Goal: Task Accomplishment & Management: Manage account settings

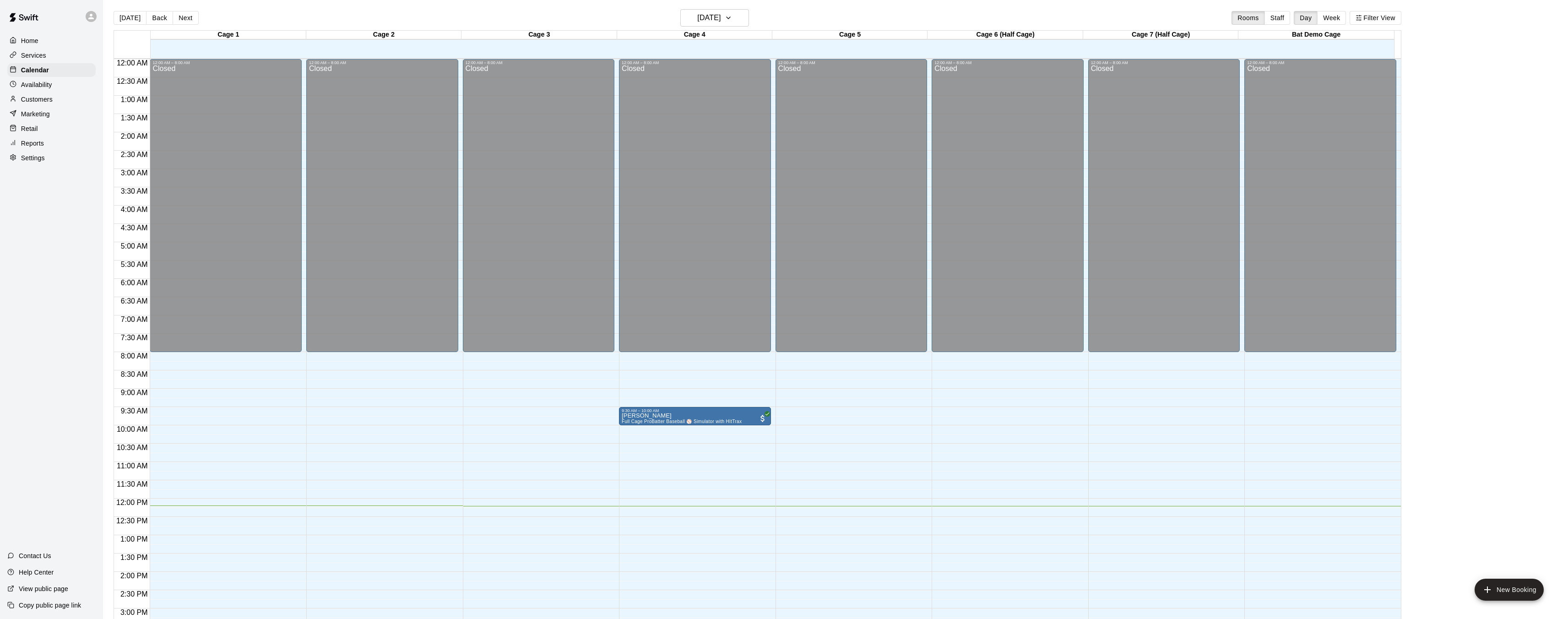
scroll to position [285, 0]
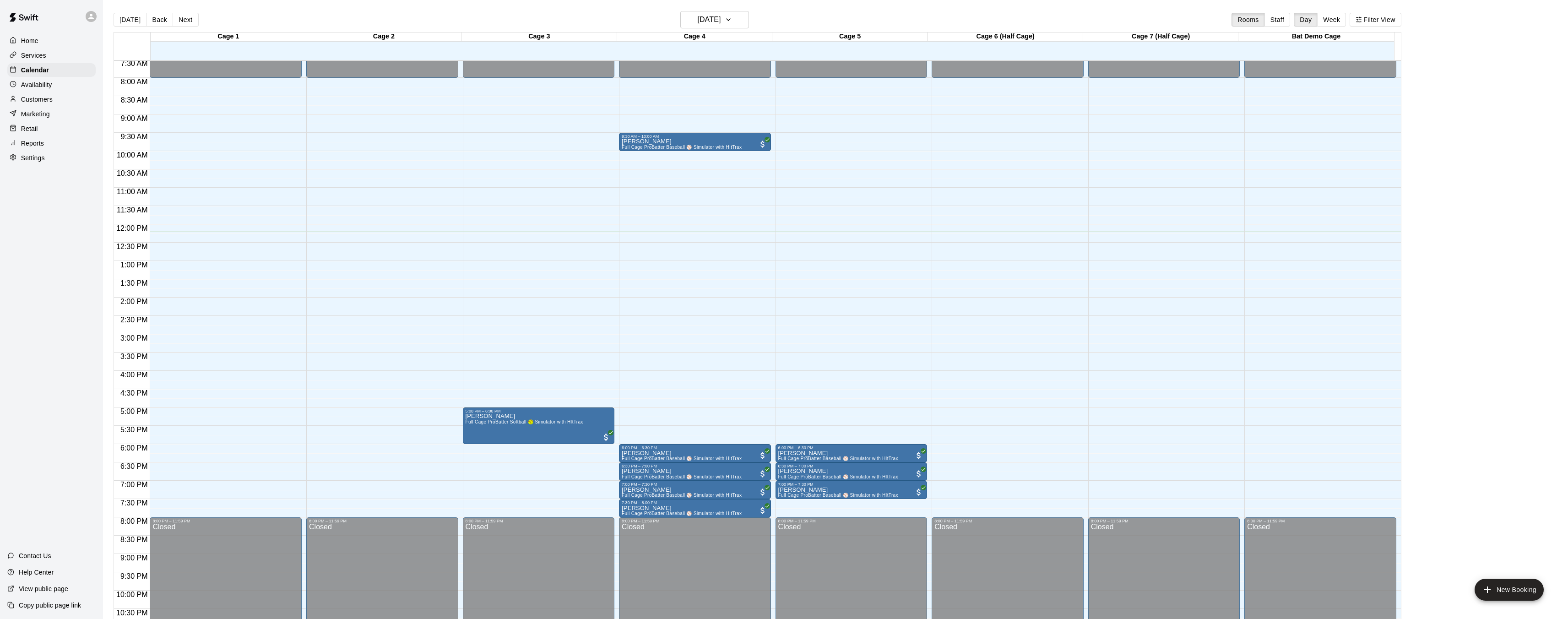
scroll to position [275, 0]
click at [217, 249] on div "12:00 AM – 8:00 AM Closed 8:00 PM – 11:59 PM Closed" at bounding box center [225, 226] width 152 height 879
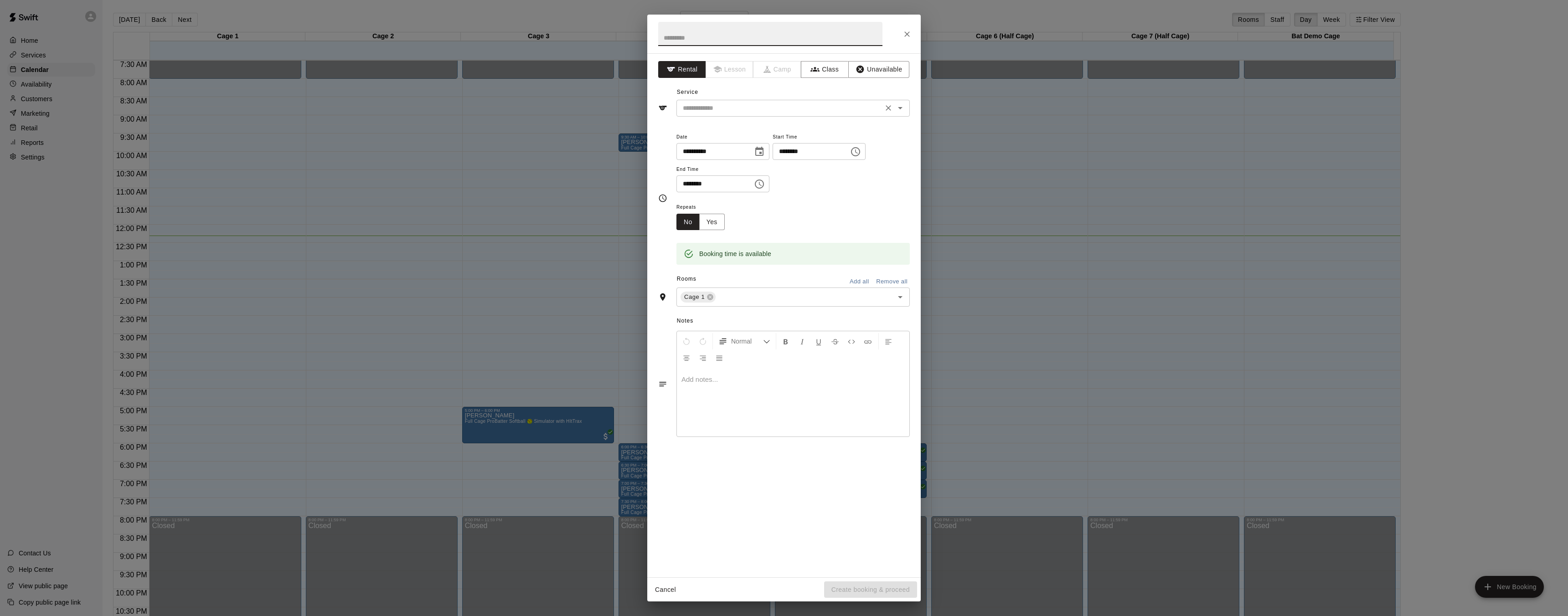
click at [724, 113] on input "text" at bounding box center [780, 108] width 201 height 12
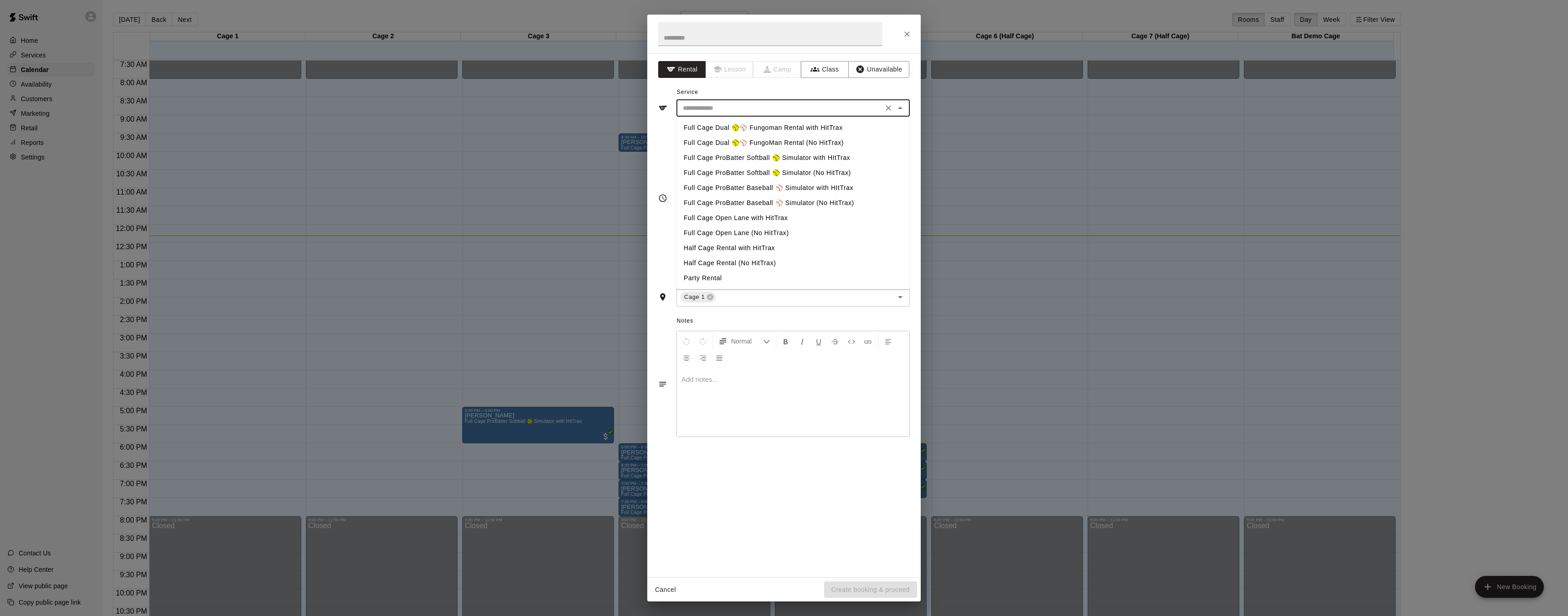
click at [773, 233] on li "Full Cage Open Lane (No HitTrax)" at bounding box center [793, 233] width 233 height 15
type input "**********"
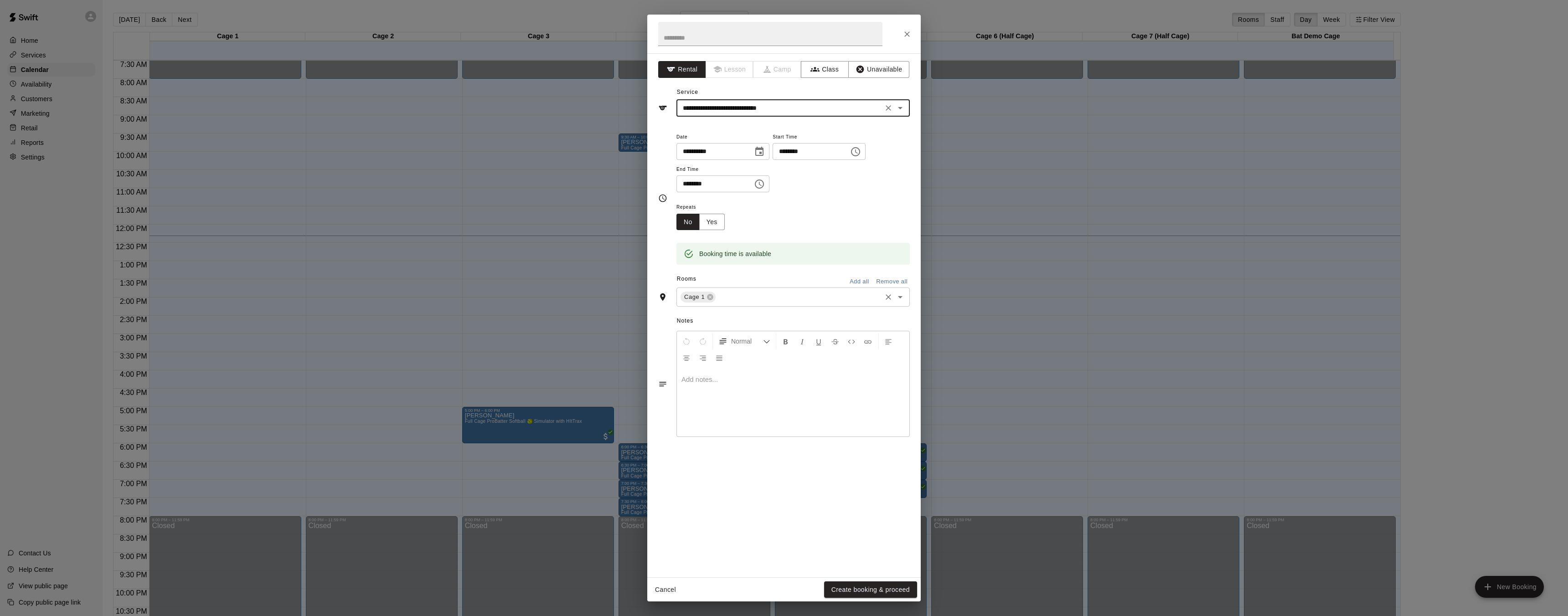
click at [780, 304] on div "Cage 1 ​" at bounding box center [793, 297] width 233 height 19
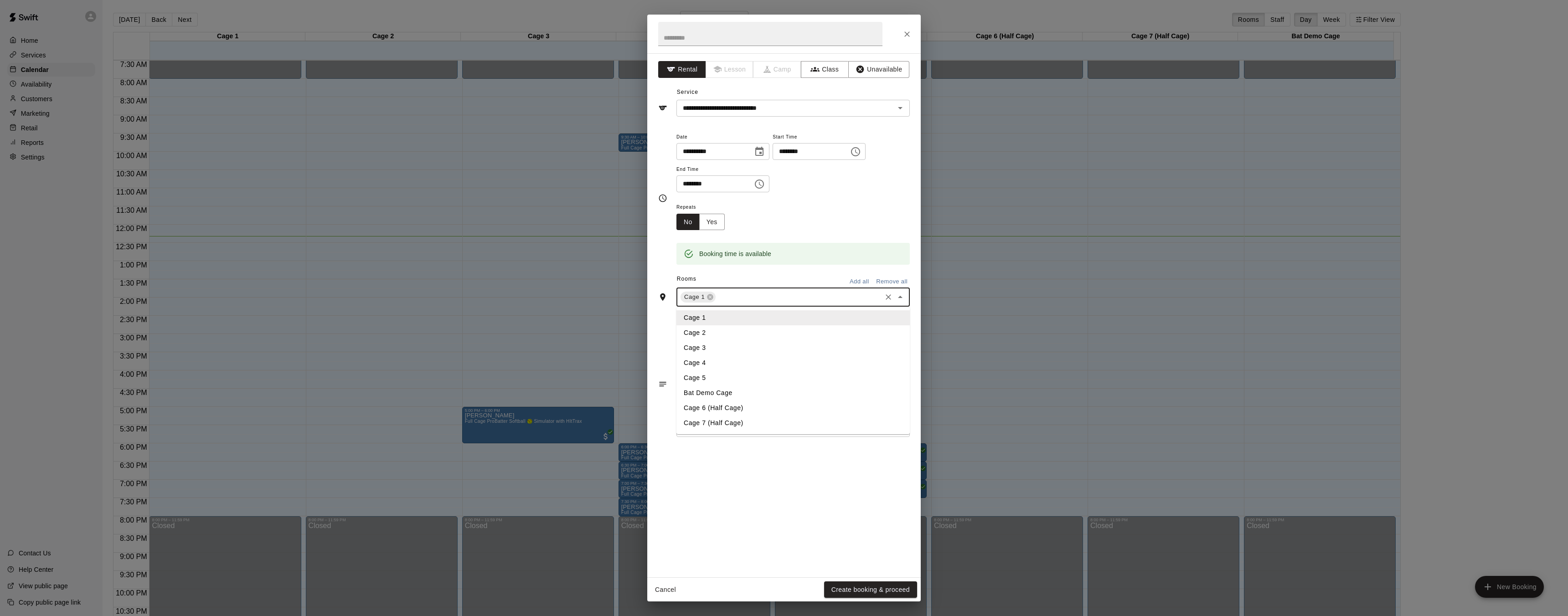
click at [726, 368] on li "Cage 4" at bounding box center [793, 363] width 233 height 15
click at [711, 297] on icon at bounding box center [710, 297] width 6 height 6
click at [720, 383] on p at bounding box center [793, 380] width 224 height 9
click at [876, 590] on button "Create booking & proceed" at bounding box center [871, 590] width 93 height 17
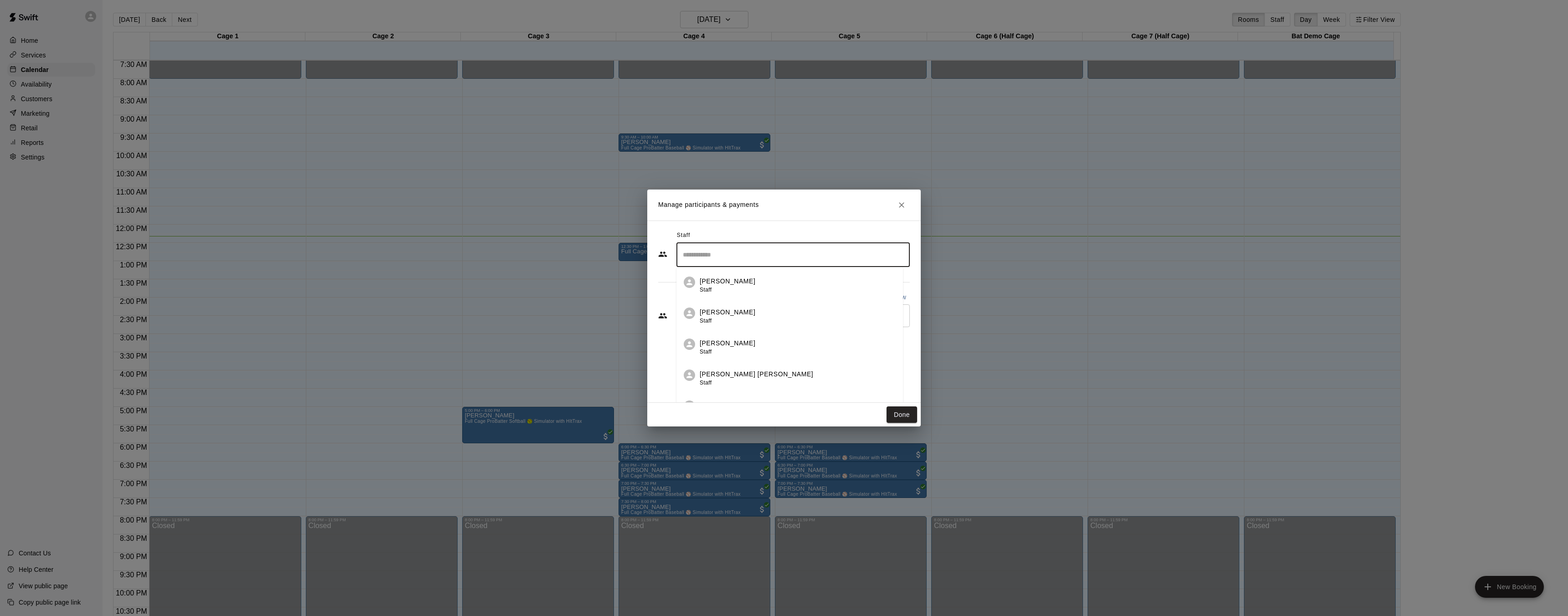
click at [728, 259] on input "Search staff" at bounding box center [793, 255] width 225 height 16
click at [735, 374] on p "Presley Jantzi" at bounding box center [757, 374] width 113 height 10
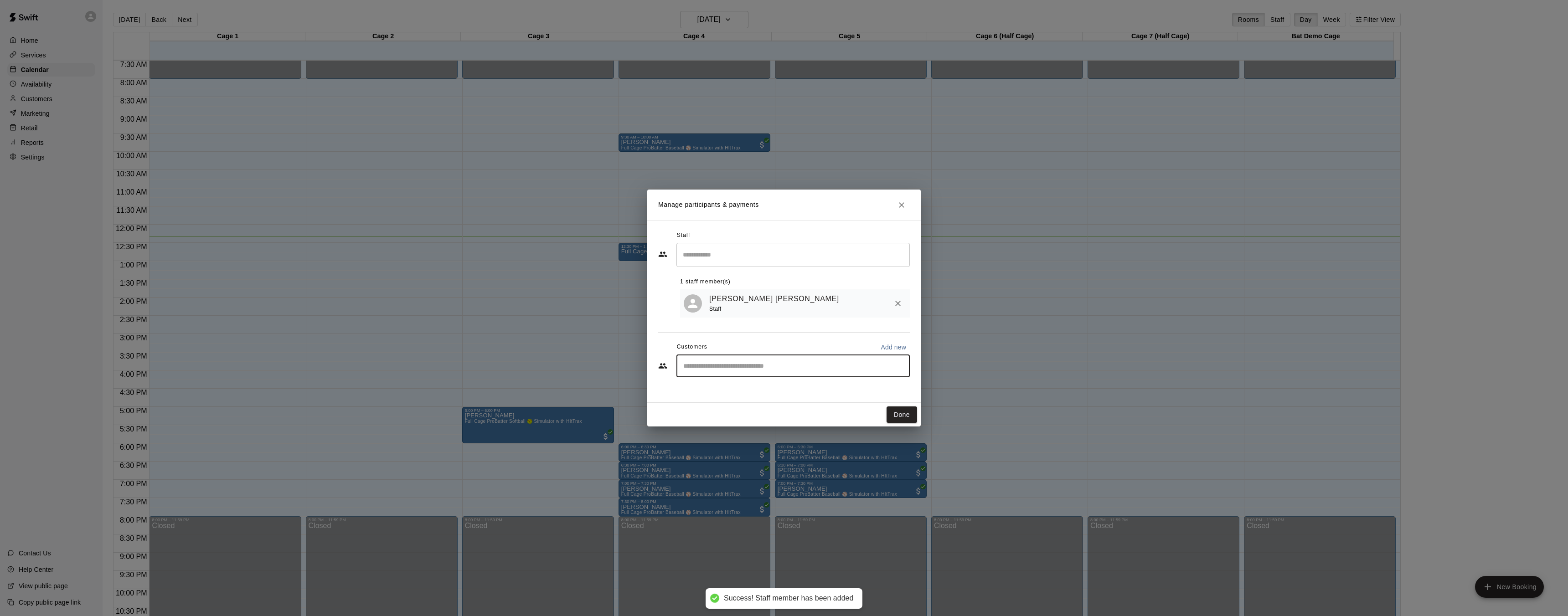
click at [729, 365] on input "Start typing to search customers..." at bounding box center [793, 366] width 225 height 9
type input "*****"
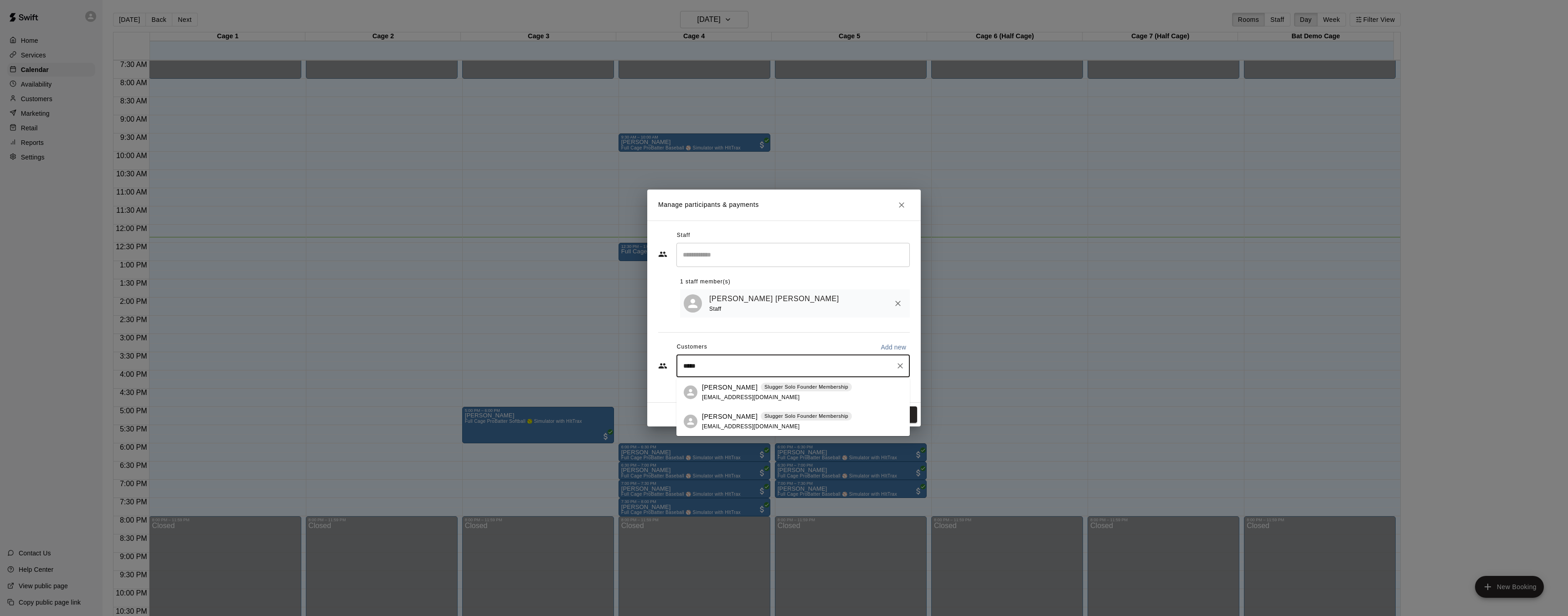
click at [733, 419] on p "[PERSON_NAME]" at bounding box center [730, 416] width 55 height 10
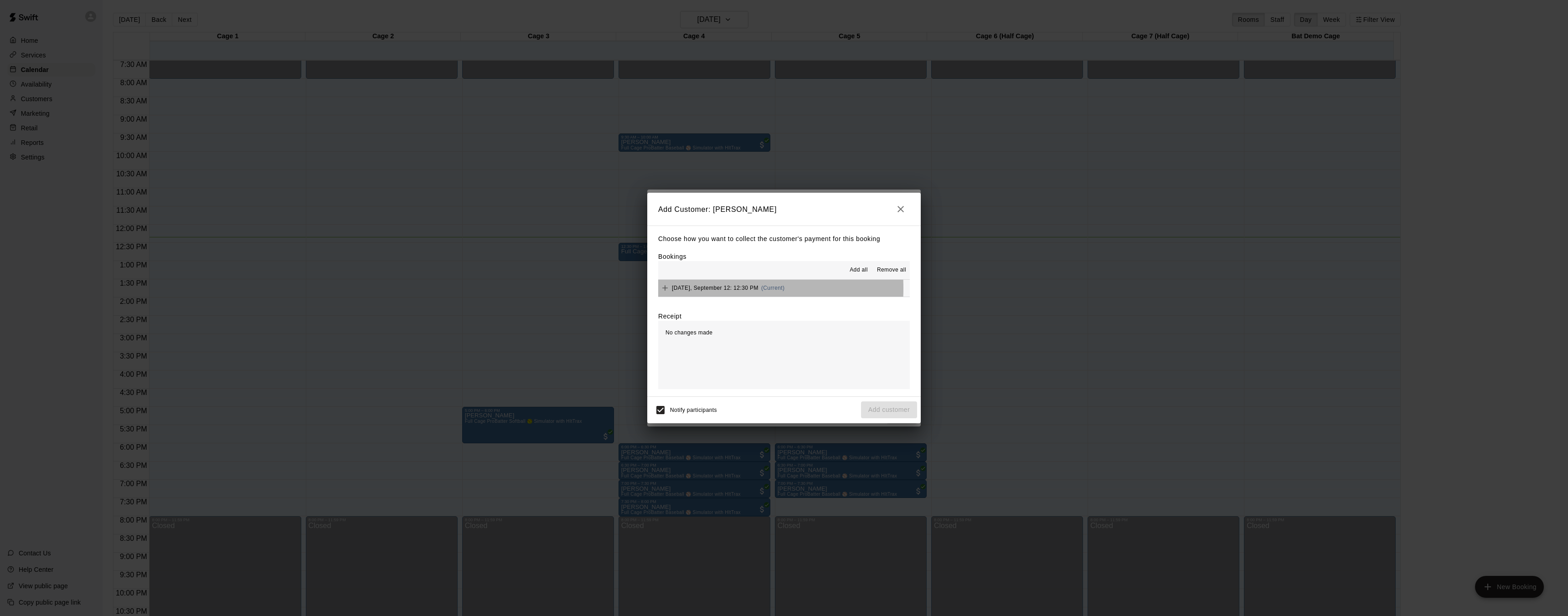
click at [693, 289] on span "Friday, September 12: 12:30 PM" at bounding box center [715, 288] width 86 height 6
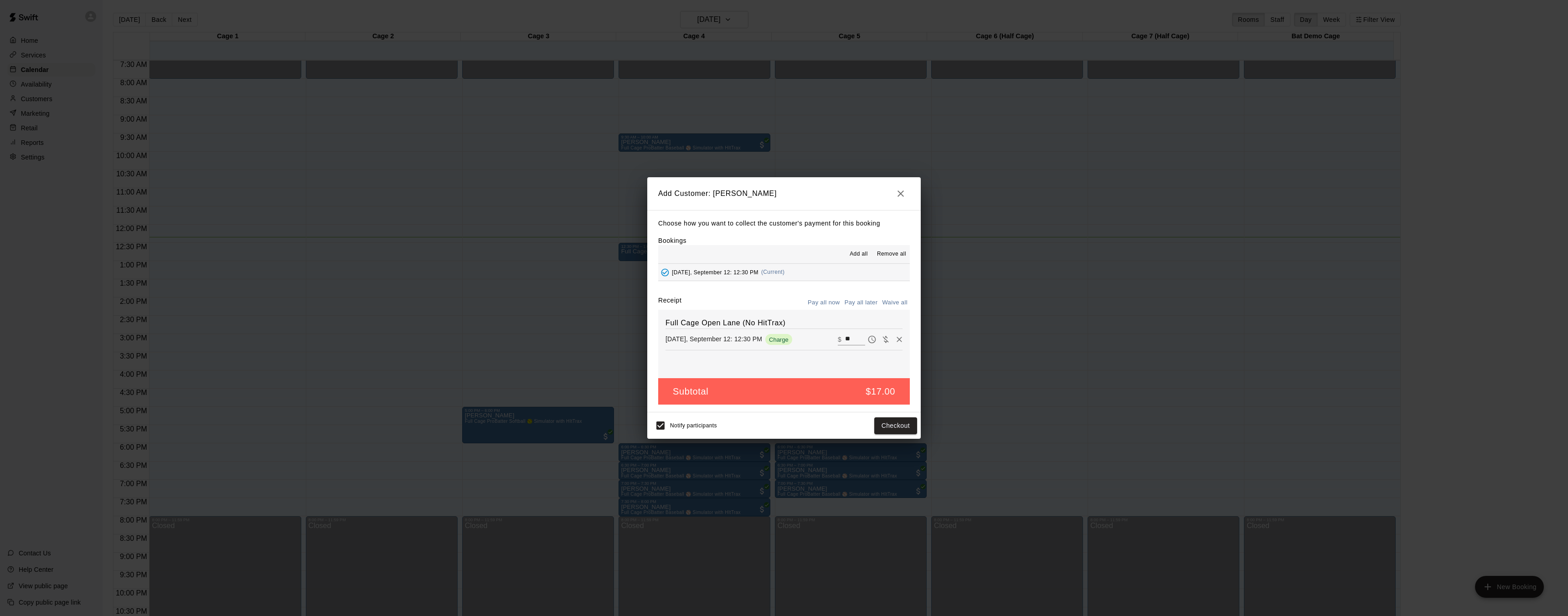
click at [845, 340] on input "**" at bounding box center [855, 340] width 20 height 12
type input "*"
click at [889, 425] on button "Add customer" at bounding box center [889, 426] width 56 height 17
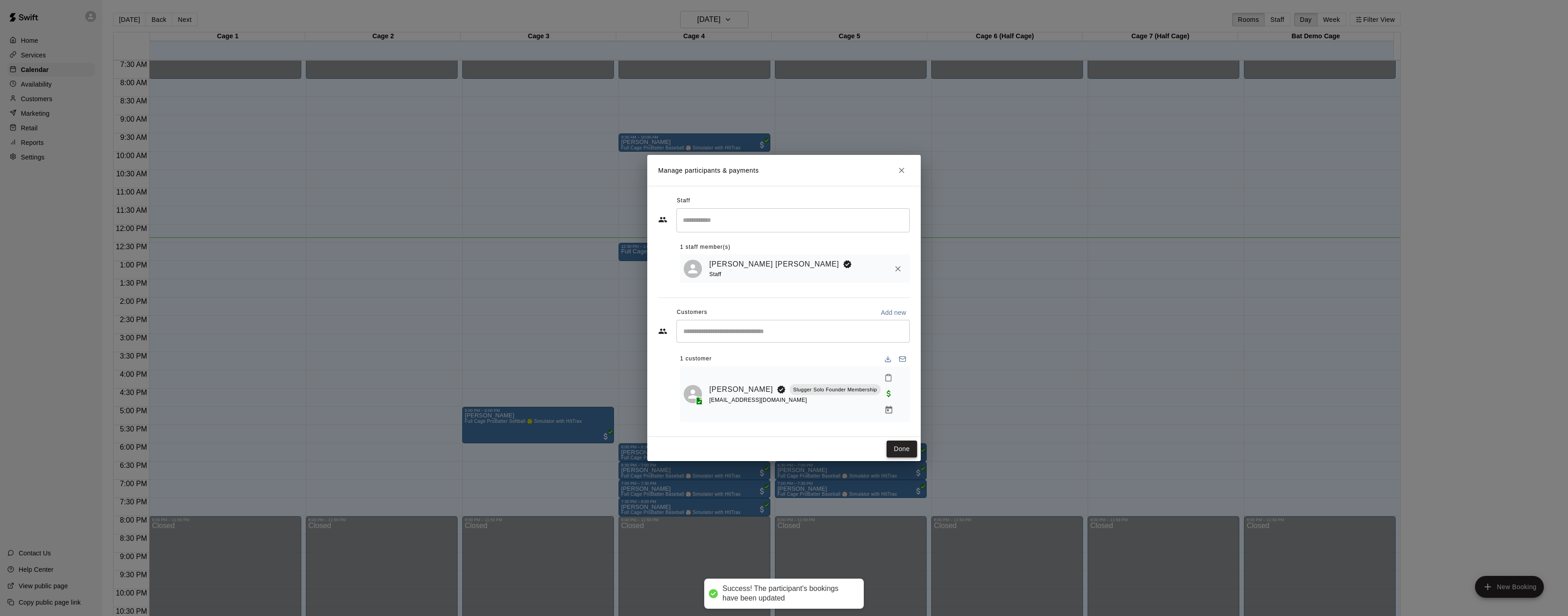
click at [896, 443] on button "Done" at bounding box center [901, 449] width 30 height 17
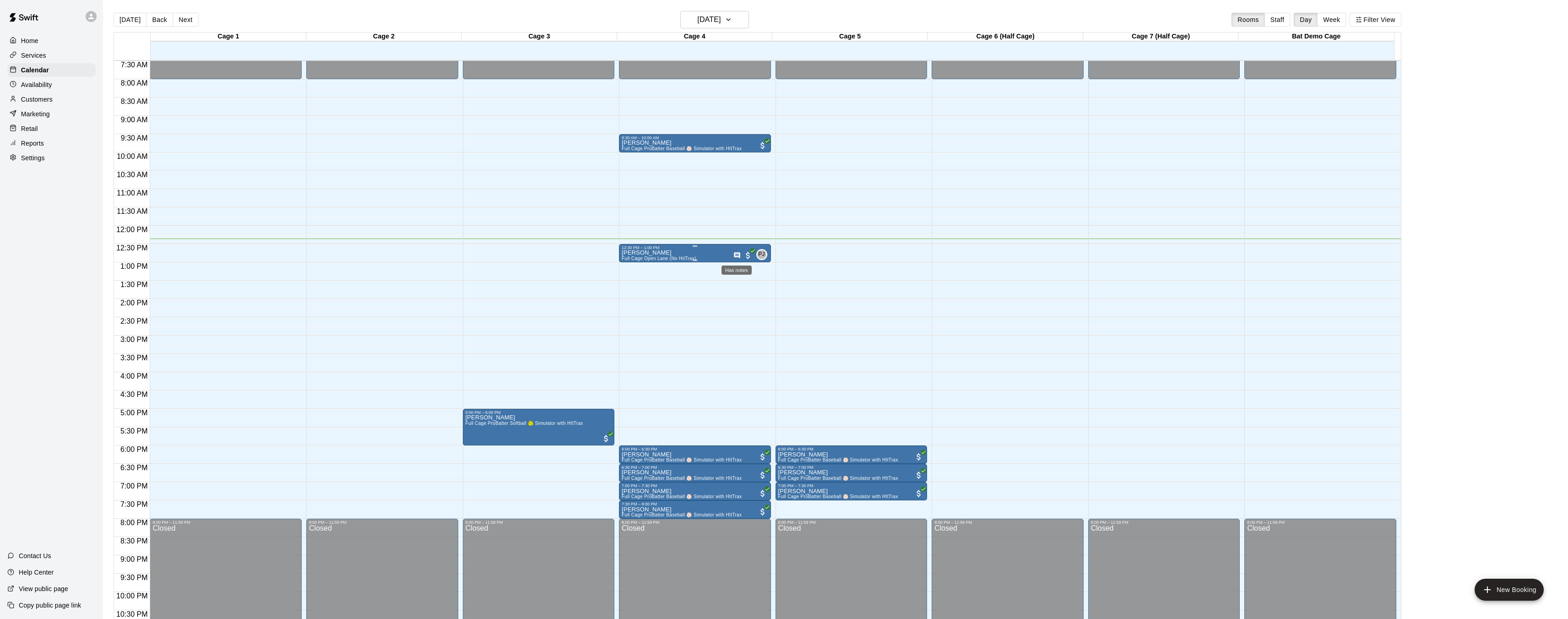
click at [734, 254] on icon "Has notes" at bounding box center [737, 255] width 7 height 7
click at [728, 245] on div at bounding box center [787, 310] width 1575 height 619
click at [736, 254] on icon "Has notes" at bounding box center [737, 255] width 7 height 7
click at [739, 260] on icon "edit" at bounding box center [742, 261] width 11 height 11
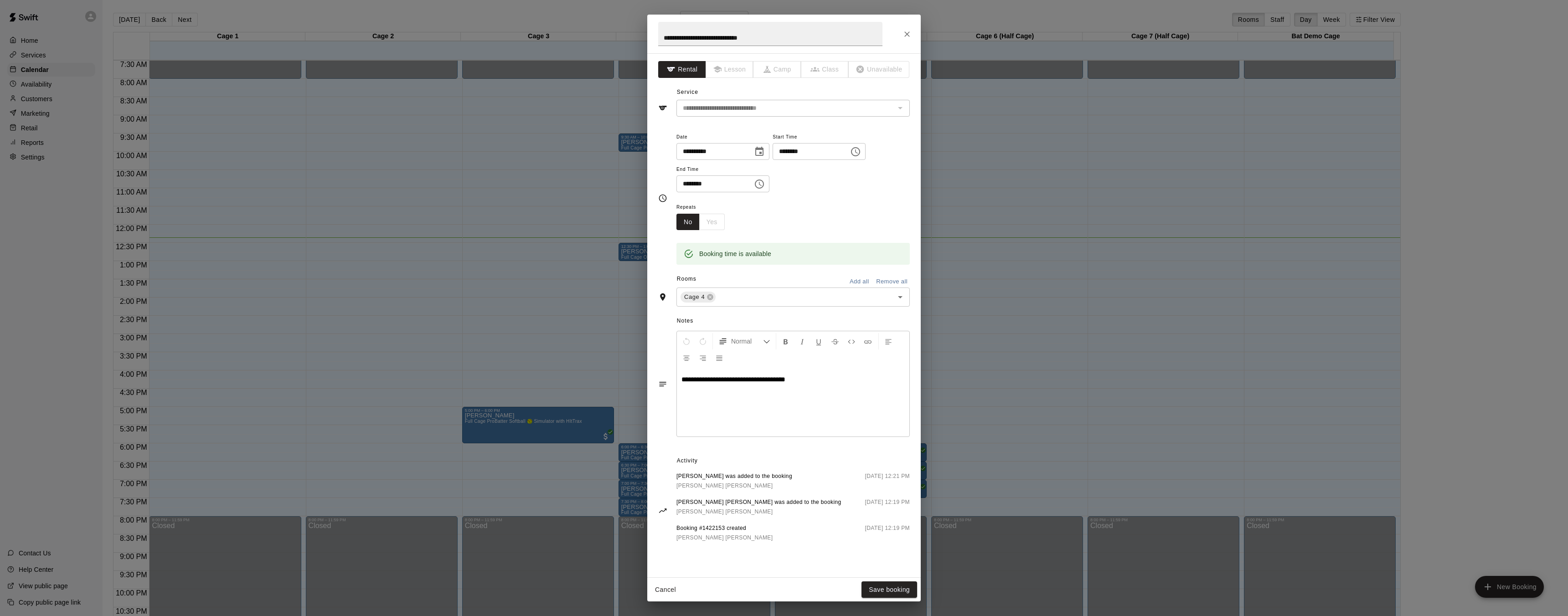
click at [724, 383] on span "**********" at bounding box center [733, 379] width 104 height 7
click at [833, 381] on p "**********" at bounding box center [793, 380] width 224 height 9
click at [844, 382] on span "**********" at bounding box center [777, 379] width 191 height 7
click at [904, 589] on button "Save booking" at bounding box center [889, 590] width 55 height 17
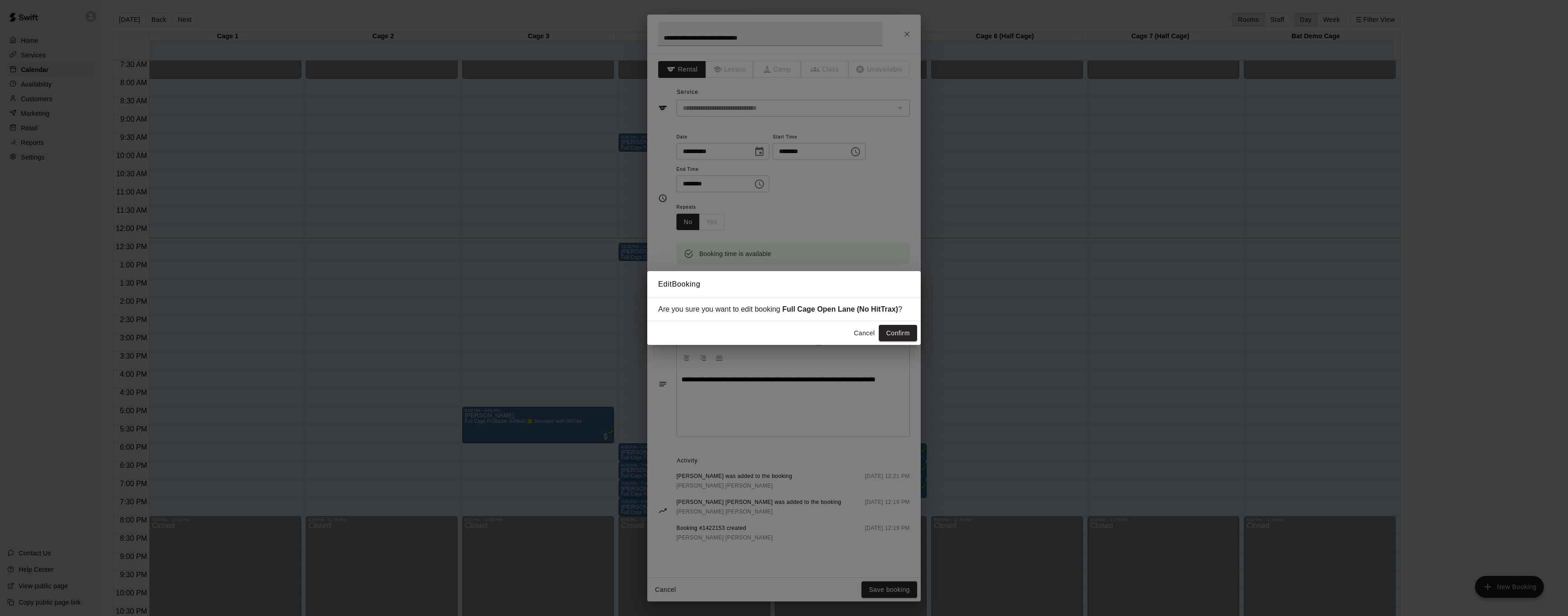
click at [868, 334] on button "Cancel" at bounding box center [864, 333] width 29 height 17
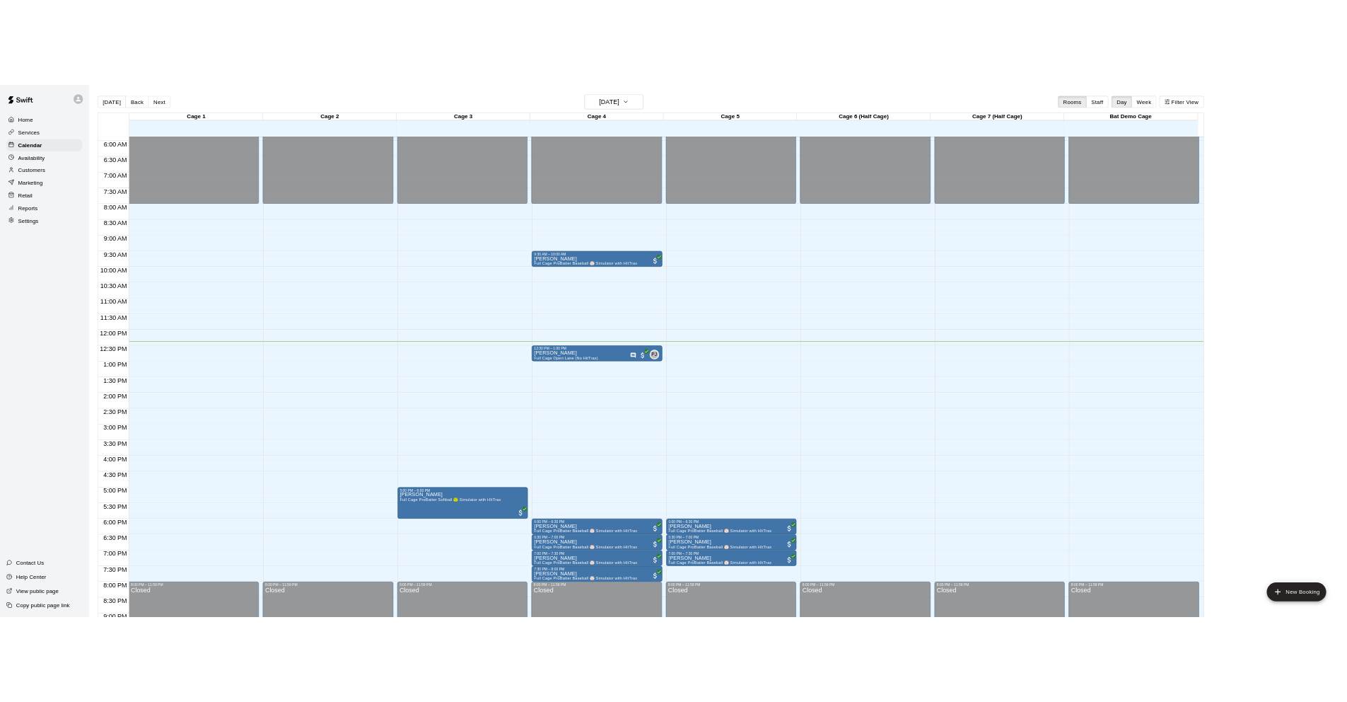
scroll to position [479, 0]
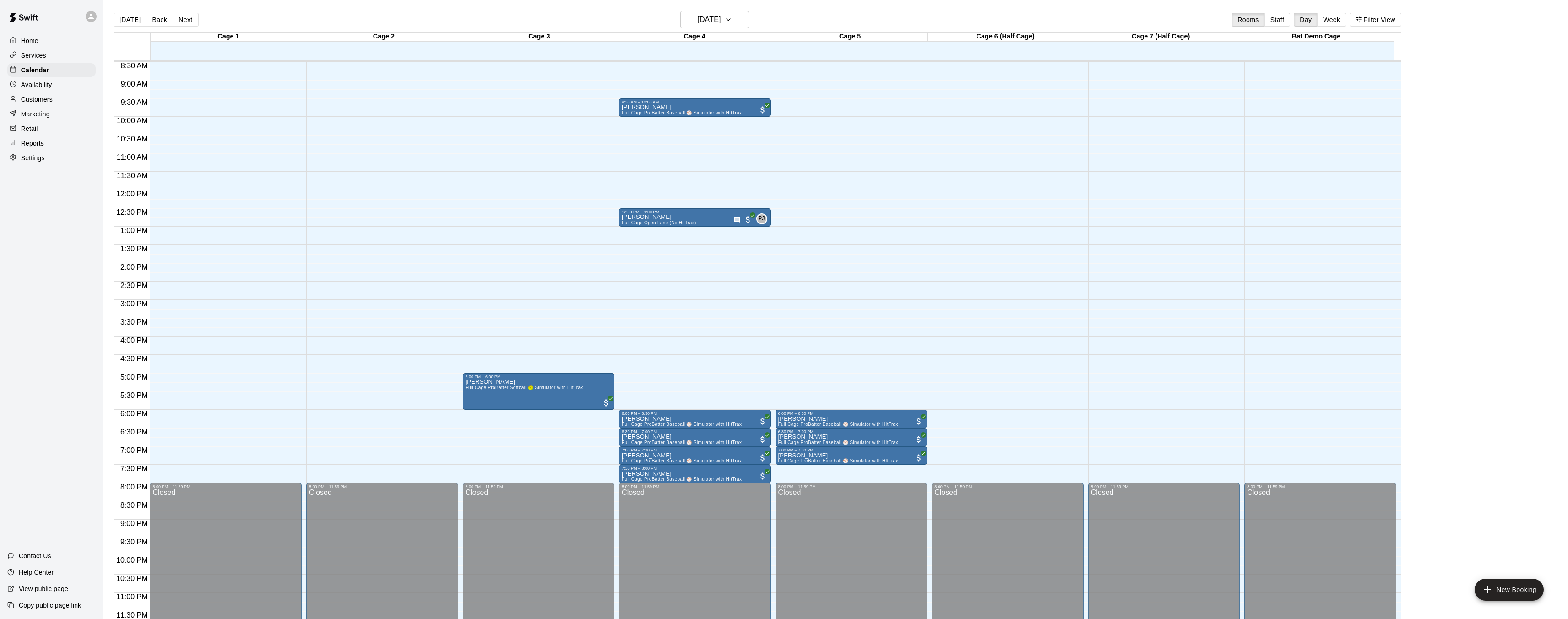
click at [839, 194] on div "12:00 AM – 8:00 AM Closed 6:00 PM – 6:30 PM Ryan Beathe Full Cage ProBatter Bas…" at bounding box center [851, 190] width 152 height 879
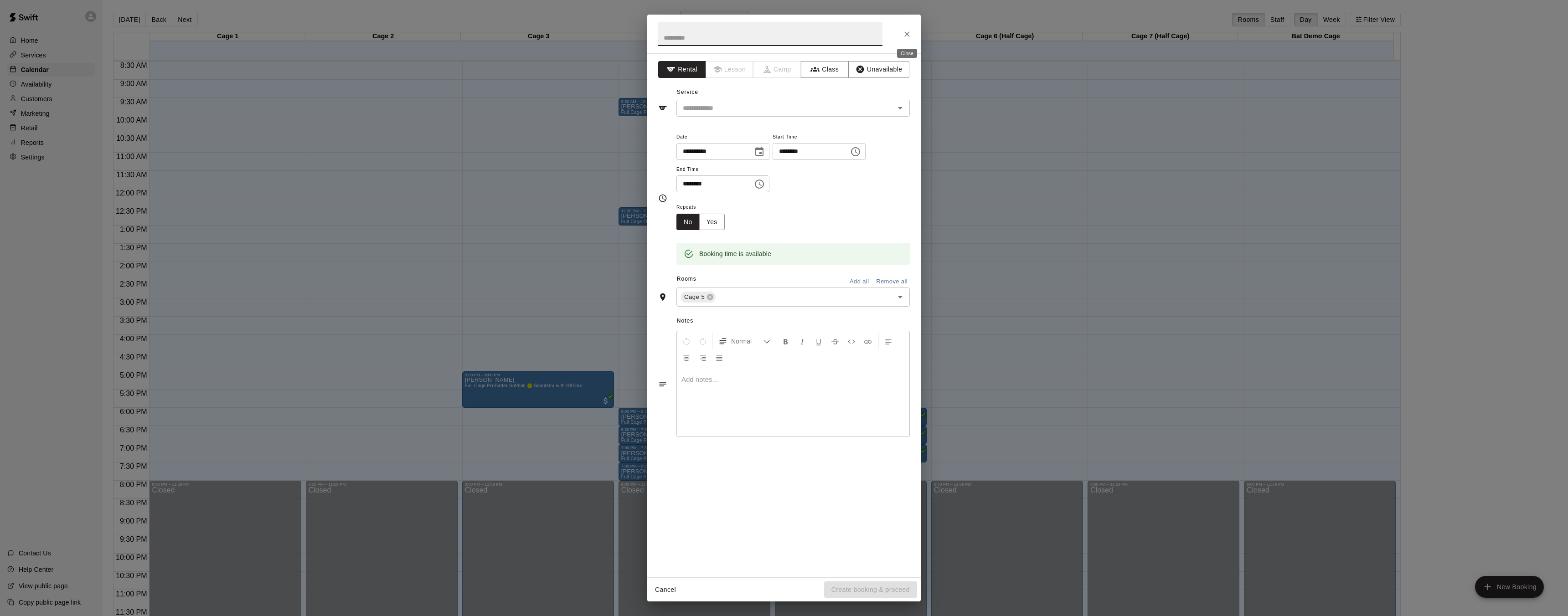
click at [905, 33] on icon "Close" at bounding box center [907, 34] width 5 height 5
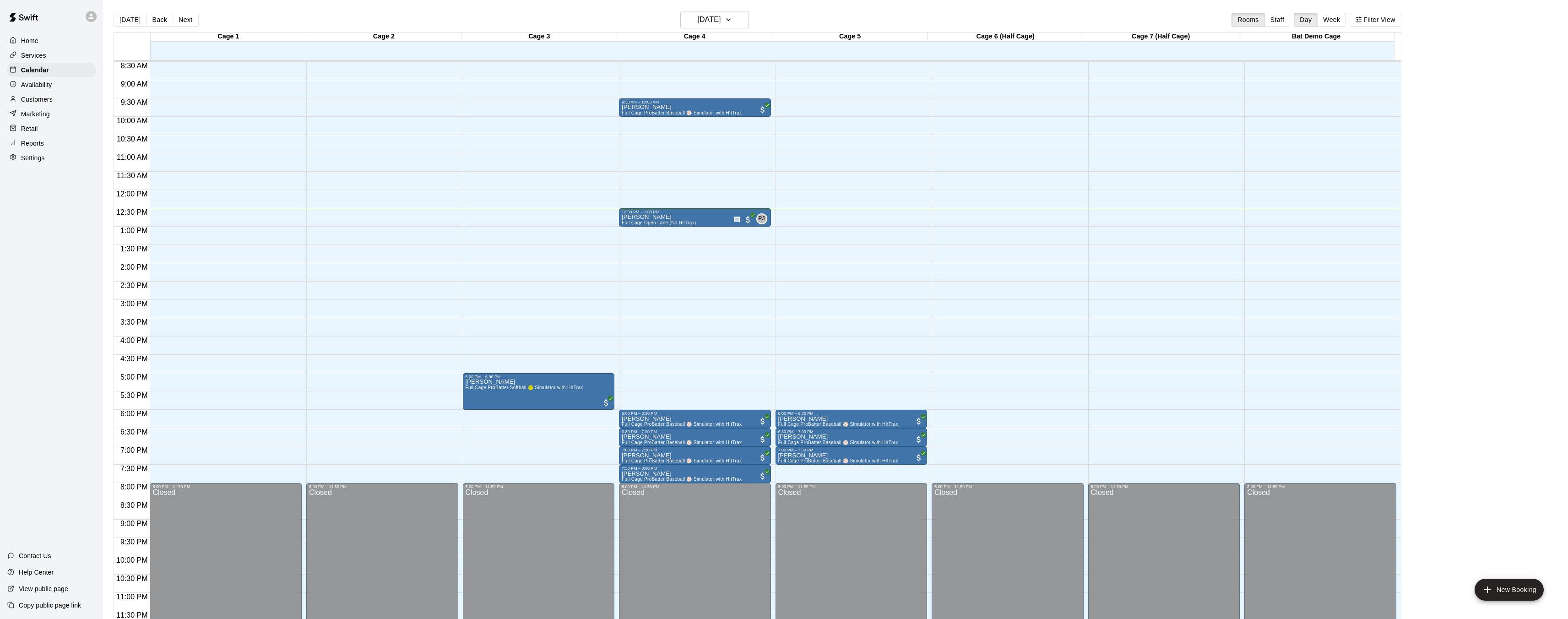
click at [836, 223] on div "12:00 AM – 8:00 AM Closed 6:00 PM – 6:30 PM Ryan Beathe Full Cage ProBatter Bas…" at bounding box center [851, 190] width 152 height 879
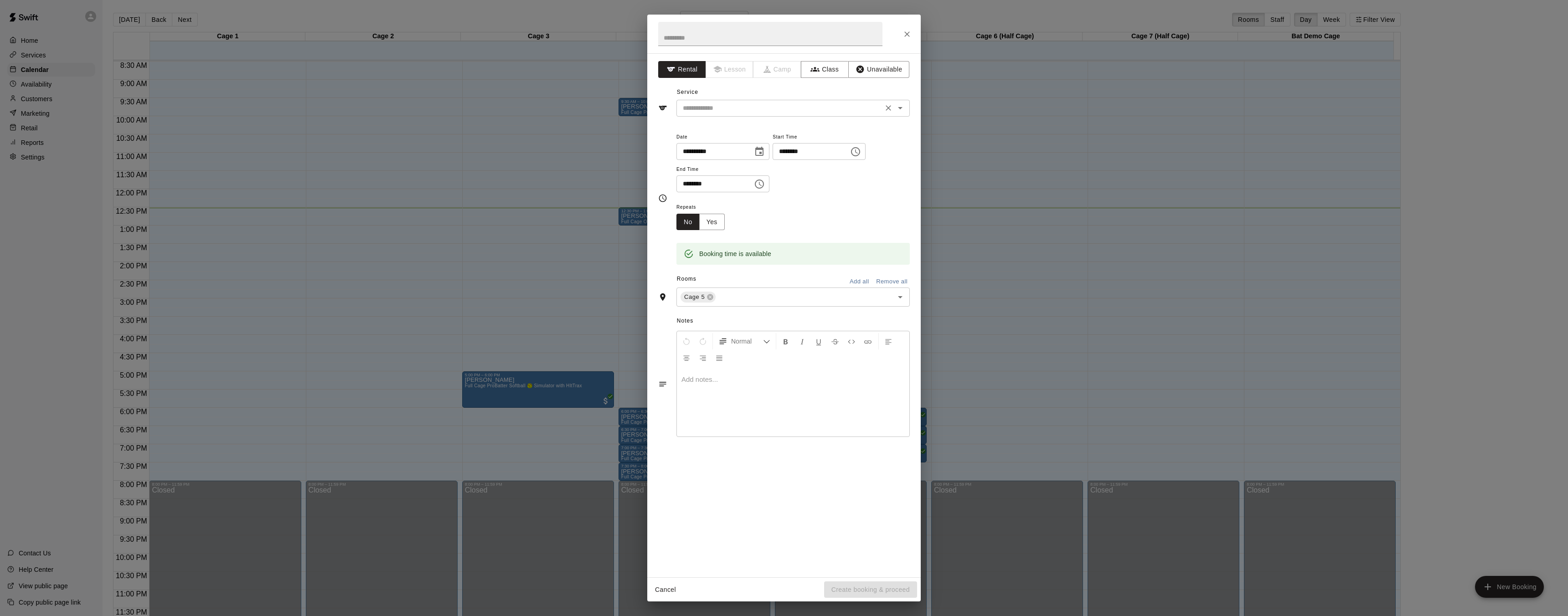
click at [775, 101] on div "Service ​" at bounding box center [784, 101] width 251 height 32
click at [775, 105] on input "text" at bounding box center [780, 108] width 201 height 12
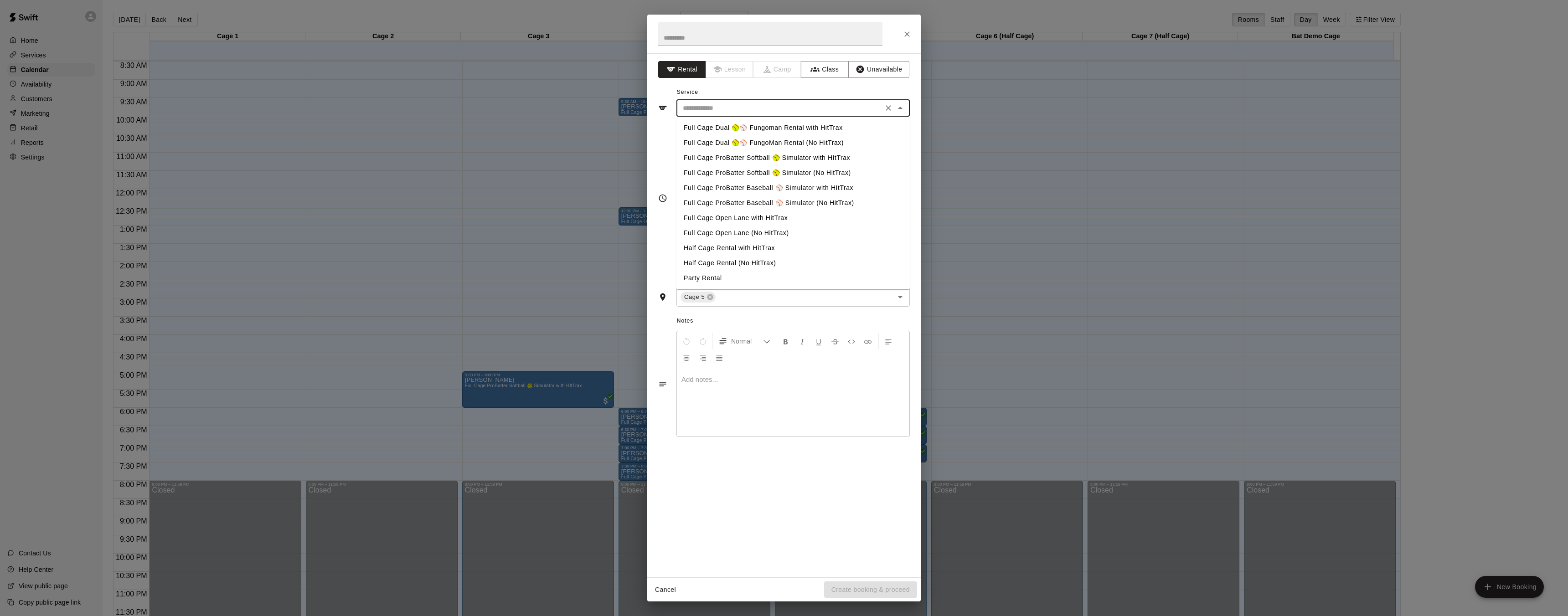
click at [744, 235] on li "Full Cage Open Lane (No HitTrax)" at bounding box center [793, 233] width 233 height 15
type input "**********"
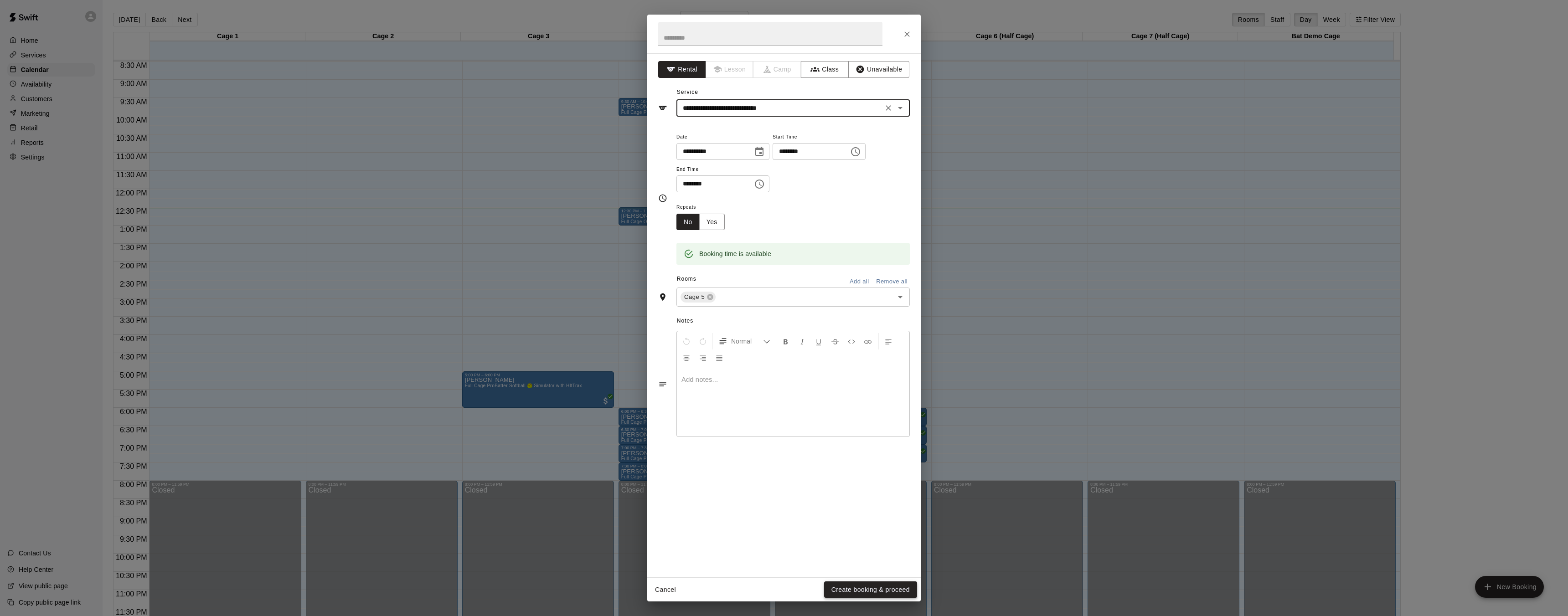
click at [872, 590] on button "Create booking & proceed" at bounding box center [871, 590] width 93 height 17
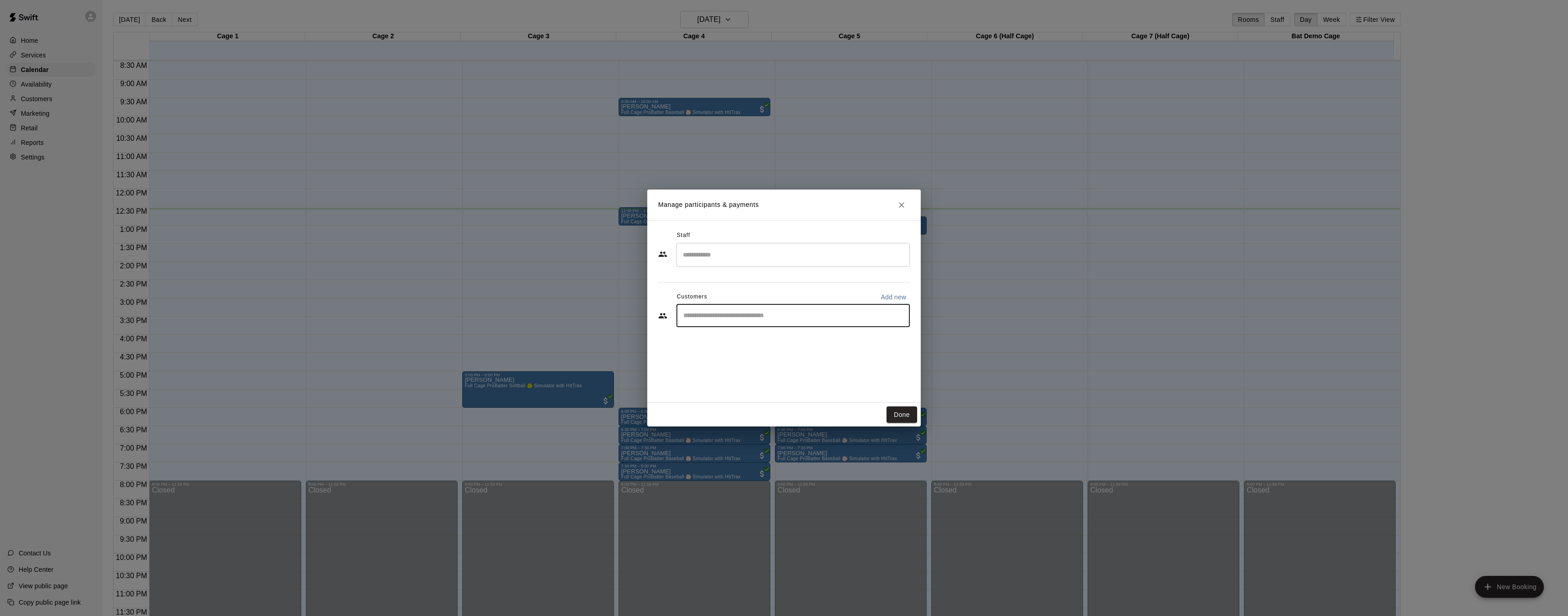
click at [756, 318] on input "Start typing to search customers..." at bounding box center [793, 316] width 225 height 9
type input "*****"
click at [740, 346] on span "mattbunce770@gmail.com" at bounding box center [751, 347] width 98 height 6
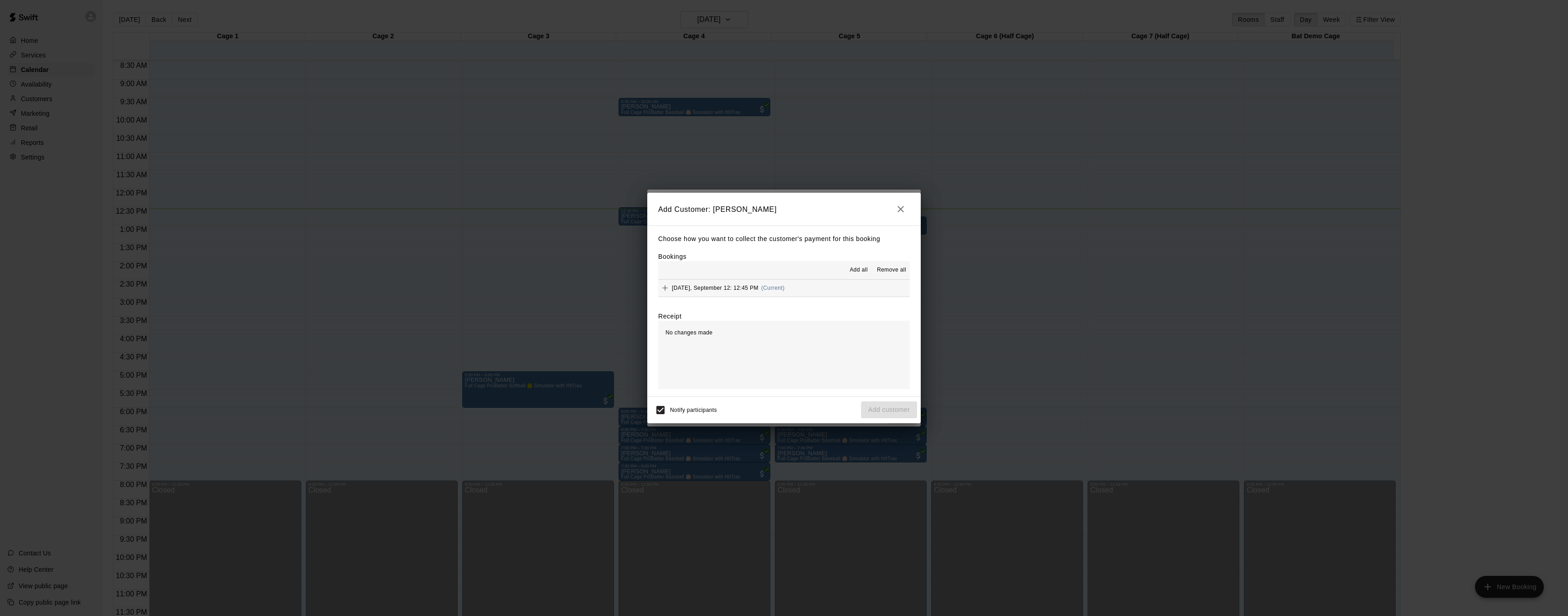
click at [775, 292] on div "Friday, September 12: 12:45 PM (Current)" at bounding box center [721, 287] width 126 height 14
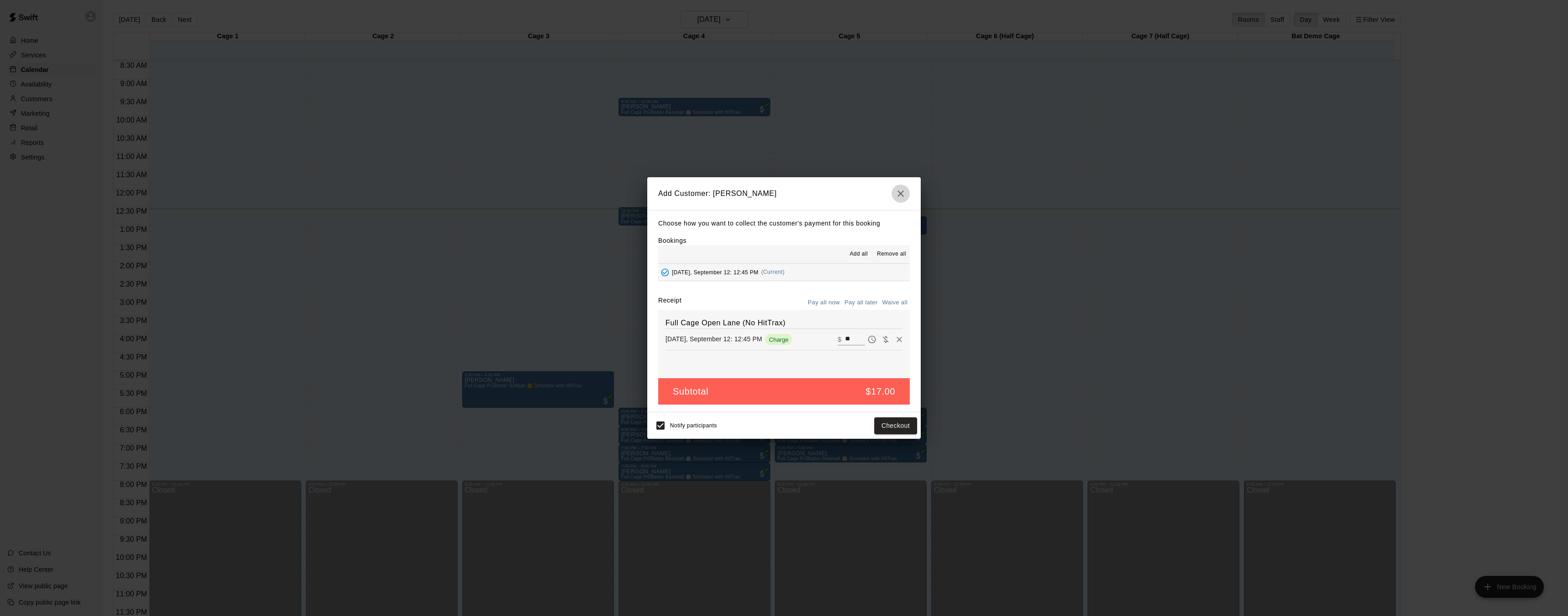
click at [896, 191] on icon "button" at bounding box center [900, 193] width 11 height 11
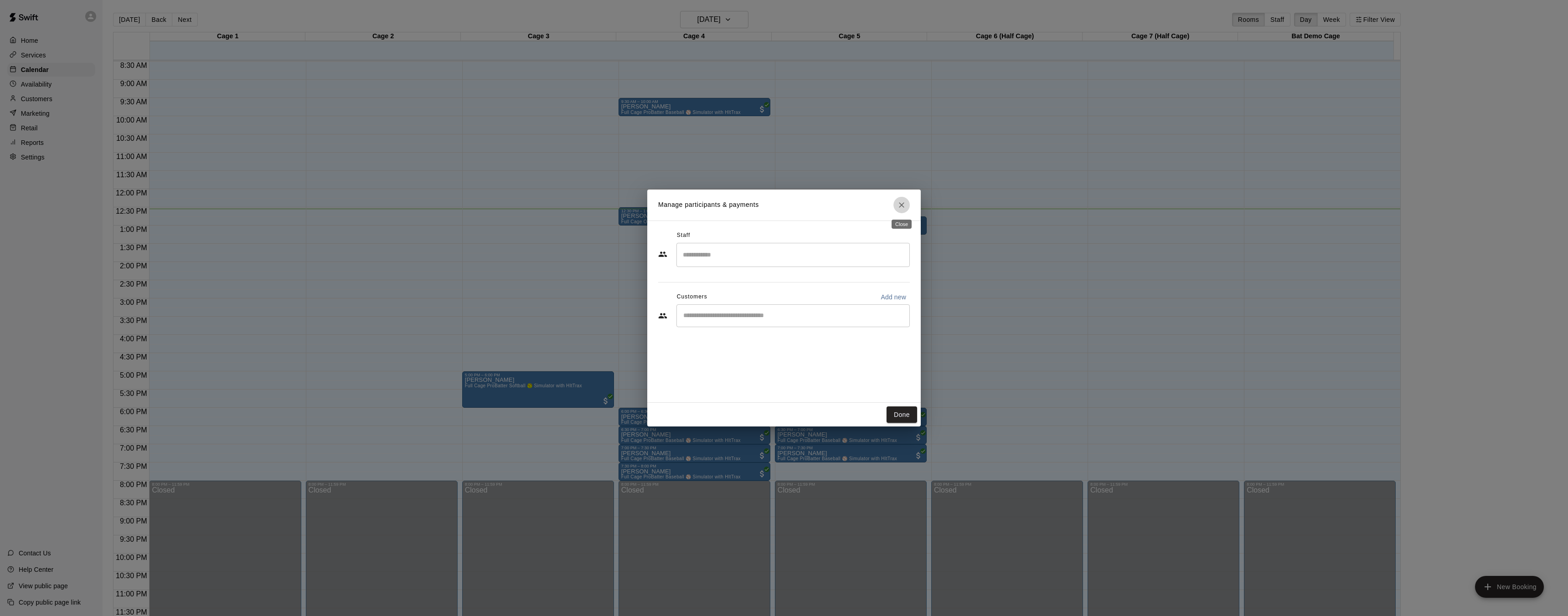
click at [897, 199] on button "Close" at bounding box center [901, 205] width 16 height 16
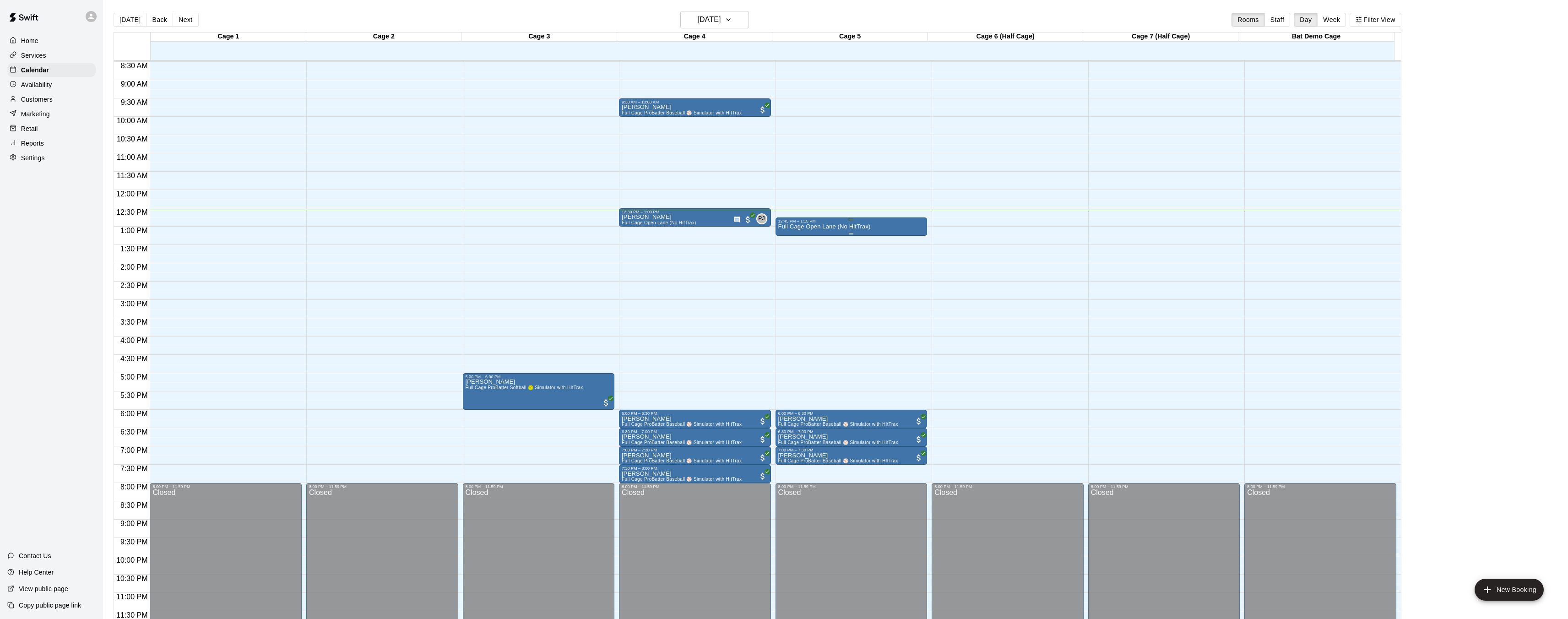
click at [884, 230] on div "Full Cage Open Lane (No HitTrax)" at bounding box center [851, 533] width 146 height 619
click at [790, 275] on icon "delete" at bounding box center [787, 276] width 11 height 11
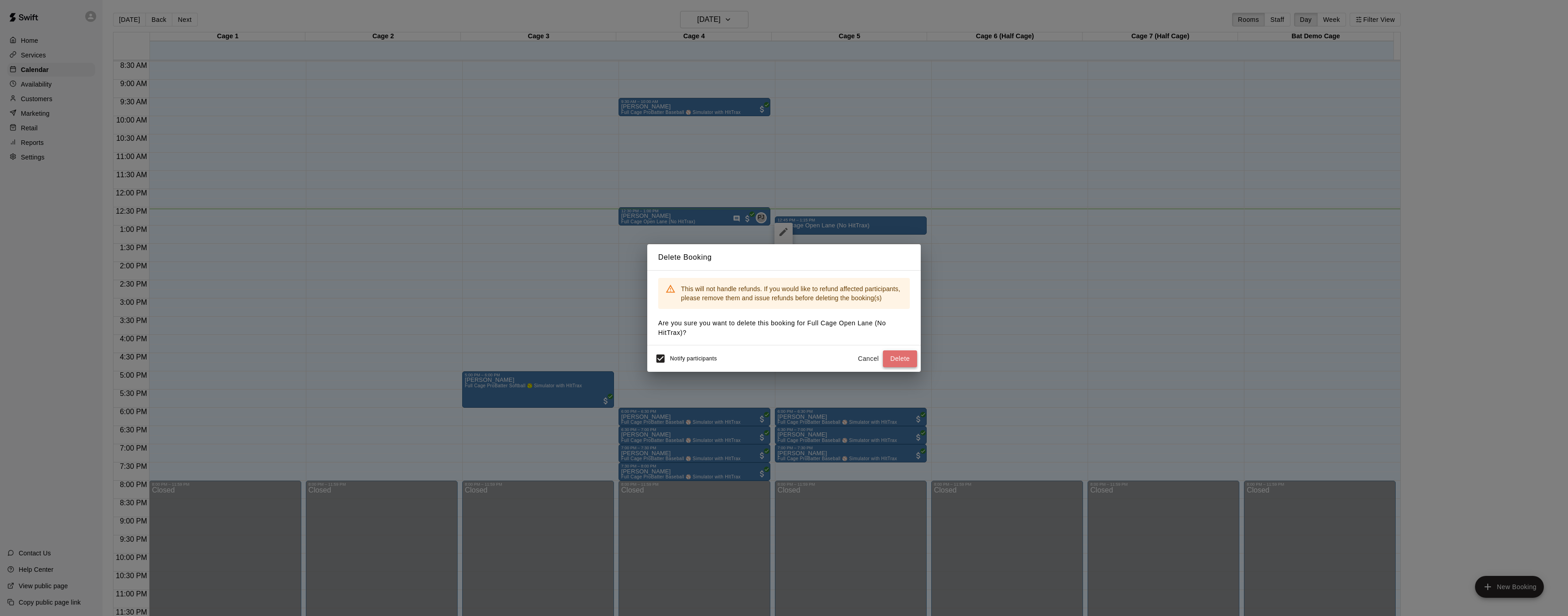
click at [896, 357] on button "Delete" at bounding box center [900, 359] width 34 height 17
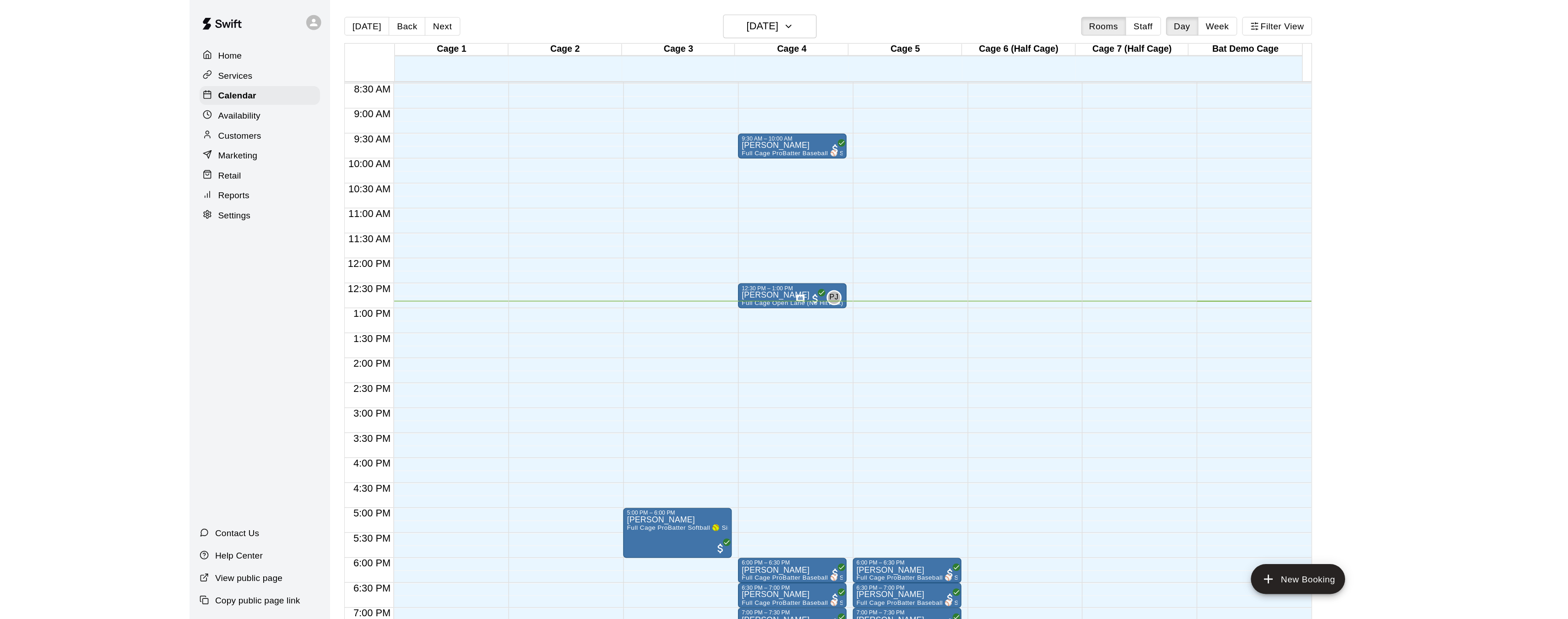
scroll to position [0, 0]
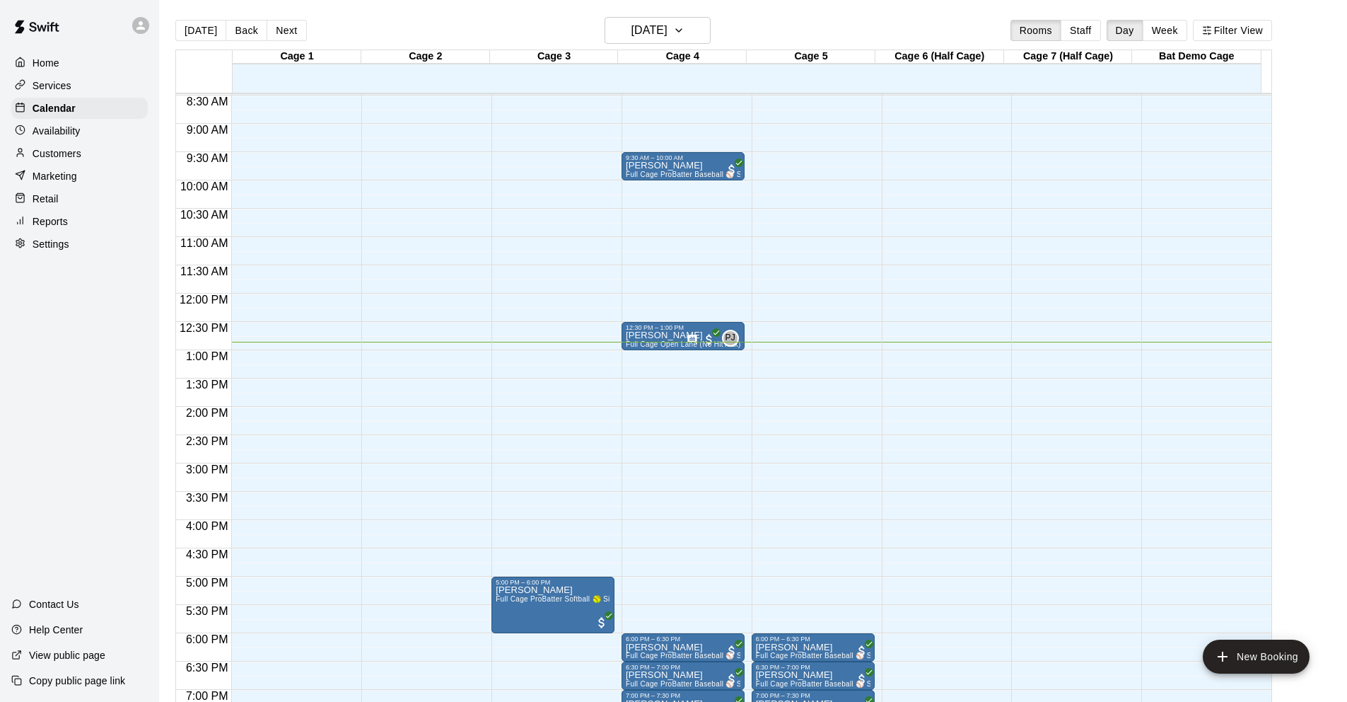
drag, startPoint x: 33, startPoint y: 358, endPoint x: 36, endPoint y: 347, distance: 11.2
click at [33, 354] on div "Home Services Calendar Availability Customers Marketing Retail Reports Settings…" at bounding box center [79, 351] width 159 height 702
click at [36, 347] on div "Home Services Calendar Availability Customers Marketing Retail Reports Settings…" at bounding box center [79, 351] width 159 height 702
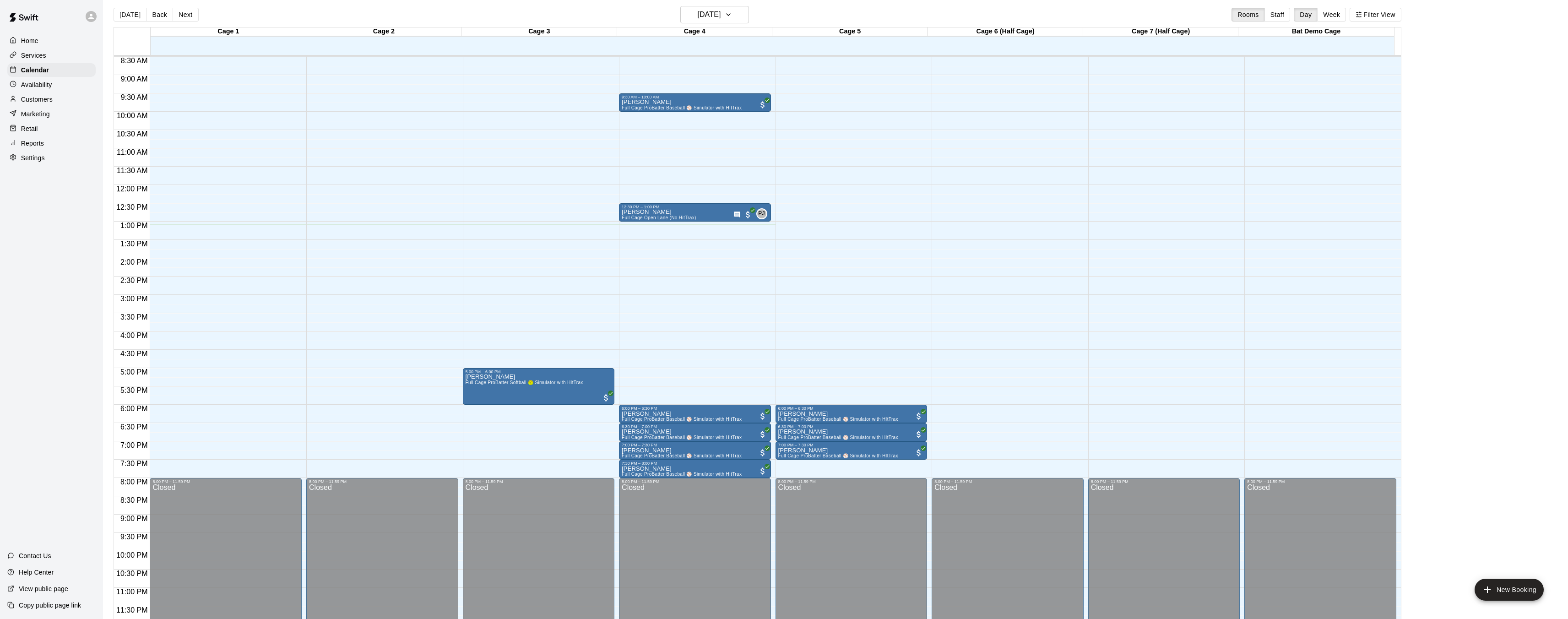
scroll to position [8, 0]
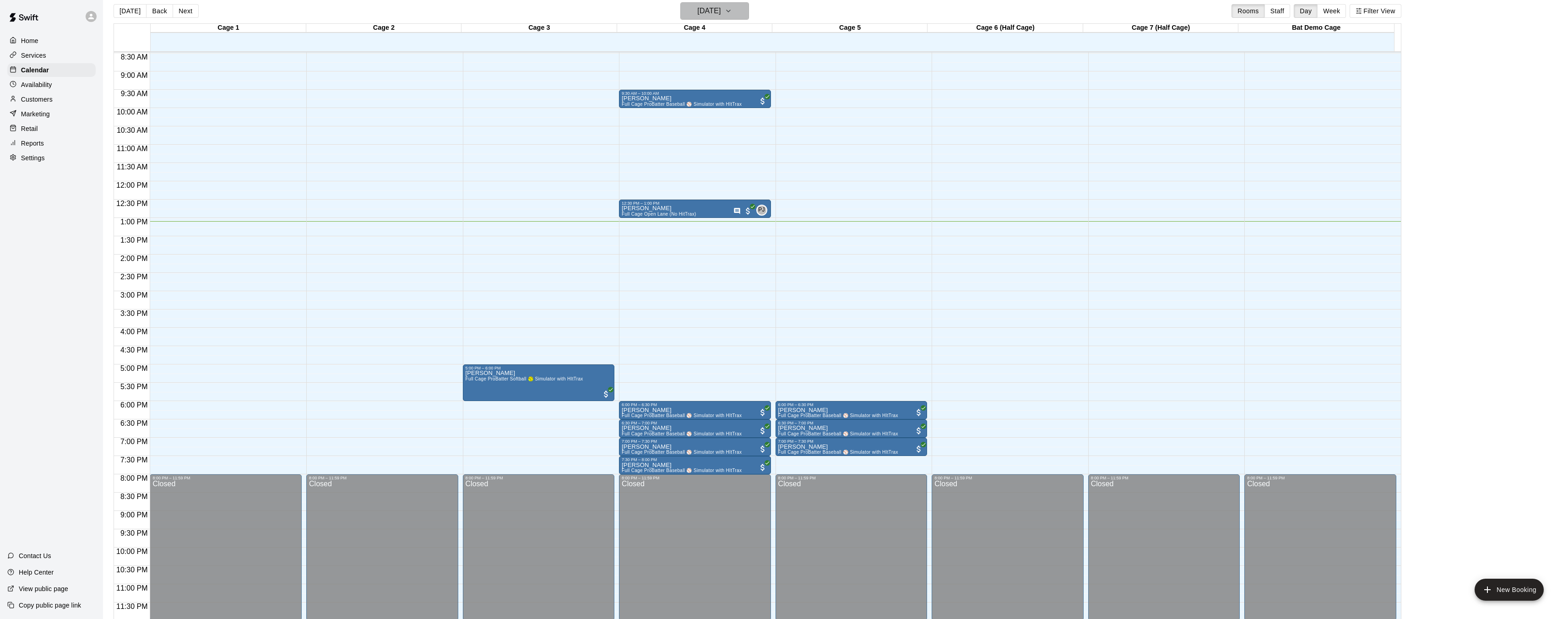
click at [721, 15] on h6 "[DATE]" at bounding box center [709, 11] width 23 height 13
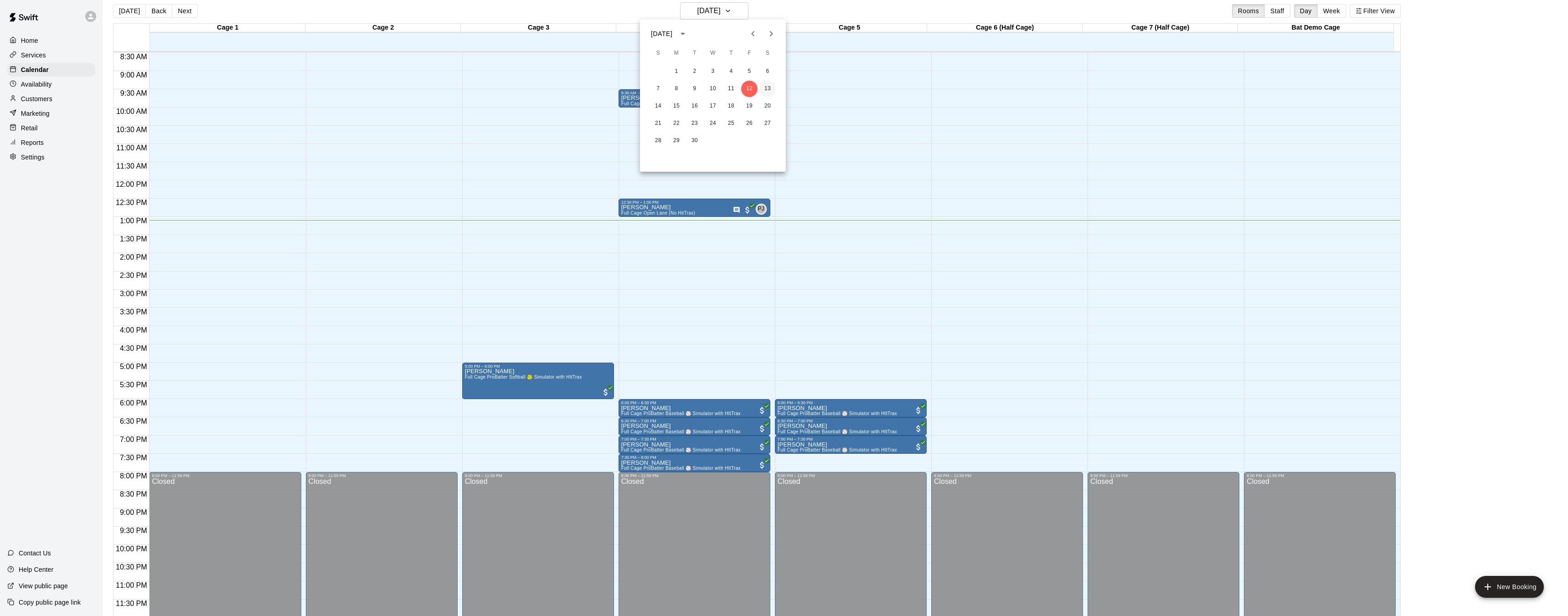
click at [768, 88] on button "13" at bounding box center [767, 88] width 16 height 16
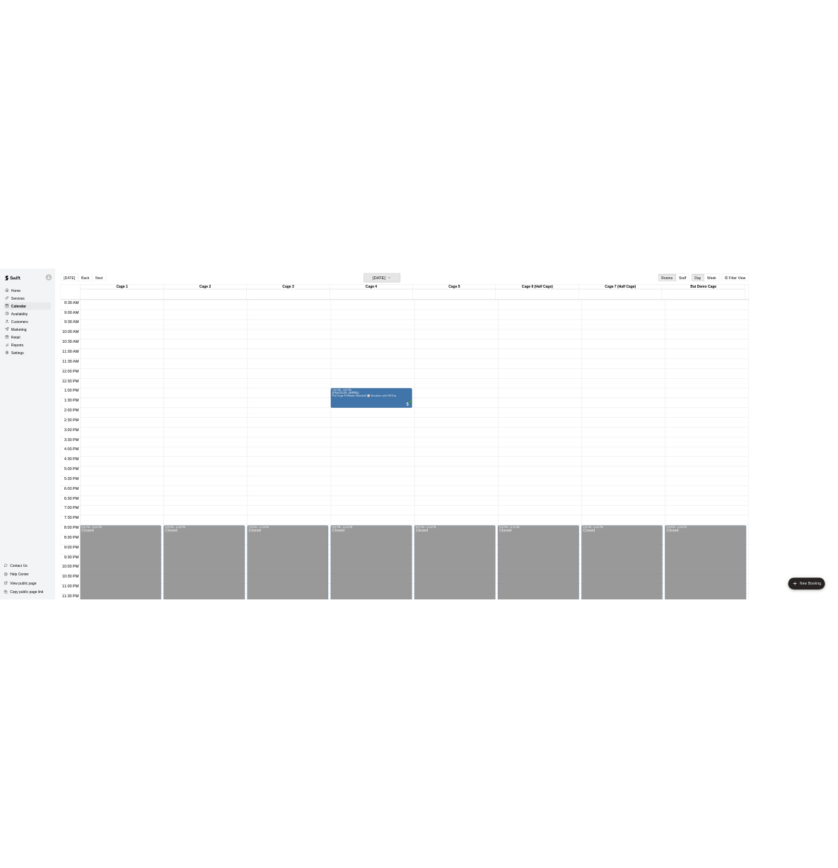
scroll to position [0, 0]
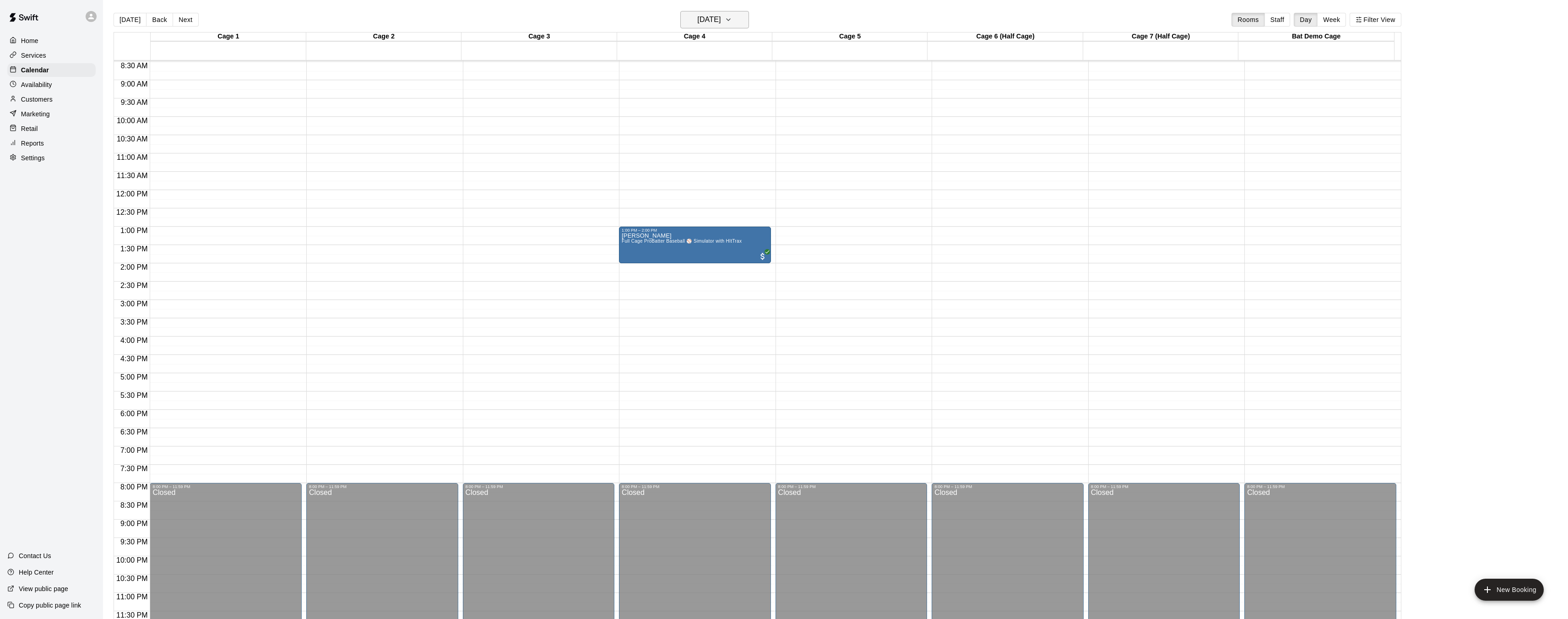
click at [721, 25] on h6 "[DATE]" at bounding box center [709, 20] width 23 height 13
click at [751, 102] on button "12" at bounding box center [752, 98] width 16 height 16
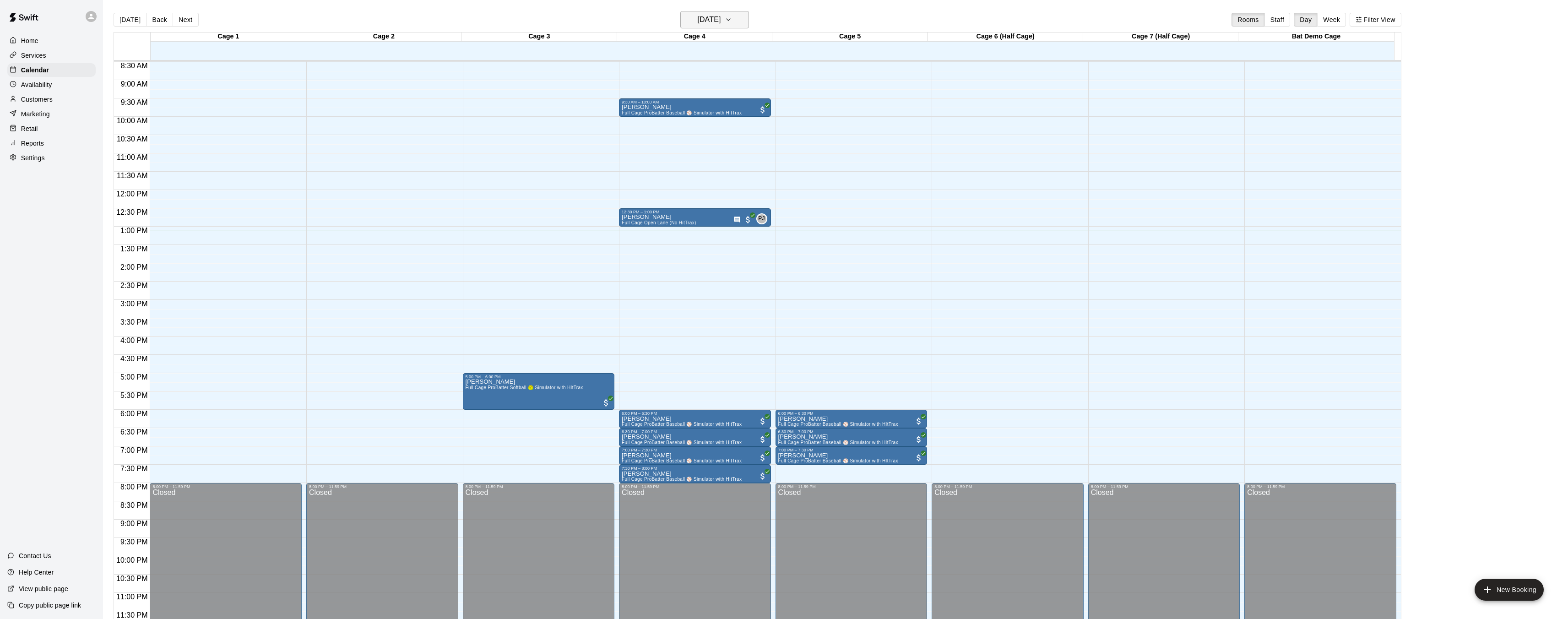
click at [737, 26] on button "[DATE]" at bounding box center [715, 19] width 69 height 17
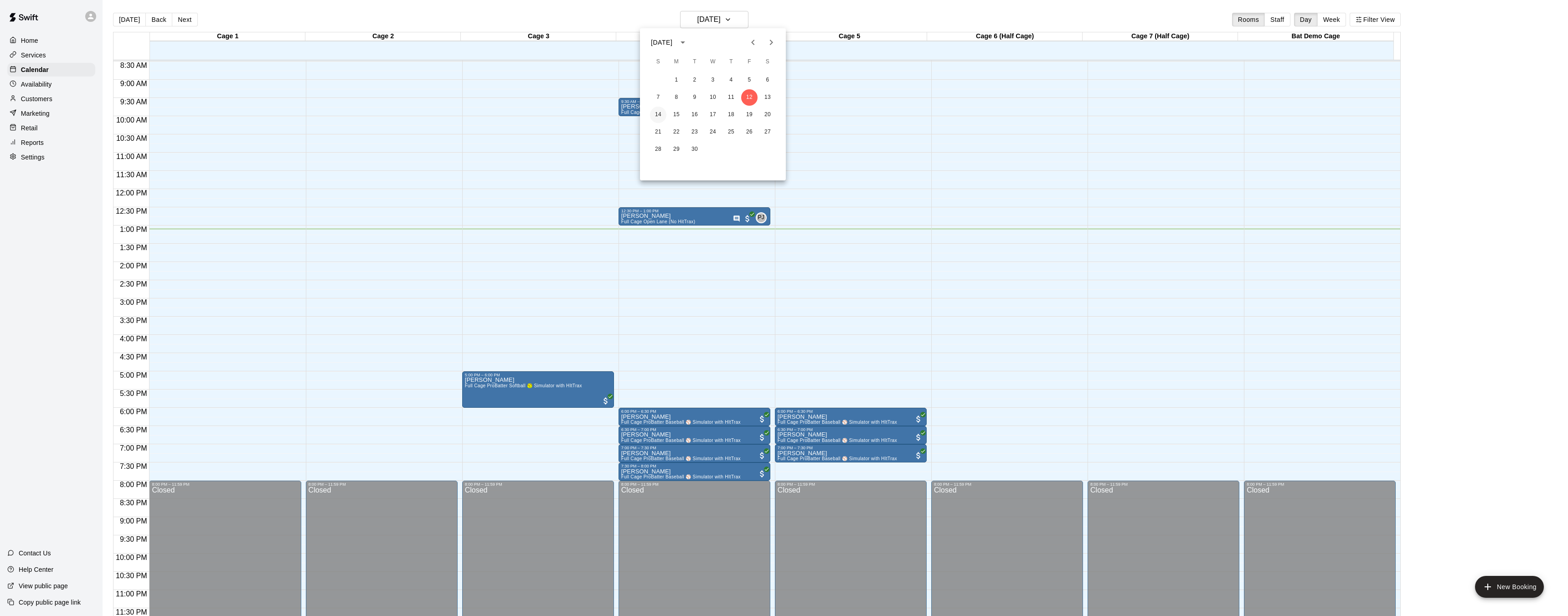
click at [656, 111] on button "14" at bounding box center [657, 114] width 16 height 16
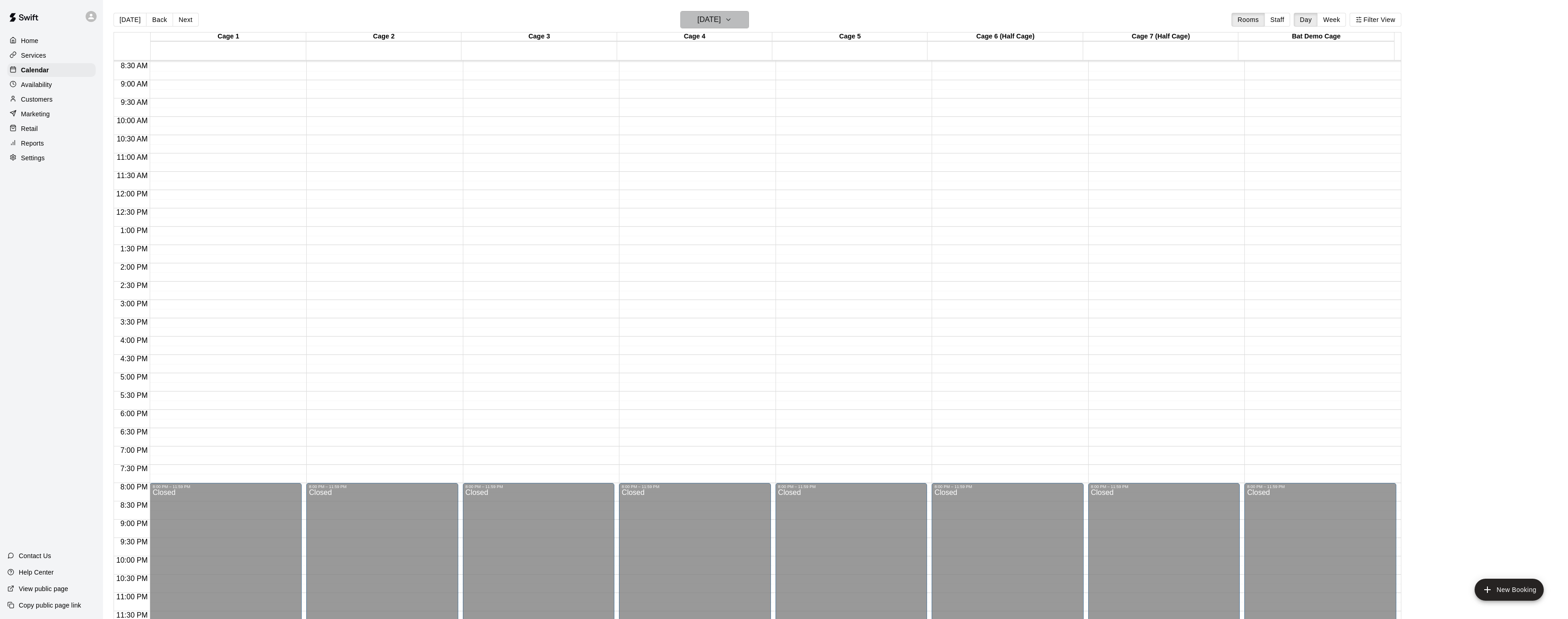
click at [732, 16] on icon "button" at bounding box center [728, 19] width 7 height 11
click at [754, 95] on button "12" at bounding box center [752, 98] width 16 height 16
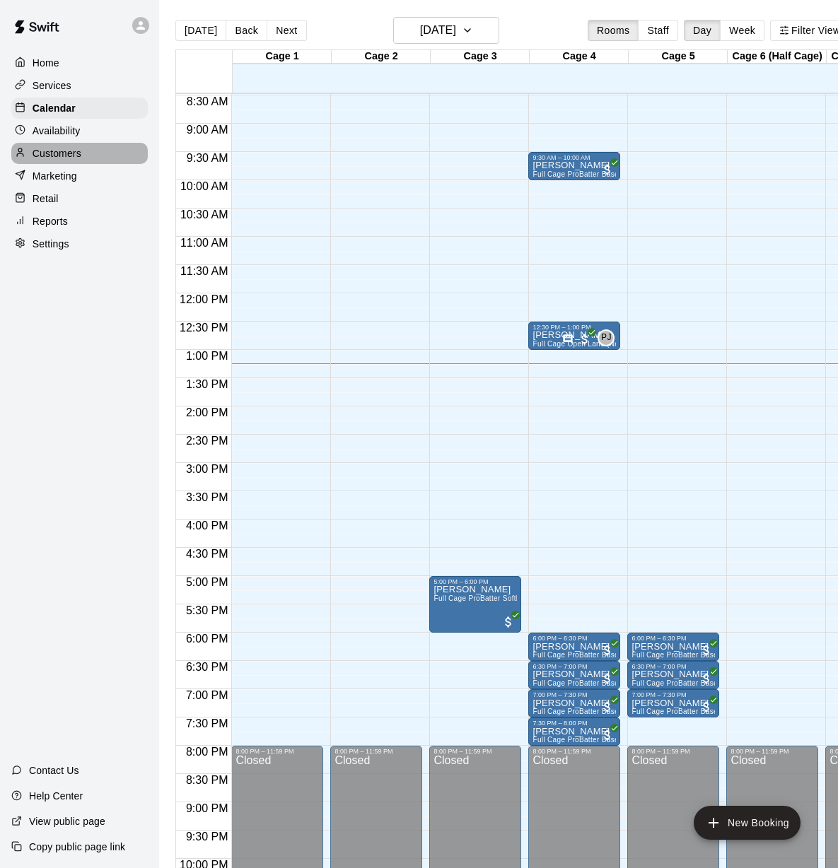
click at [59, 156] on p "Customers" at bounding box center [57, 153] width 49 height 14
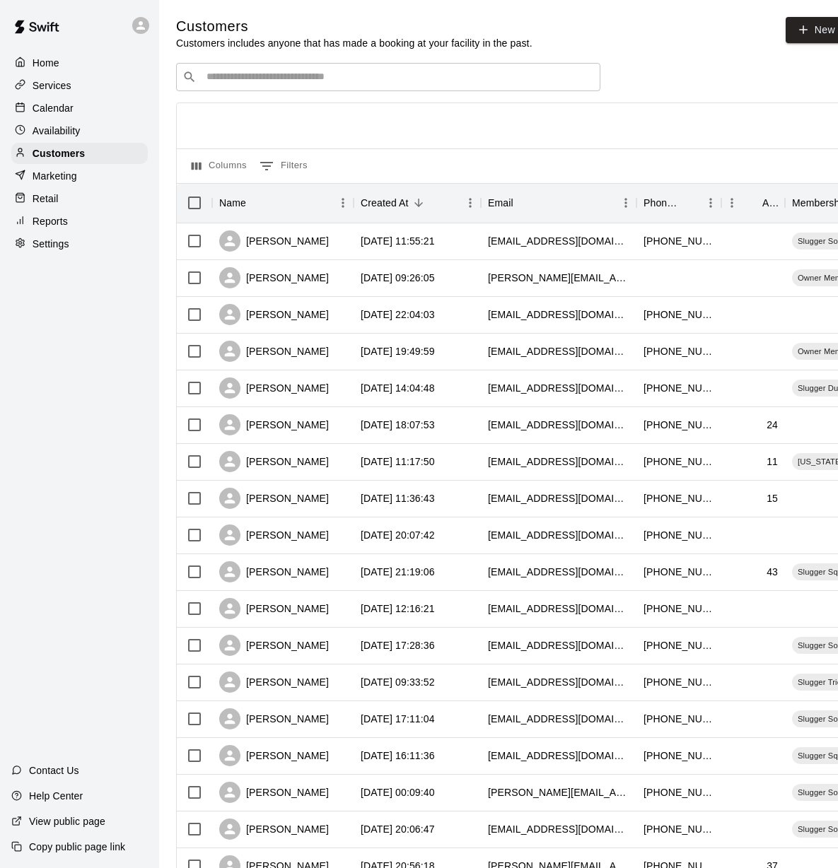
click at [55, 104] on p "Calendar" at bounding box center [53, 108] width 41 height 14
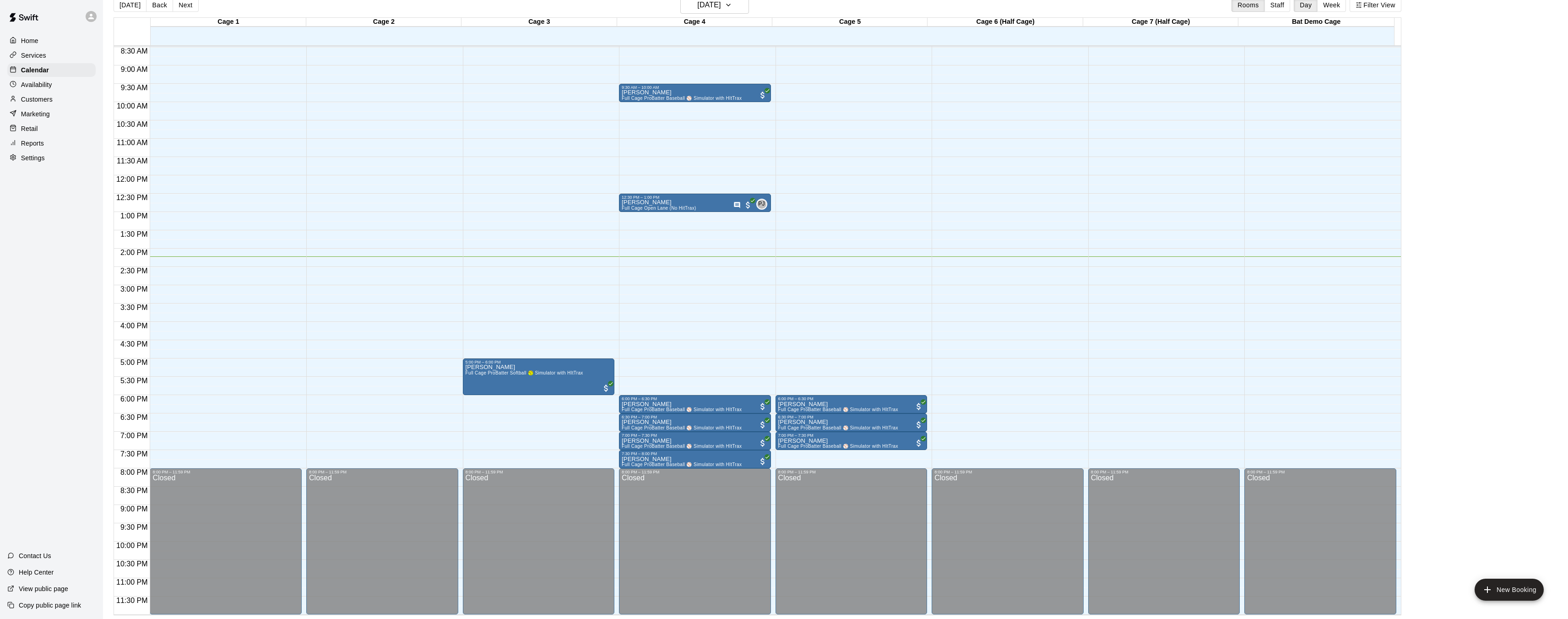
scroll to position [310, 0]
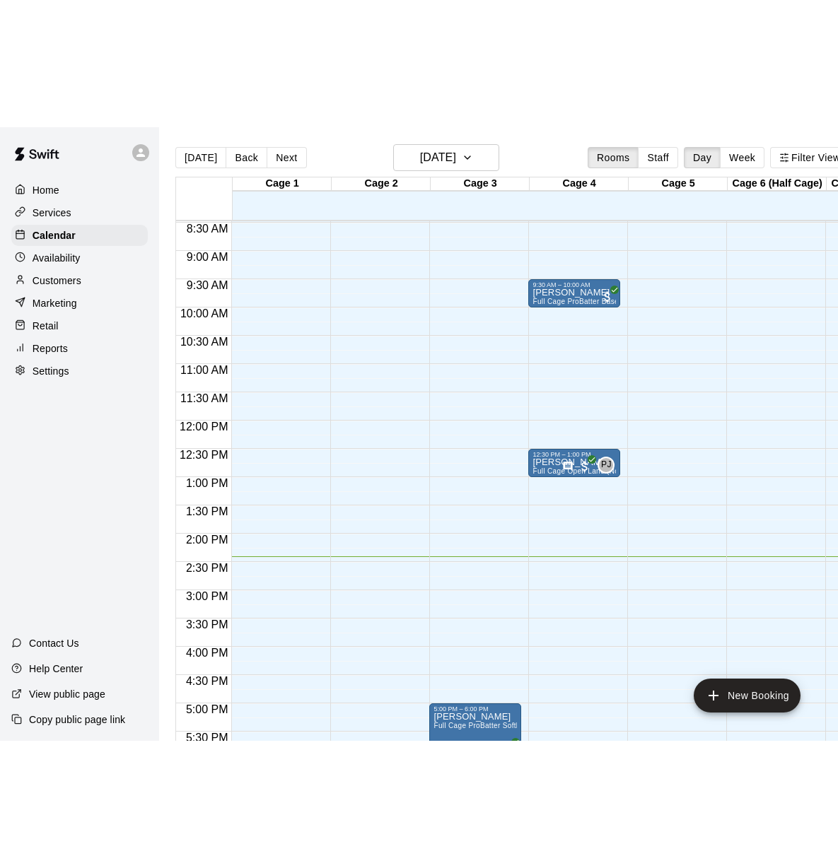
scroll to position [479, 0]
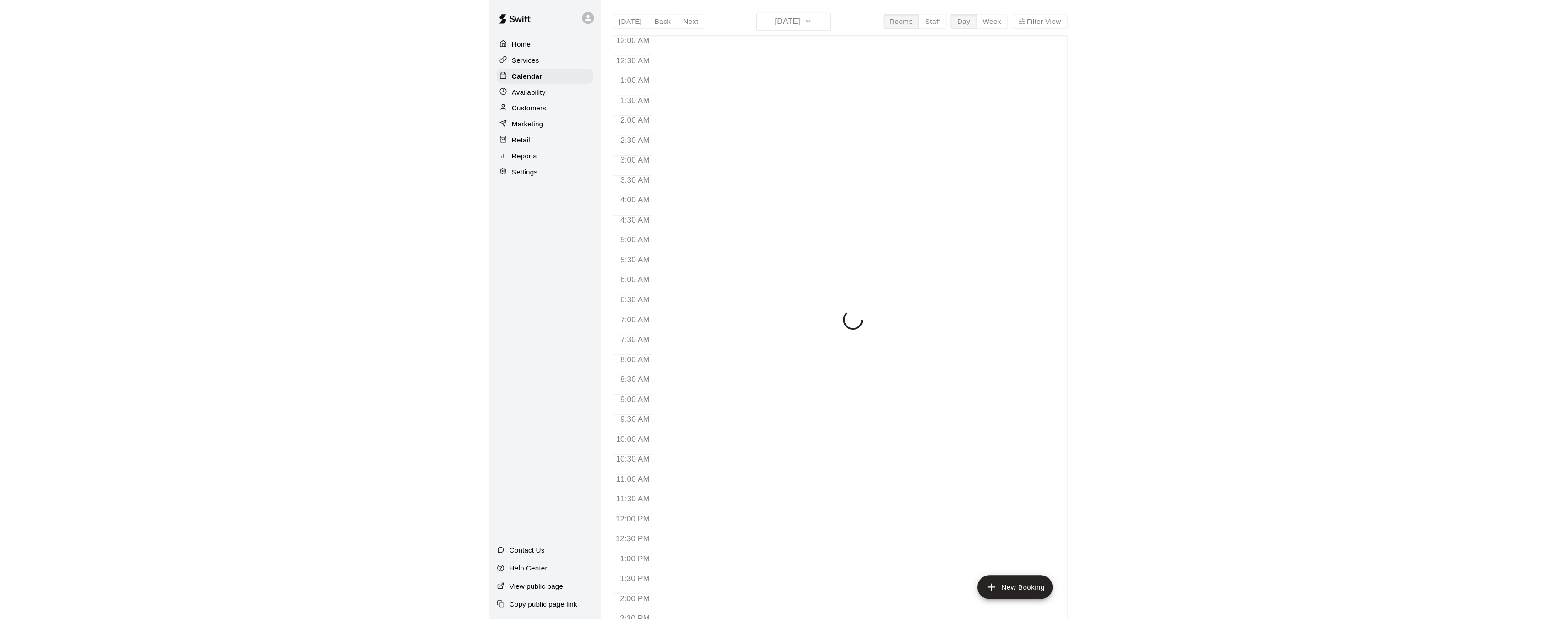
scroll to position [333, 0]
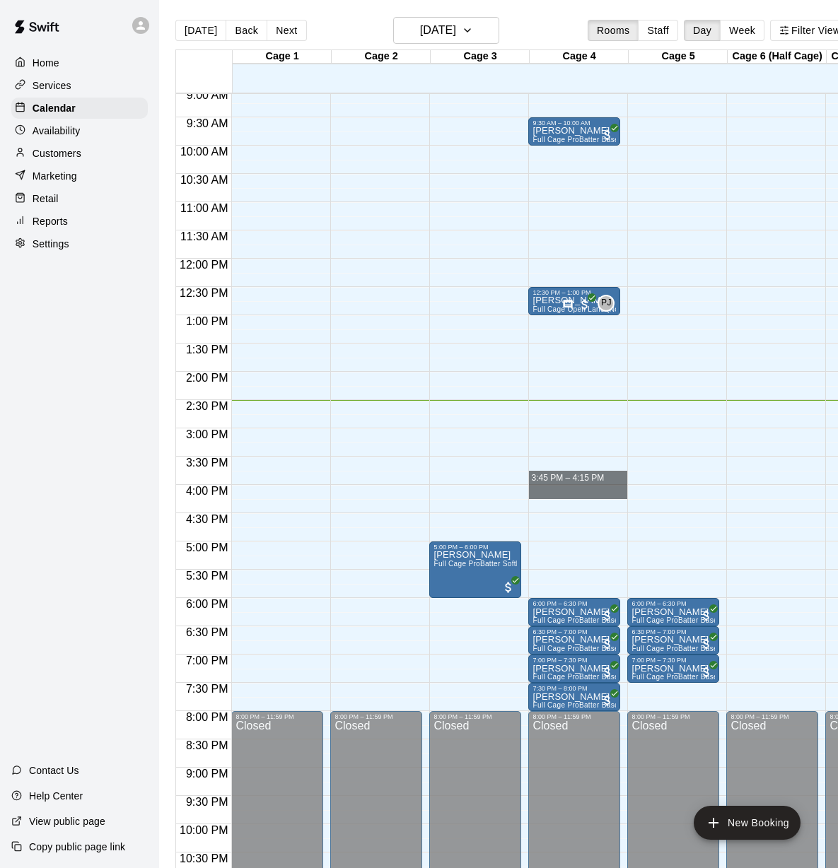
drag, startPoint x: 596, startPoint y: 496, endPoint x: 412, endPoint y: 465, distance: 187.2
click at [411, 465] on div "12:00 AM 12:30 AM 1:00 AM 1:30 AM 2:00 AM 2:30 AM 3:00 AM 3:30 AM 4:00 AM 4:30 …" at bounding box center [512, 489] width 673 height 792
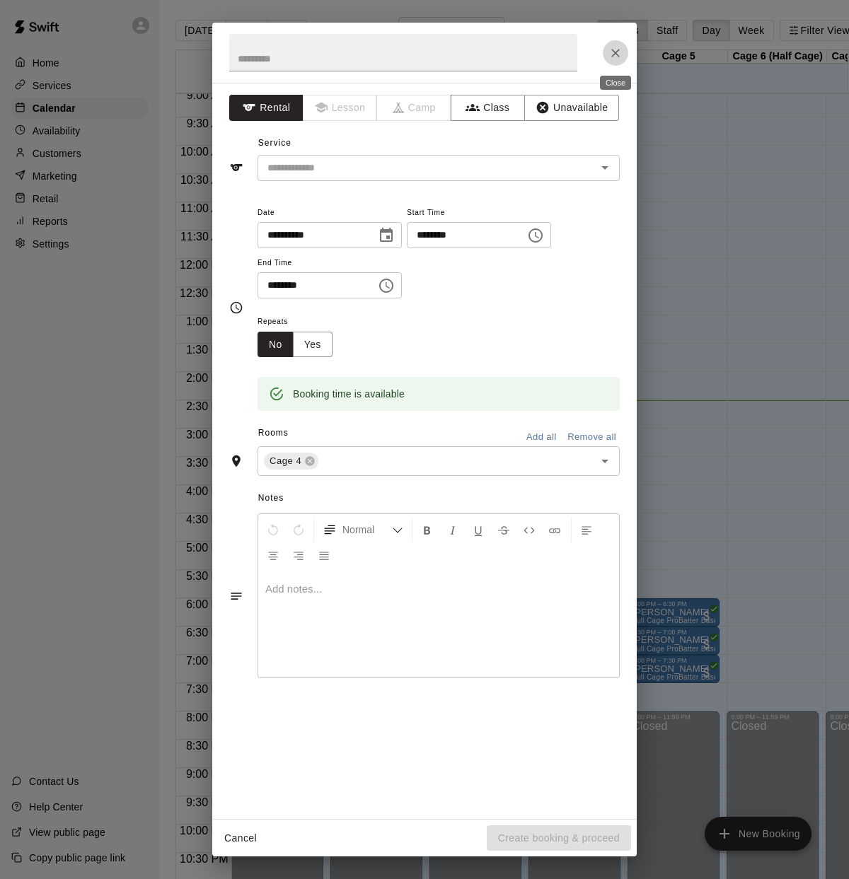
click at [614, 59] on button "Close" at bounding box center [615, 52] width 25 height 25
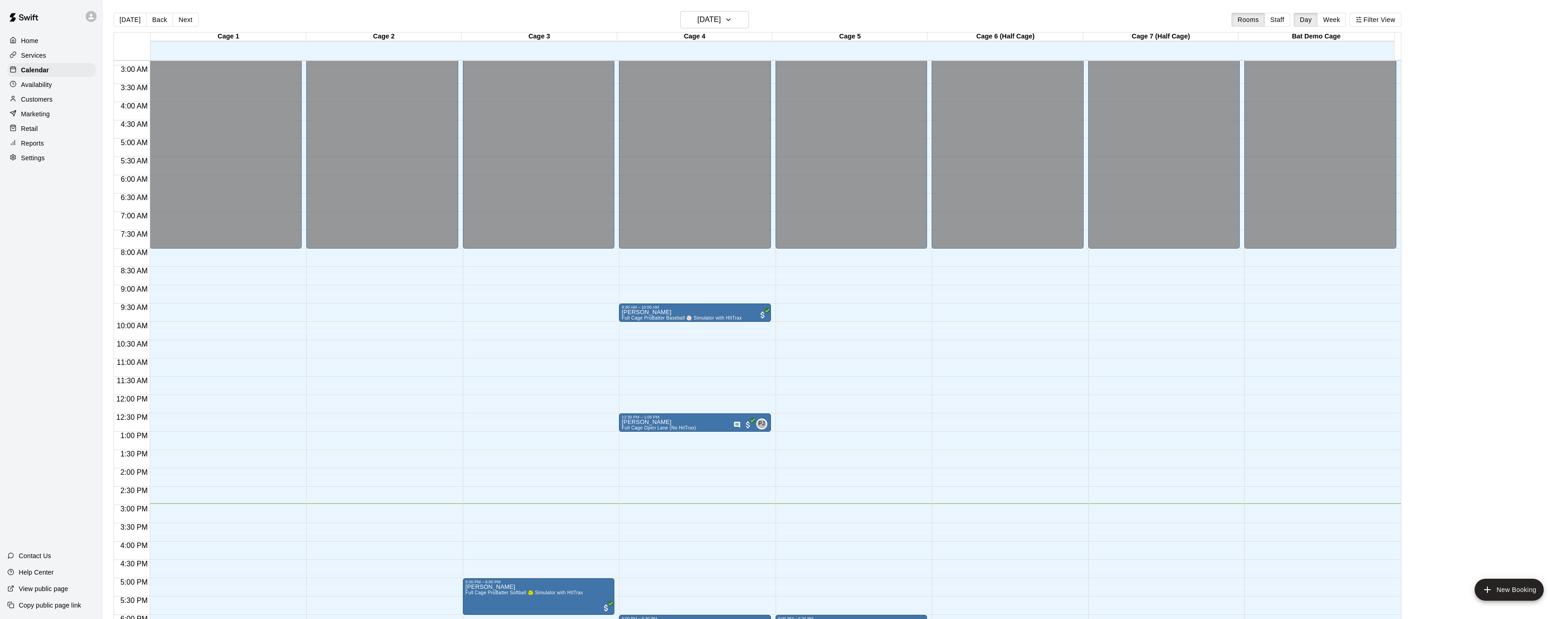
scroll to position [310, 0]
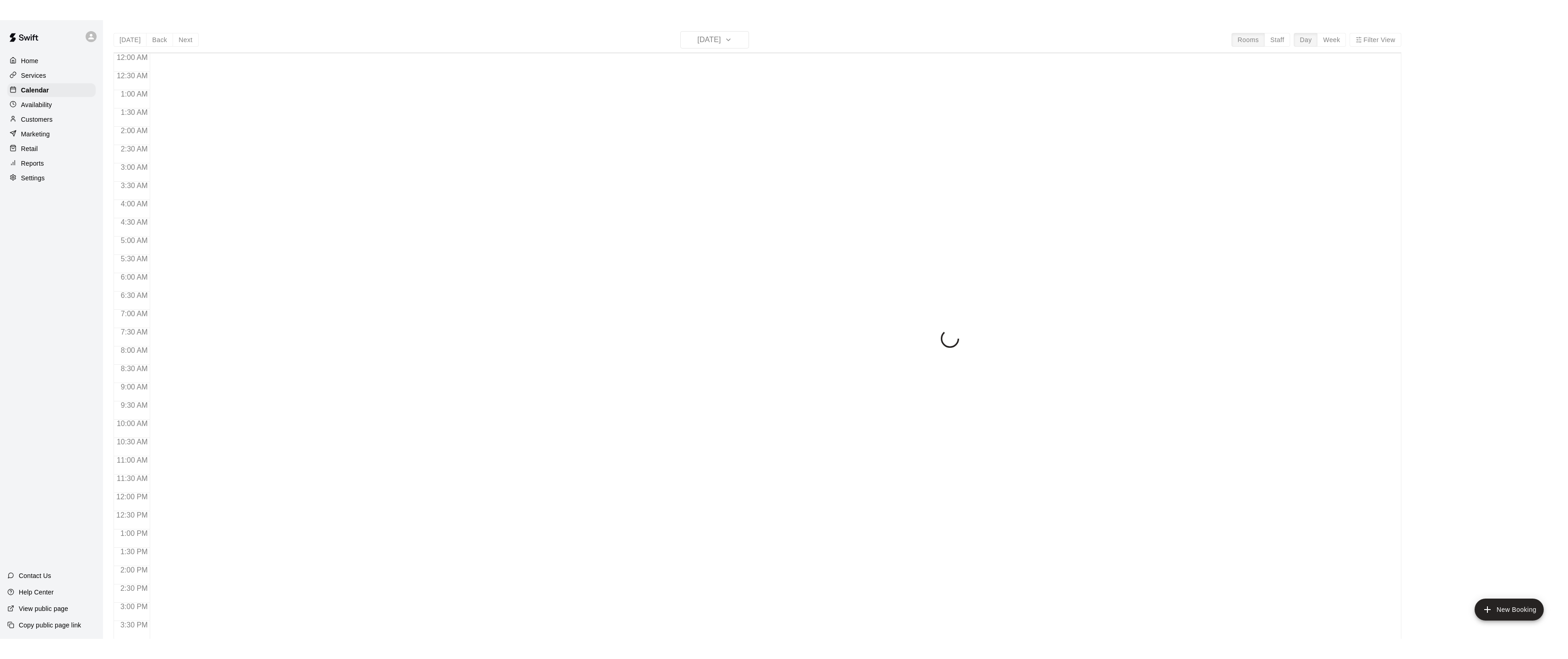
scroll to position [283, 0]
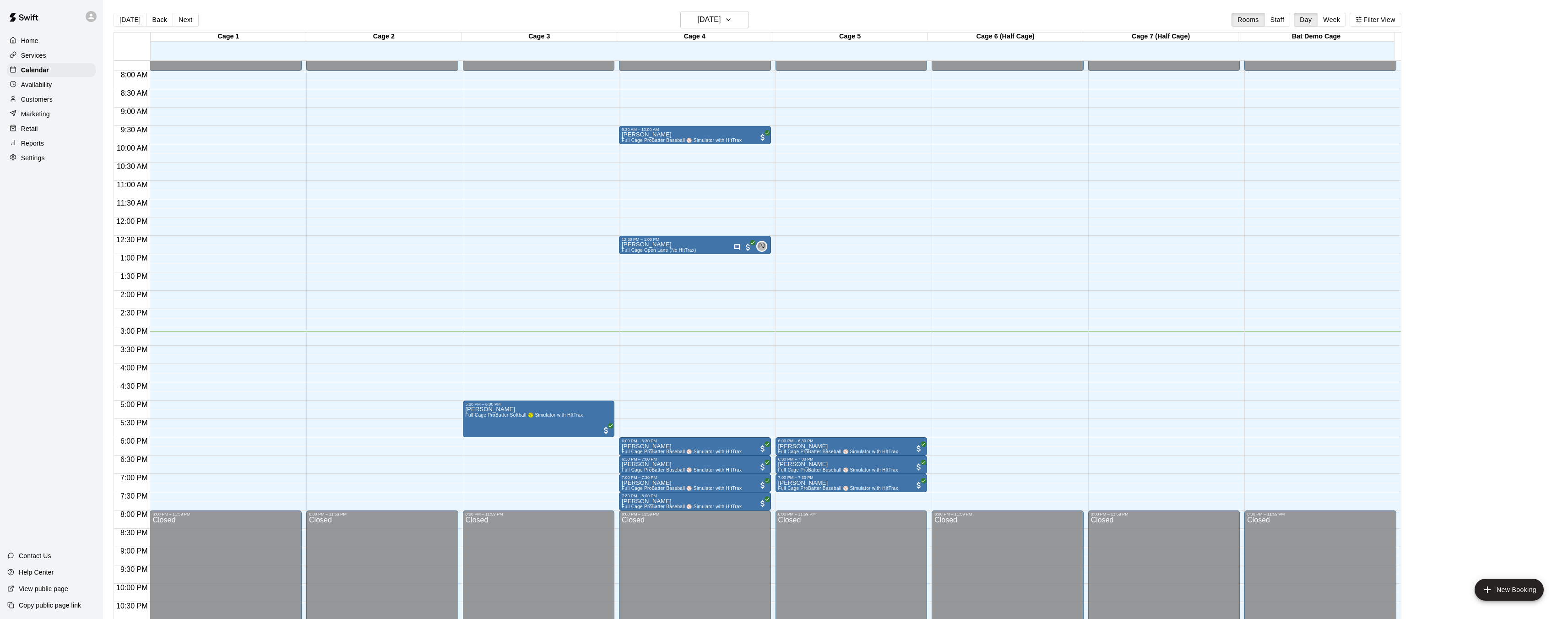
click at [1455, 265] on main "[DATE] Back [DATE][DATE] Rooms Staff Day Week Filter View Cage 1 12 Fri Cage 2 …" at bounding box center [836, 321] width 1458 height 619
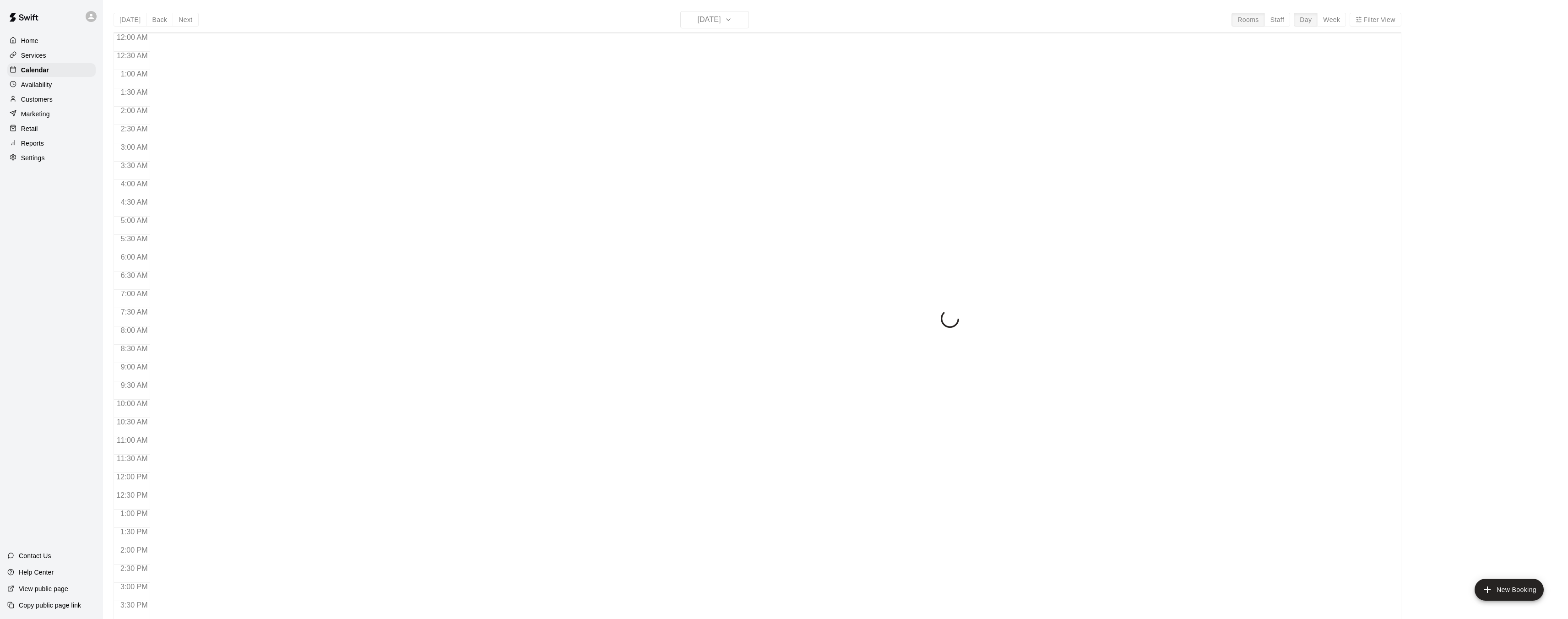
scroll to position [283, 0]
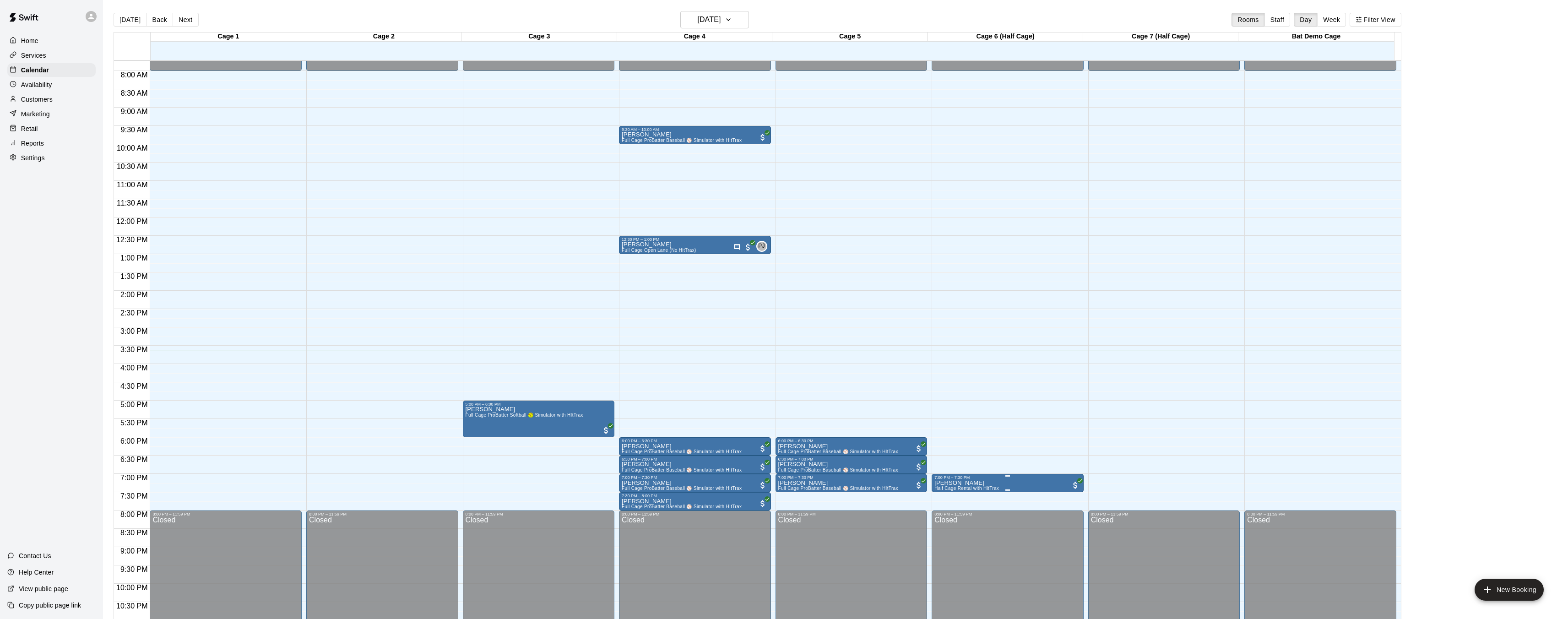
click at [1034, 479] on div "7:00 PM – 7:30 PM" at bounding box center [1007, 477] width 146 height 5
click at [949, 509] on button "edit" at bounding box center [943, 506] width 18 height 18
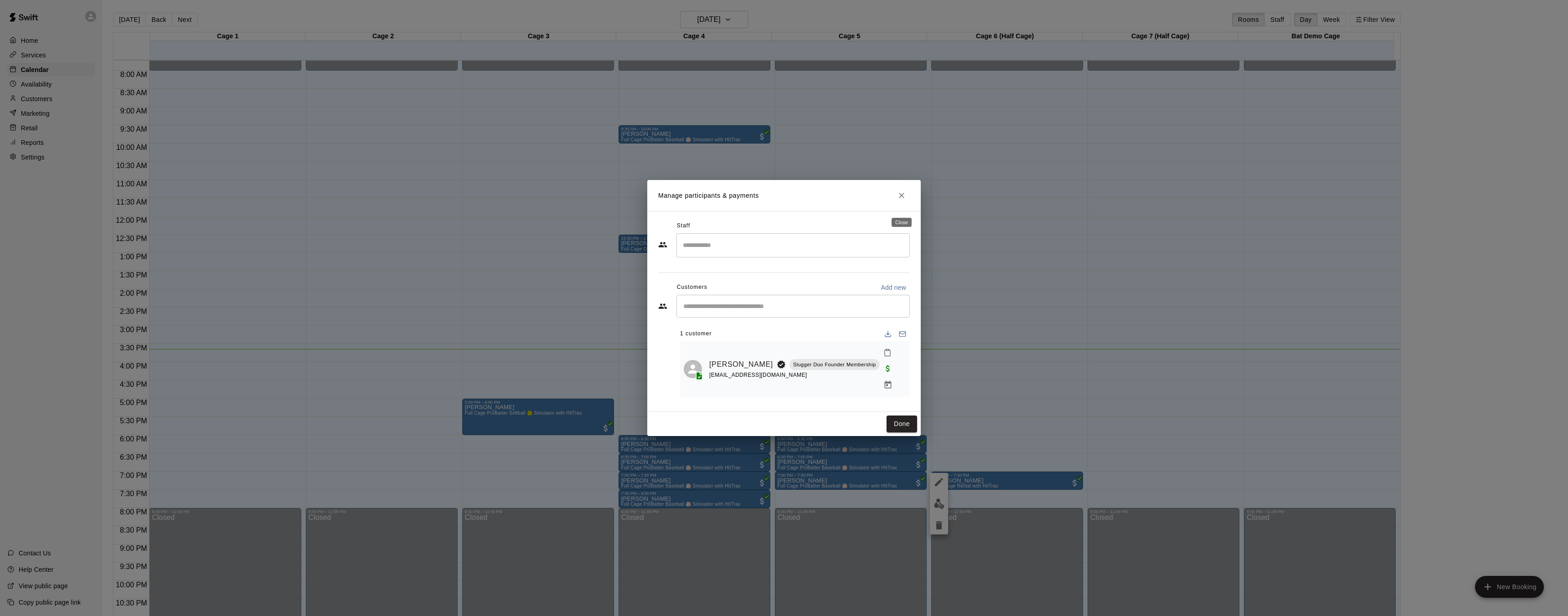
click at [905, 200] on icon "Close" at bounding box center [902, 195] width 9 height 9
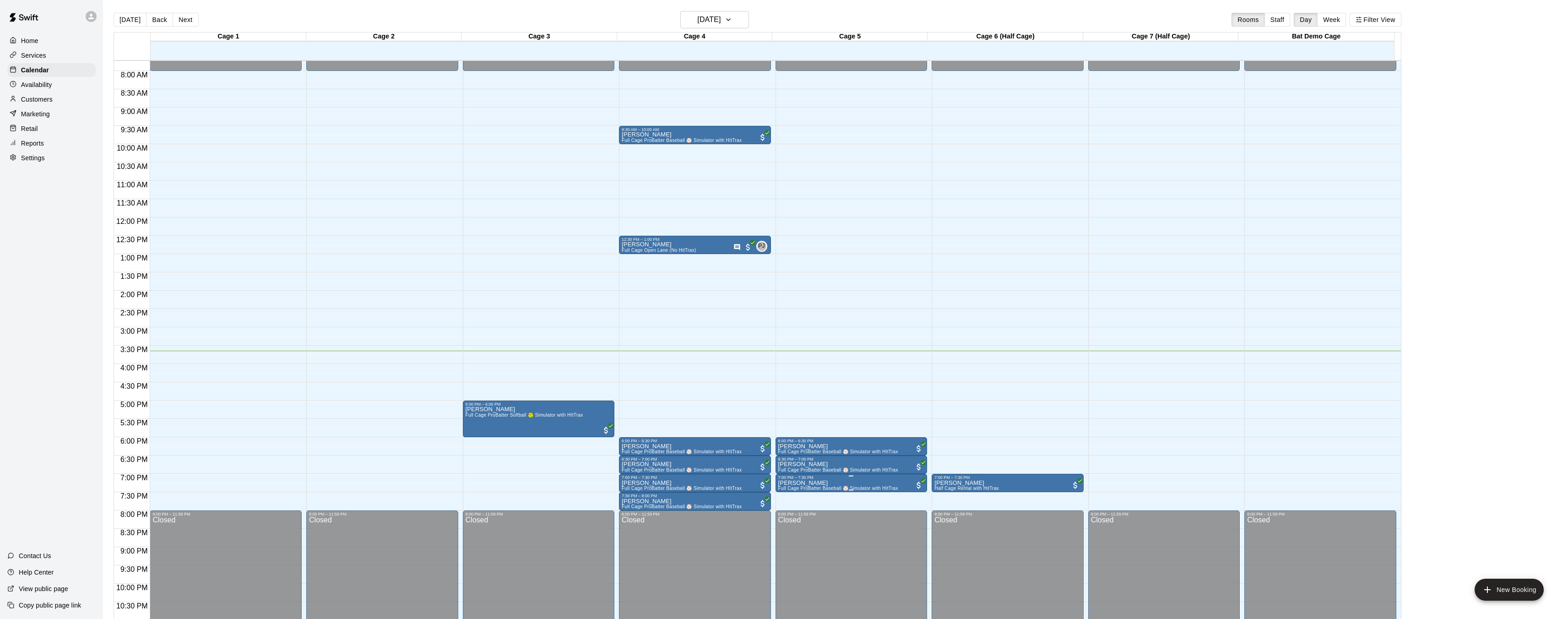
click at [873, 486] on span "Full Cage ProBatter Baseball ⚾ Simulator with HItTrax" at bounding box center [838, 488] width 120 height 5
click at [789, 513] on img "edit" at bounding box center [787, 517] width 10 height 10
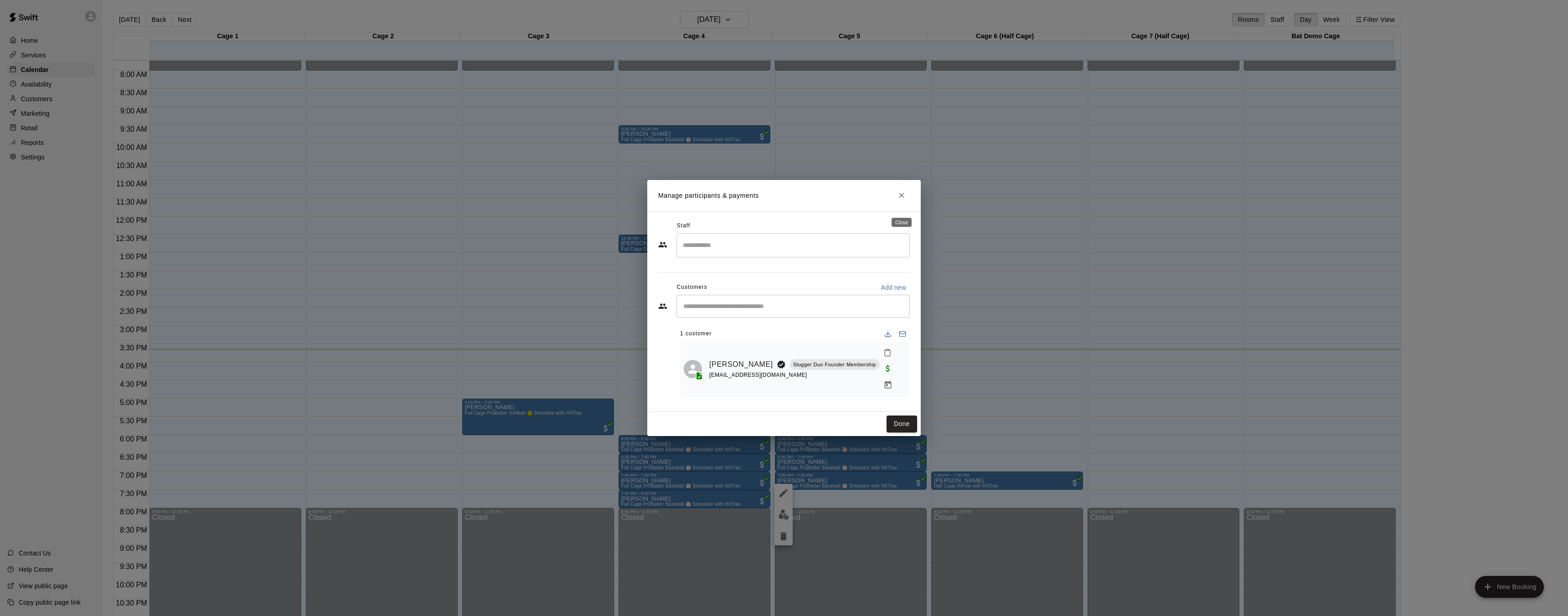
click at [904, 200] on icon "Close" at bounding box center [902, 195] width 9 height 9
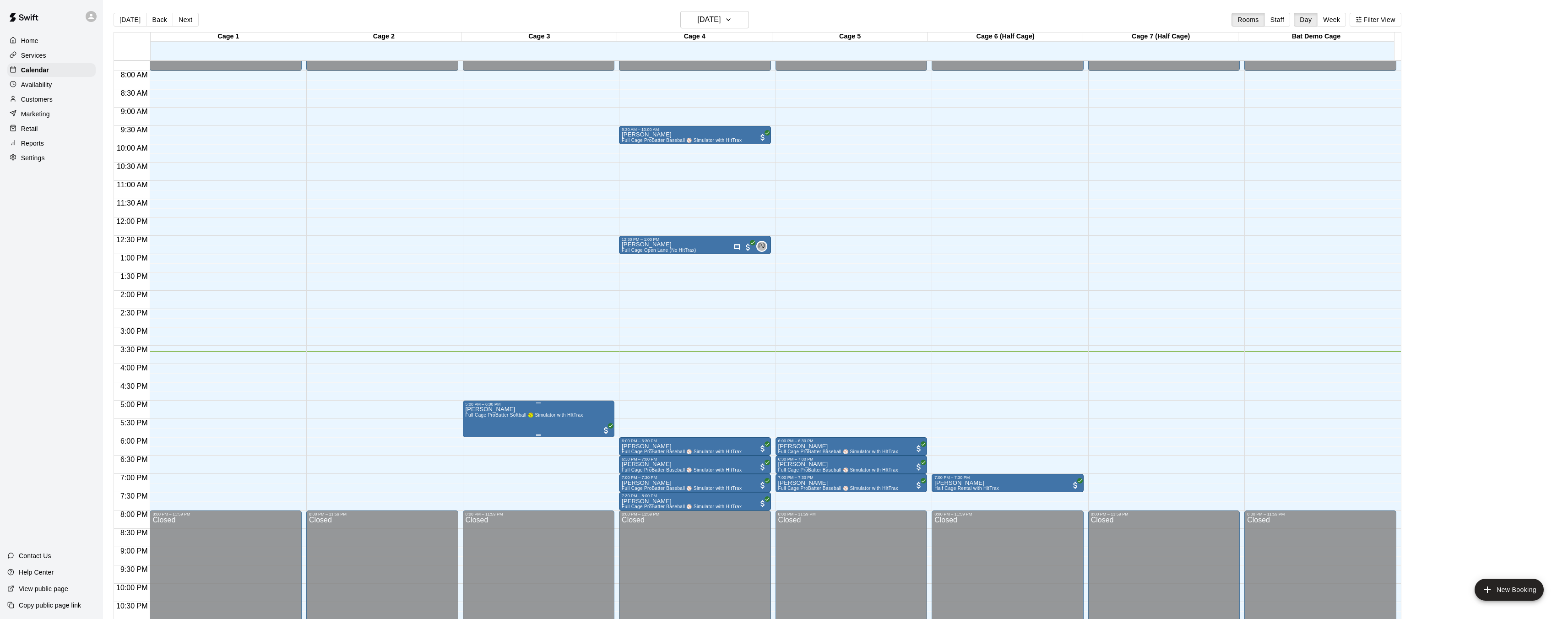
click at [468, 436] on button "edit" at bounding box center [475, 438] width 18 height 18
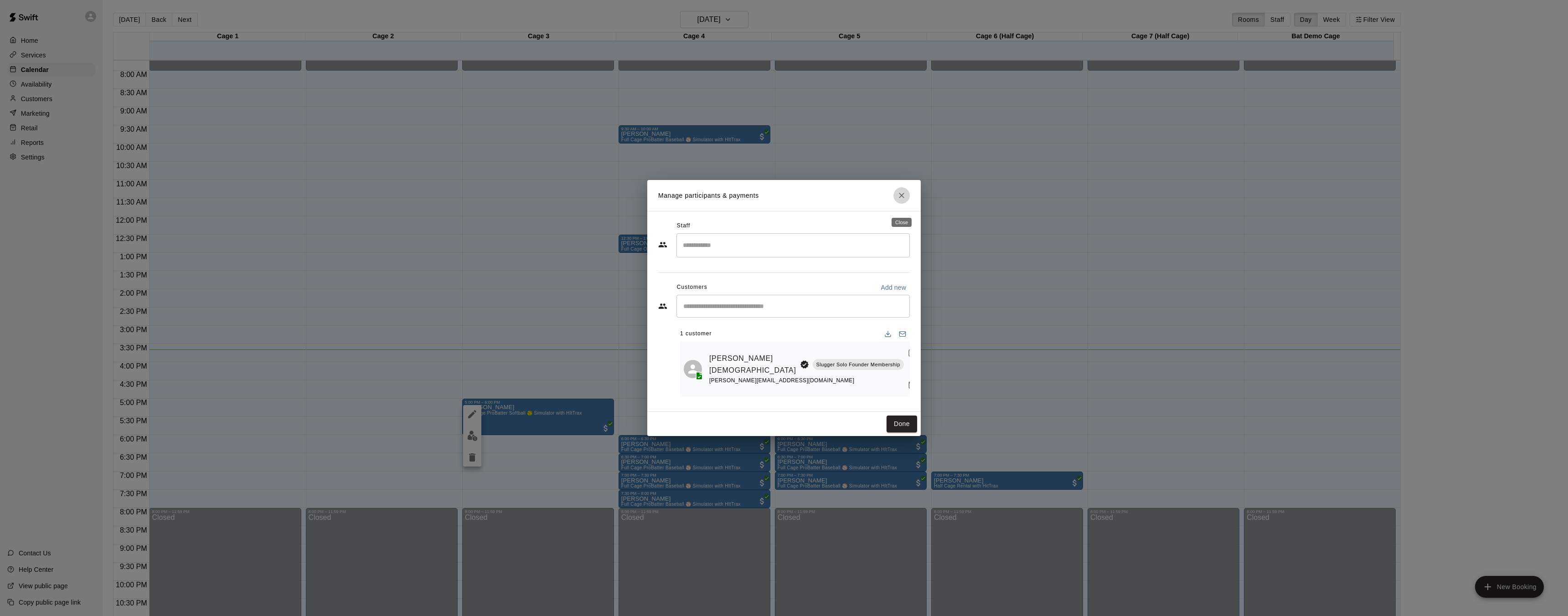
click at [904, 200] on icon "Close" at bounding box center [902, 195] width 9 height 9
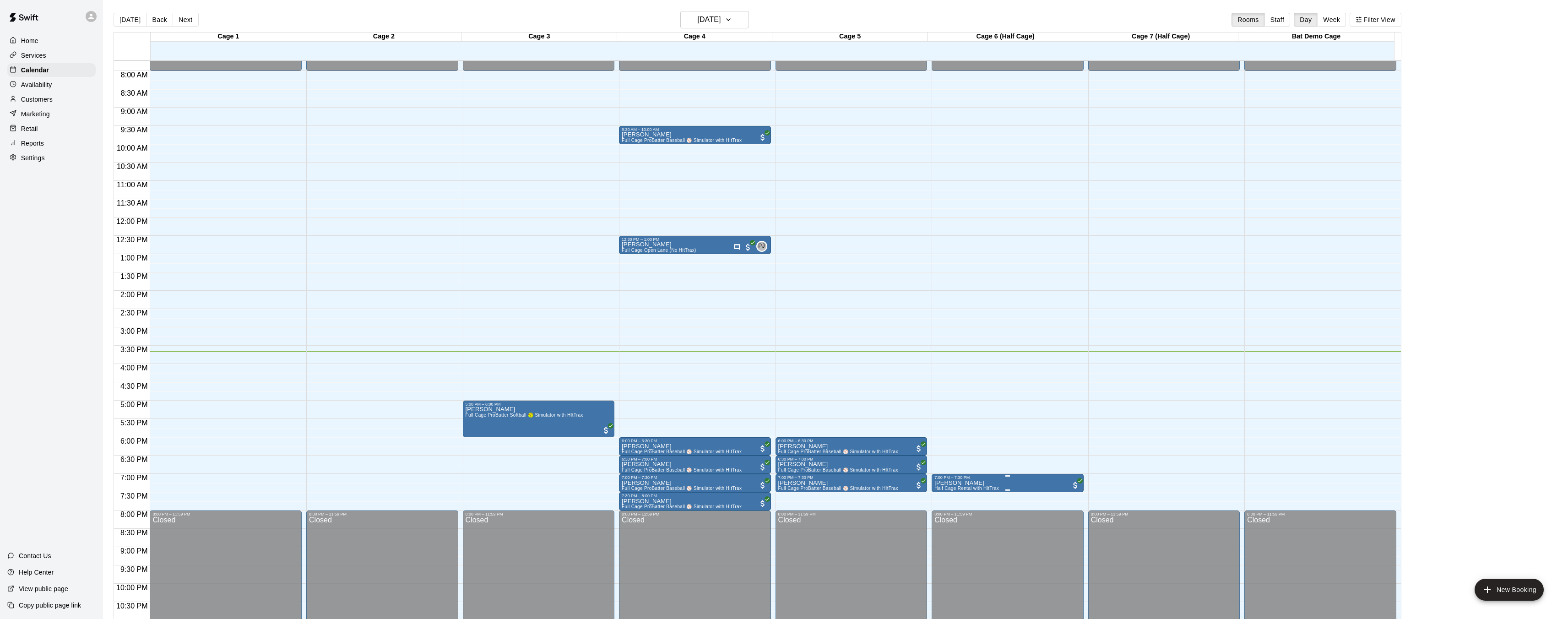
click at [978, 490] on div at bounding box center [1007, 490] width 146 height 1
click at [950, 520] on button "edit" at bounding box center [943, 521] width 18 height 18
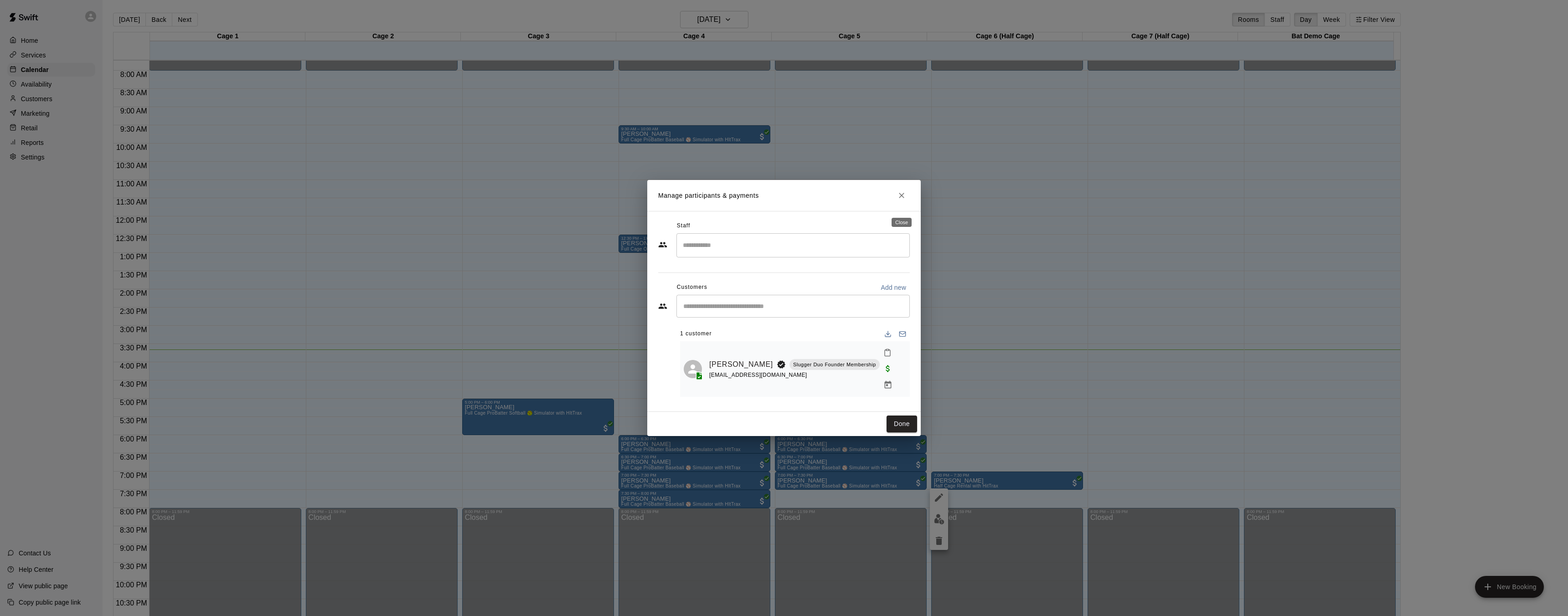
click at [902, 200] on icon "Close" at bounding box center [902, 195] width 9 height 9
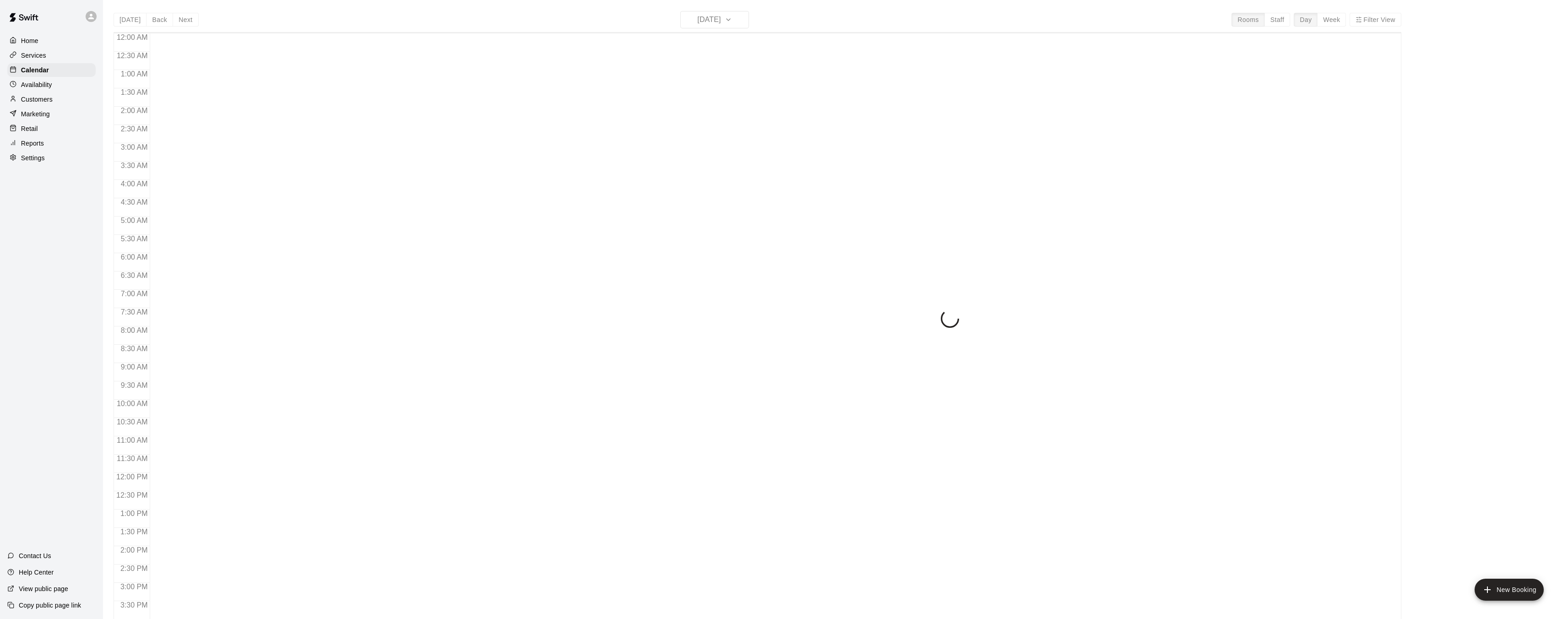
scroll to position [283, 0]
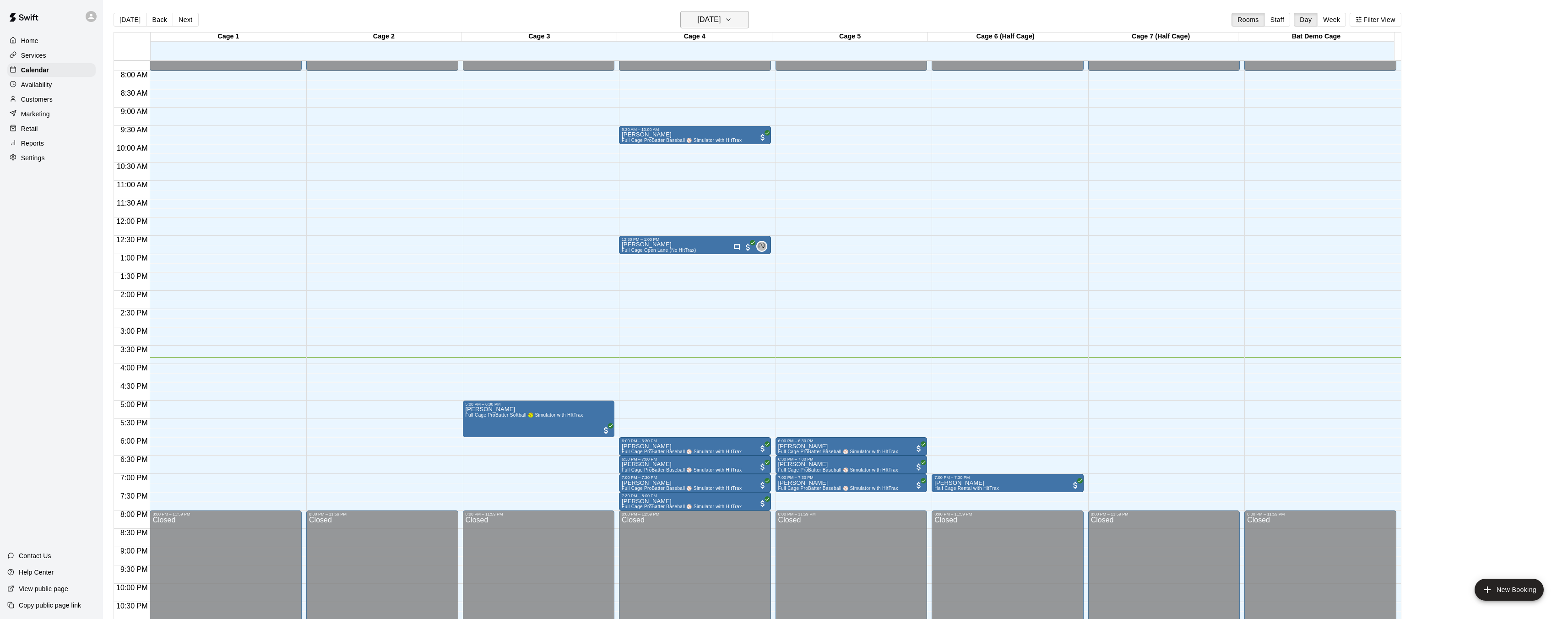
click at [721, 24] on h6 "[DATE]" at bounding box center [709, 20] width 23 height 13
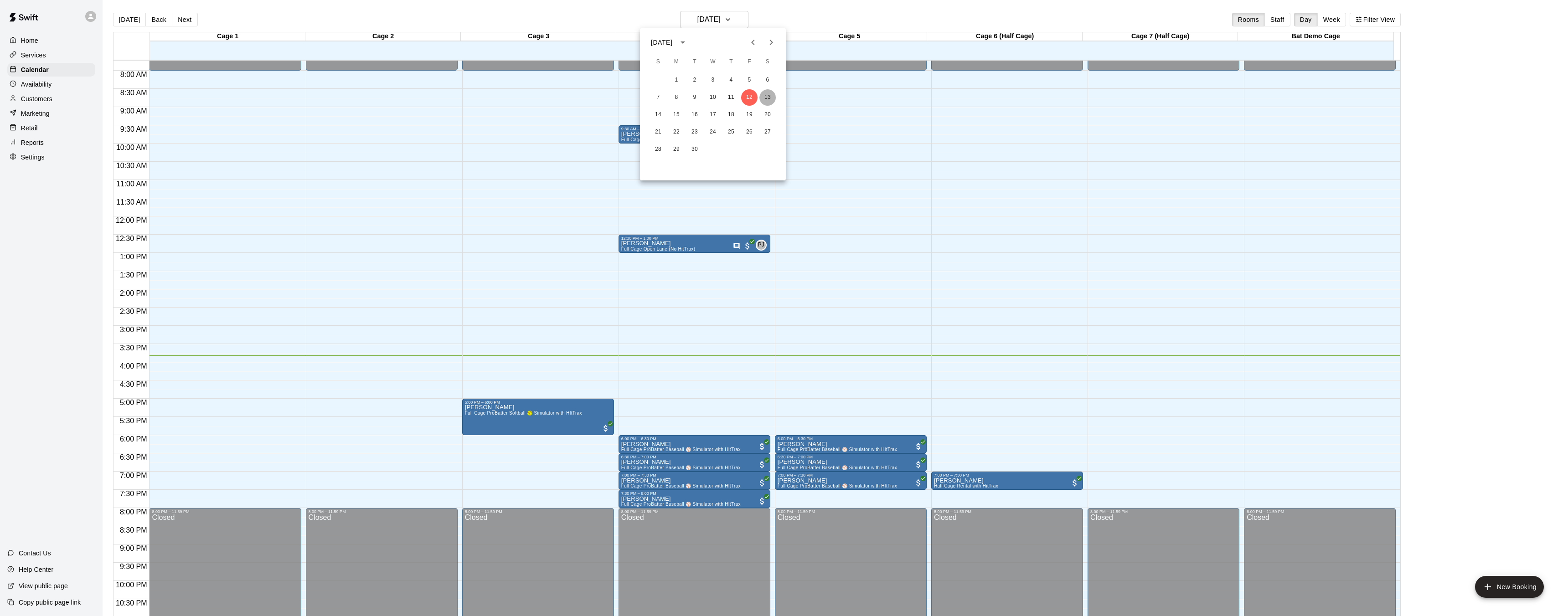
click at [768, 99] on button "13" at bounding box center [767, 97] width 16 height 16
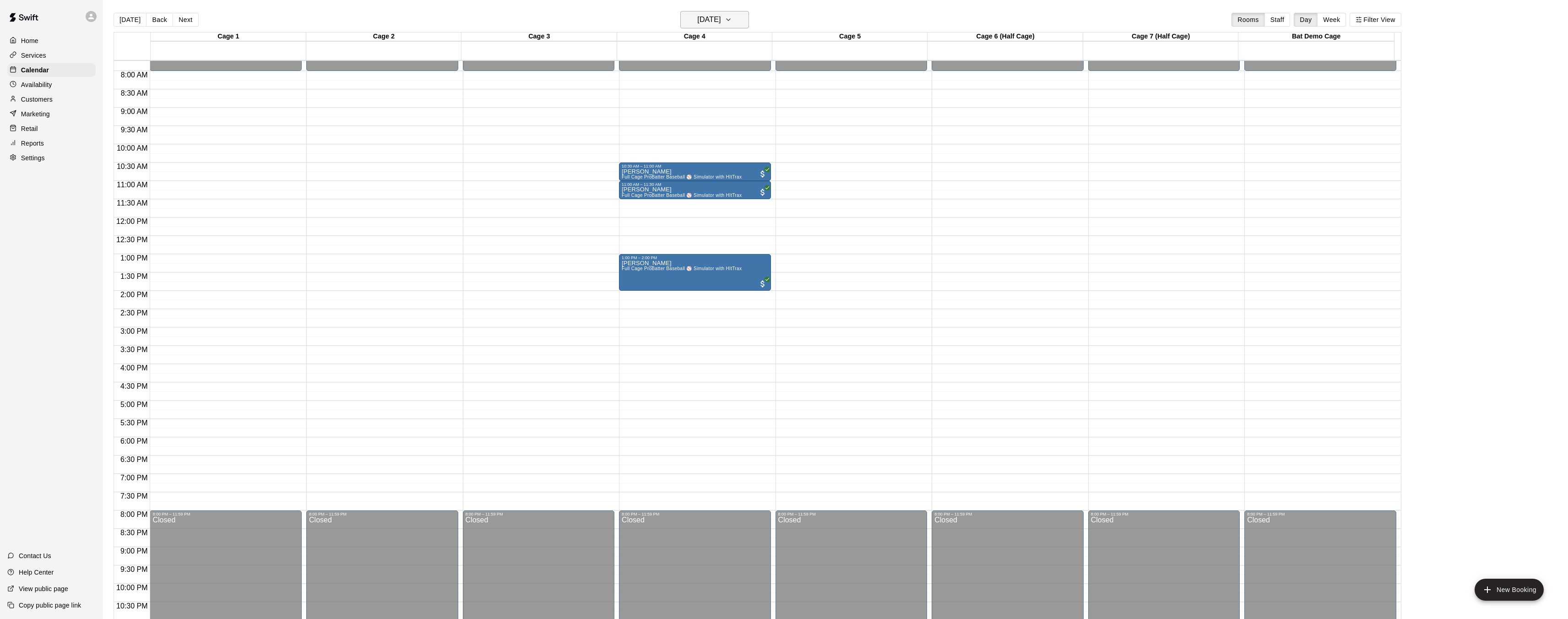
click at [719, 19] on h6 "[DATE]" at bounding box center [709, 20] width 23 height 13
click at [658, 115] on button "14" at bounding box center [660, 115] width 16 height 16
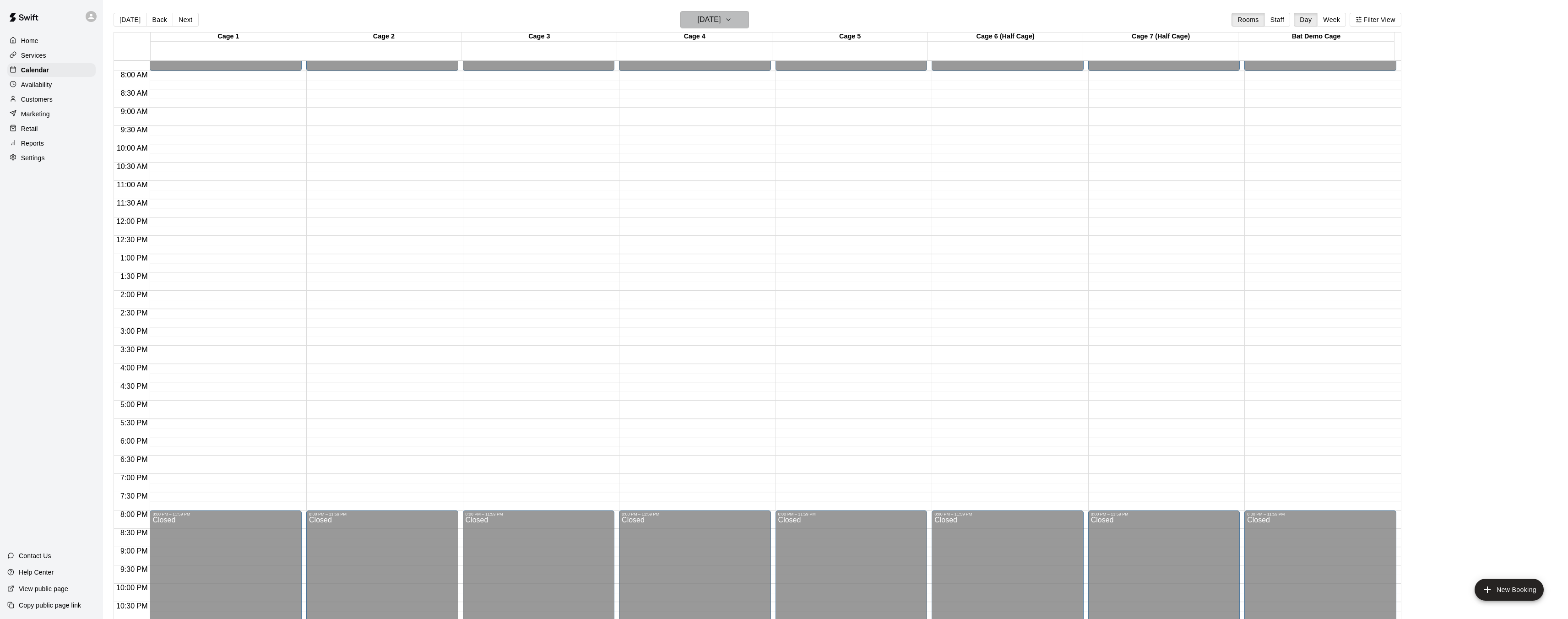
click at [721, 22] on h6 "[DATE]" at bounding box center [709, 20] width 23 height 13
click at [768, 99] on button "13" at bounding box center [770, 98] width 16 height 16
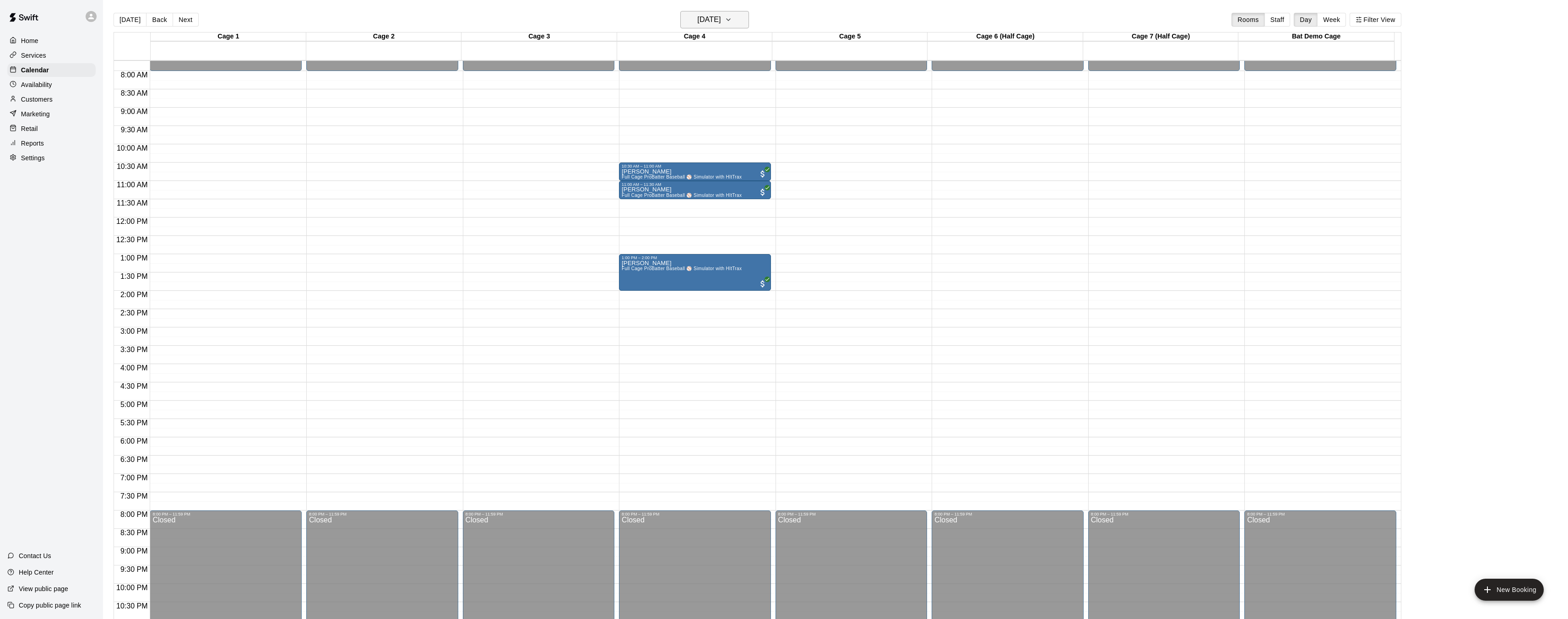
click at [721, 25] on h6 "[DATE]" at bounding box center [709, 20] width 23 height 13
click at [746, 97] on button "12" at bounding box center [752, 98] width 16 height 16
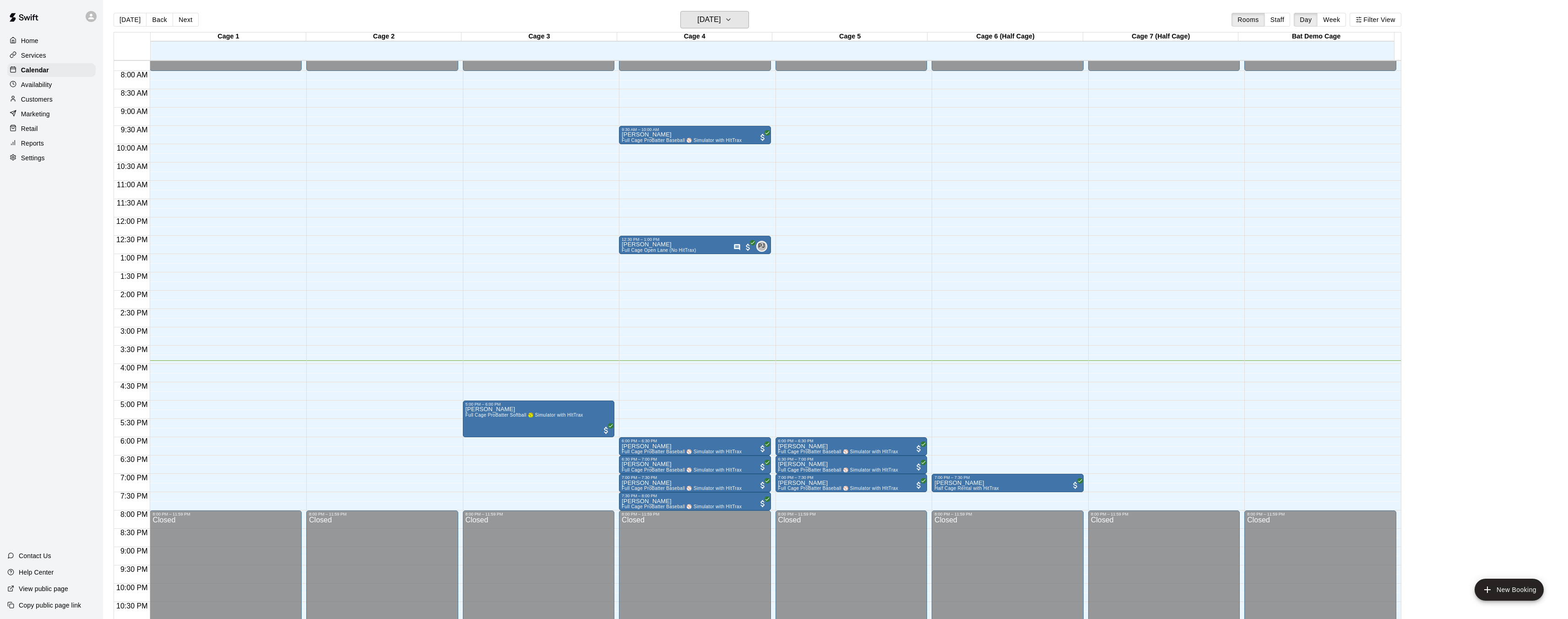
scroll to position [281, 0]
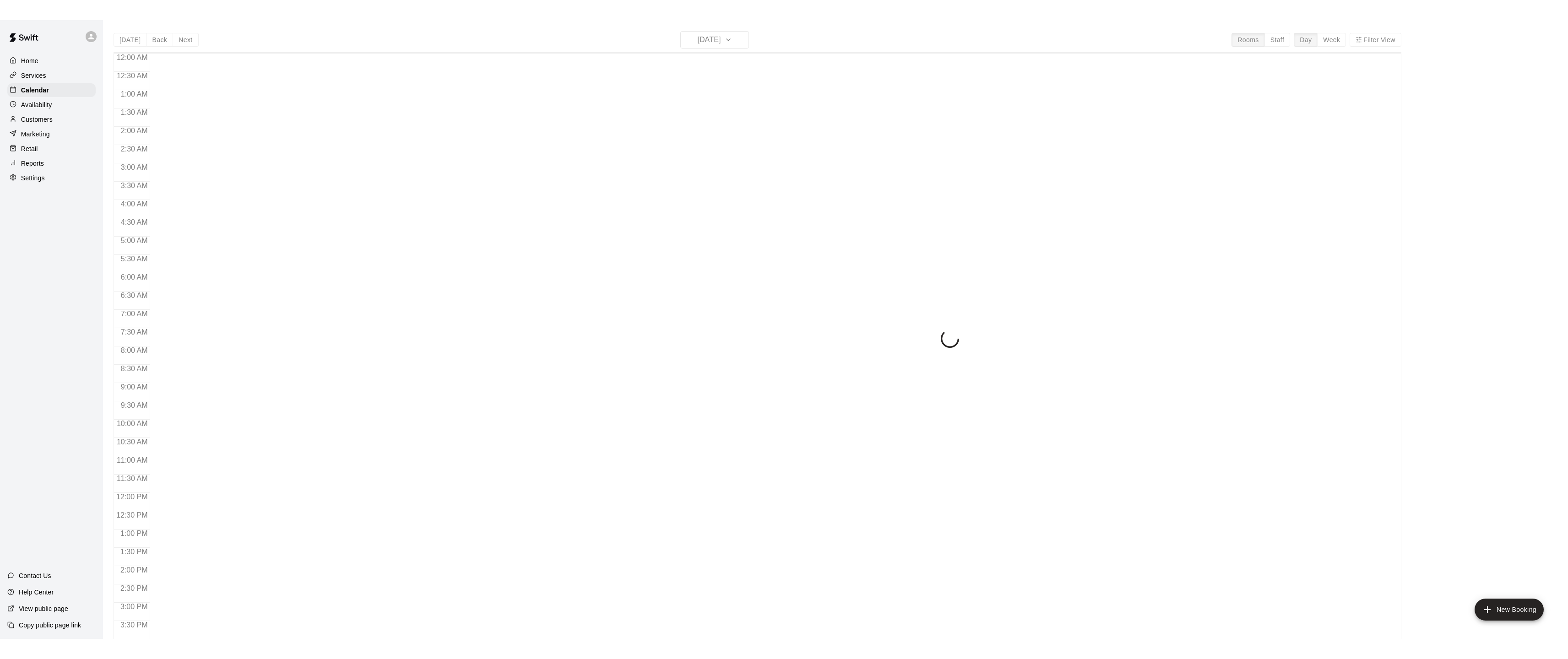
scroll to position [283, 0]
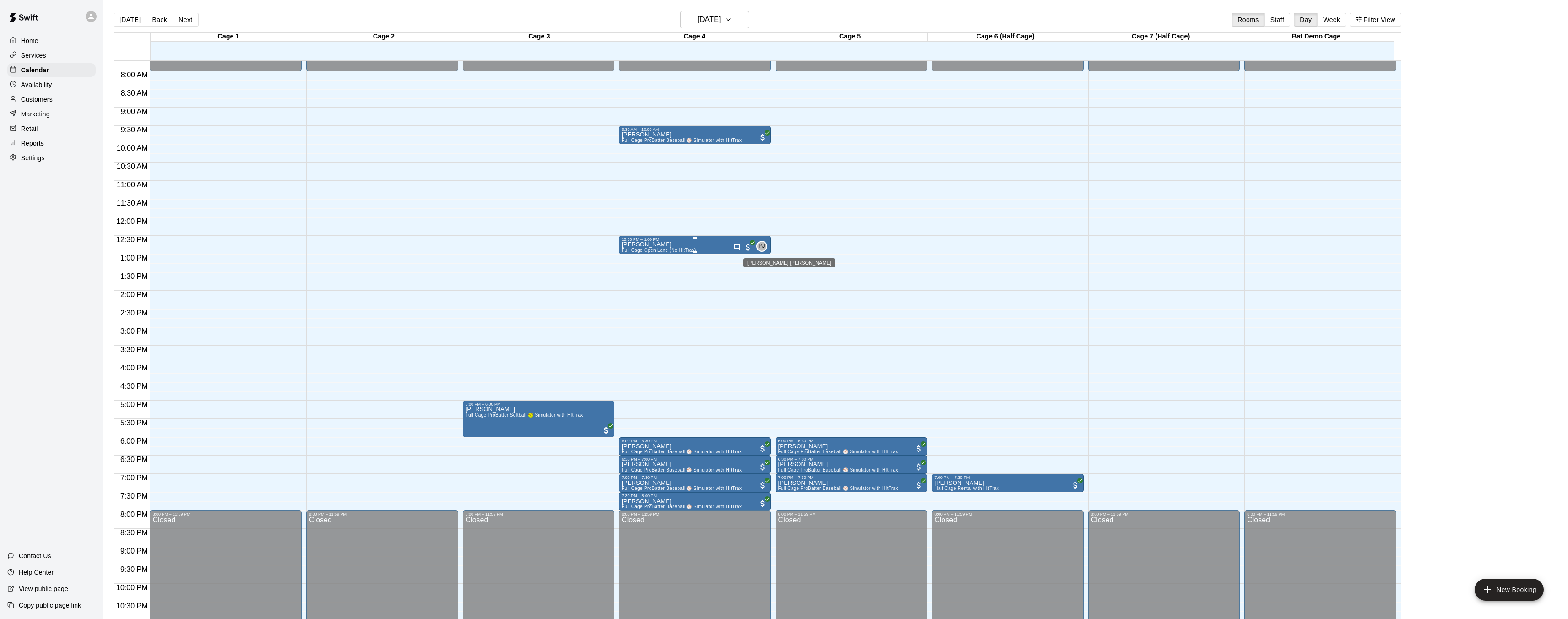
click at [763, 248] on span "PJ" at bounding box center [761, 246] width 7 height 9
click at [764, 273] on img "edit" at bounding box center [767, 273] width 10 height 10
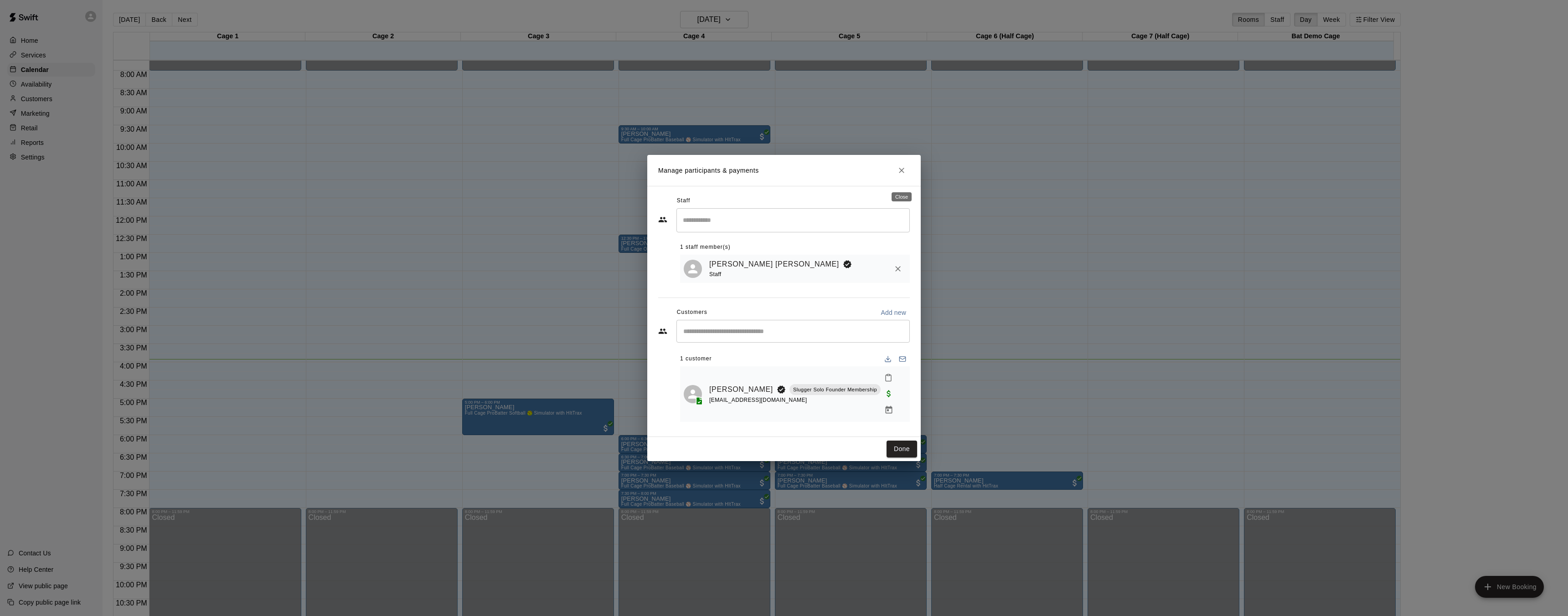
click at [904, 175] on icon "Close" at bounding box center [902, 170] width 9 height 9
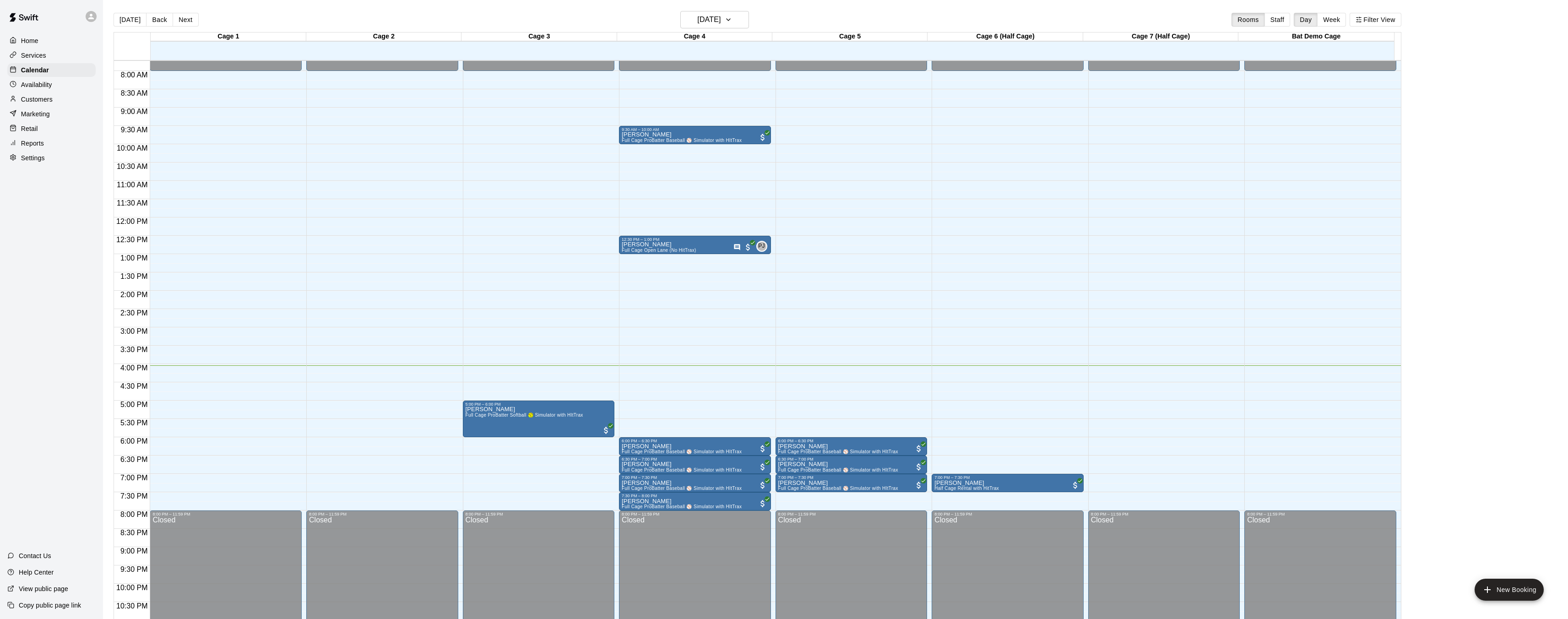
click at [667, 372] on div "12:00 AM – 8:00 AM Closed 9:30 AM – 10:00 AM Randy Cram Full Cage ProBatter Bas…" at bounding box center [695, 218] width 152 height 879
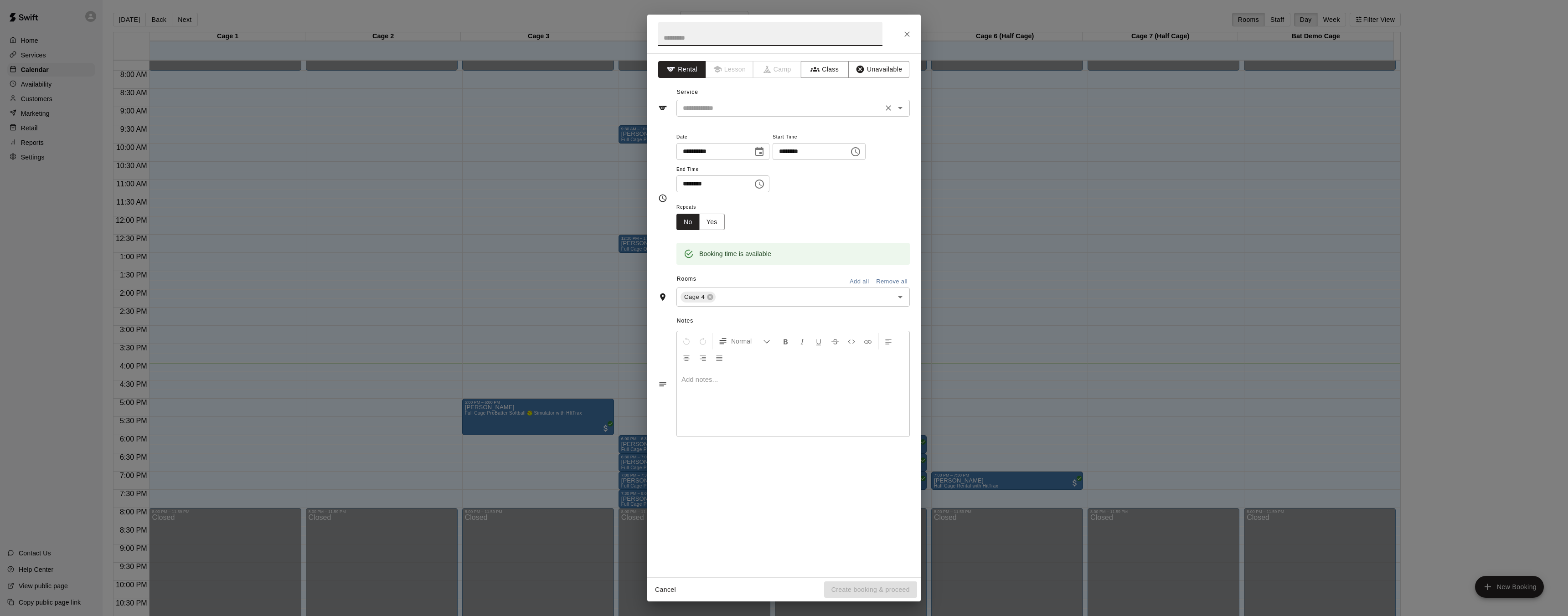
click at [886, 101] on div "​" at bounding box center [793, 108] width 233 height 17
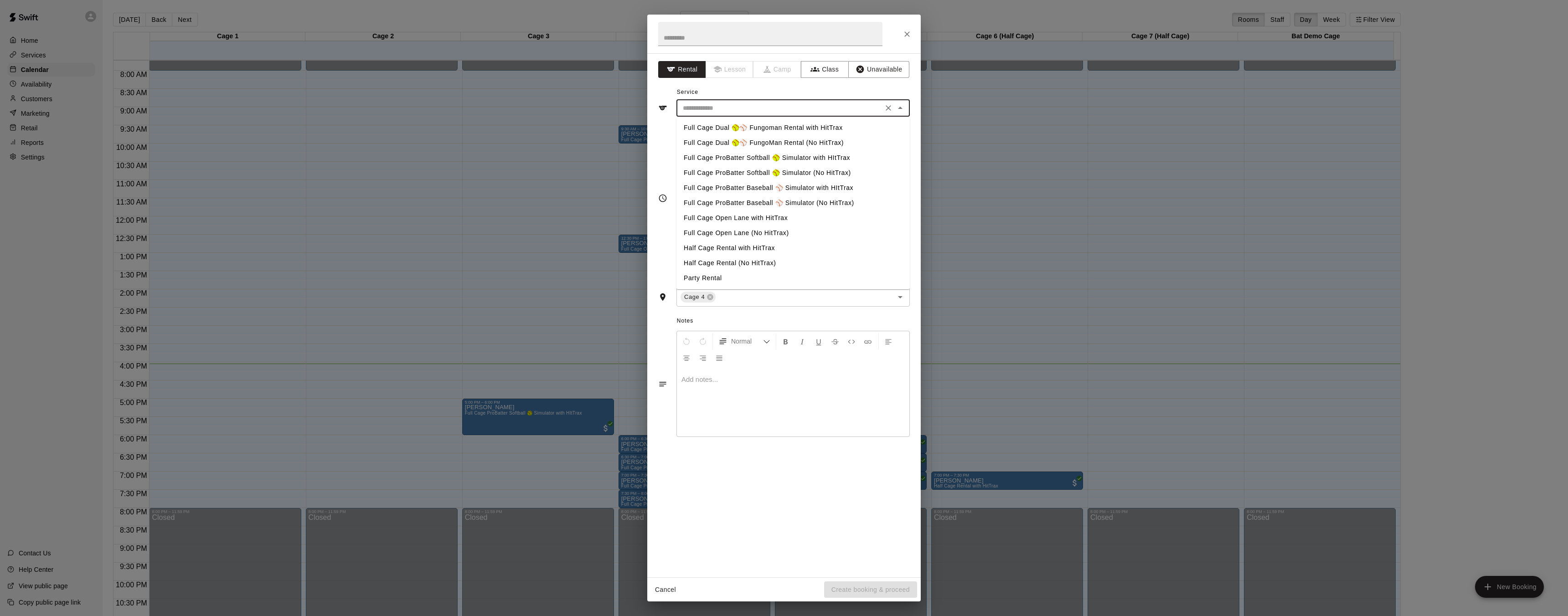
click at [796, 125] on li "Full Cage Dual 🥎⚾ Fungoman Rental with HitTrax" at bounding box center [793, 128] width 233 height 15
type input "**********"
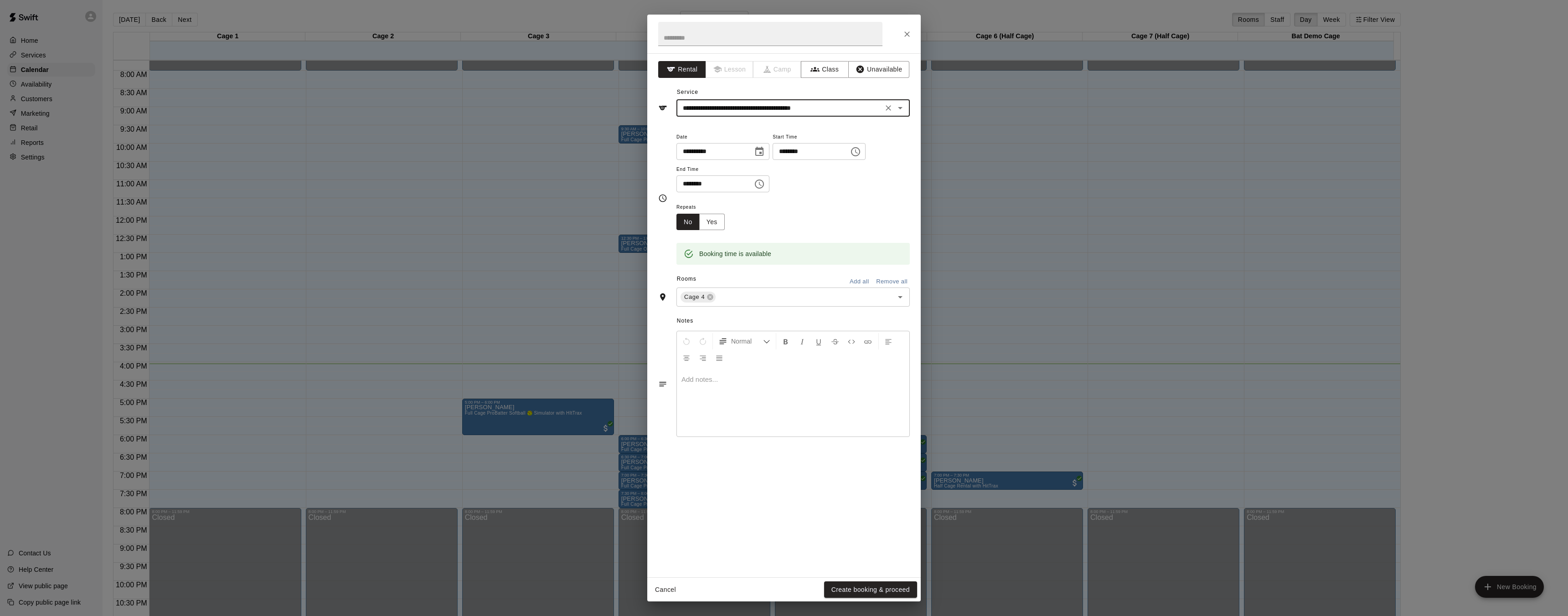
click at [746, 186] on input "********" at bounding box center [711, 184] width 70 height 17
click at [726, 186] on input "********" at bounding box center [711, 184] width 70 height 17
click at [724, 186] on input "********" at bounding box center [711, 184] width 70 height 17
click at [695, 184] on input "********" at bounding box center [711, 184] width 70 height 17
click at [689, 184] on input "********" at bounding box center [711, 184] width 70 height 17
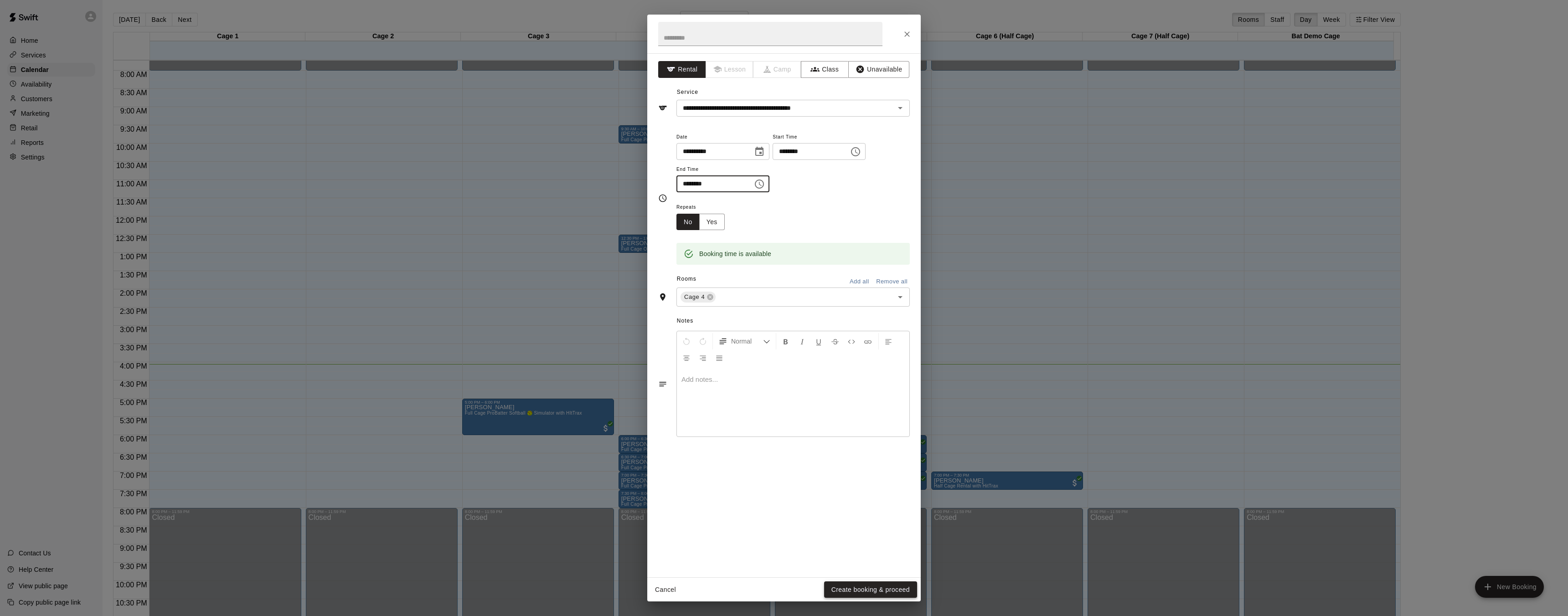
type input "********"
click at [857, 588] on button "Create booking & proceed" at bounding box center [871, 590] width 93 height 17
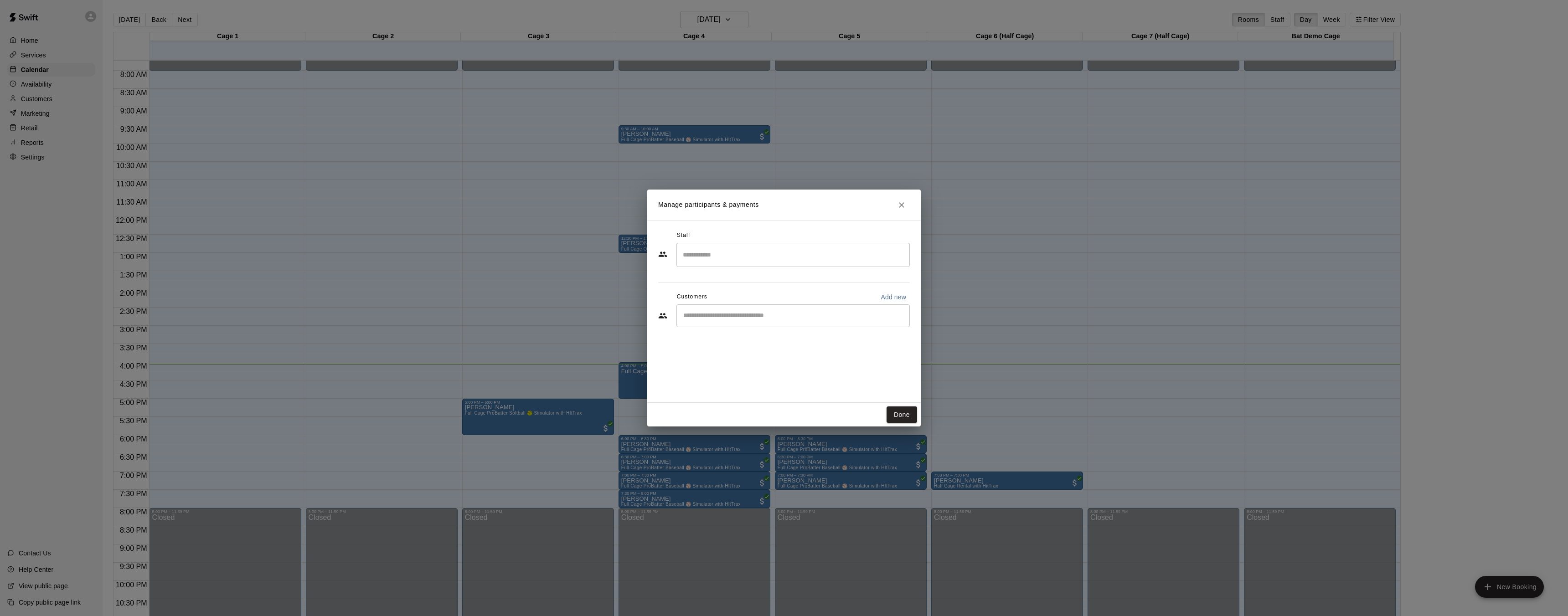
click at [759, 262] on input "Search staff" at bounding box center [793, 255] width 225 height 16
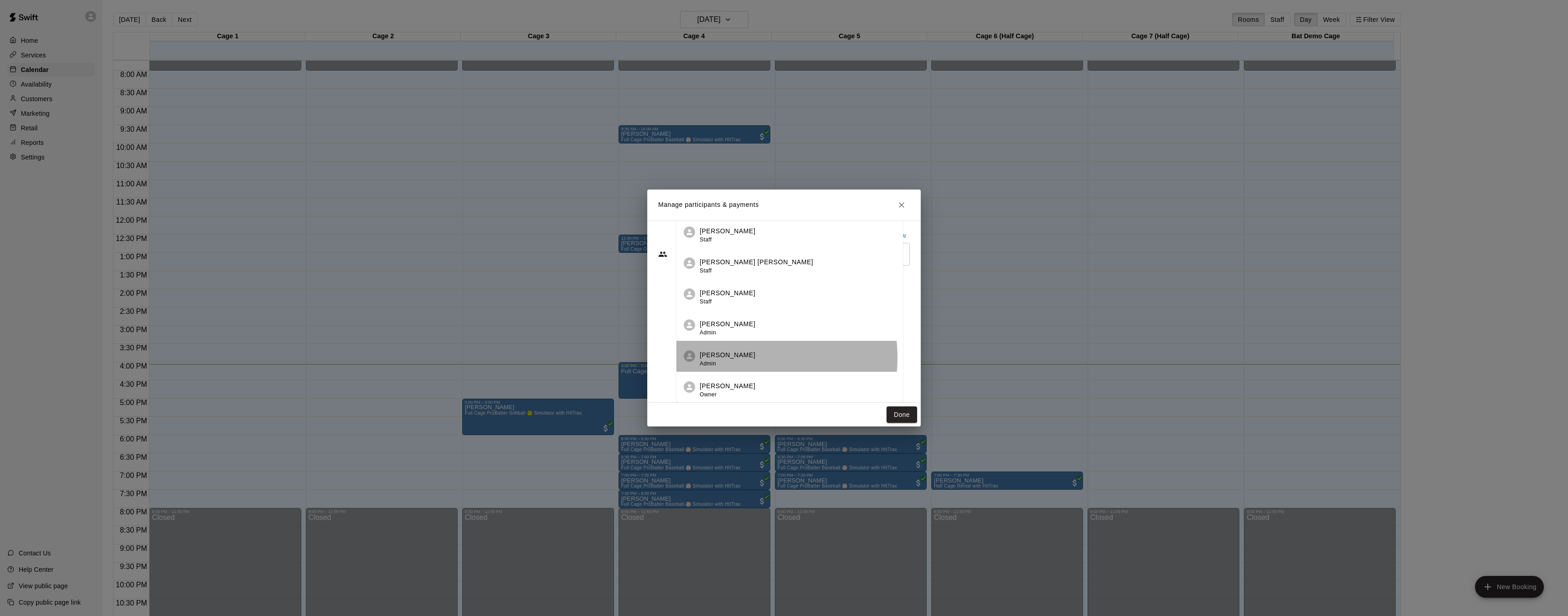
click at [740, 357] on p "Ashton Zeiher" at bounding box center [728, 355] width 55 height 10
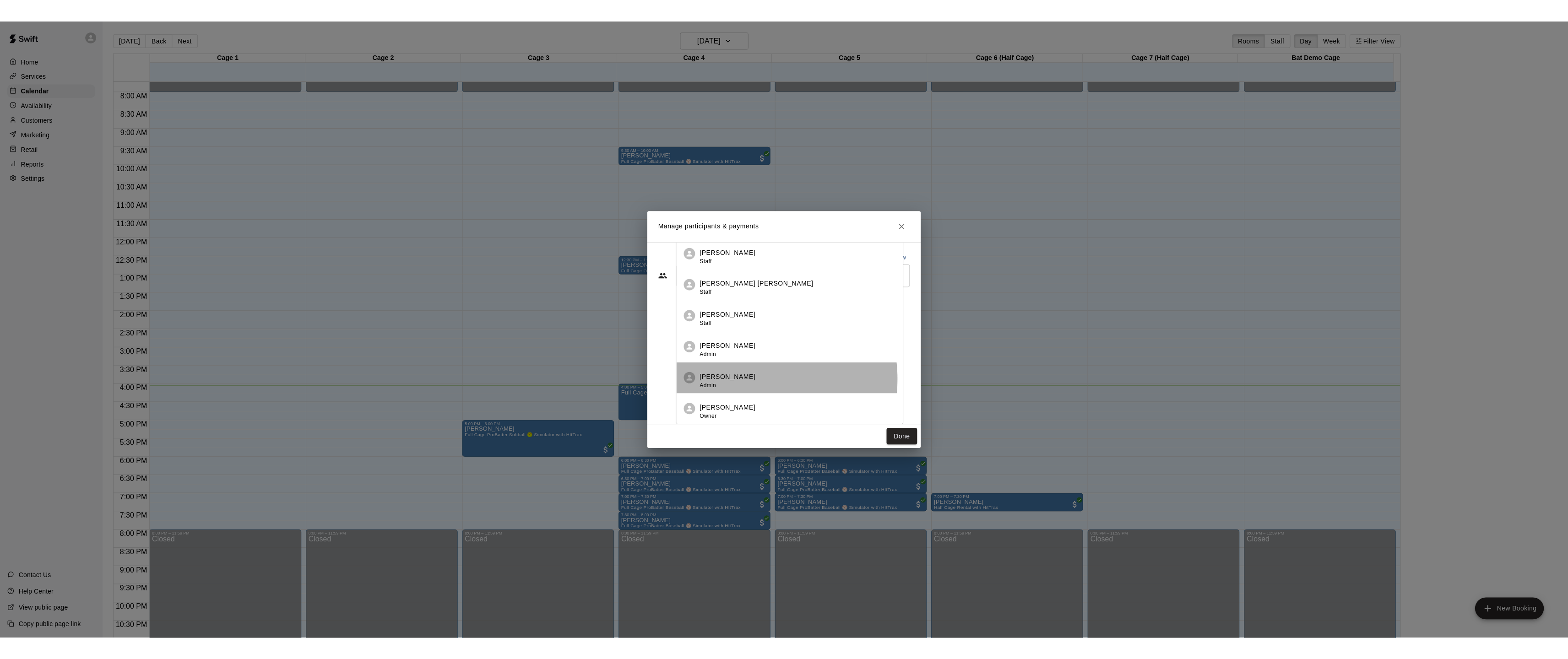
scroll to position [0, 0]
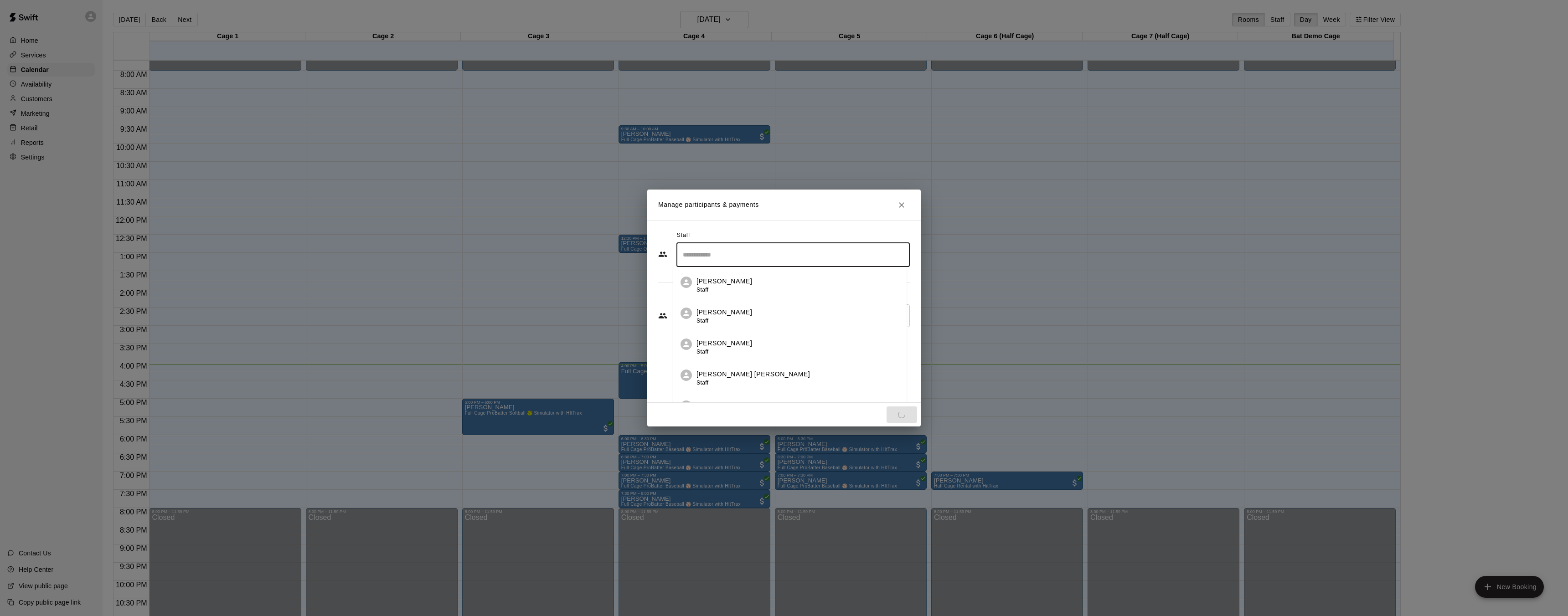
click at [722, 250] on input "Search staff" at bounding box center [793, 255] width 225 height 16
click at [670, 227] on div "Staff ​ 1 staff member(s) Ashton Zeiher Admin Customers Add new ​" at bounding box center [784, 311] width 273 height 182
click at [744, 367] on input "Start typing to search customers..." at bounding box center [793, 366] width 225 height 9
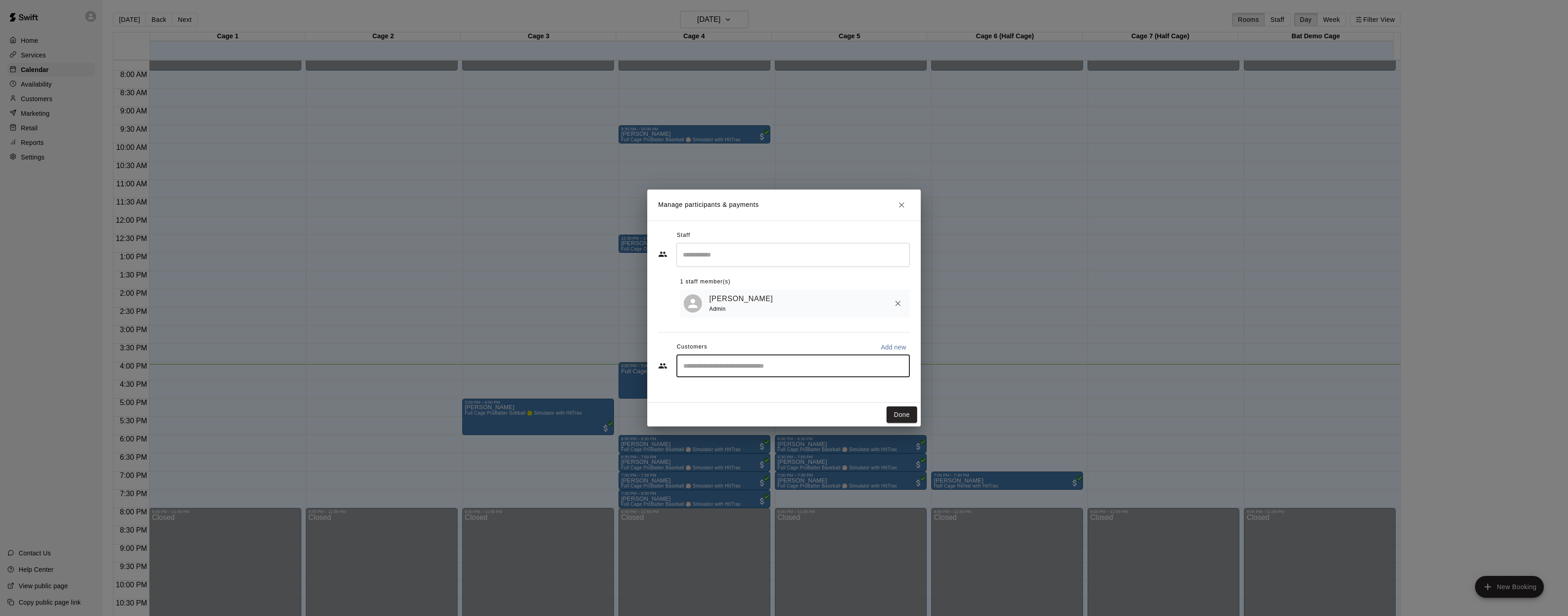
click at [896, 348] on p "Add new" at bounding box center [893, 347] width 26 height 9
select select "**"
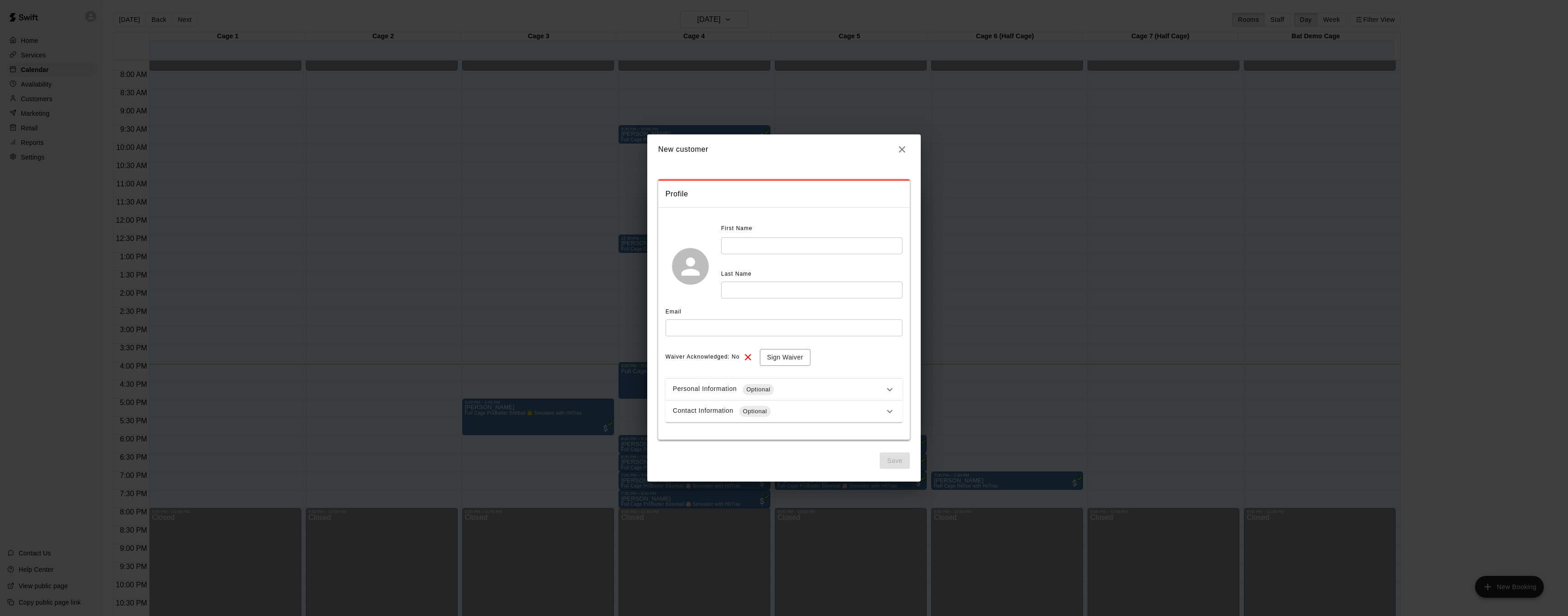
click at [898, 151] on icon "button" at bounding box center [902, 149] width 11 height 11
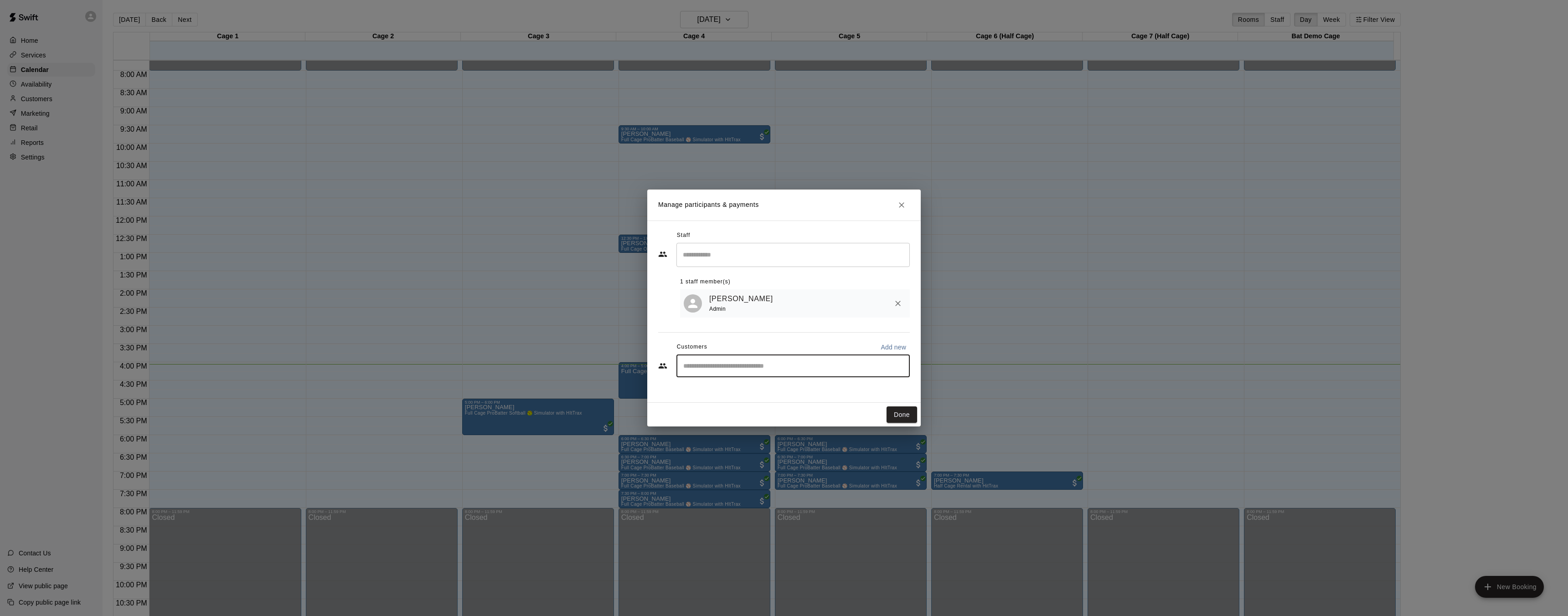
click at [701, 371] on input "Start typing to search customers..." at bounding box center [793, 366] width 225 height 9
type input "***"
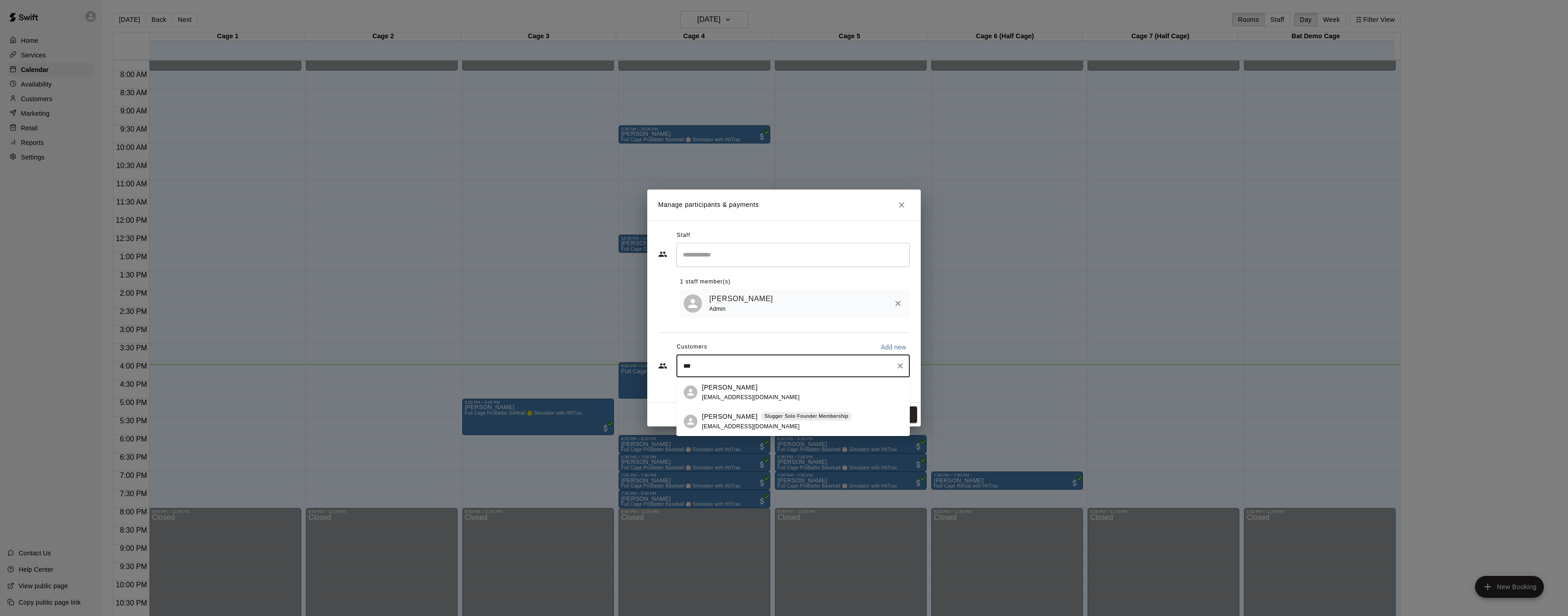
click at [719, 423] on div "Josiah Hord Slugger Solo Founder Membership k.hord32@gmail.com" at bounding box center [777, 421] width 150 height 19
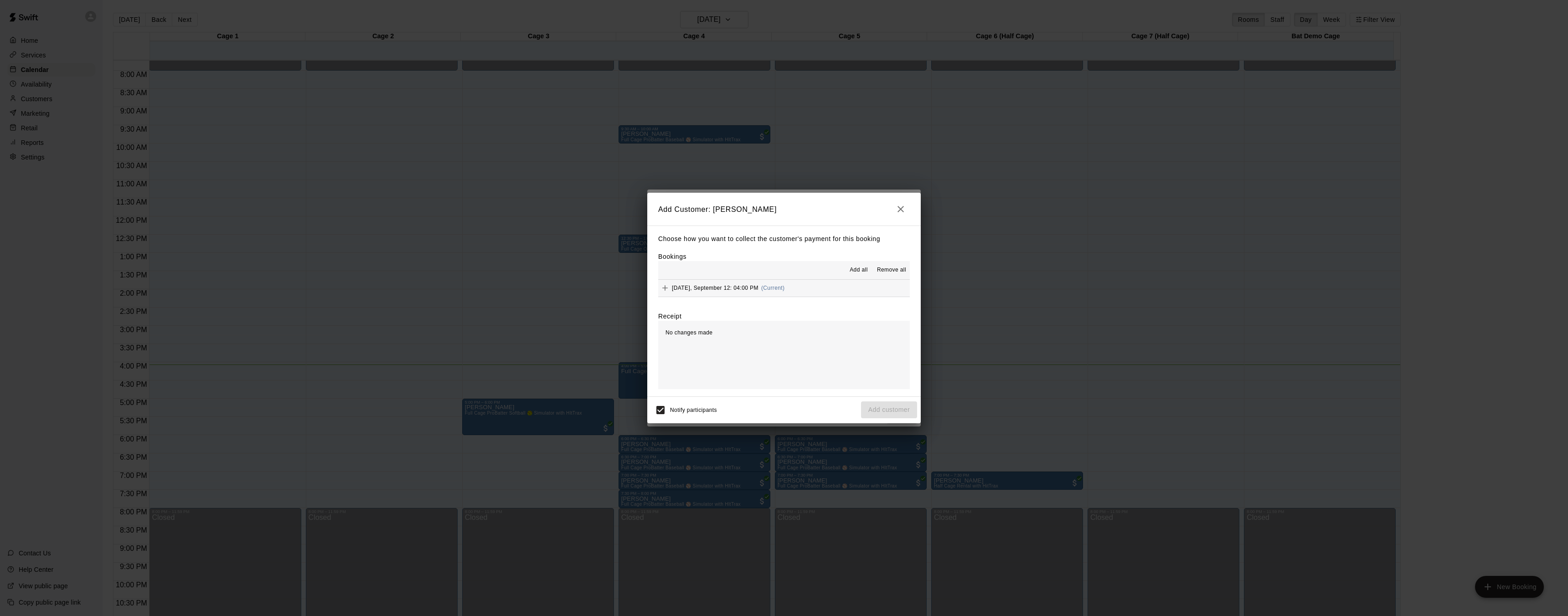
click at [695, 289] on span "Friday, September 12: 04:00 PM" at bounding box center [715, 288] width 86 height 6
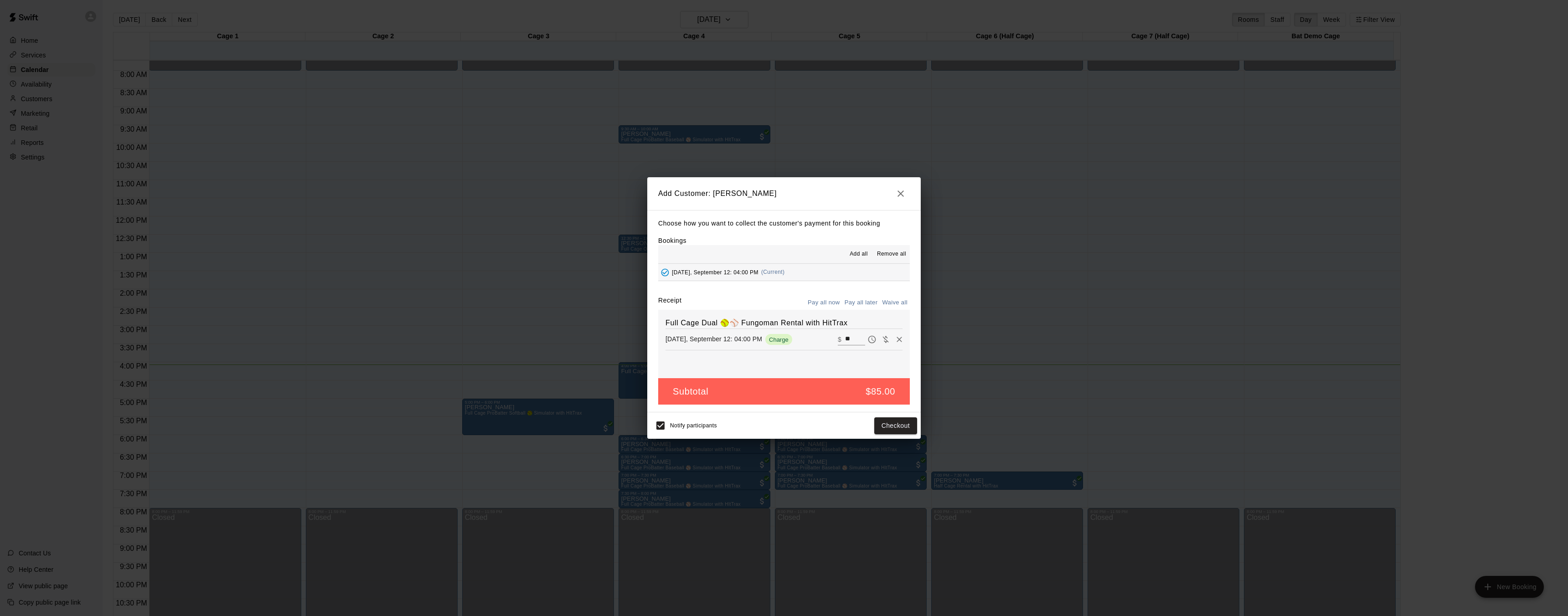
click at [845, 338] on input "**" at bounding box center [855, 340] width 20 height 12
type input "*"
click at [868, 343] on icon "Pay later" at bounding box center [872, 340] width 8 height 8
click at [847, 343] on input "*" at bounding box center [855, 340] width 20 height 12
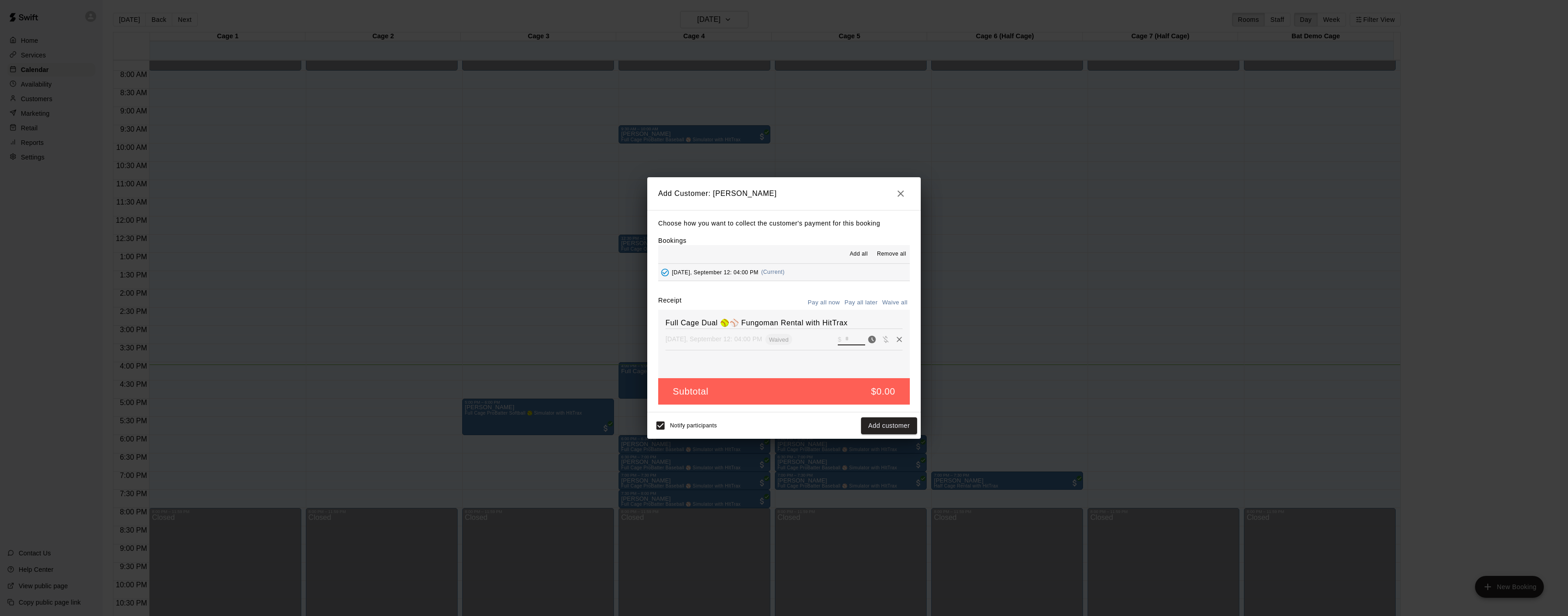
click at [886, 304] on button "Waive all" at bounding box center [895, 303] width 30 height 14
click at [838, 338] on div "​ $ *" at bounding box center [851, 340] width 27 height 12
click at [867, 339] on icon "Pay now" at bounding box center [872, 340] width 9 height 9
click at [845, 340] on input "*" at bounding box center [855, 340] width 20 height 12
click at [900, 301] on button "Waive all" at bounding box center [895, 303] width 30 height 14
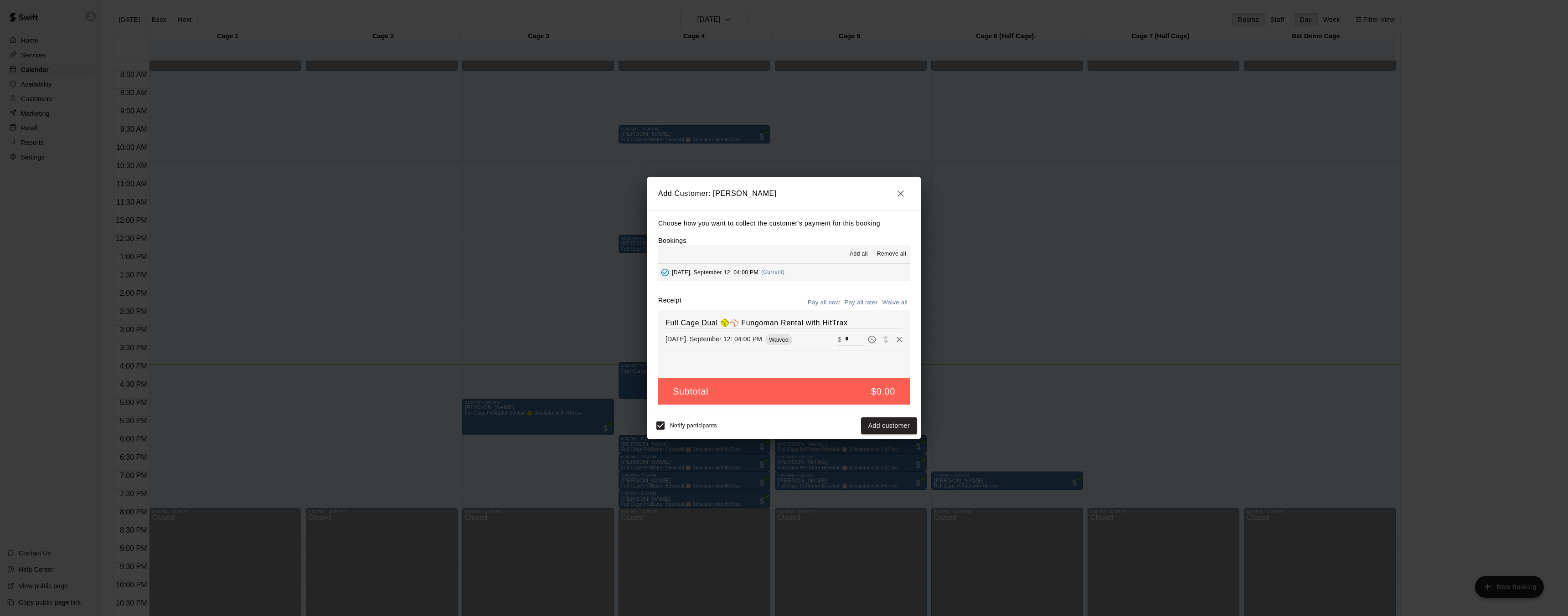
click at [895, 304] on button "Waive all" at bounding box center [895, 303] width 30 height 14
click at [894, 423] on button "Add customer" at bounding box center [889, 426] width 56 height 17
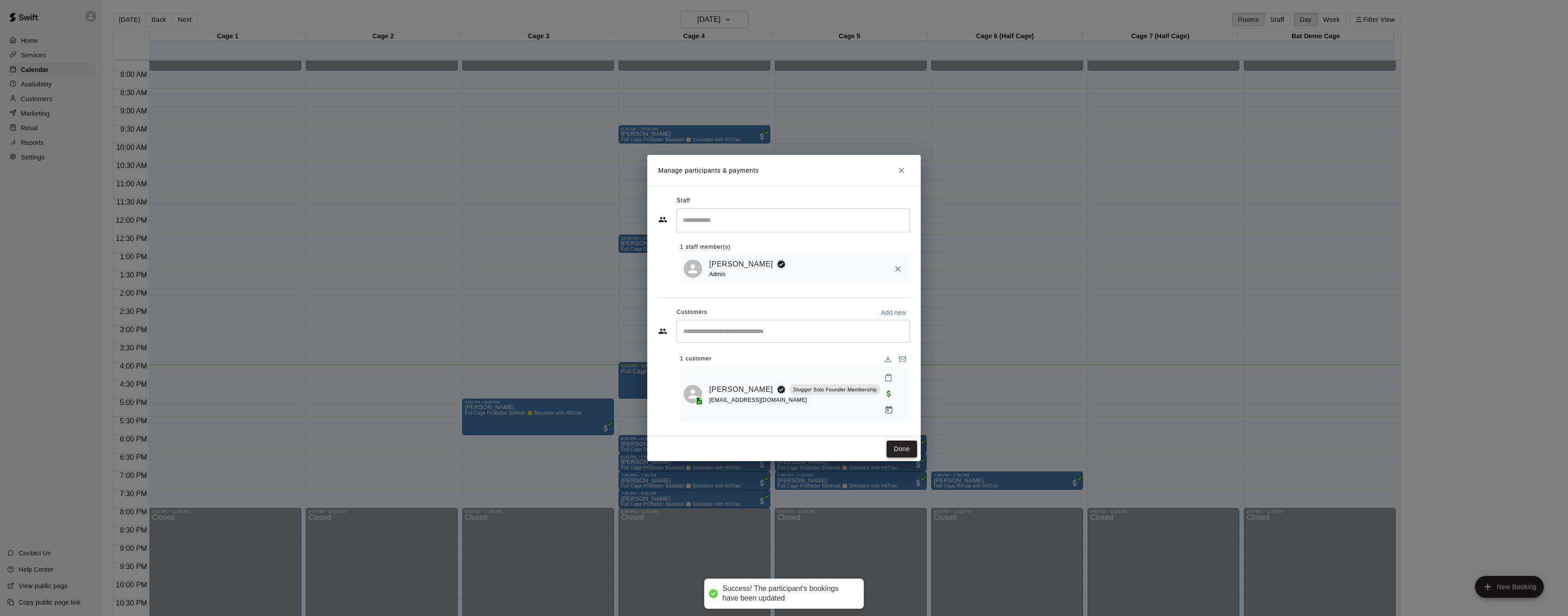
click at [906, 443] on button "Done" at bounding box center [901, 449] width 30 height 17
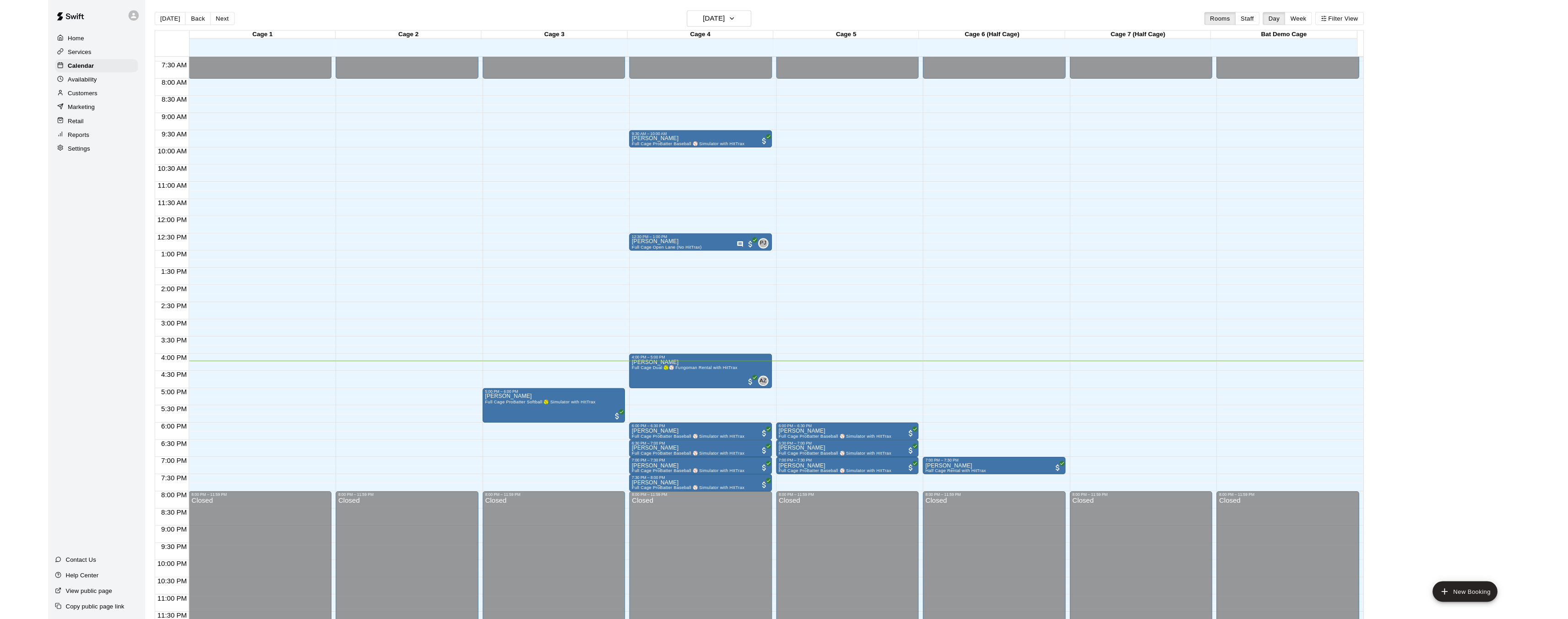
scroll to position [283, 0]
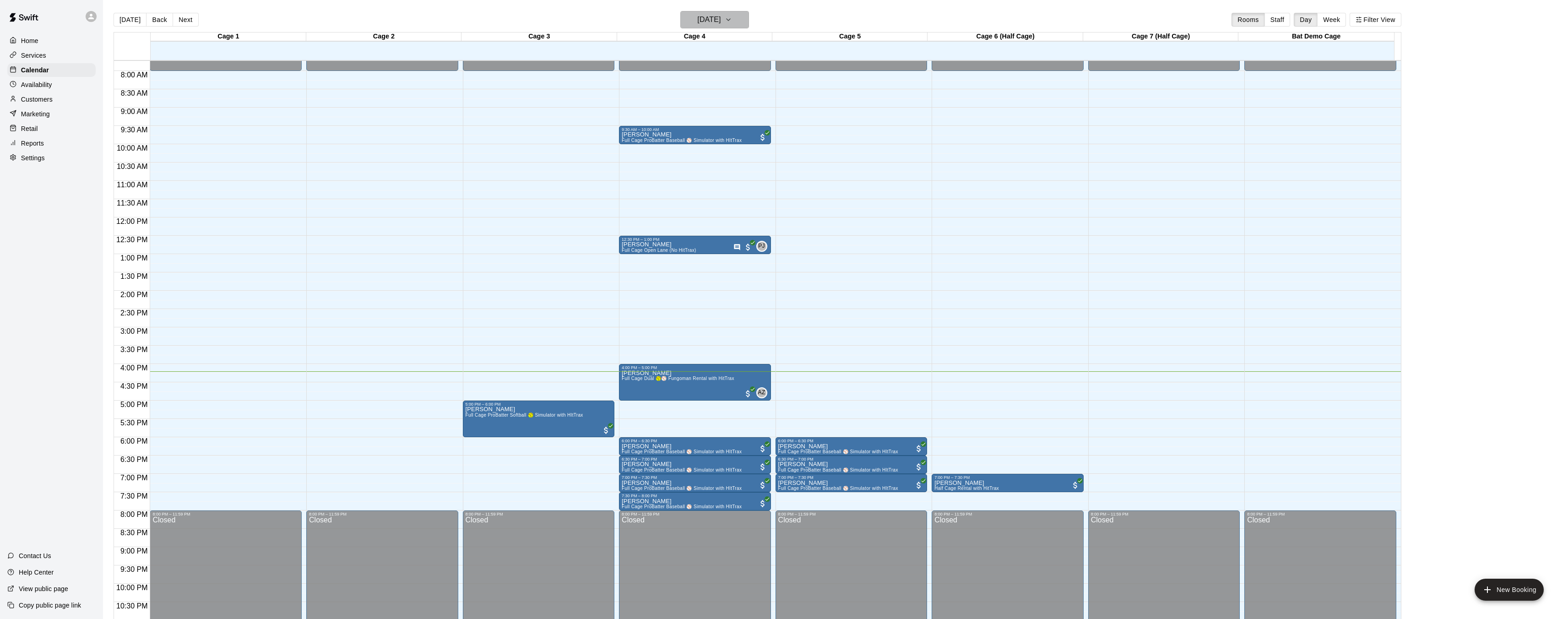
click at [721, 24] on h6 "[DATE]" at bounding box center [709, 20] width 23 height 13
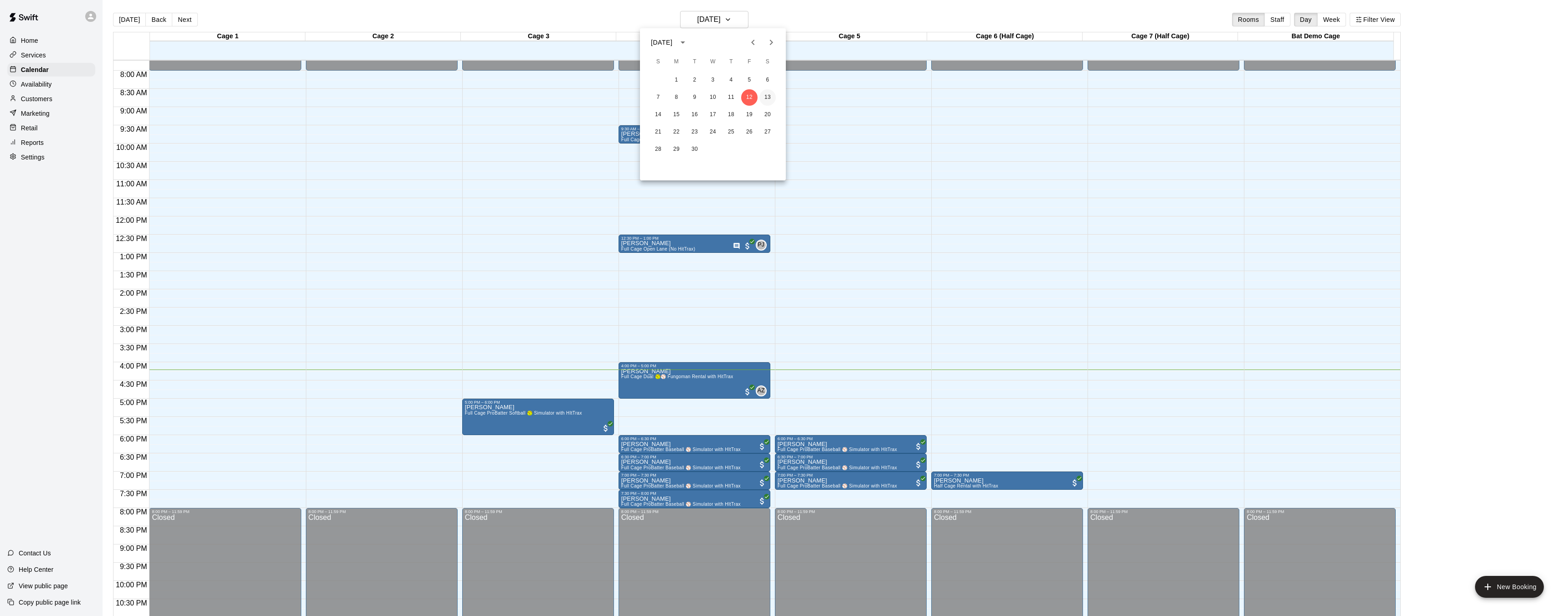
click at [770, 97] on button "13" at bounding box center [767, 97] width 16 height 16
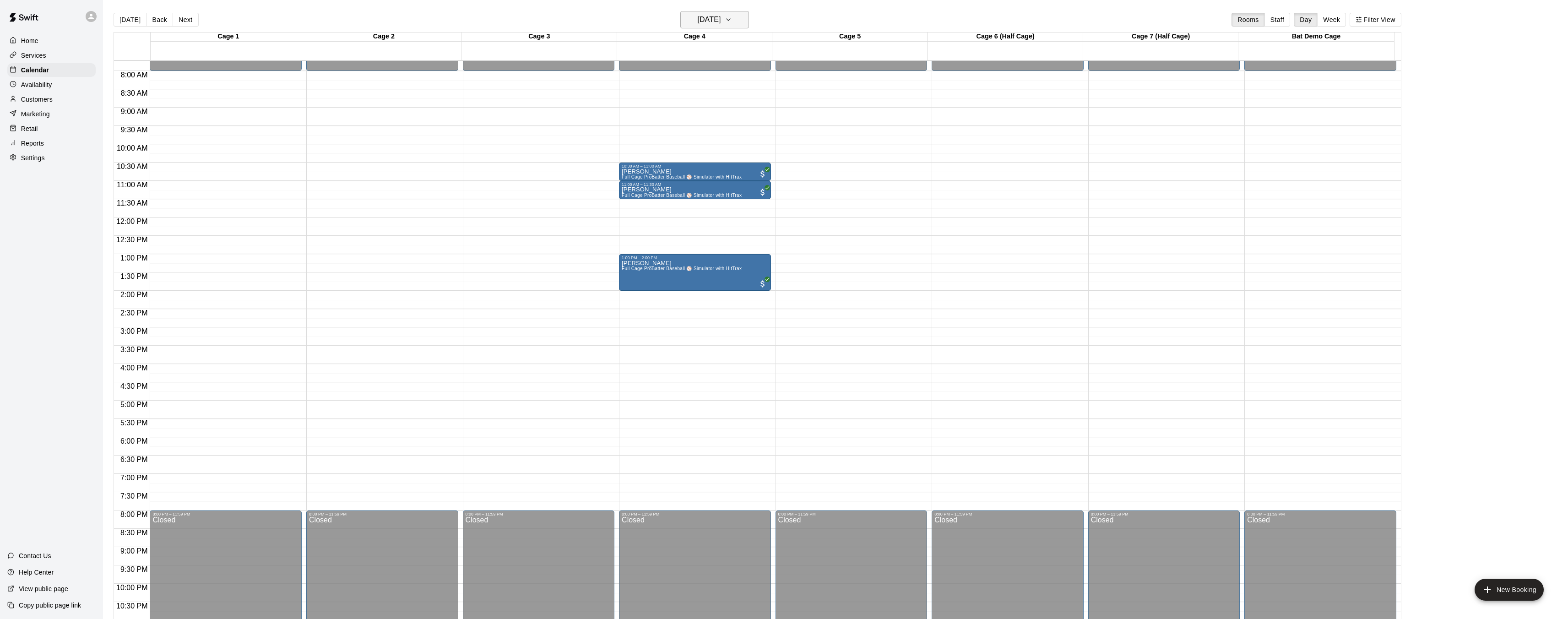
click at [704, 23] on h6 "Saturday Sep 13" at bounding box center [709, 20] width 23 height 13
click at [754, 102] on button "12" at bounding box center [752, 98] width 16 height 16
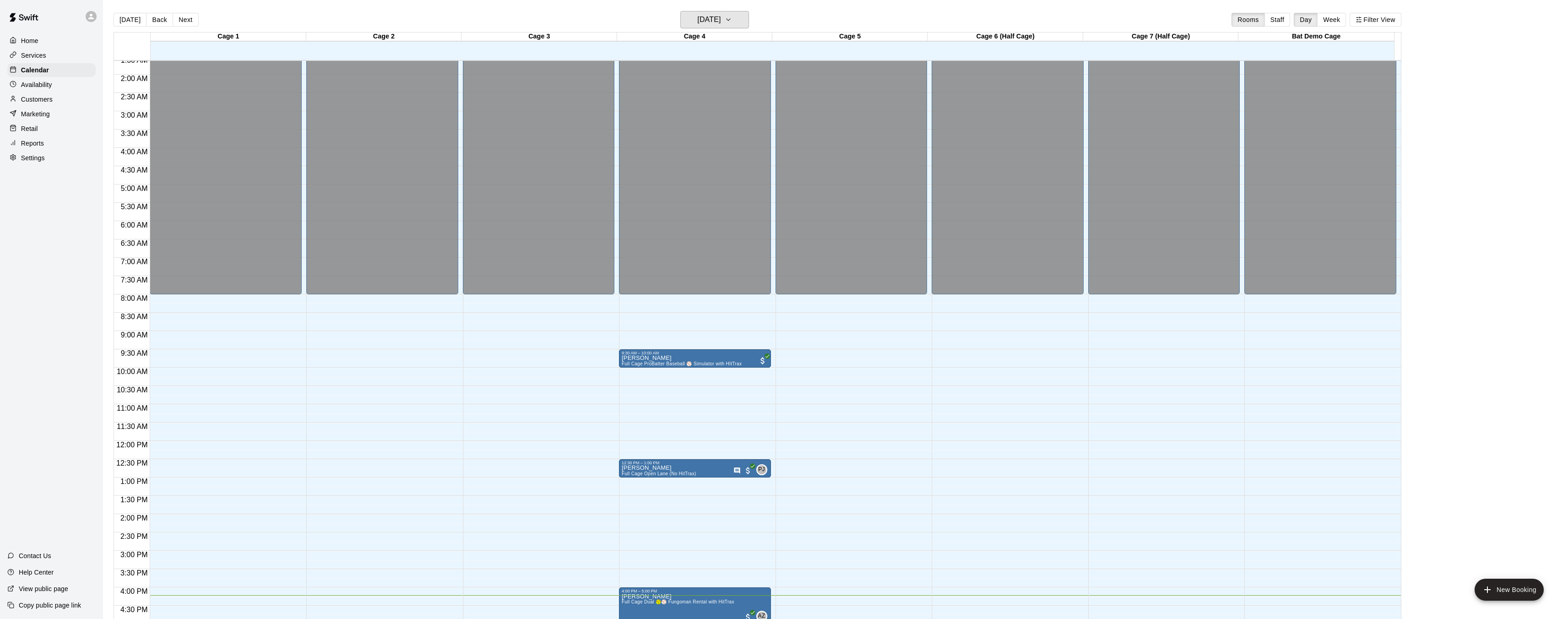
scroll to position [310, 0]
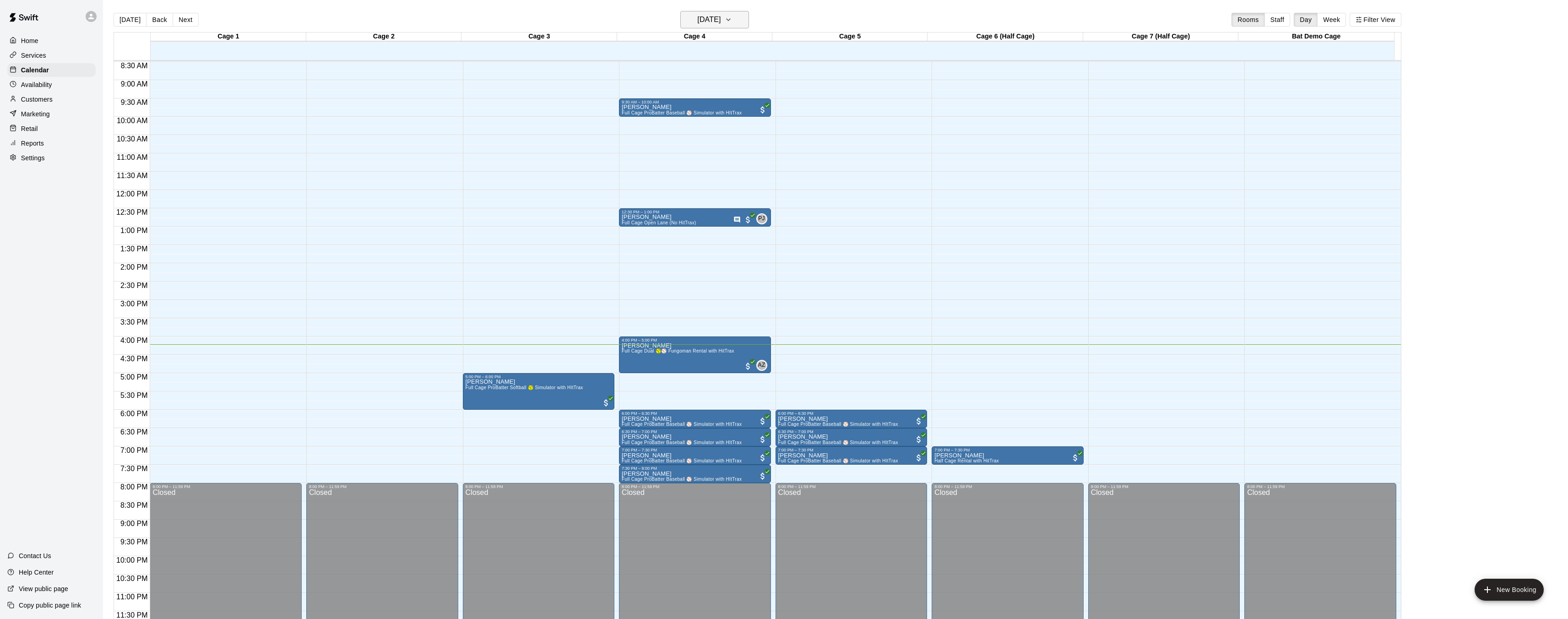
click at [732, 20] on icon "button" at bounding box center [728, 19] width 7 height 11
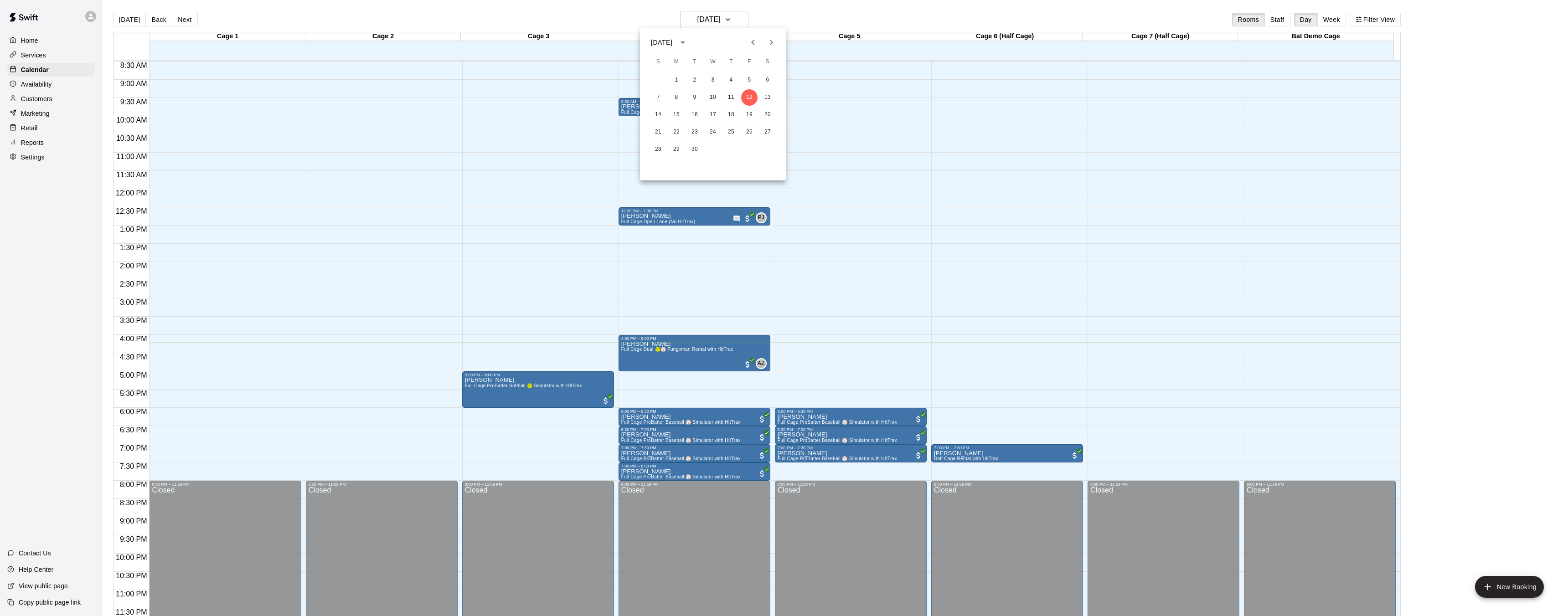
click at [739, 21] on div at bounding box center [784, 308] width 1568 height 616
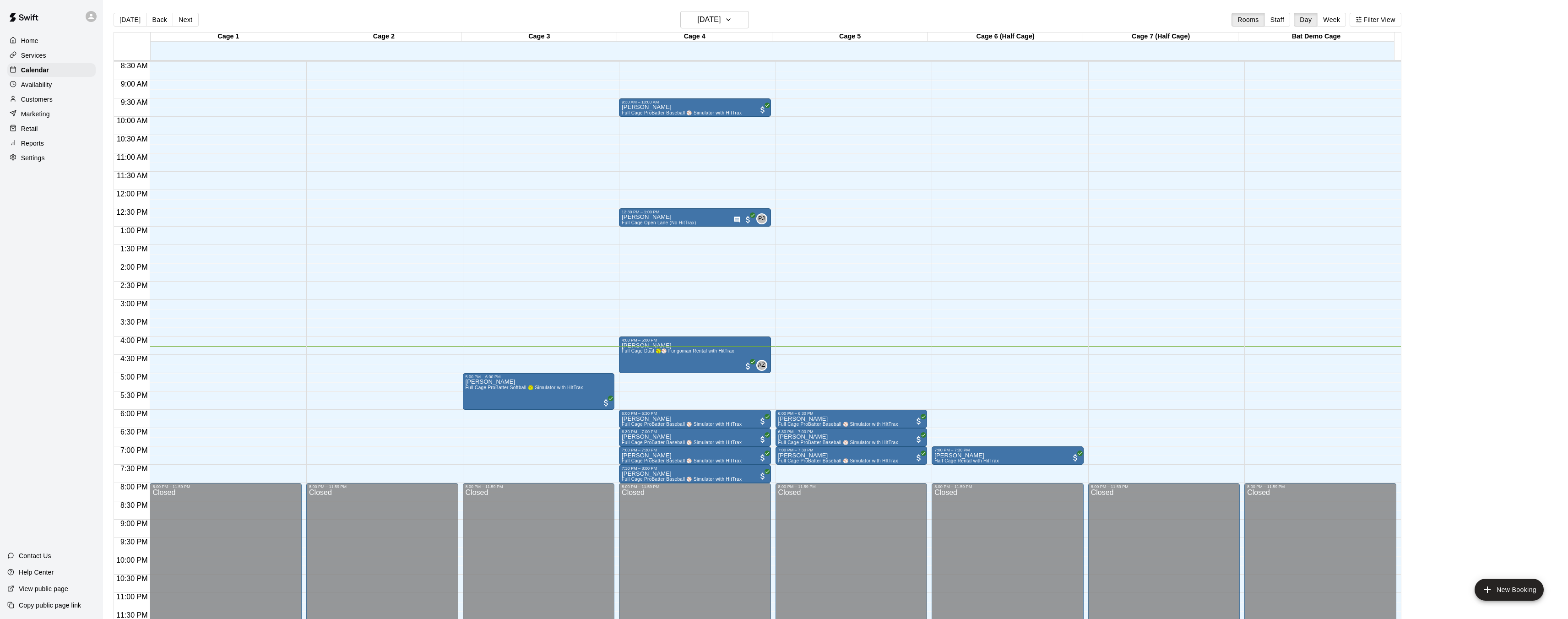
click at [1308, 364] on div "12:00 AM – 8:00 AM Closed 8:00 PM – 11:59 PM Closed" at bounding box center [1320, 190] width 152 height 879
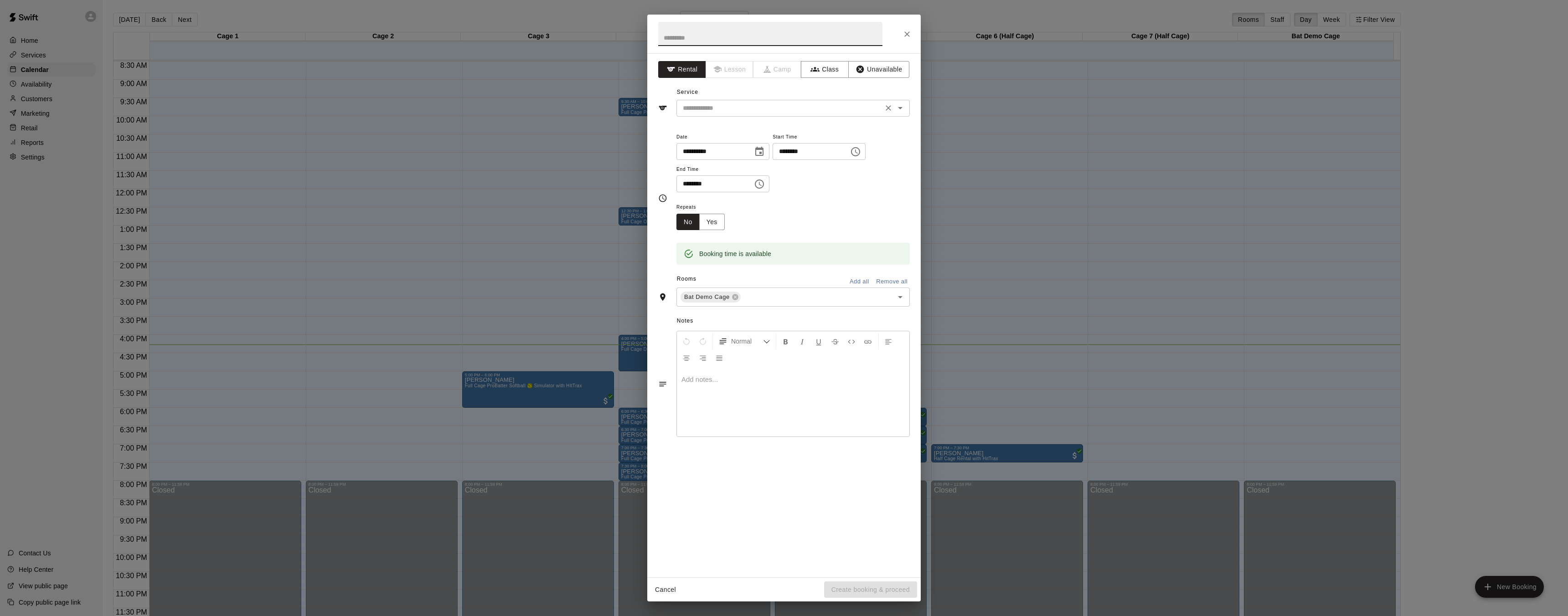
click at [704, 112] on input "text" at bounding box center [780, 108] width 201 height 12
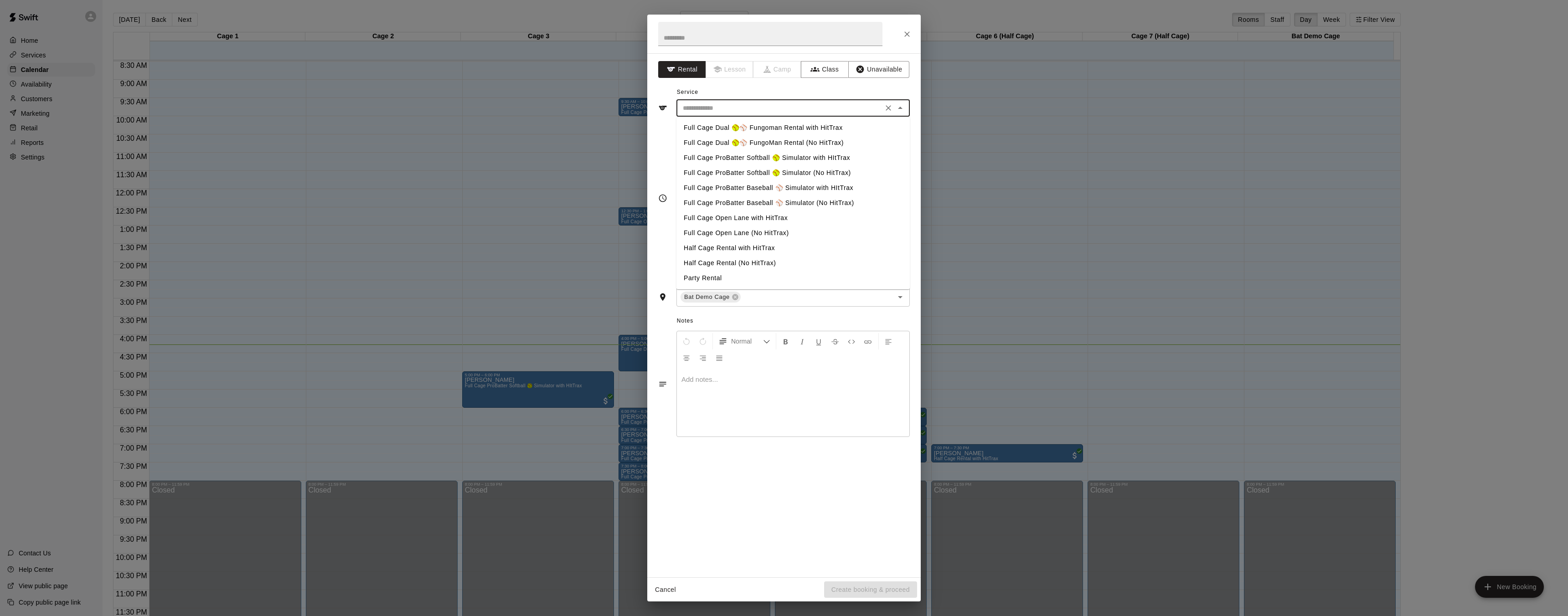
click at [724, 249] on li "Half Cage Rental with HitTrax" at bounding box center [793, 247] width 233 height 15
type input "**********"
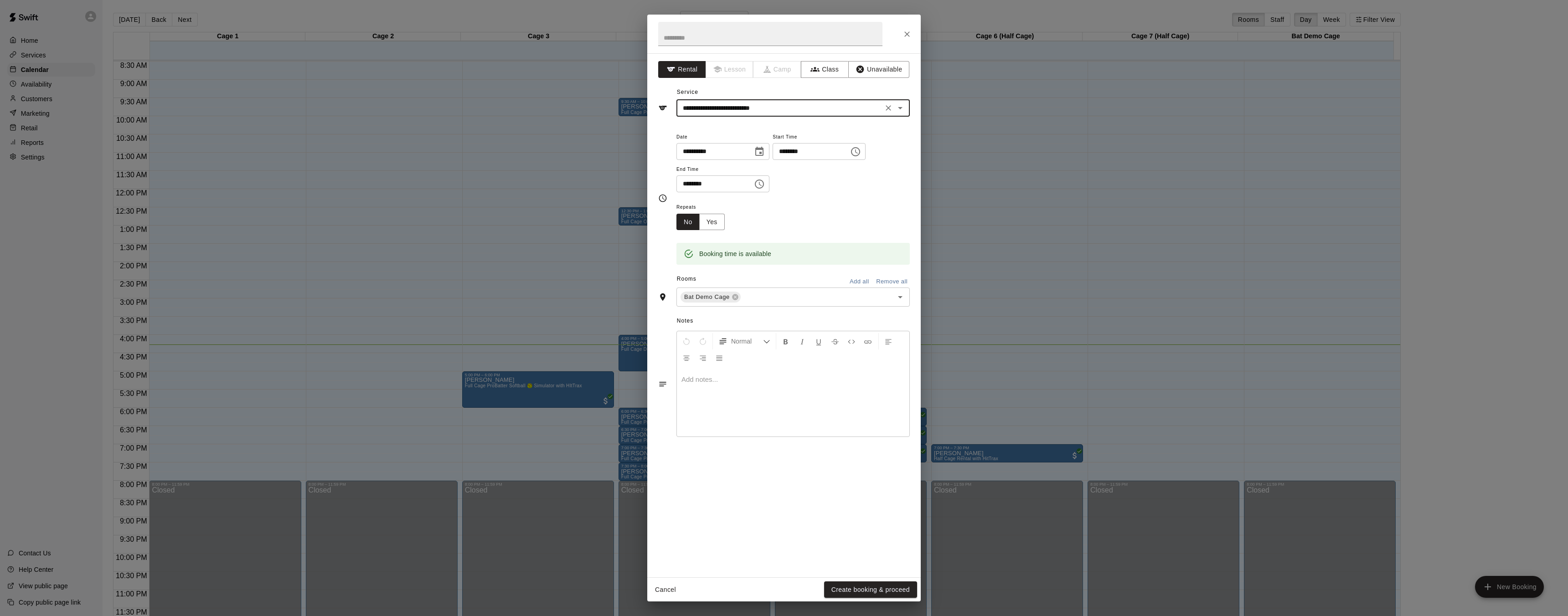
click at [715, 187] on input "********" at bounding box center [711, 184] width 70 height 17
click at [690, 187] on input "********" at bounding box center [711, 184] width 70 height 17
click at [821, 149] on input "********" at bounding box center [808, 151] width 70 height 17
click at [798, 151] on input "********" at bounding box center [808, 151] width 70 height 17
click at [788, 151] on input "********" at bounding box center [808, 151] width 70 height 17
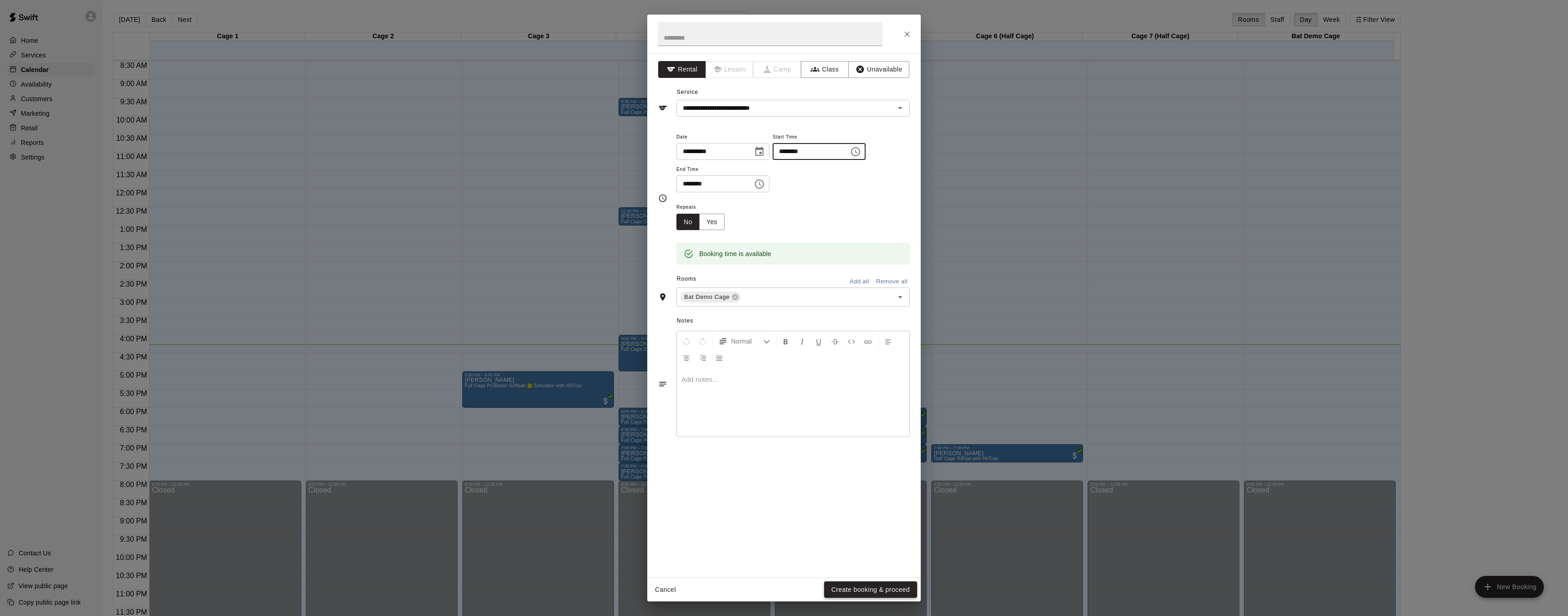
type input "********"
click at [865, 585] on button "Create booking & proceed" at bounding box center [871, 590] width 93 height 17
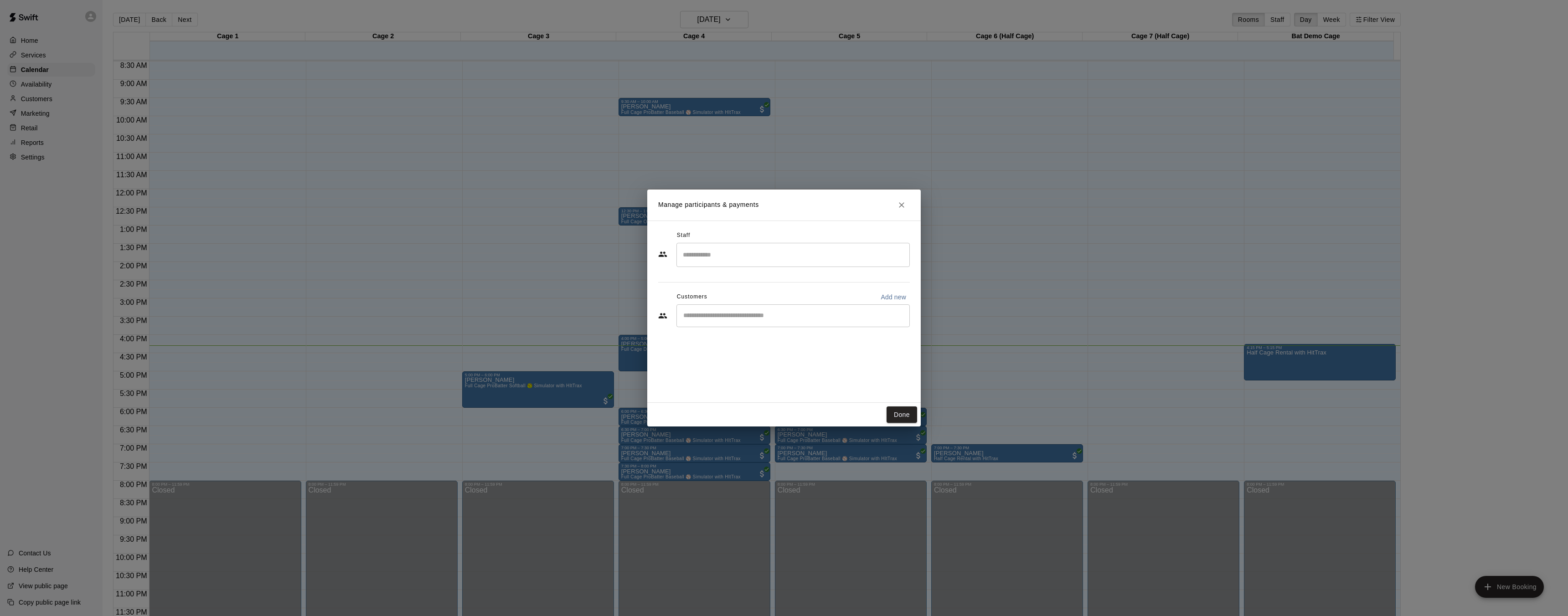
click at [740, 255] on input "Search staff" at bounding box center [793, 255] width 225 height 16
click at [720, 312] on p "Grafton Stroup" at bounding box center [728, 312] width 55 height 10
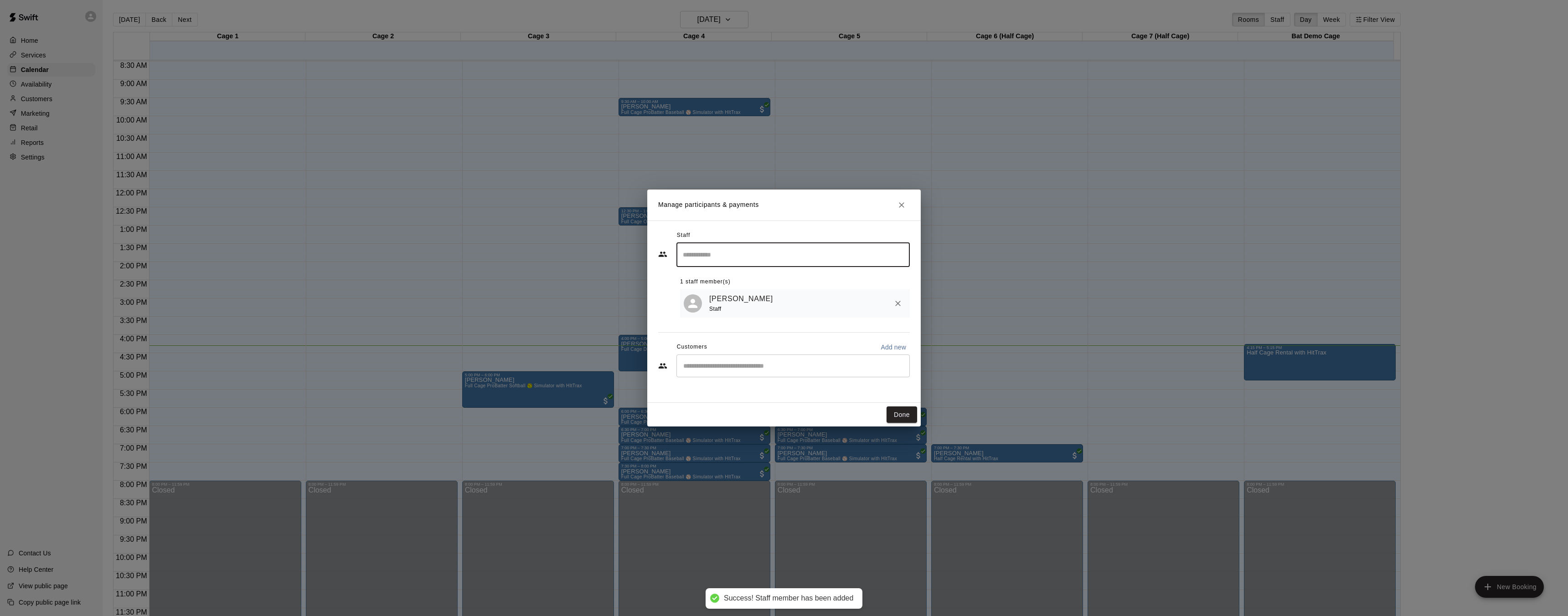
click at [708, 372] on div "​" at bounding box center [793, 365] width 233 height 23
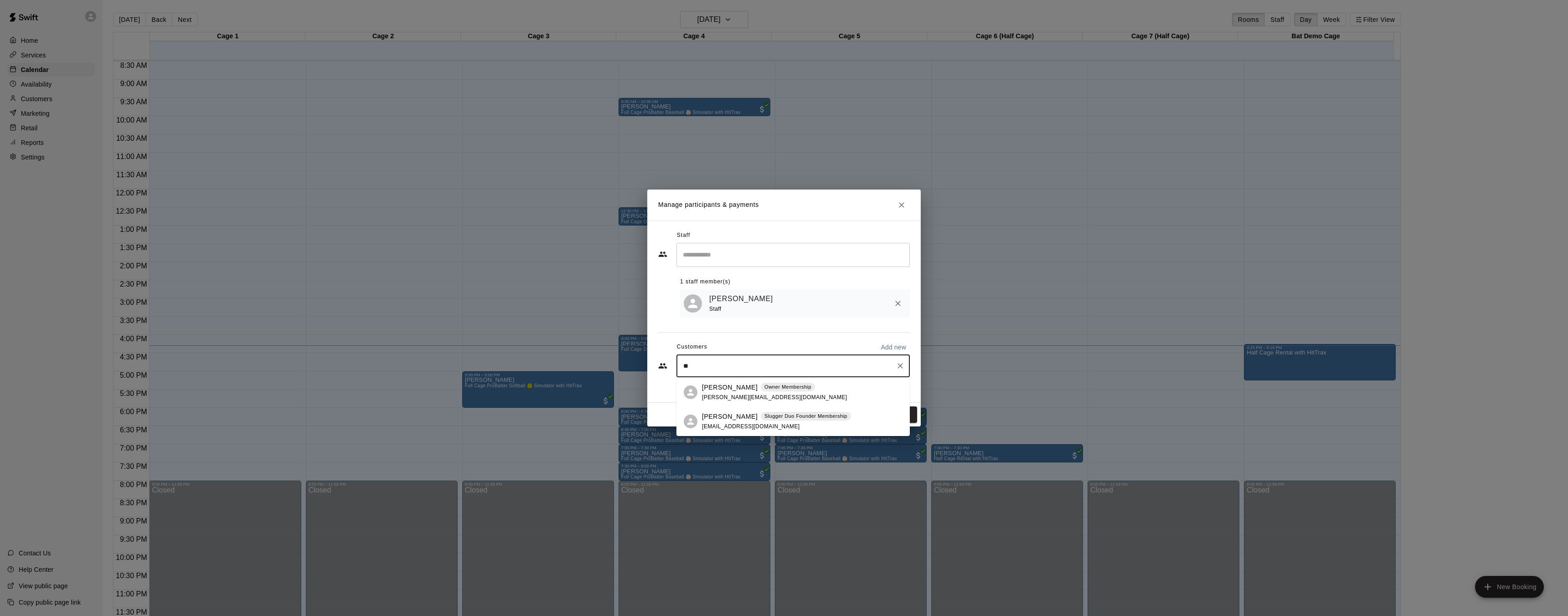
type input "*"
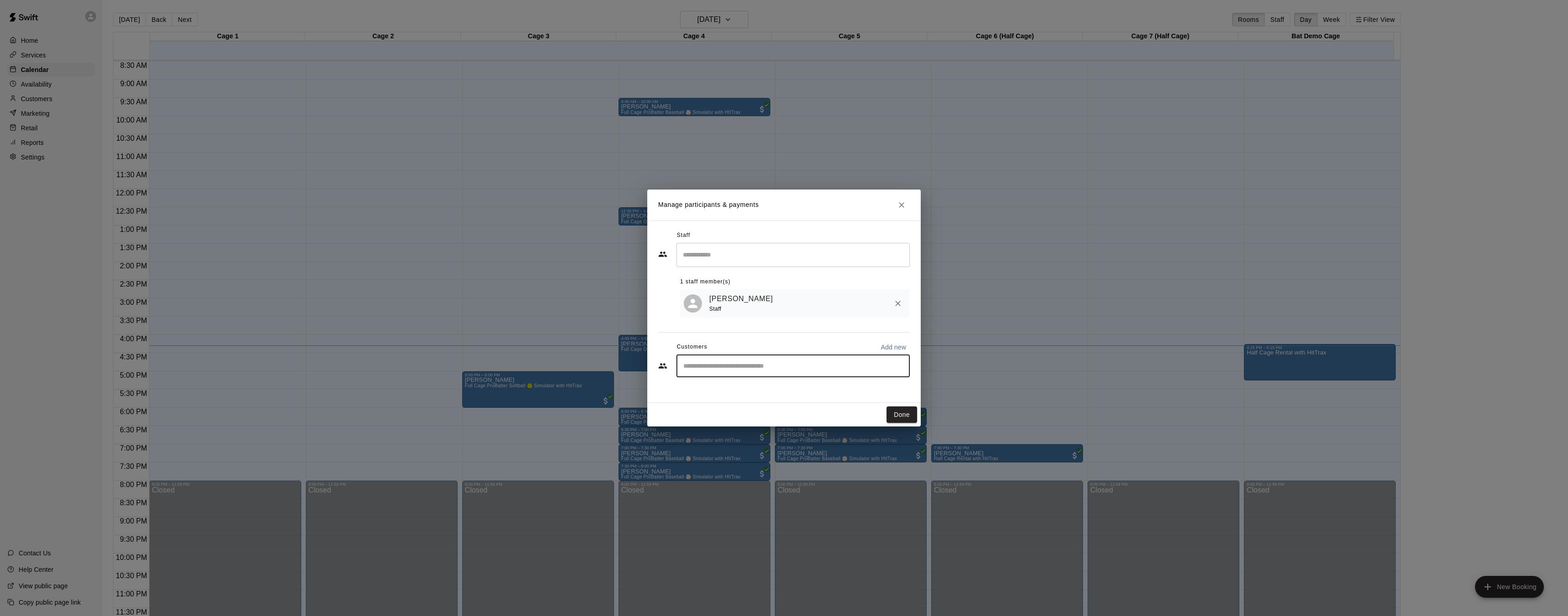
click at [905, 347] on p "Add new" at bounding box center [893, 347] width 26 height 9
select select "**"
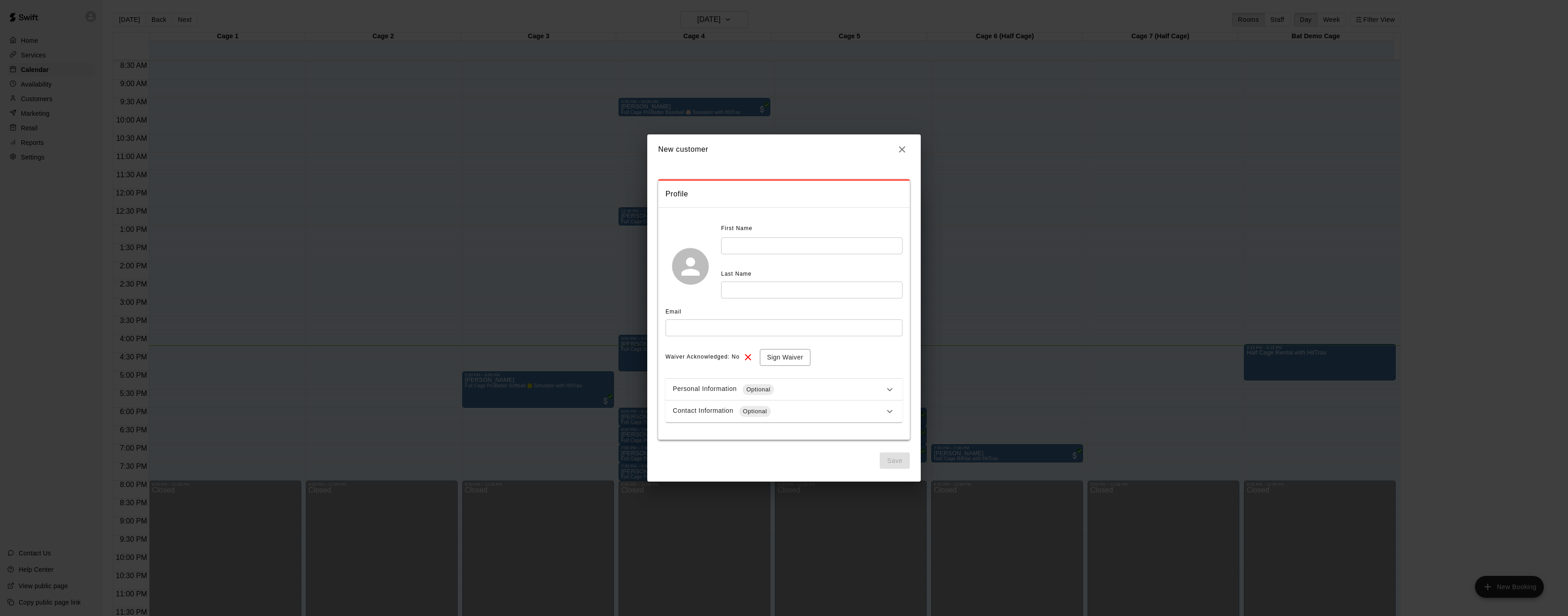
click at [735, 248] on input "text" at bounding box center [811, 245] width 181 height 17
type input "******"
click at [746, 287] on input "text" at bounding box center [811, 290] width 181 height 17
type input "******"
click at [900, 146] on icon "button" at bounding box center [902, 149] width 11 height 11
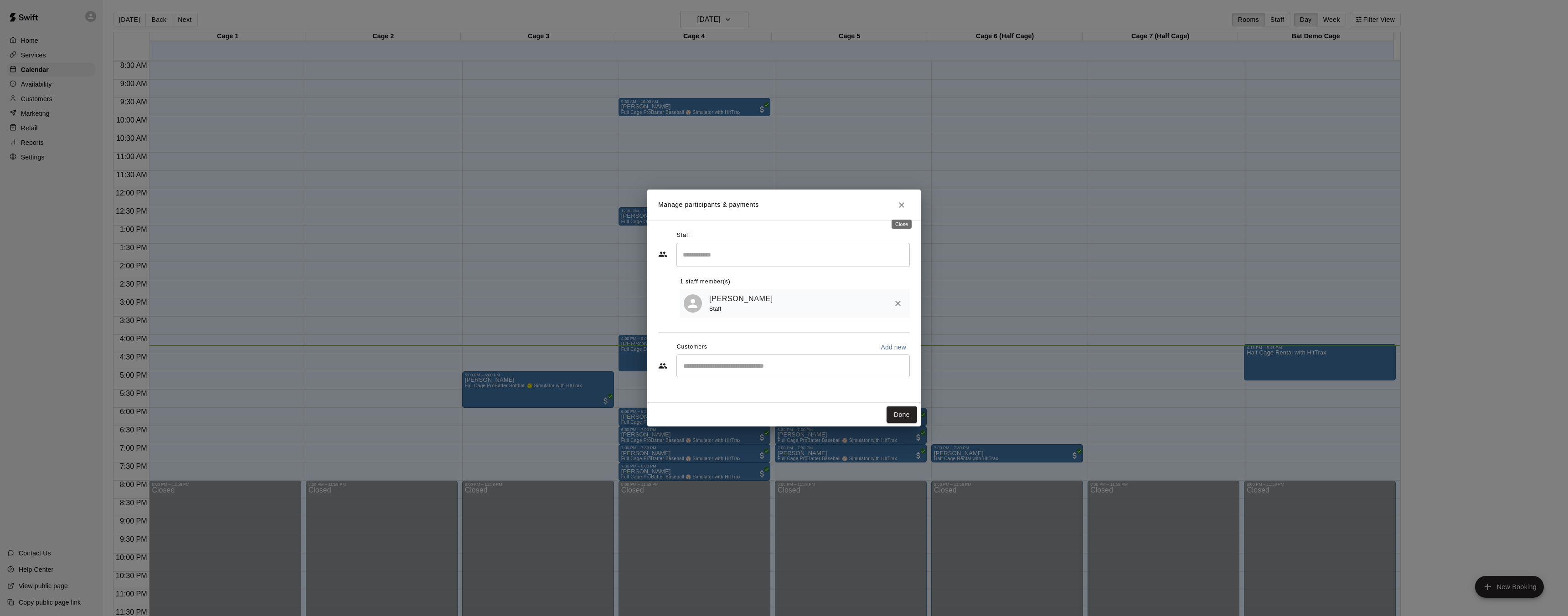
click at [906, 211] on button "Close" at bounding box center [901, 205] width 16 height 16
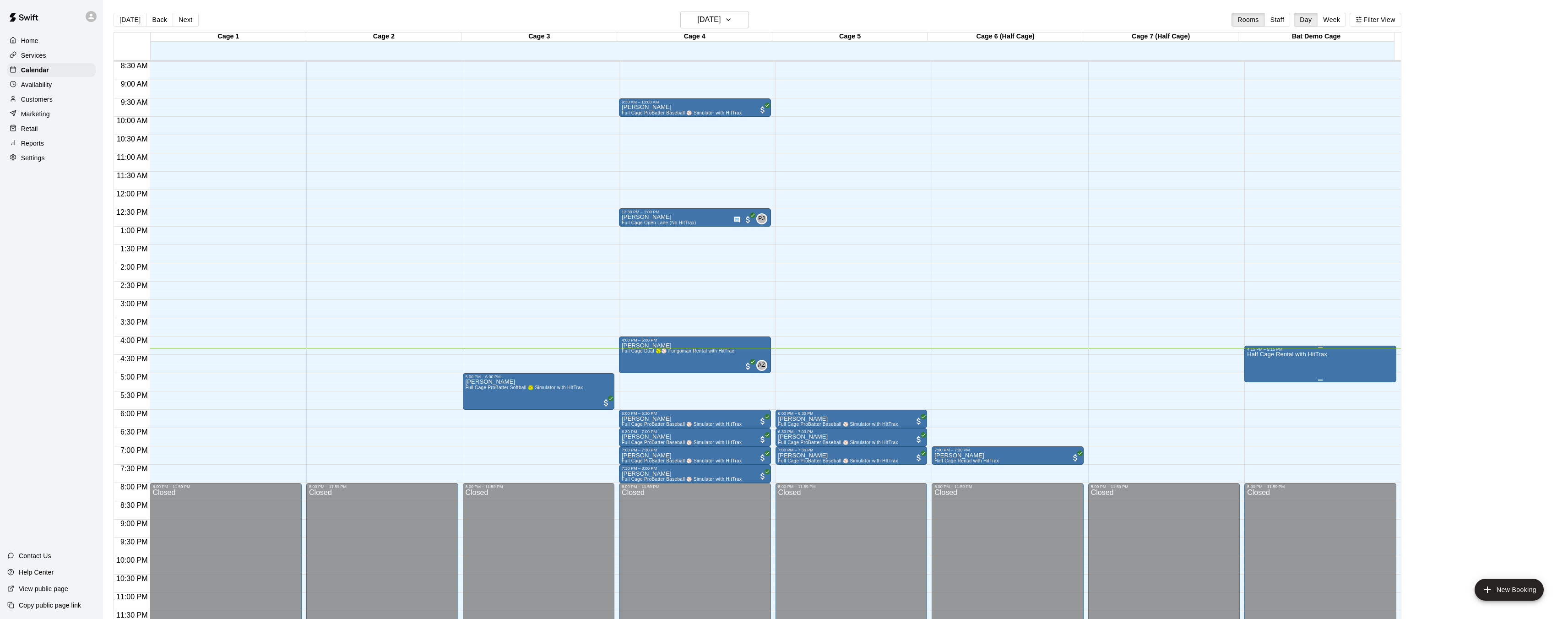
click at [1319, 379] on div at bounding box center [1320, 380] width 5 height 1
click at [1327, 435] on icon "delete" at bounding box center [1327, 432] width 6 height 8
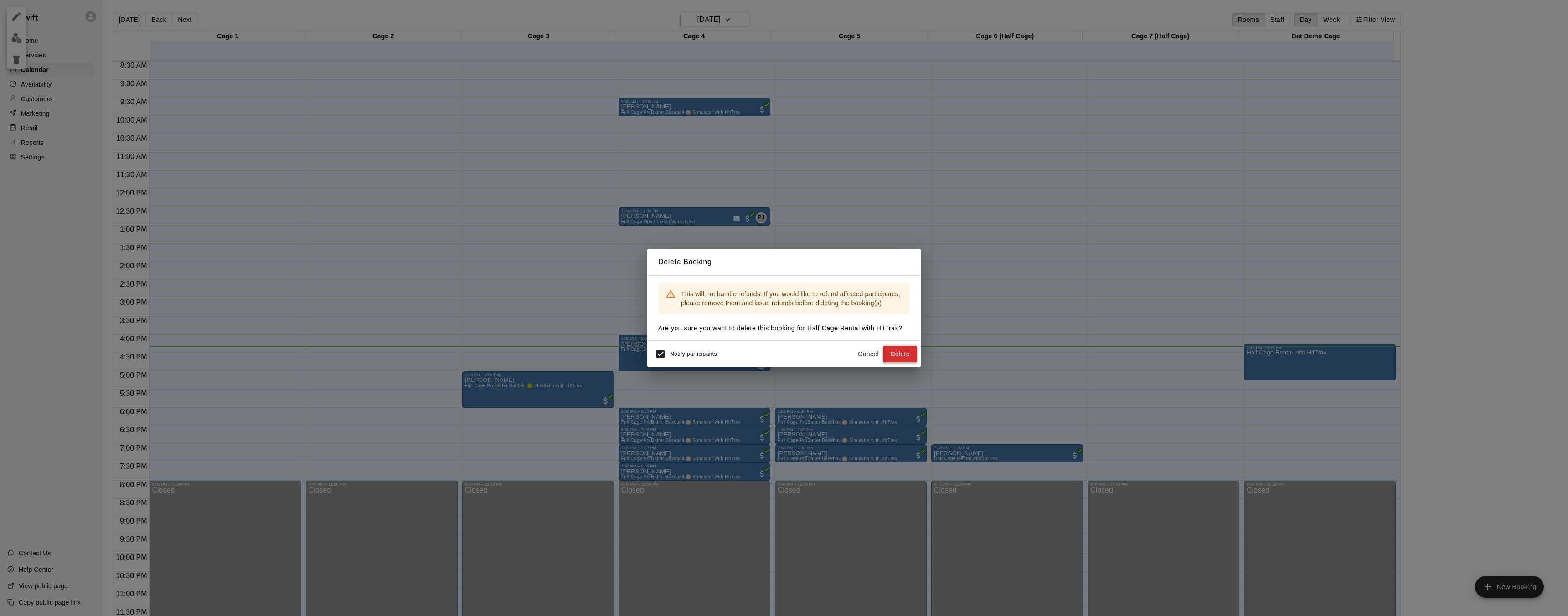
click at [905, 356] on button "Delete" at bounding box center [900, 354] width 34 height 17
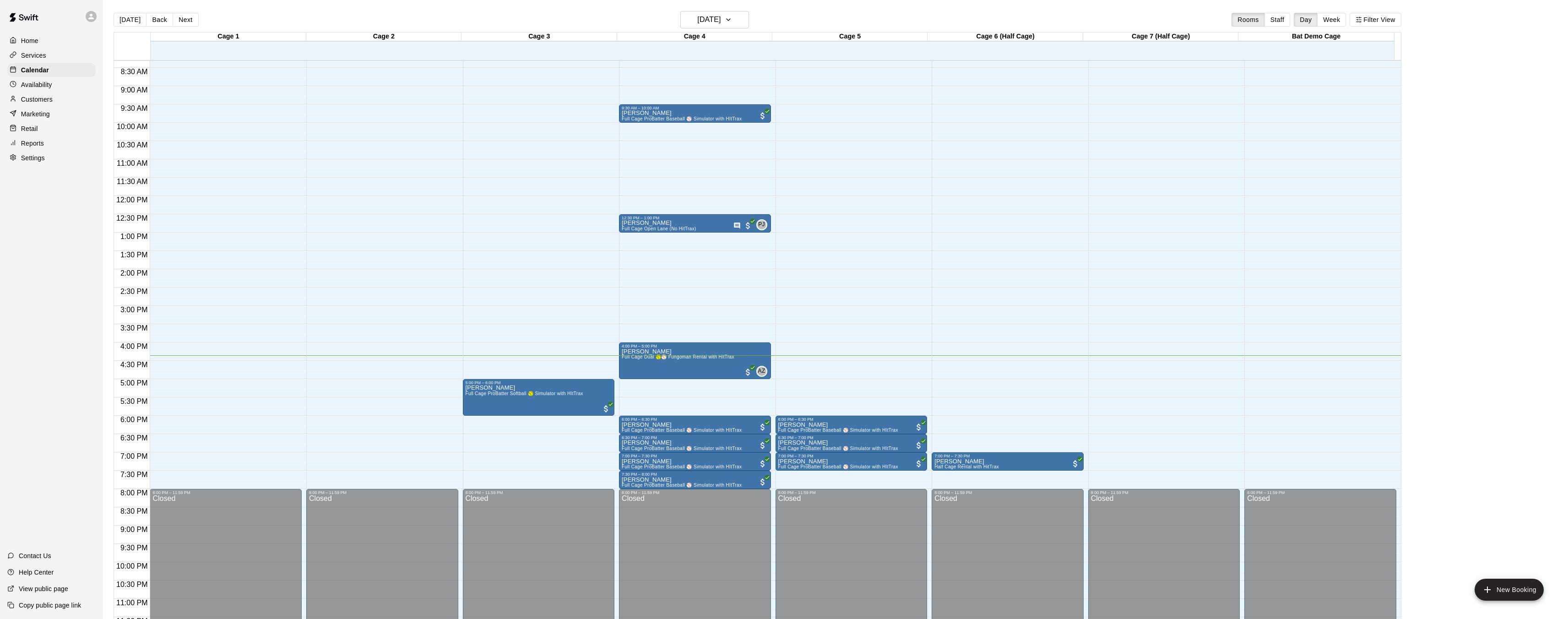
scroll to position [303, 0]
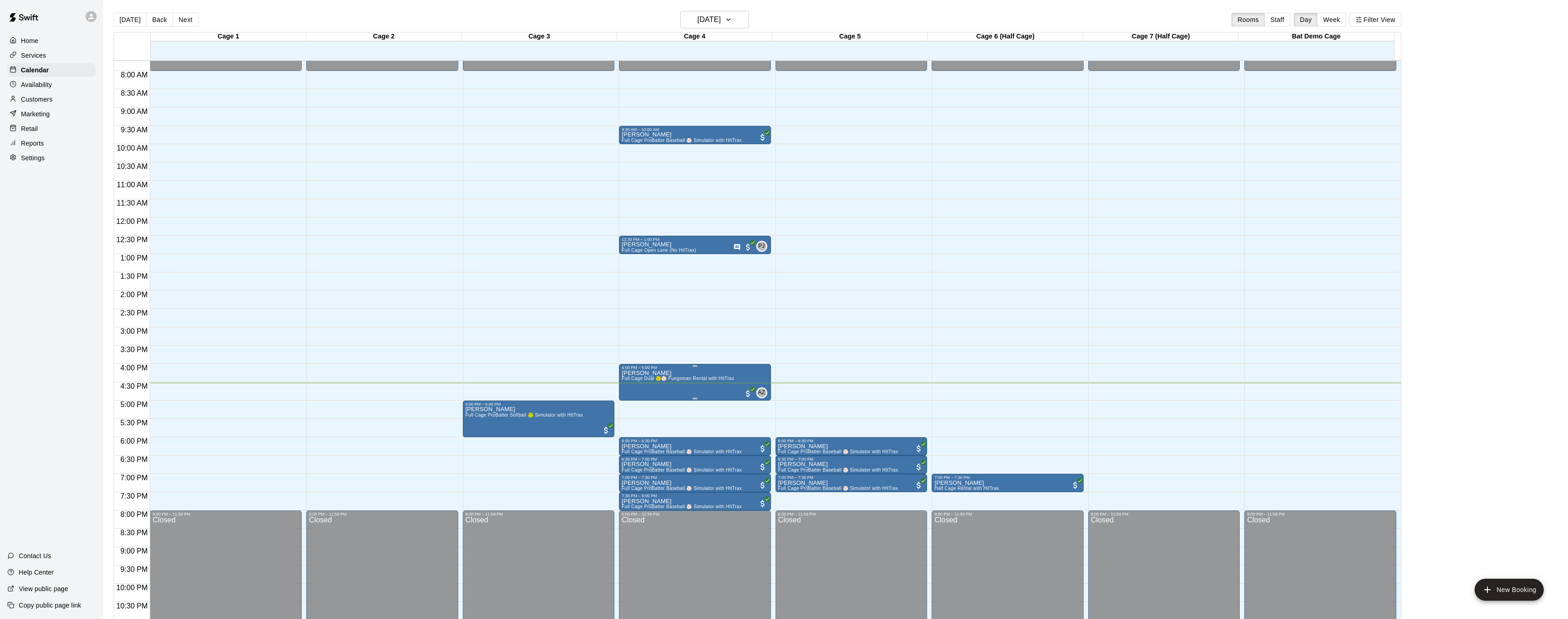
scroll to position [283, 0]
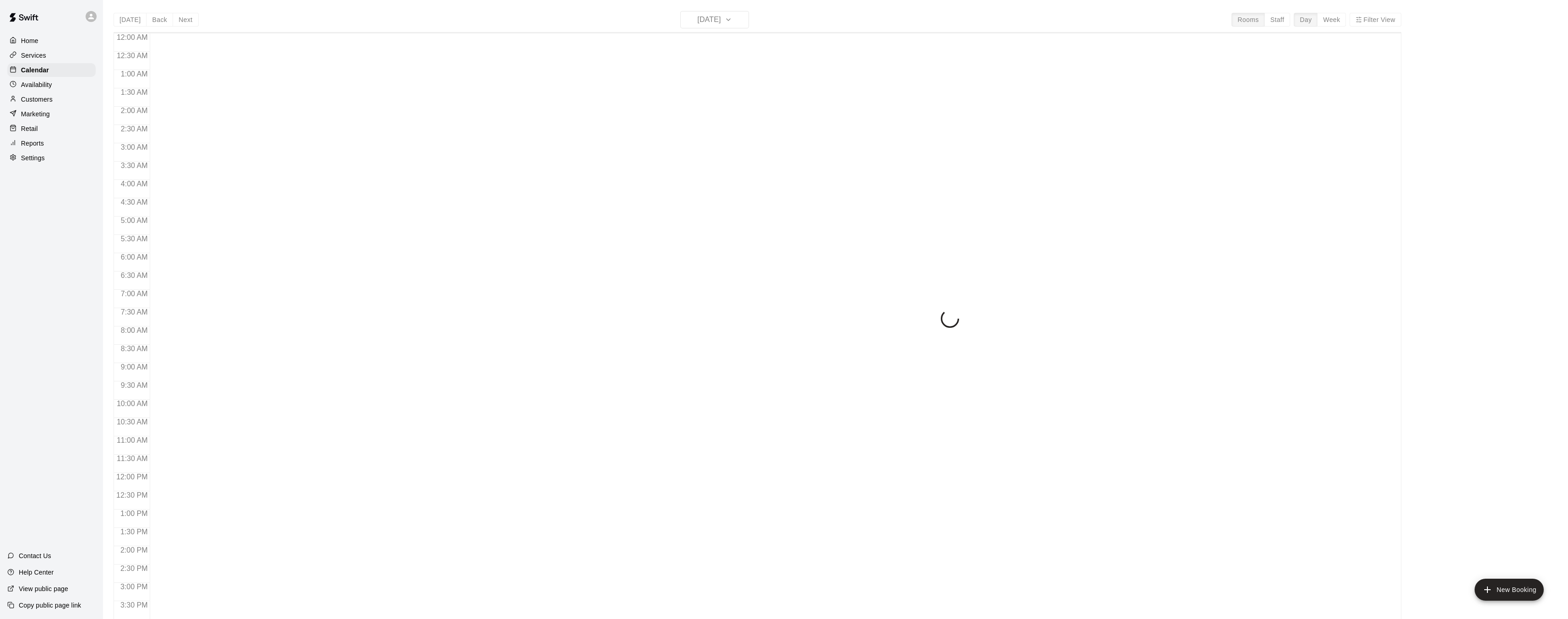
scroll to position [283, 0]
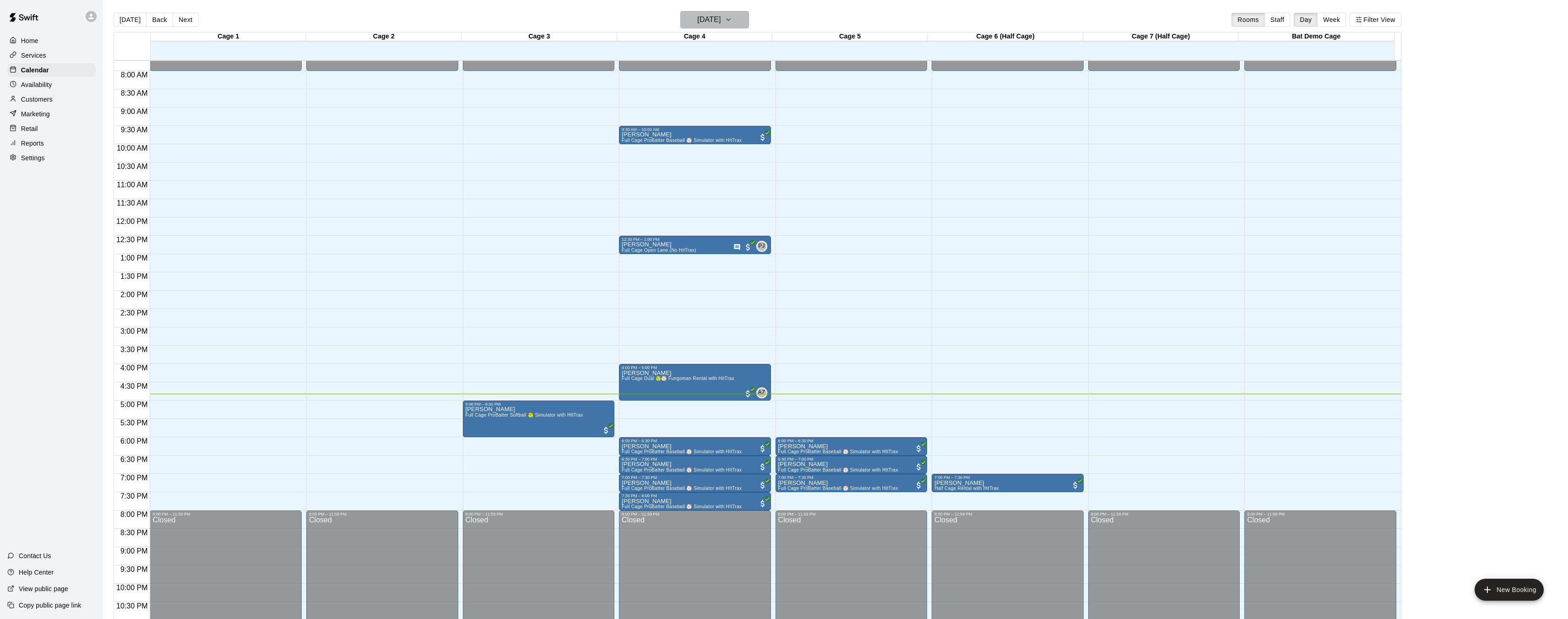
click at [735, 21] on button "[DATE]" at bounding box center [715, 19] width 69 height 17
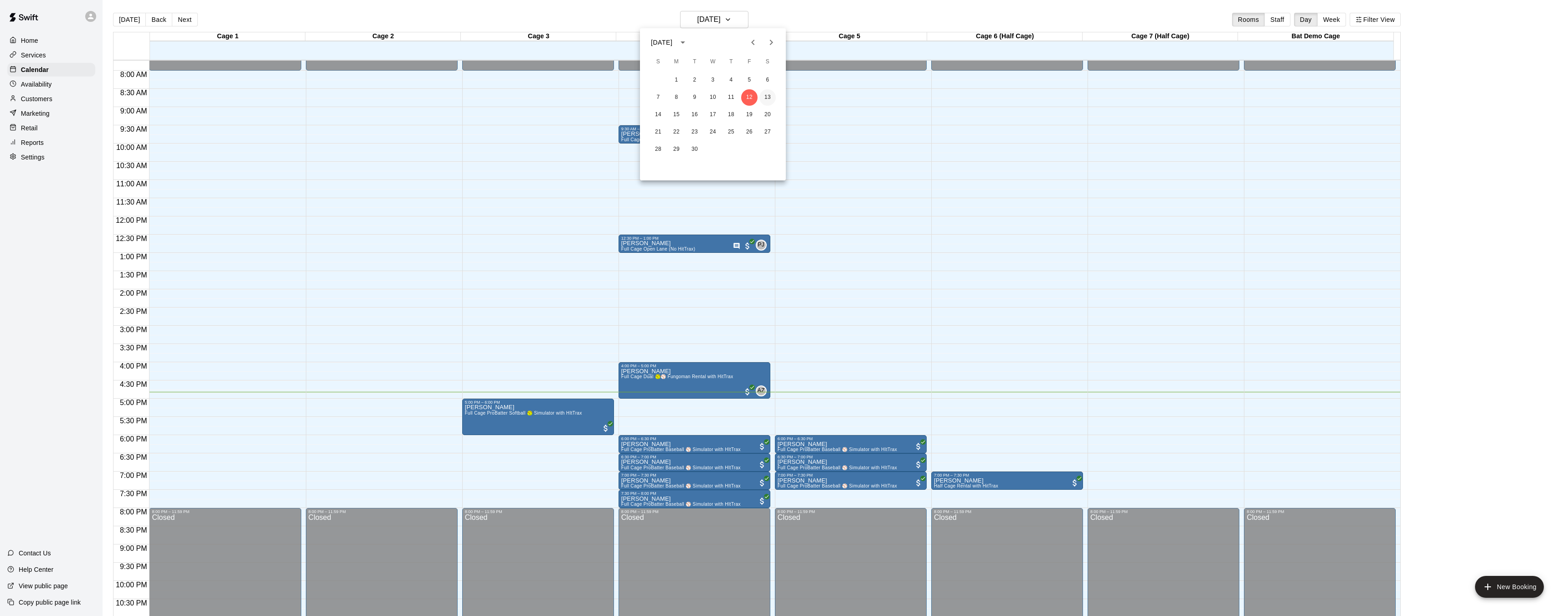
click at [772, 99] on button "13" at bounding box center [767, 97] width 16 height 16
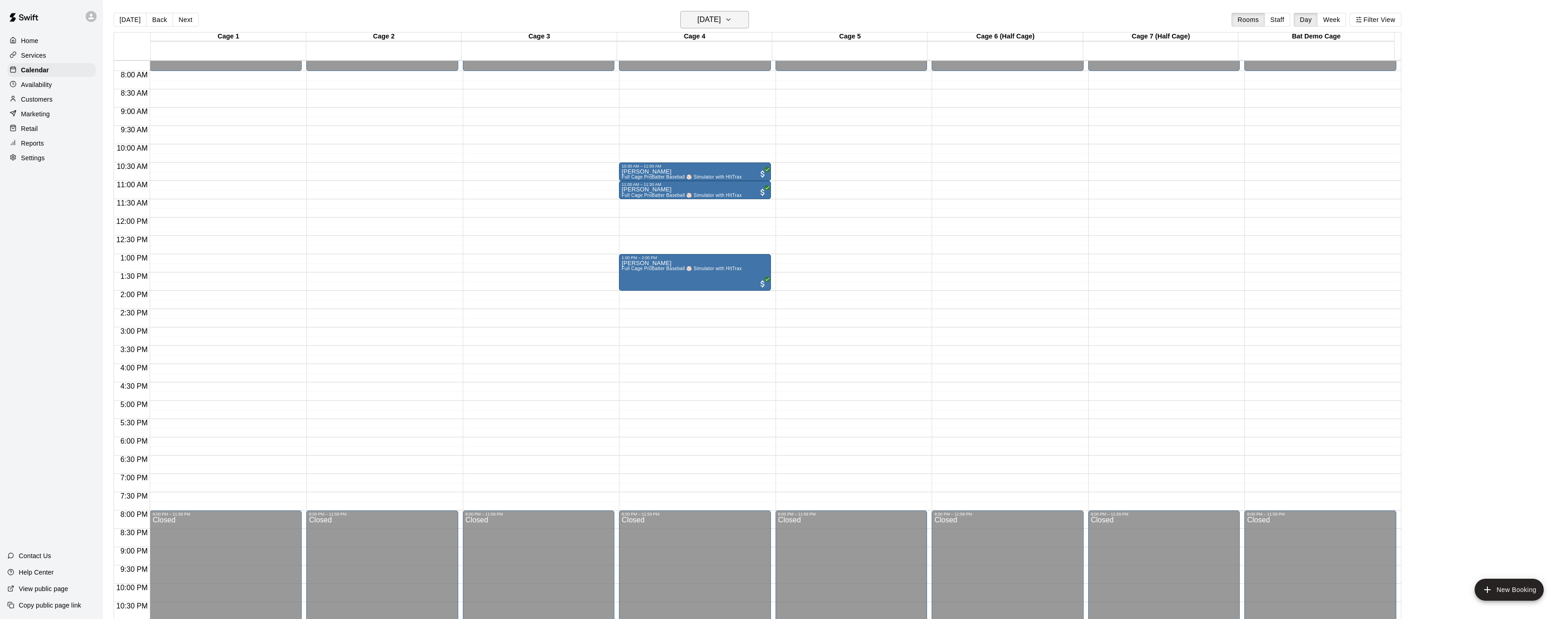
click at [721, 17] on h6 "[DATE]" at bounding box center [709, 20] width 23 height 13
click at [658, 117] on button "14" at bounding box center [660, 115] width 16 height 16
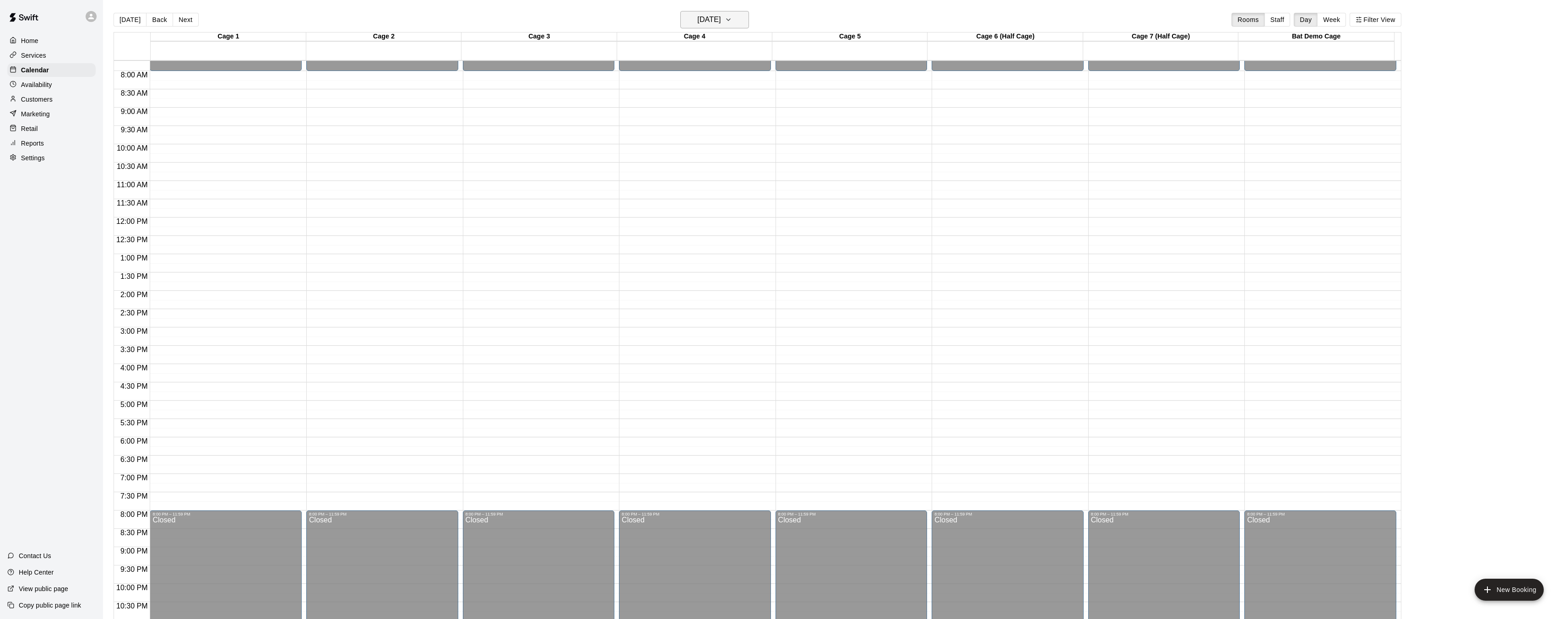
click at [736, 19] on button "[DATE]" at bounding box center [715, 19] width 69 height 17
click at [776, 98] on button "13" at bounding box center [770, 98] width 16 height 16
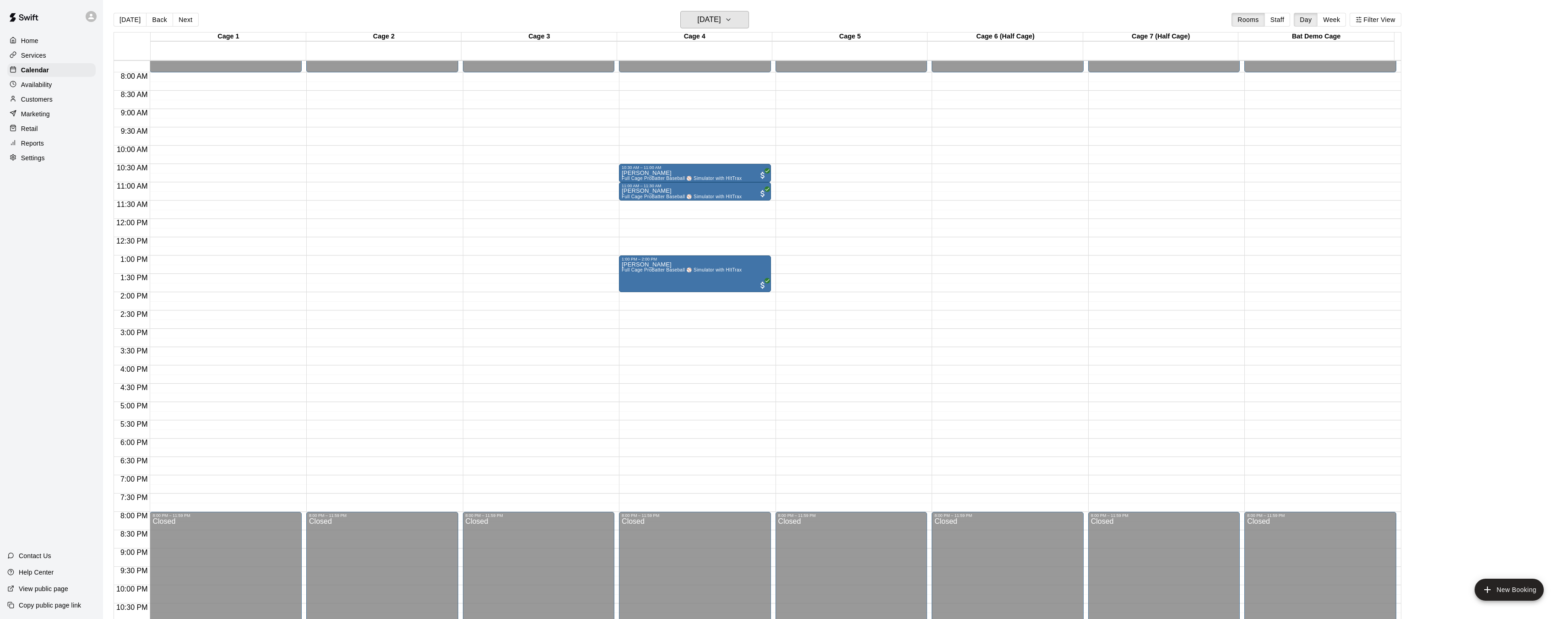
scroll to position [281, 0]
click at [721, 17] on h6 "[DATE]" at bounding box center [709, 20] width 23 height 13
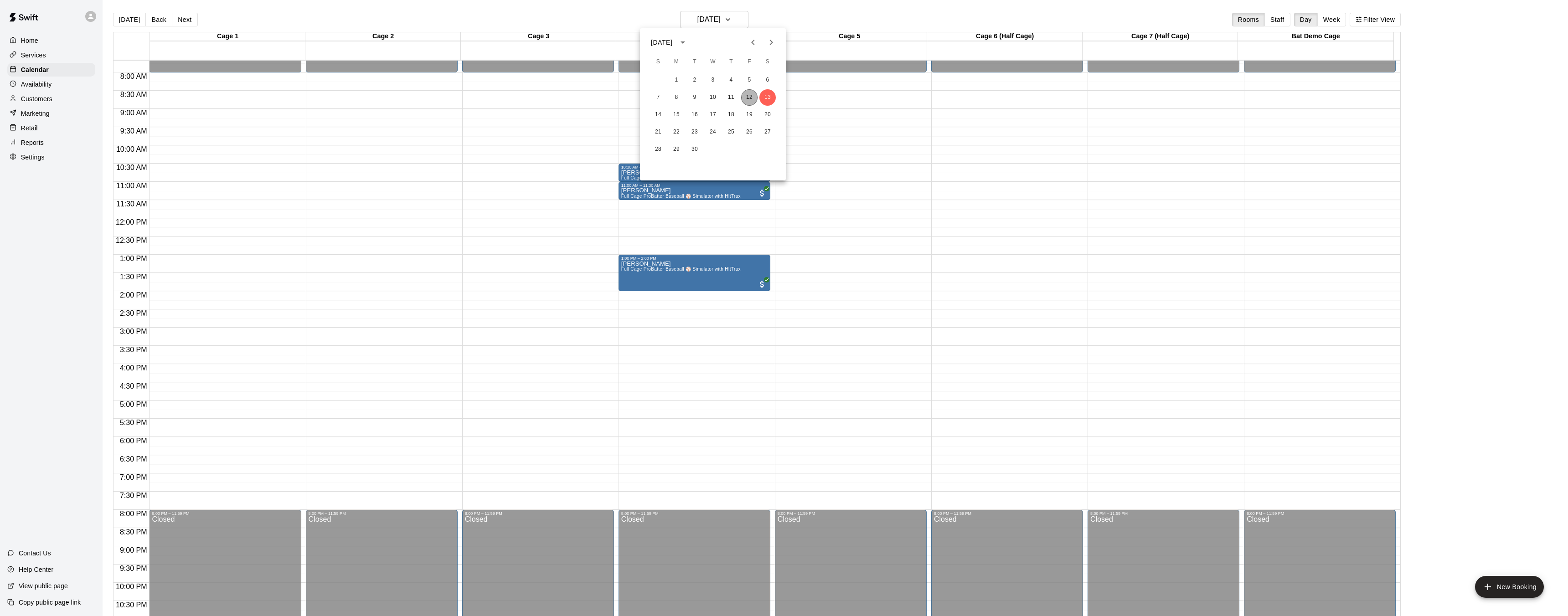
click at [749, 94] on button "12" at bounding box center [749, 97] width 16 height 16
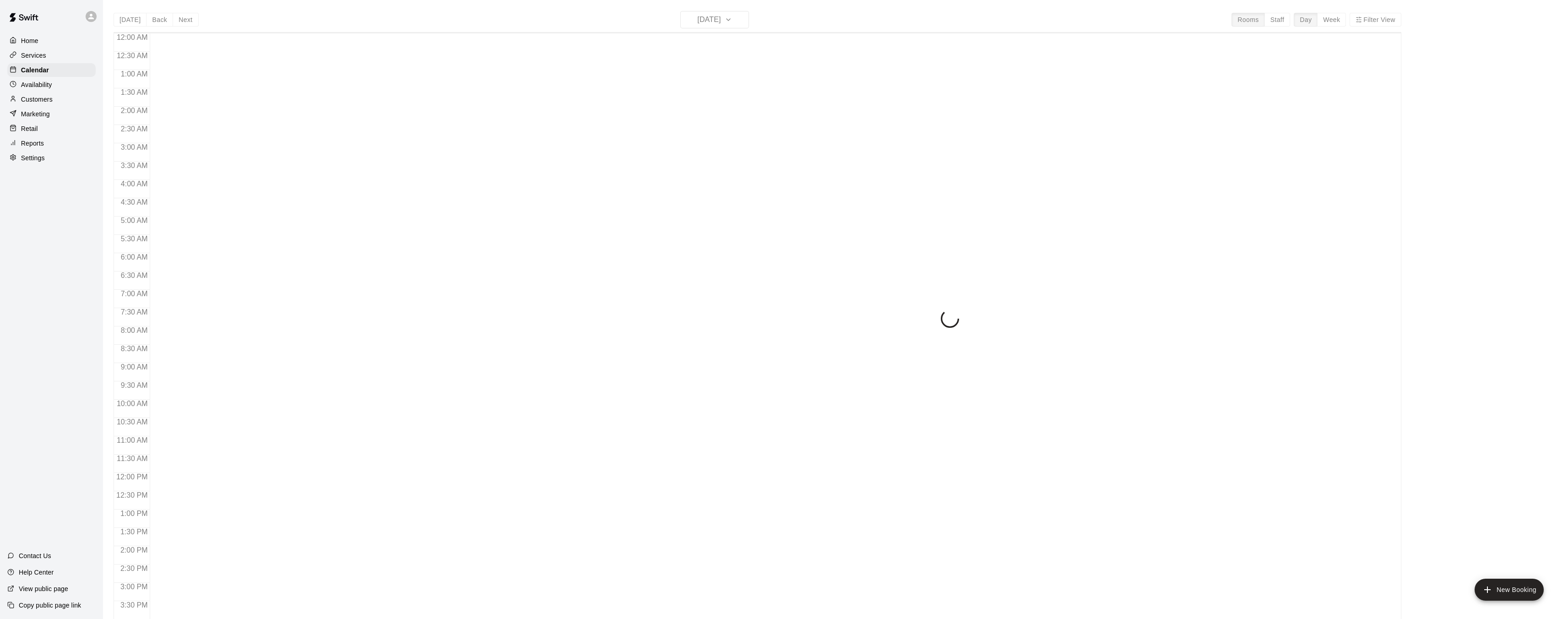
scroll to position [283, 0]
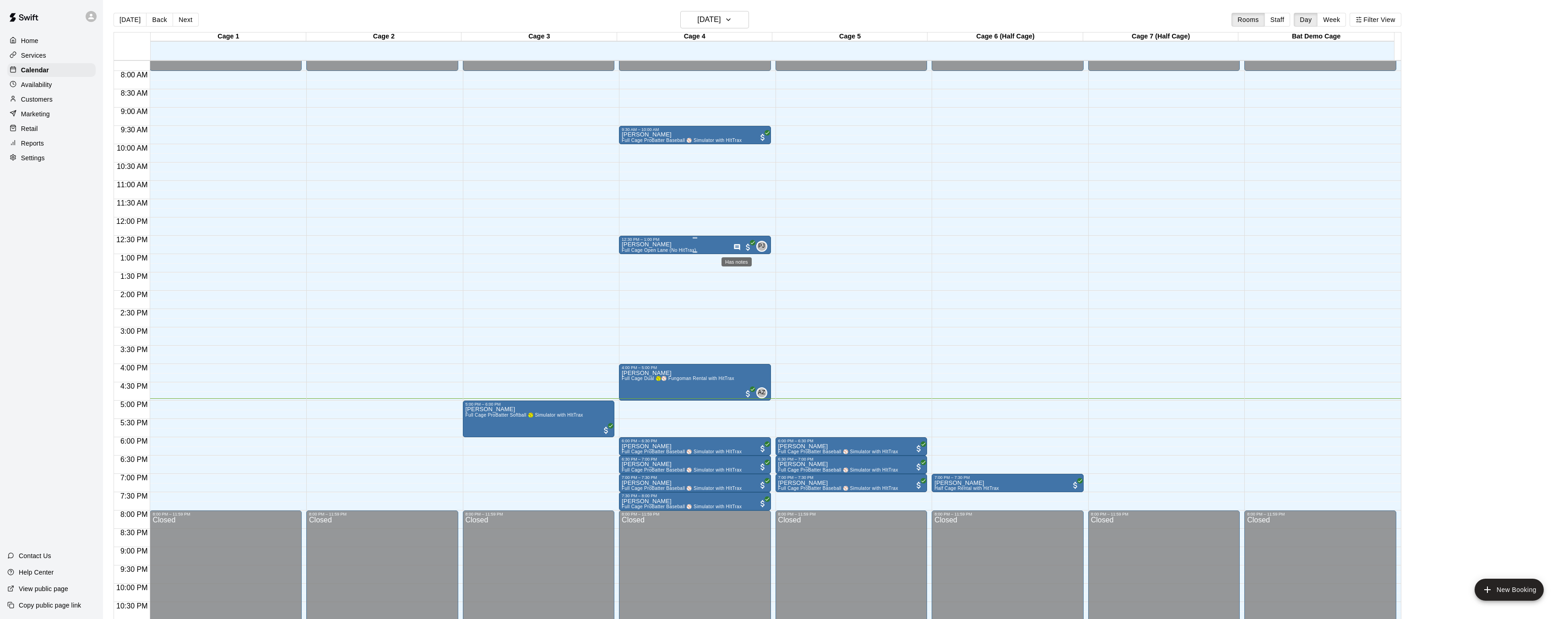
click at [737, 247] on icon "Has notes" at bounding box center [737, 247] width 6 height 6
click at [765, 275] on div "Manage participants & payments" at bounding box center [798, 271] width 80 height 9
click at [739, 273] on img "edit" at bounding box center [743, 275] width 10 height 10
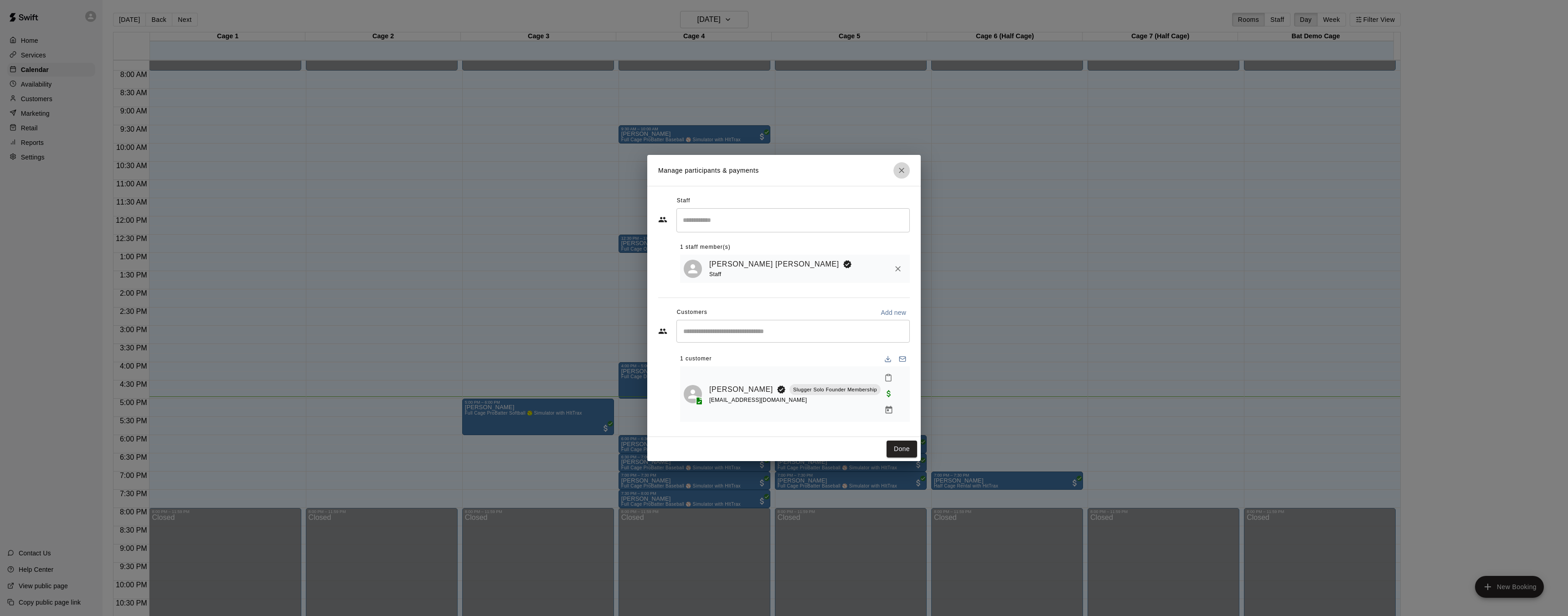
drag, startPoint x: 896, startPoint y: 177, endPoint x: 900, endPoint y: 183, distance: 7.2
click at [896, 177] on button "Close" at bounding box center [901, 170] width 16 height 16
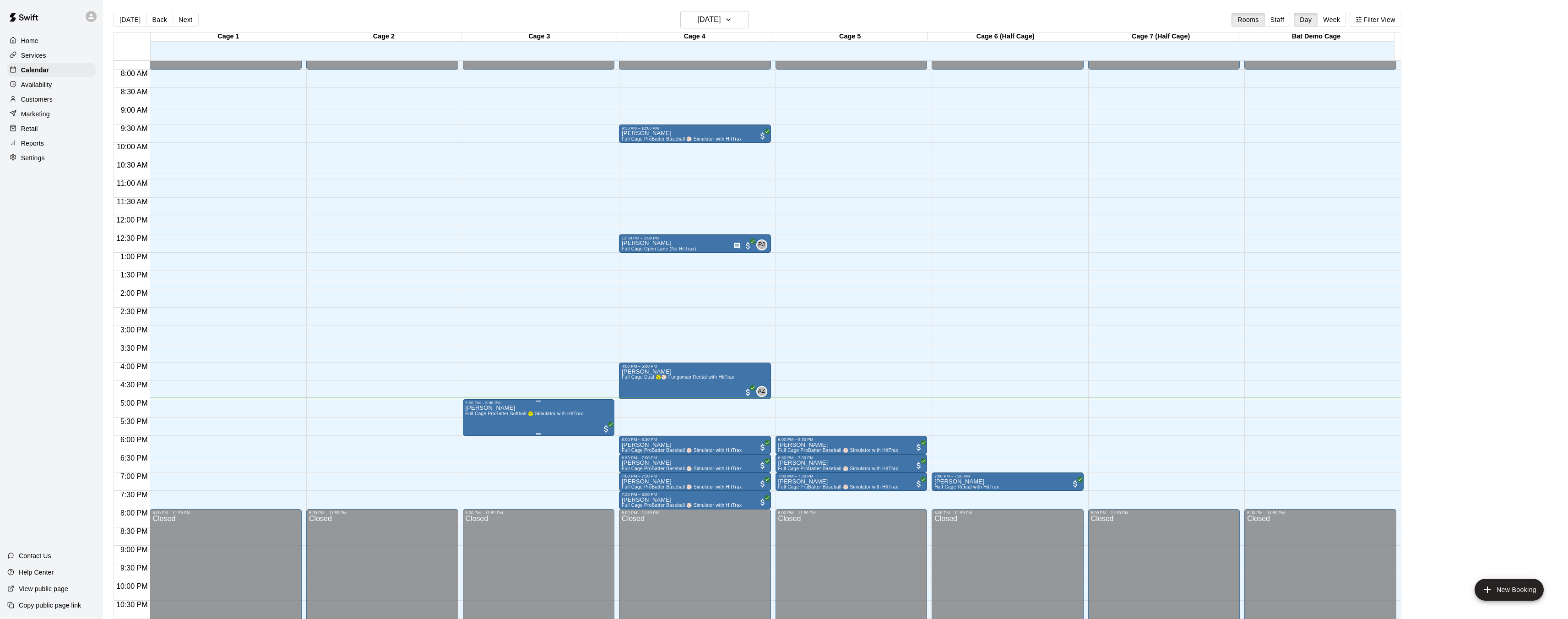
scroll to position [285, 0]
click at [554, 414] on span "Full Cage ProBatter Softball 🥎 Simulator with HItTrax" at bounding box center [524, 413] width 118 height 5
click at [545, 351] on div at bounding box center [787, 310] width 1575 height 619
click at [476, 439] on img "edit" at bounding box center [475, 436] width 10 height 10
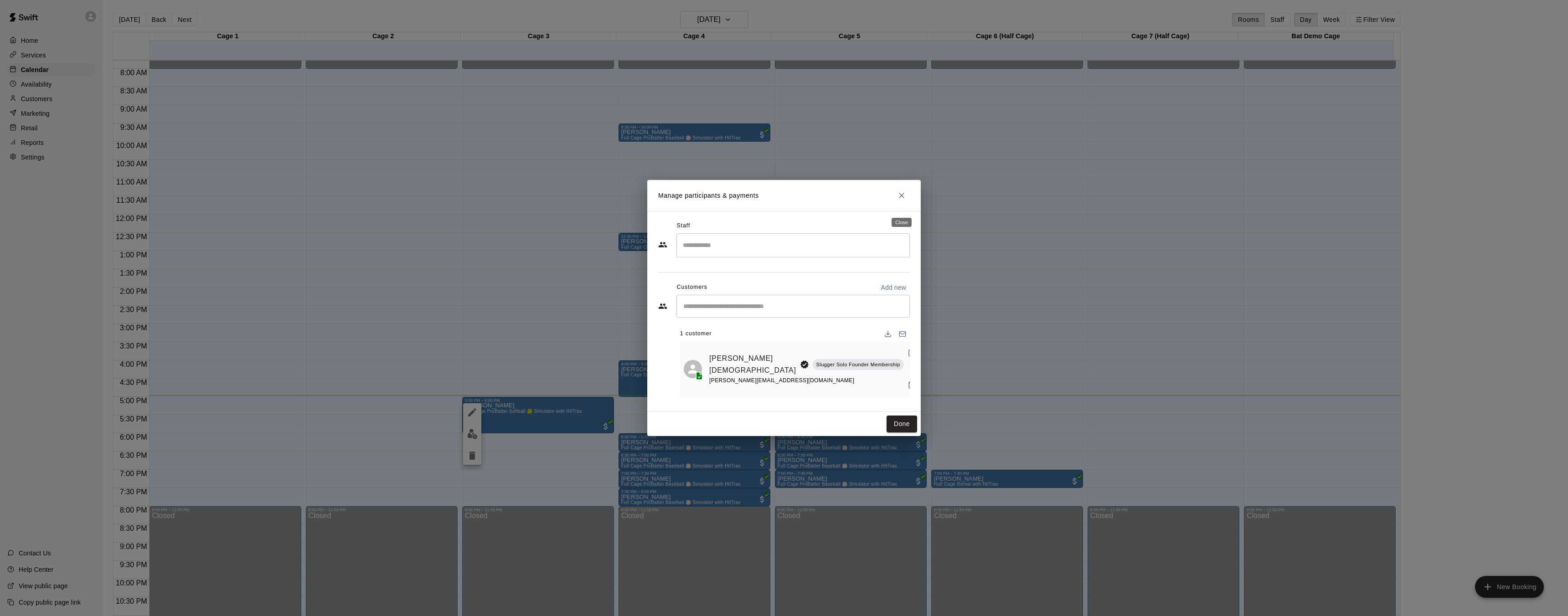
click at [897, 200] on icon "Close" at bounding box center [902, 195] width 9 height 9
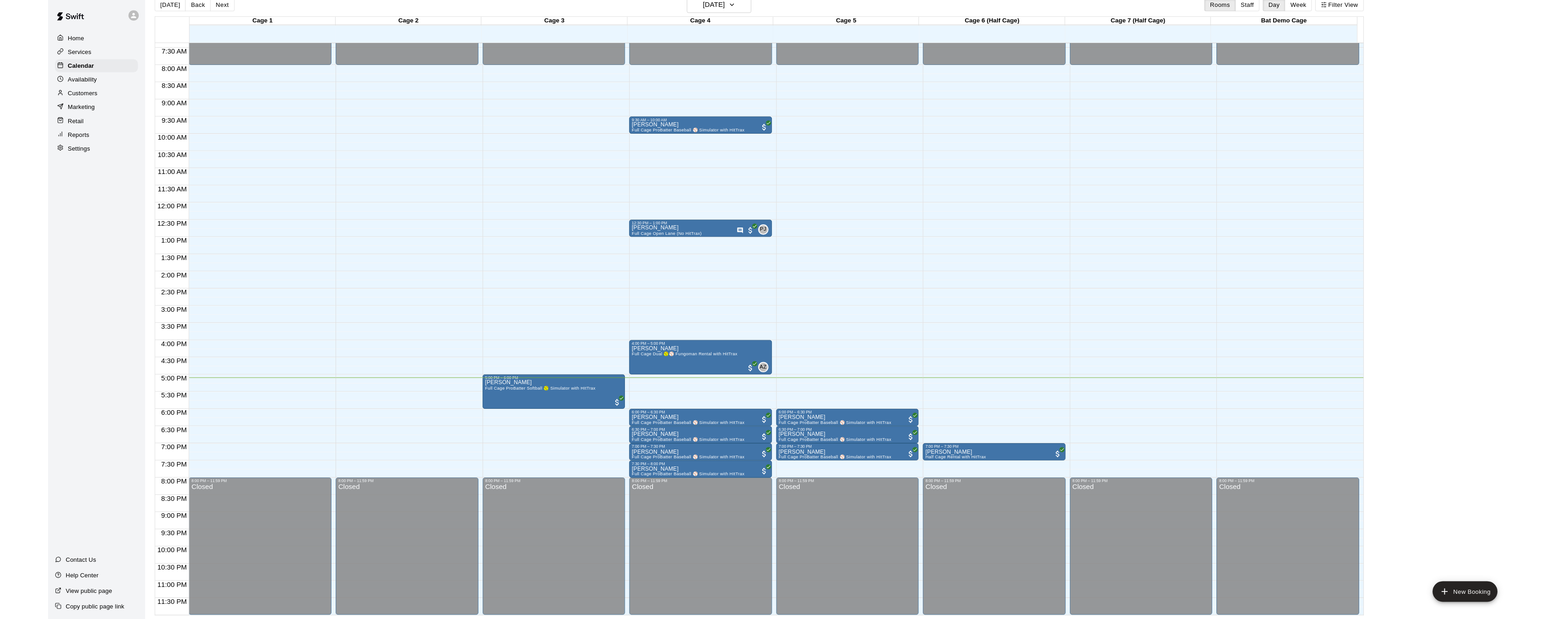
scroll to position [310, 0]
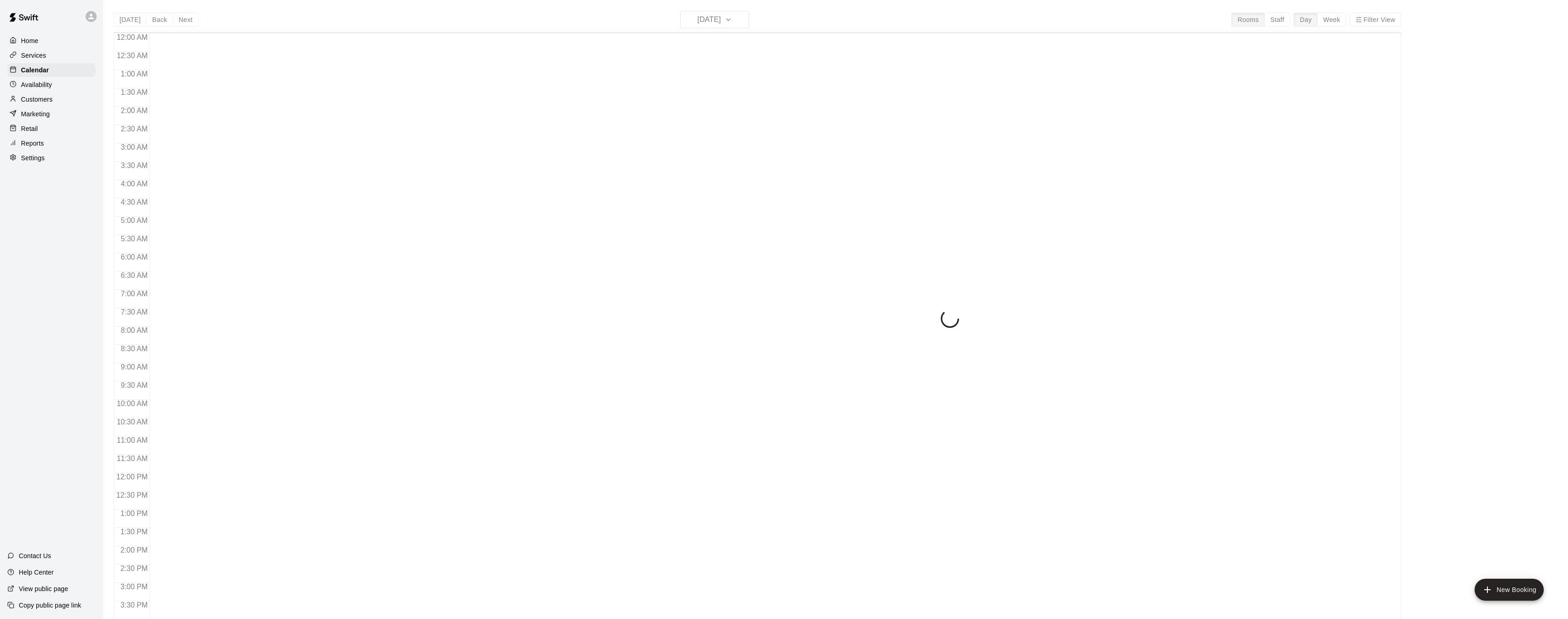
scroll to position [283, 0]
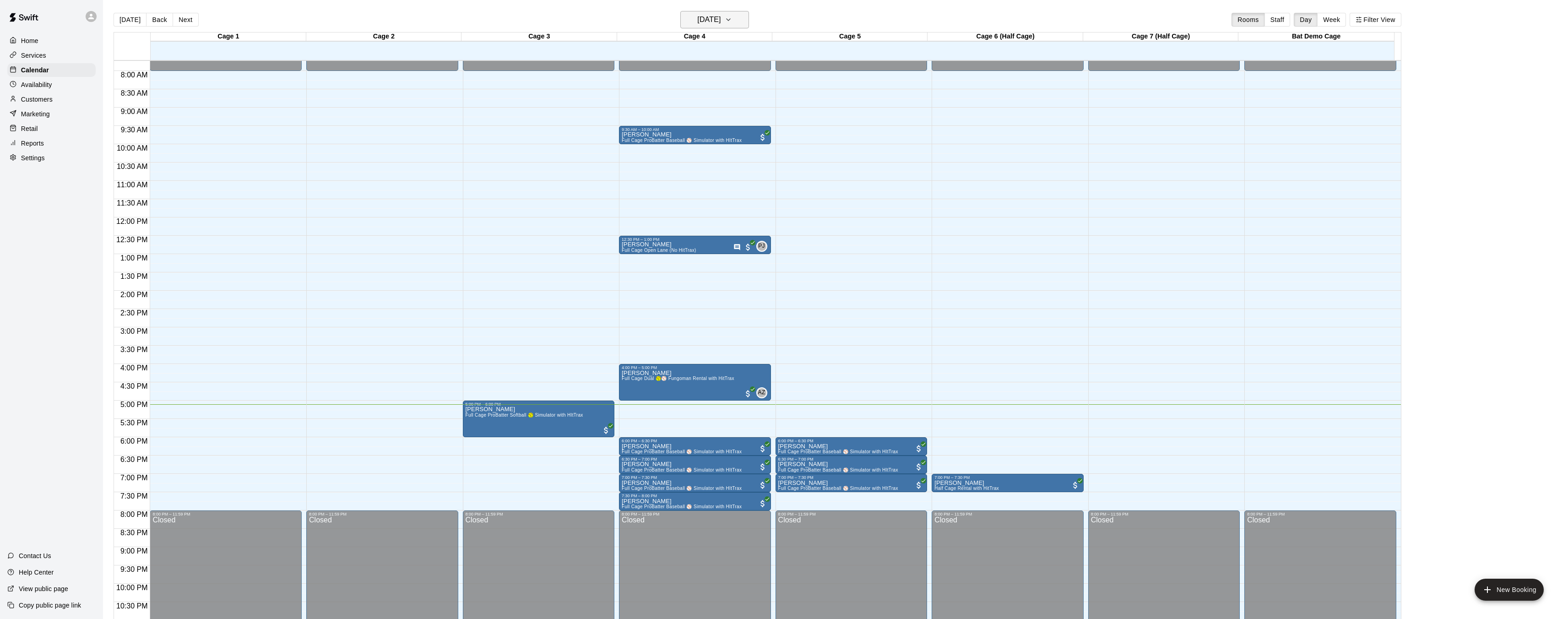
click at [697, 19] on h6 "[DATE]" at bounding box center [709, 20] width 23 height 13
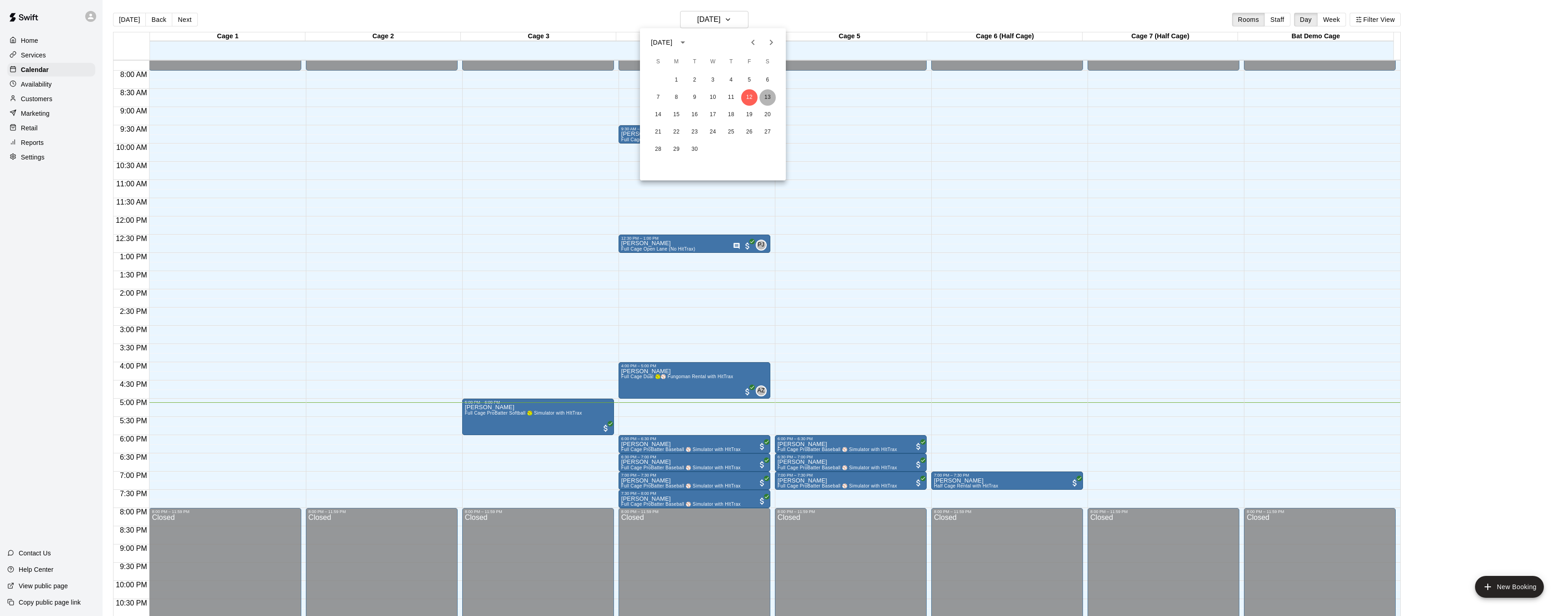
click at [768, 99] on button "13" at bounding box center [767, 97] width 16 height 16
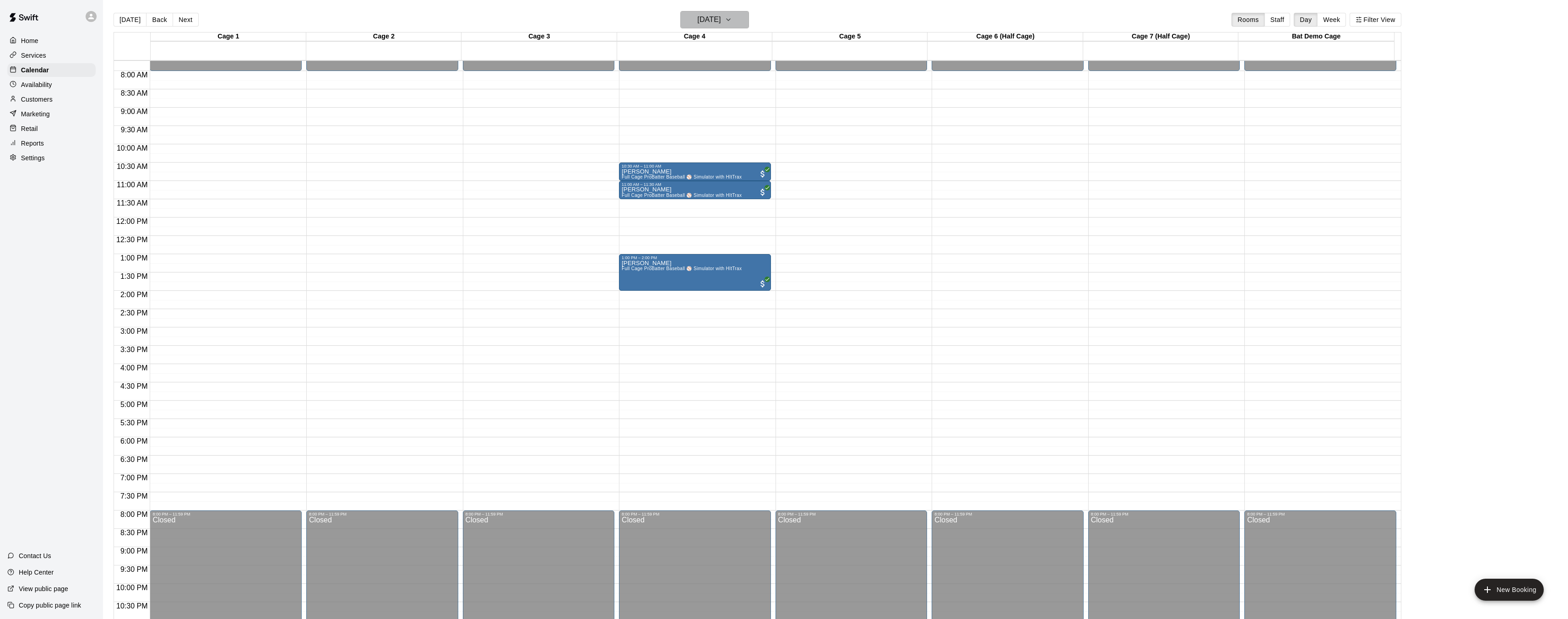
click at [721, 25] on h6 "[DATE]" at bounding box center [709, 20] width 23 height 13
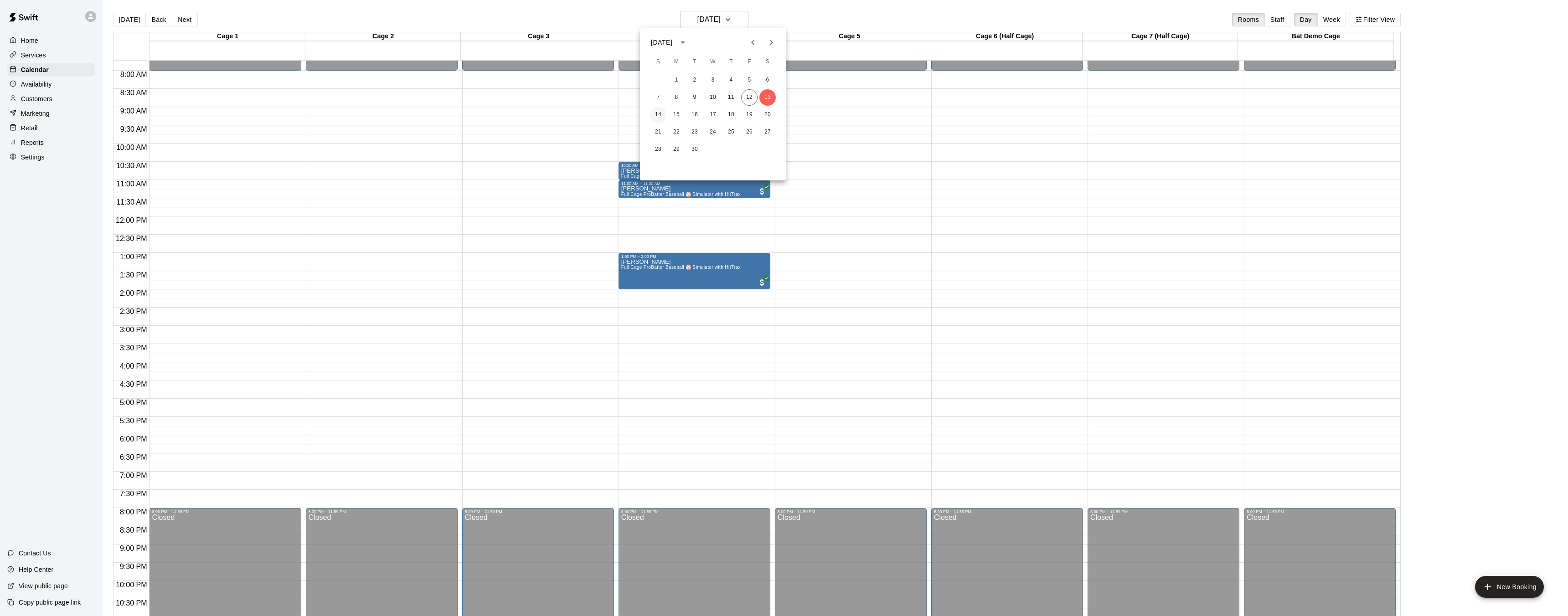
click at [657, 116] on button "14" at bounding box center [657, 114] width 16 height 16
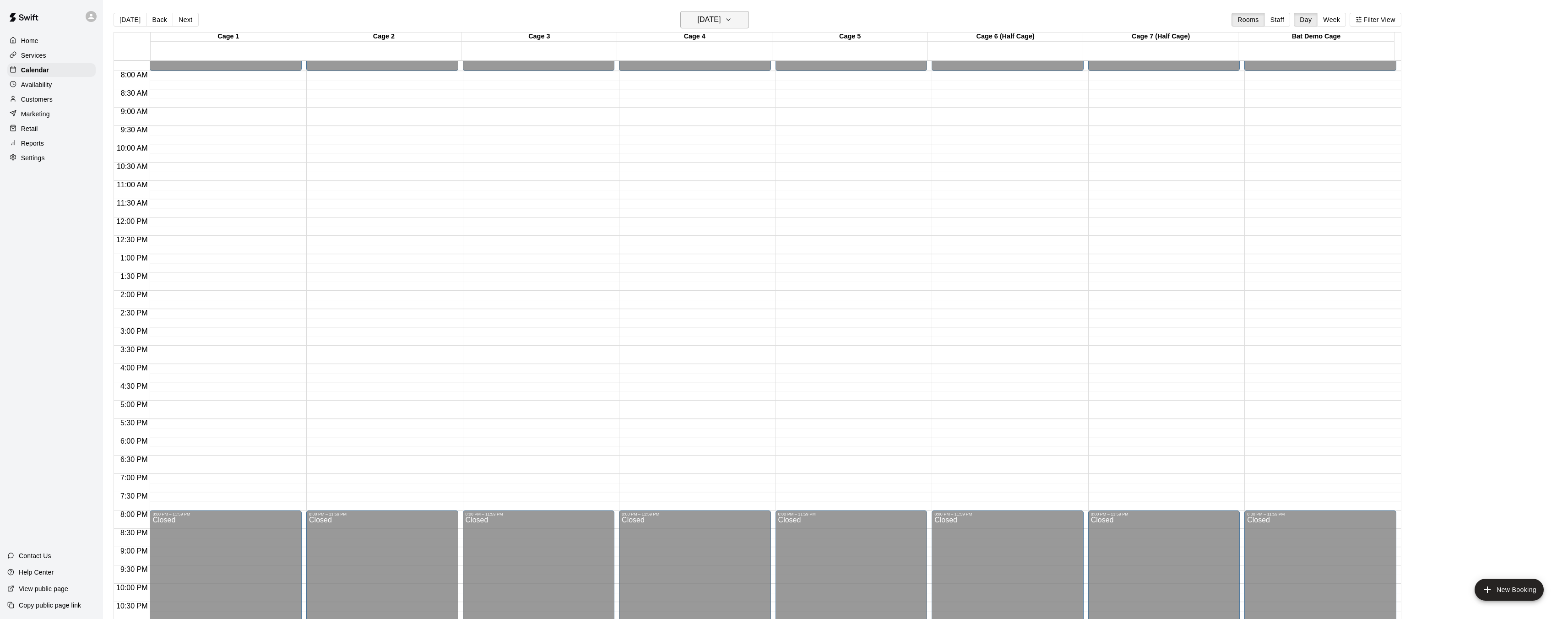
click at [710, 19] on h6 "[DATE]" at bounding box center [709, 20] width 23 height 13
click at [753, 103] on button "12" at bounding box center [752, 98] width 16 height 16
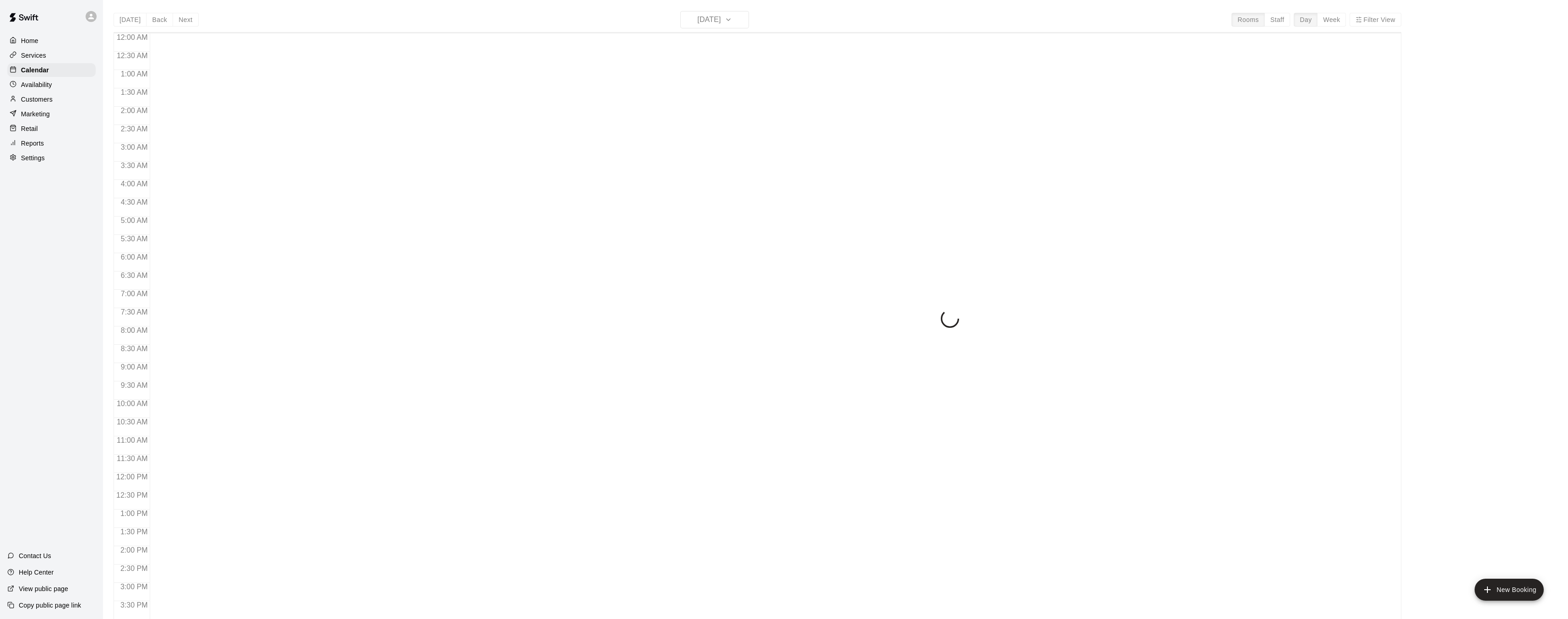
scroll to position [283, 0]
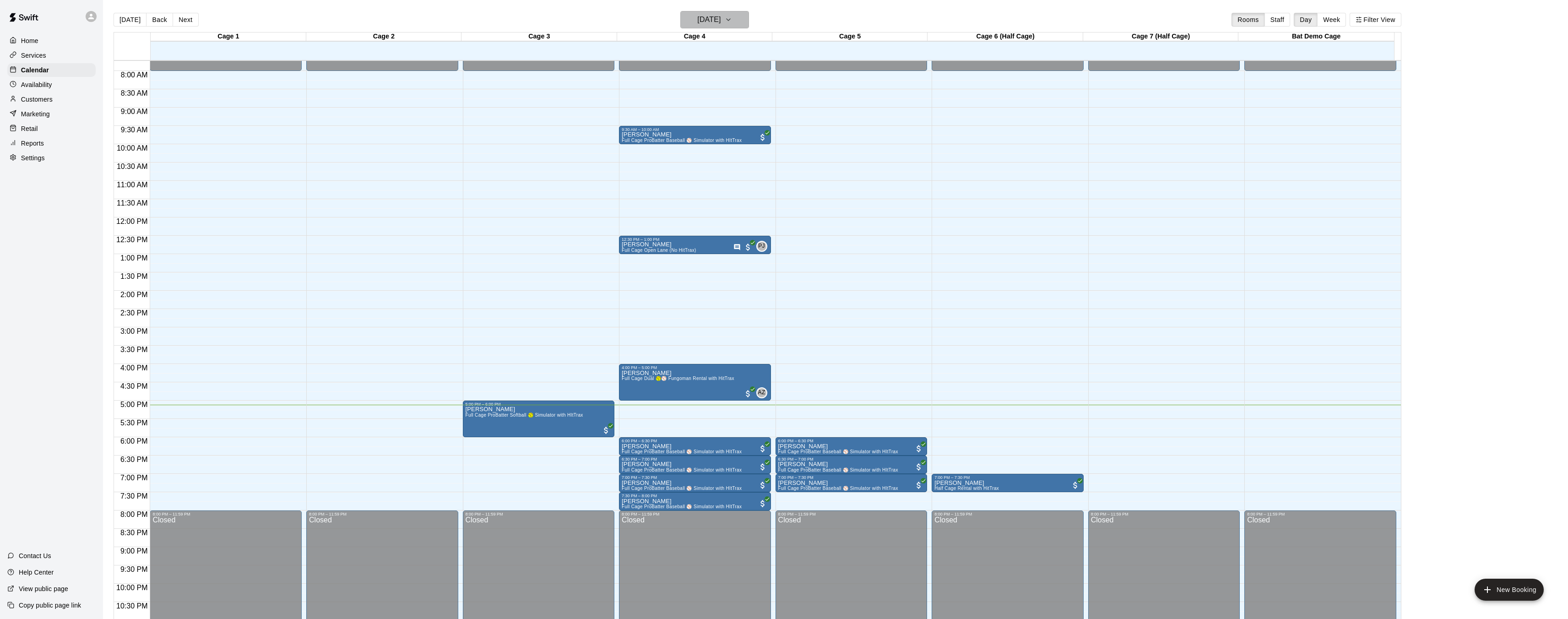
click at [721, 16] on h6 "[DATE]" at bounding box center [709, 20] width 23 height 13
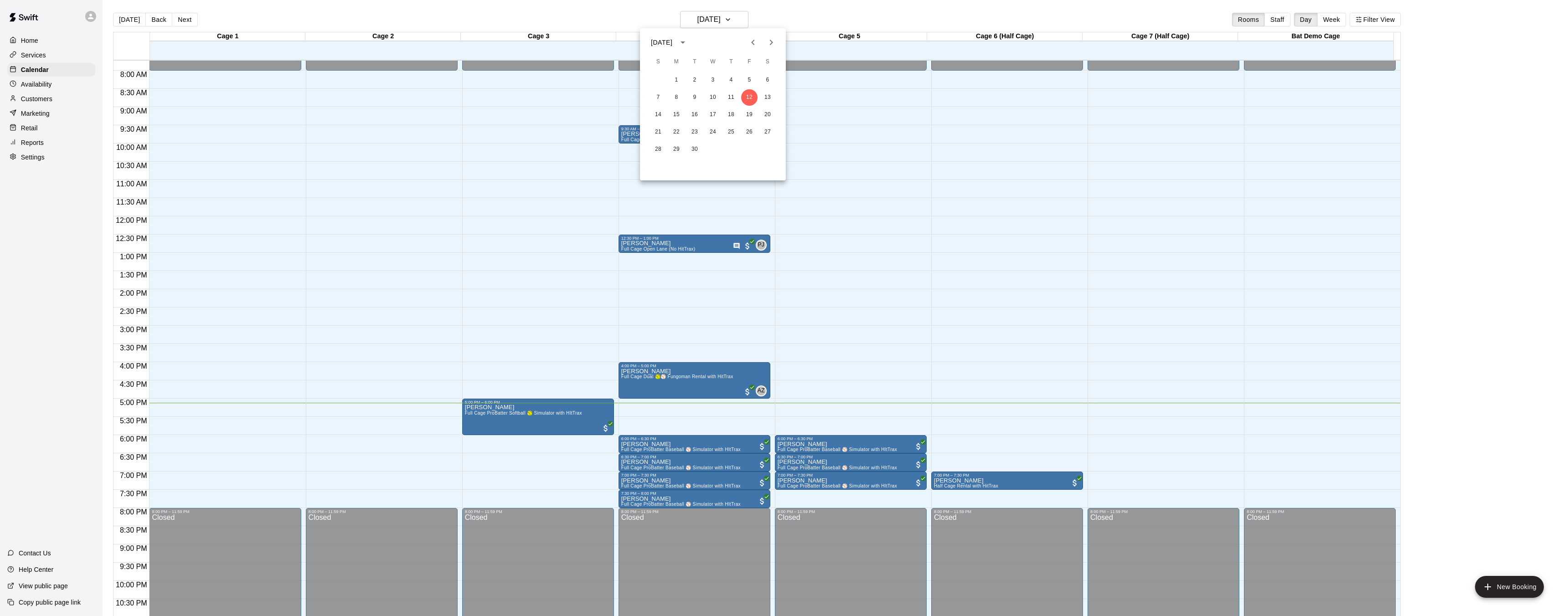
click at [777, 99] on div "7 8 9 10 11 12 13" at bounding box center [713, 97] width 146 height 16
click at [769, 97] on button "13" at bounding box center [767, 97] width 16 height 16
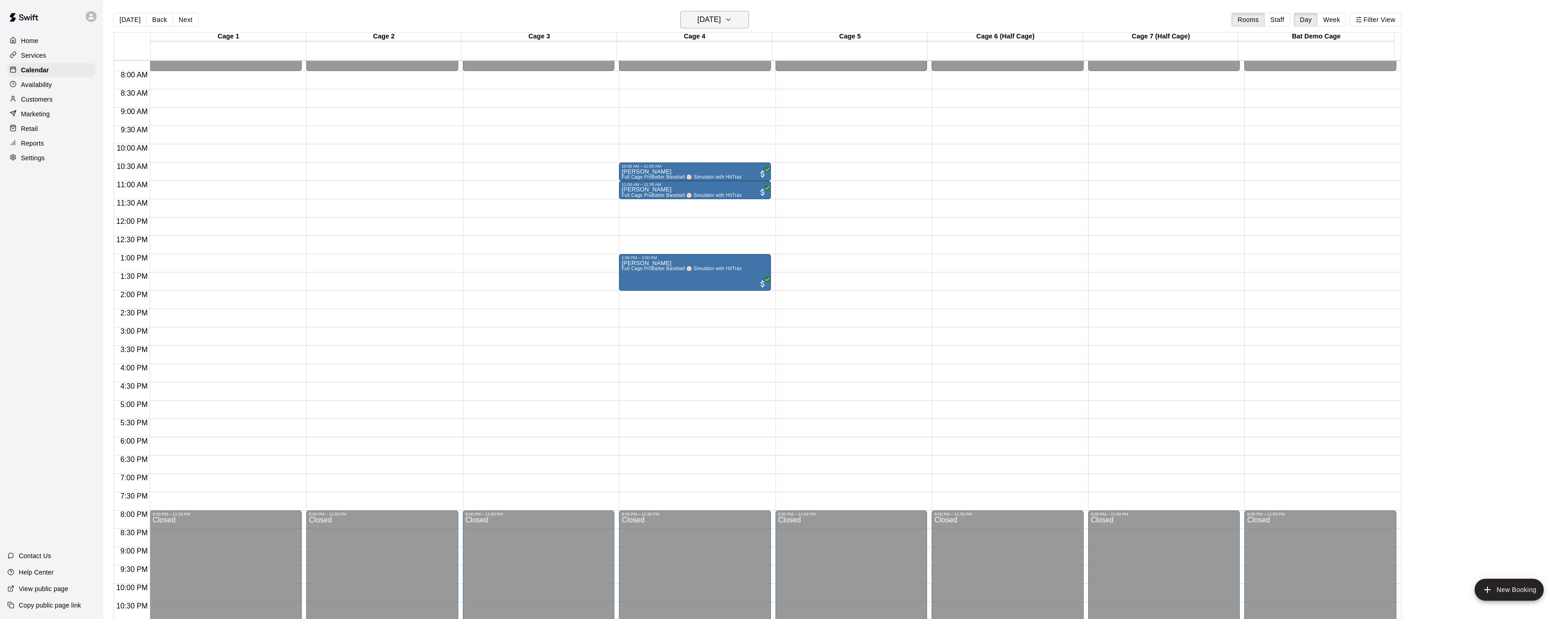
click at [732, 23] on icon "button" at bounding box center [728, 19] width 7 height 11
click at [741, 21] on div at bounding box center [787, 310] width 1575 height 619
click at [730, 21] on icon "button" at bounding box center [728, 19] width 4 height 2
click at [662, 115] on button "14" at bounding box center [660, 115] width 16 height 16
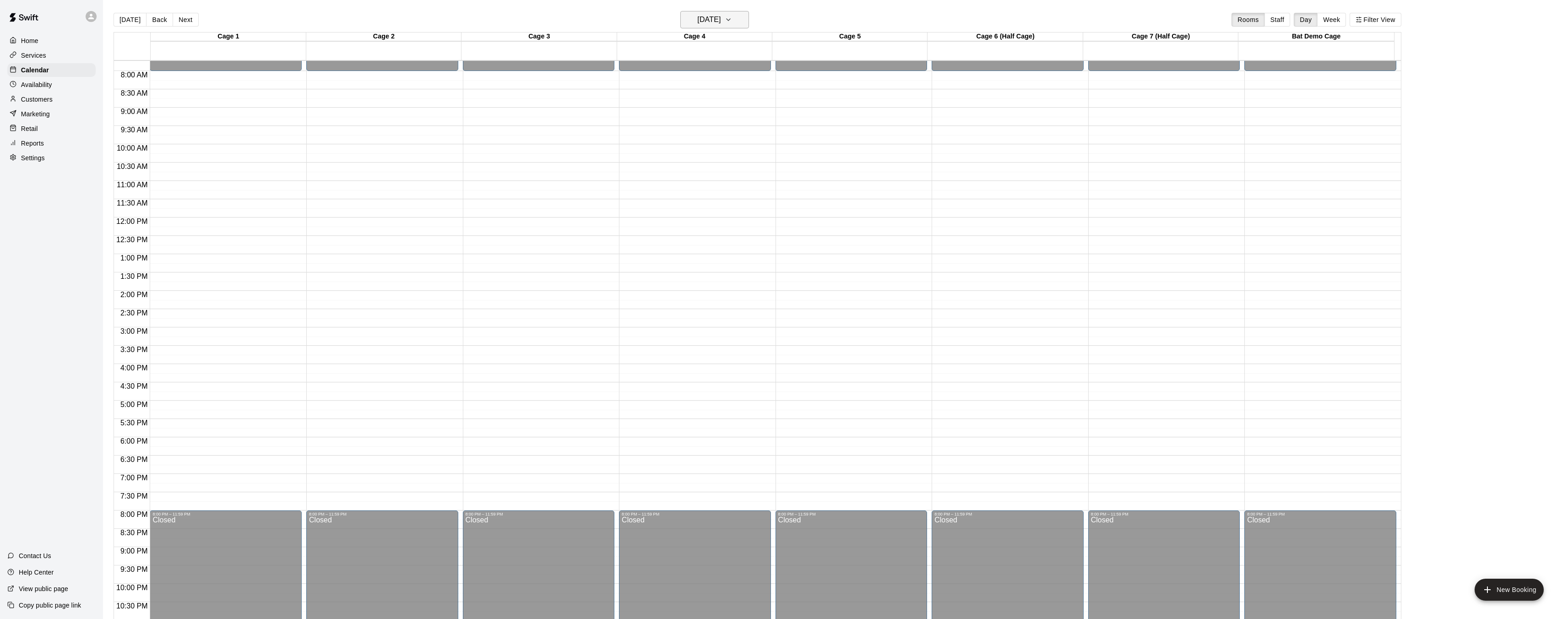
click at [748, 20] on button "[DATE]" at bounding box center [715, 19] width 69 height 17
click at [677, 111] on button "15" at bounding box center [679, 115] width 16 height 16
click at [738, 24] on button "Monday Sep 15" at bounding box center [715, 19] width 69 height 17
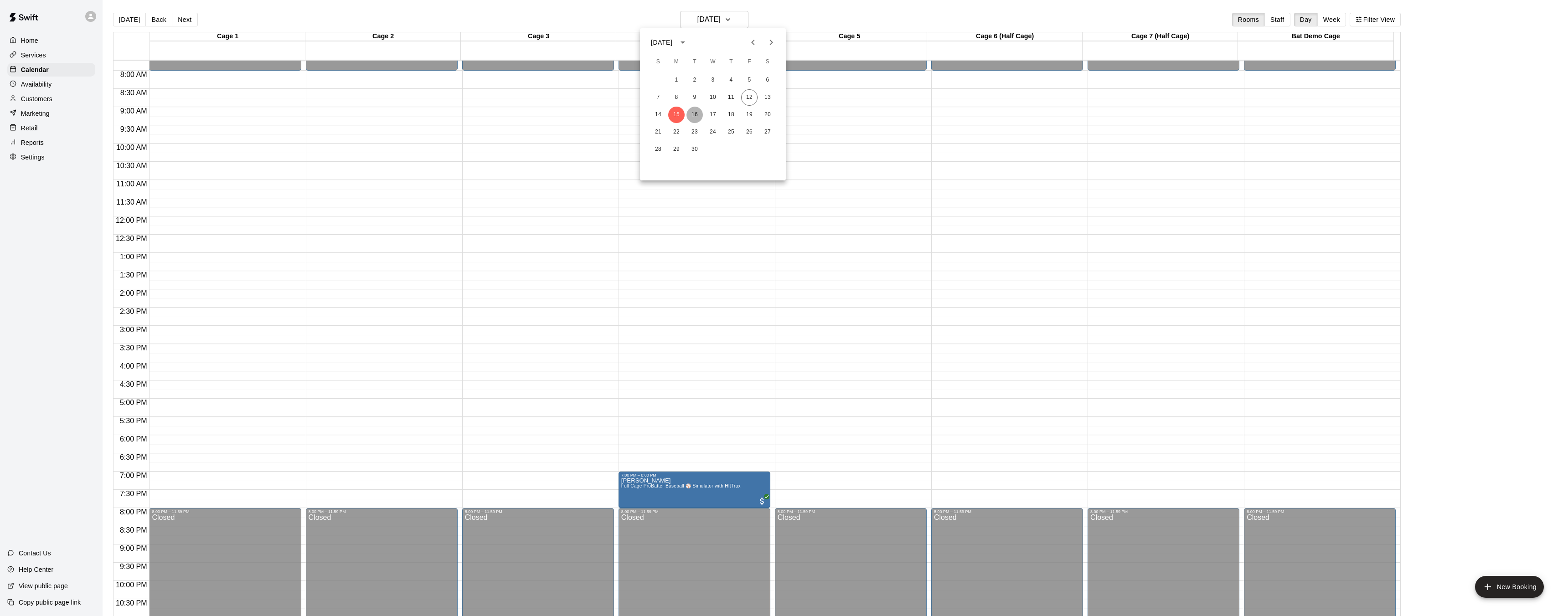
click at [697, 115] on button "16" at bounding box center [694, 114] width 16 height 16
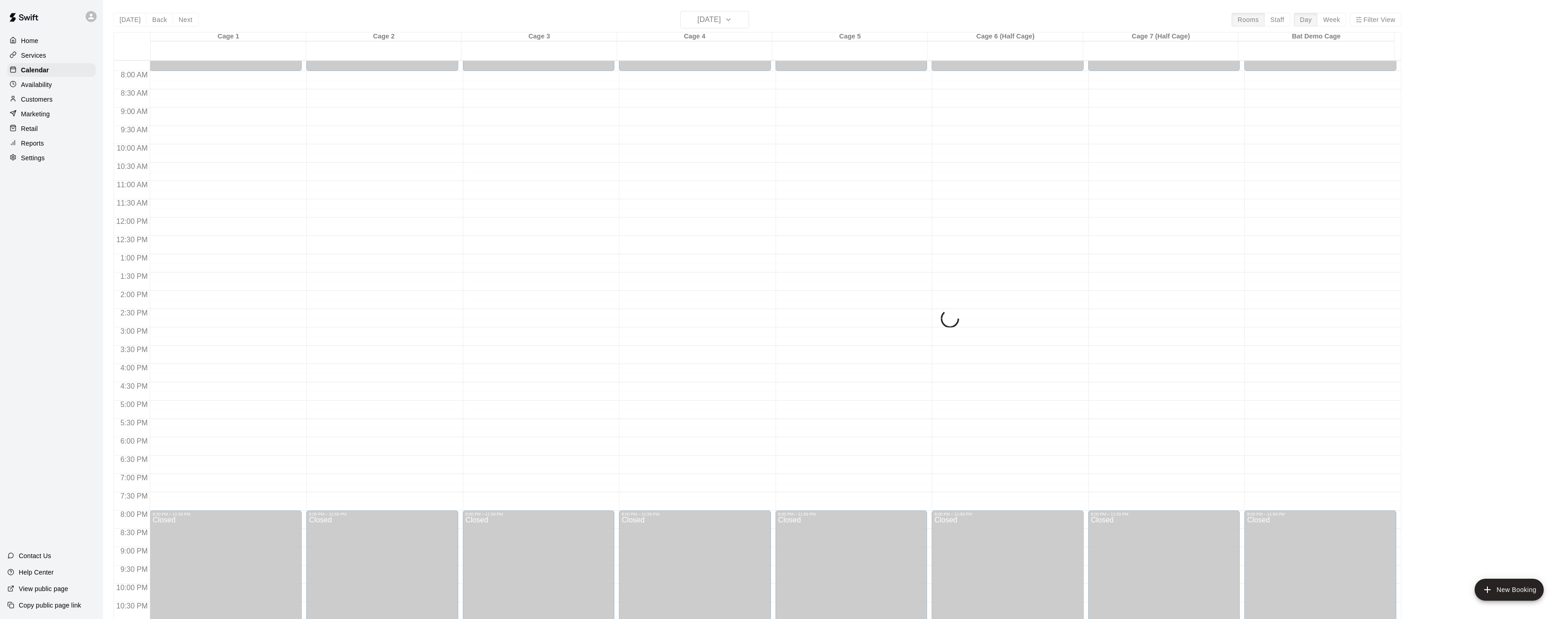
click at [735, 21] on div "Today Back Next Tuesday Sep 16 Rooms Staff Day Week Filter View Cage 1 16 Tue C…" at bounding box center [757, 321] width 1288 height 619
click at [888, 303] on div "12:00 AM – 8:00 AM Closed 8:00 PM – 11:59 PM Closed" at bounding box center [851, 218] width 152 height 879
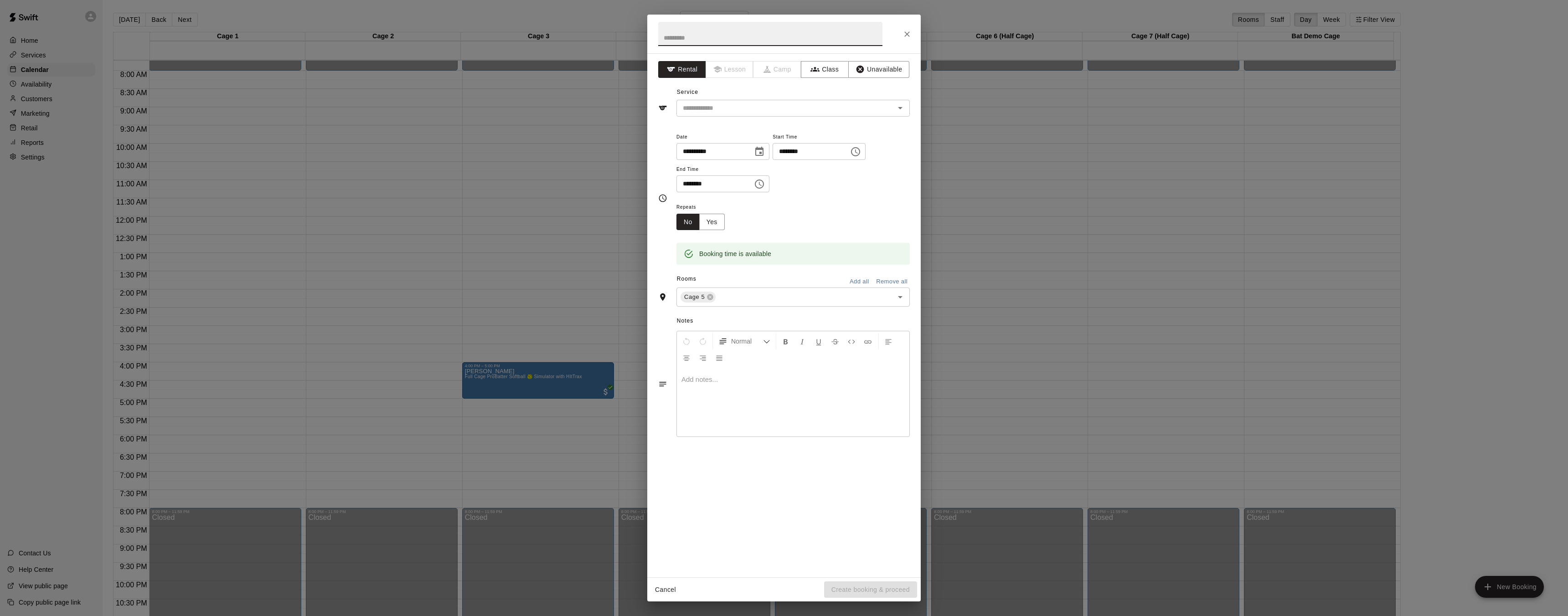
click at [543, 284] on div "**********" at bounding box center [784, 308] width 1568 height 616
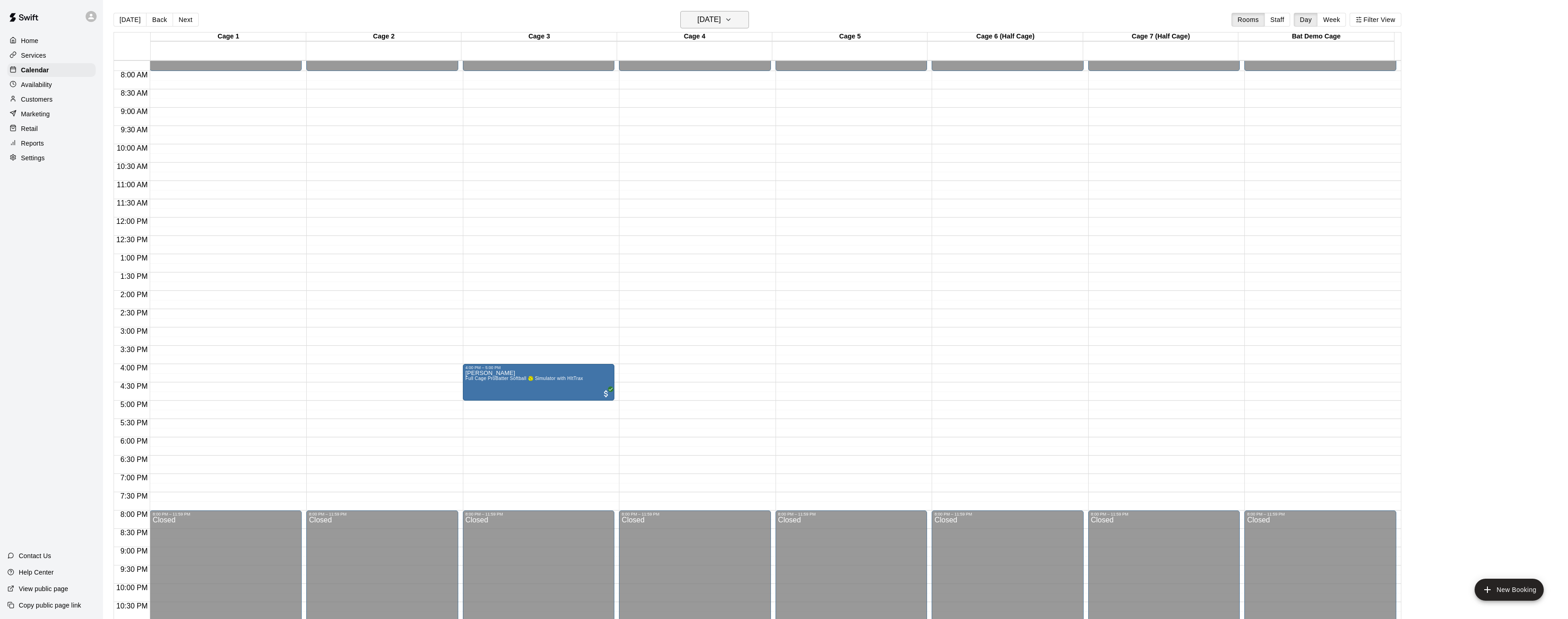
click at [717, 21] on h6 "Tuesday Sep 16" at bounding box center [709, 20] width 23 height 13
click at [756, 101] on button "12" at bounding box center [752, 98] width 16 height 16
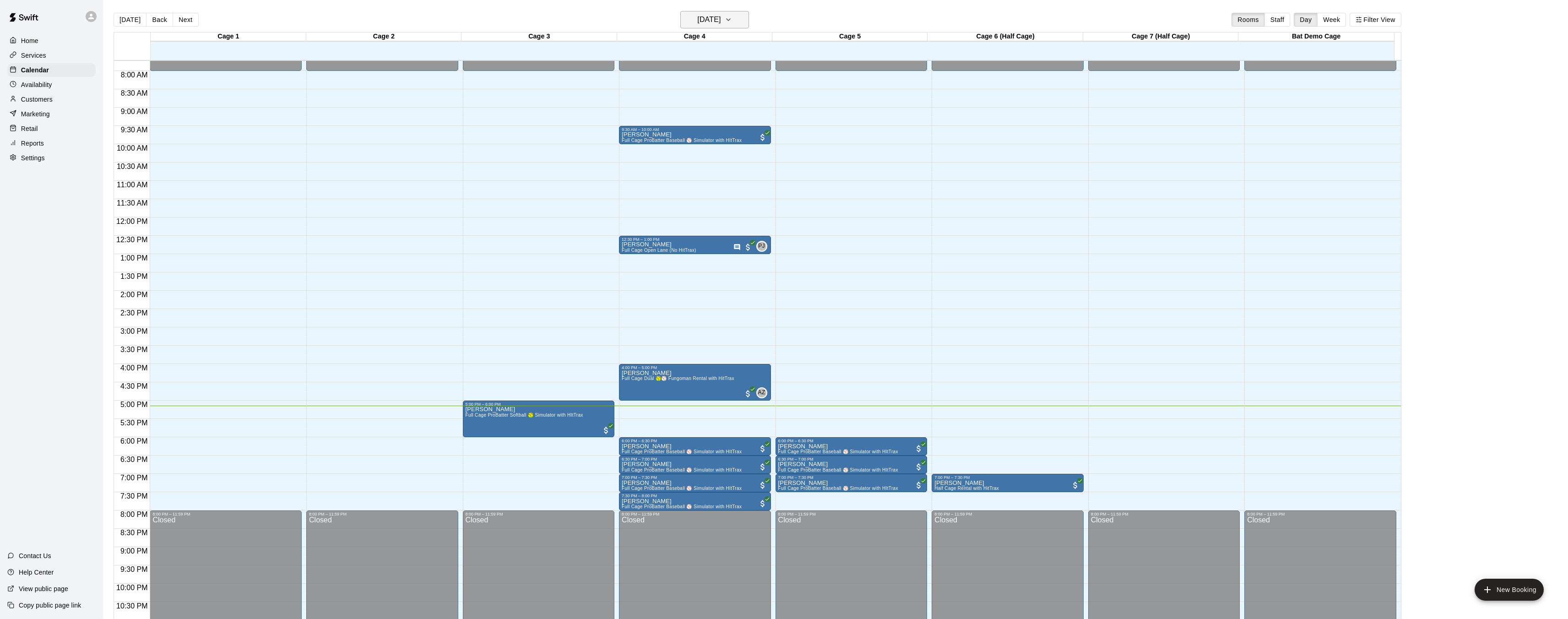
click at [744, 18] on button "[DATE]" at bounding box center [715, 19] width 69 height 17
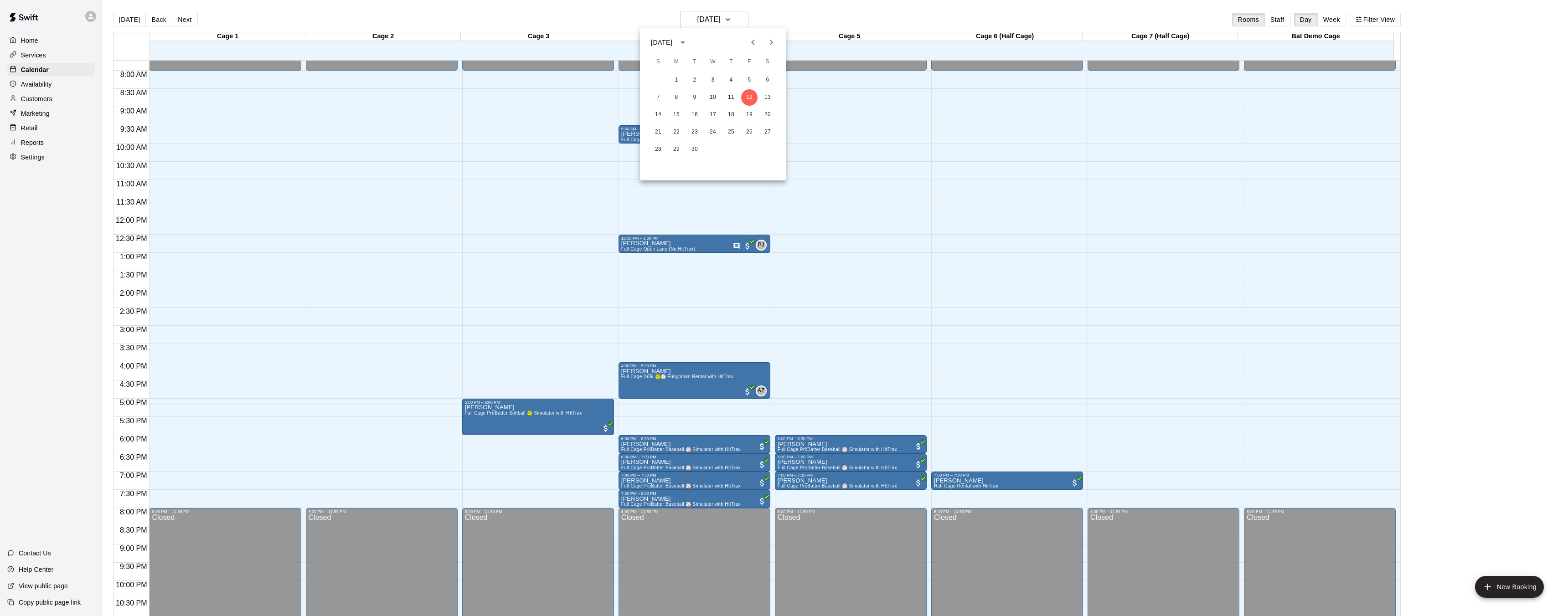
click at [721, 19] on div at bounding box center [784, 308] width 1568 height 616
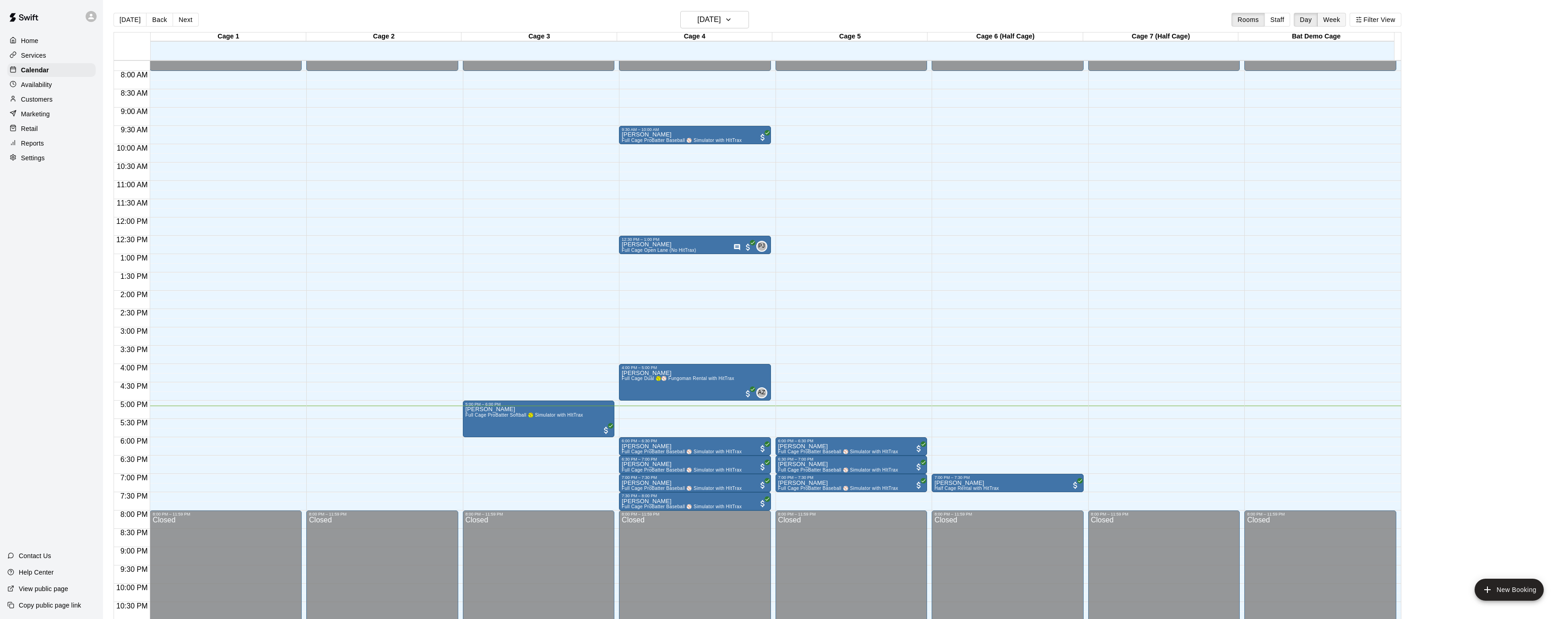
click at [1345, 18] on button "Week" at bounding box center [1332, 19] width 29 height 14
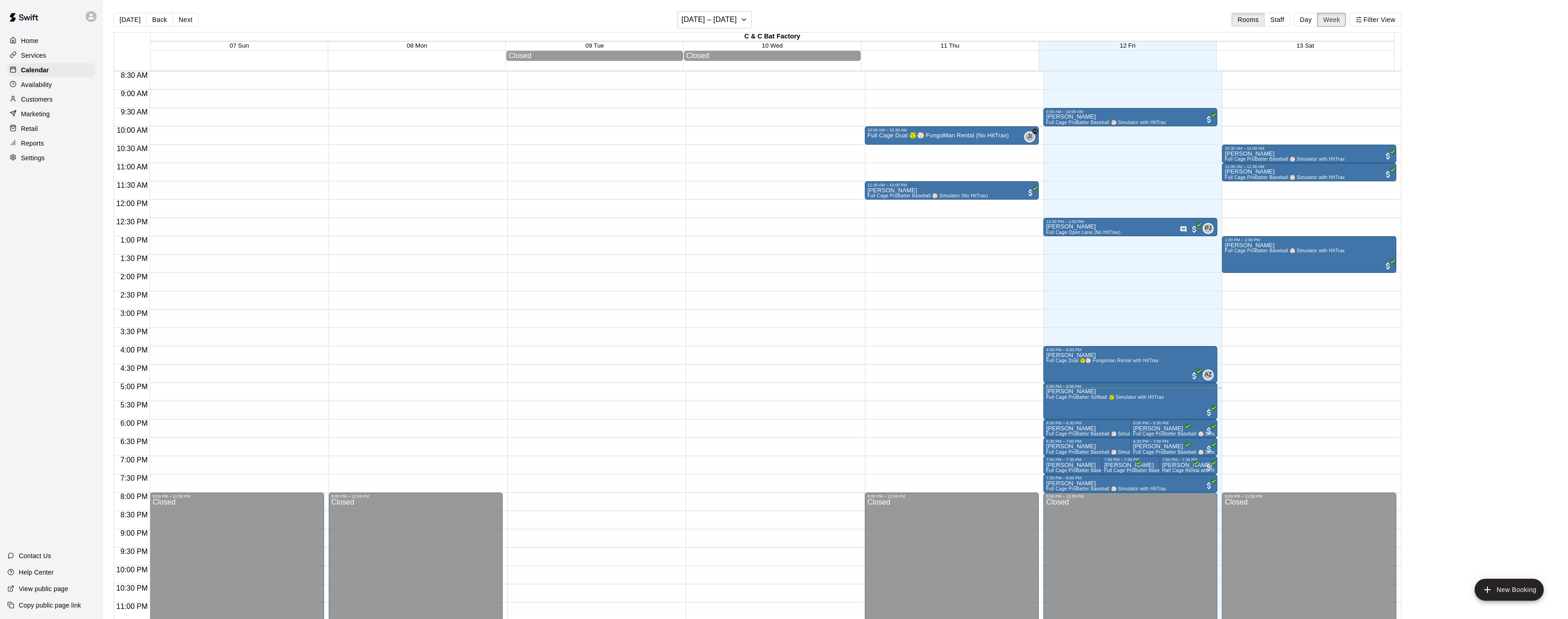
scroll to position [321, 0]
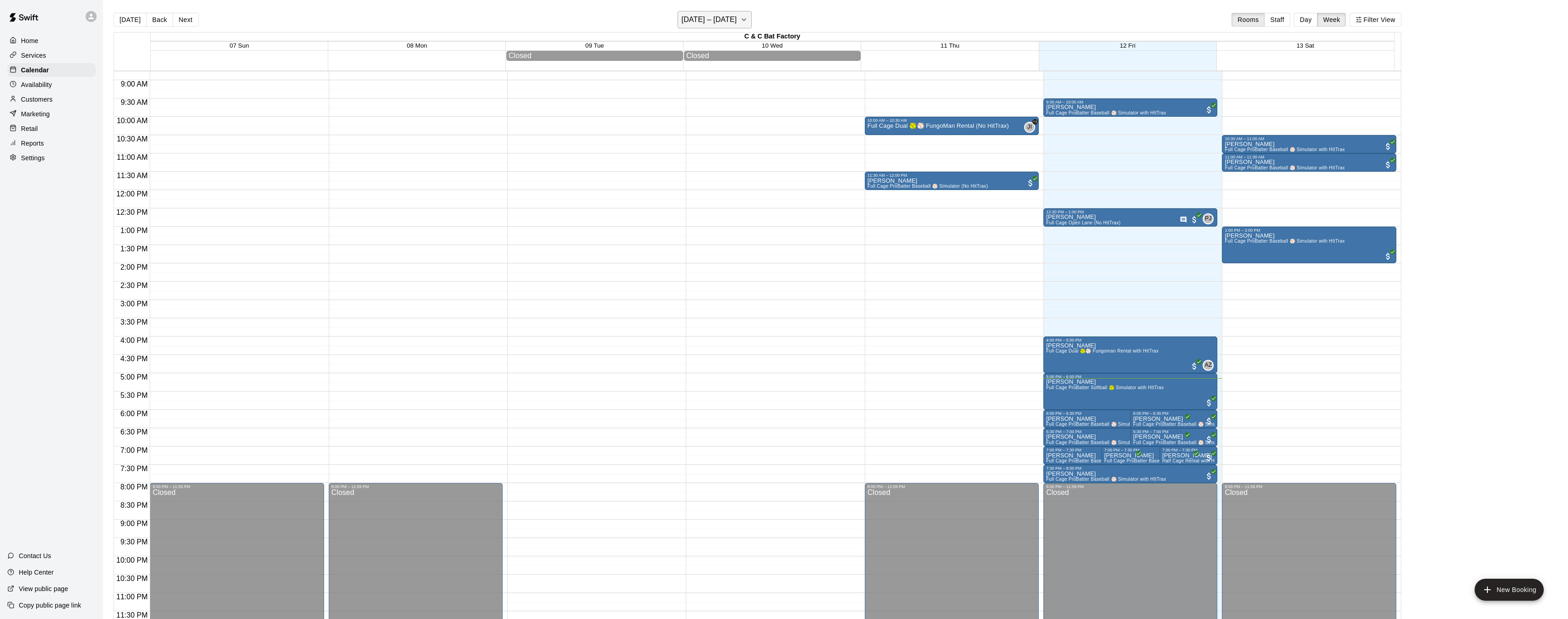
click at [746, 18] on icon "button" at bounding box center [744, 19] width 7 height 11
click at [670, 118] on button "14" at bounding box center [666, 115] width 16 height 16
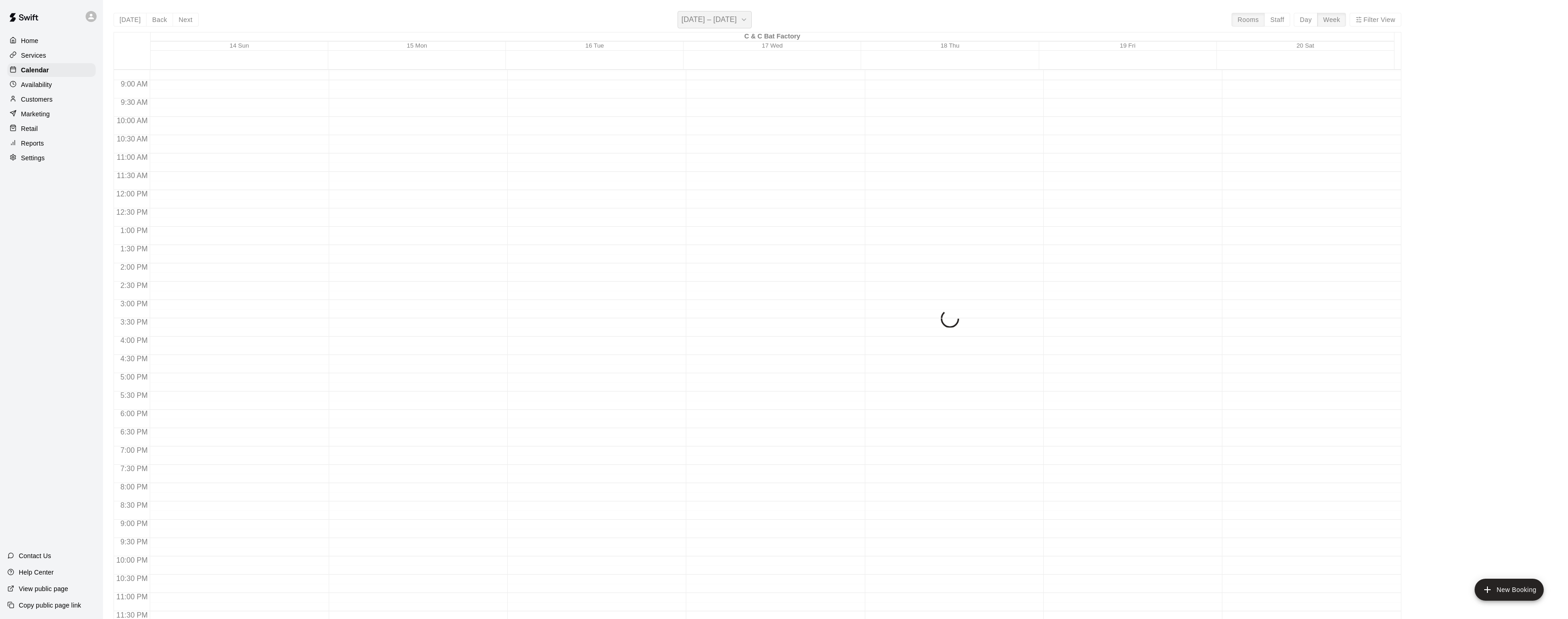
scroll to position [320, 0]
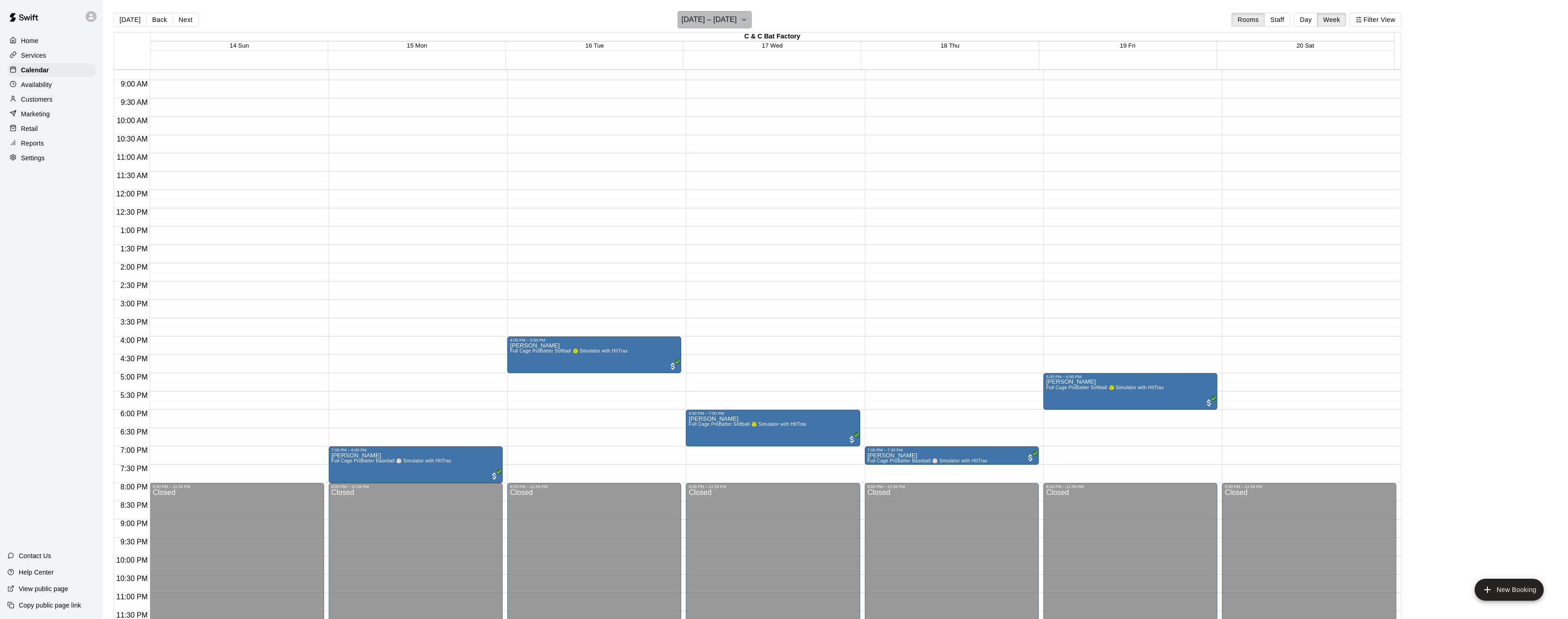
click at [745, 18] on icon "button" at bounding box center [744, 19] width 7 height 11
click at [664, 131] on button "21" at bounding box center [666, 132] width 16 height 16
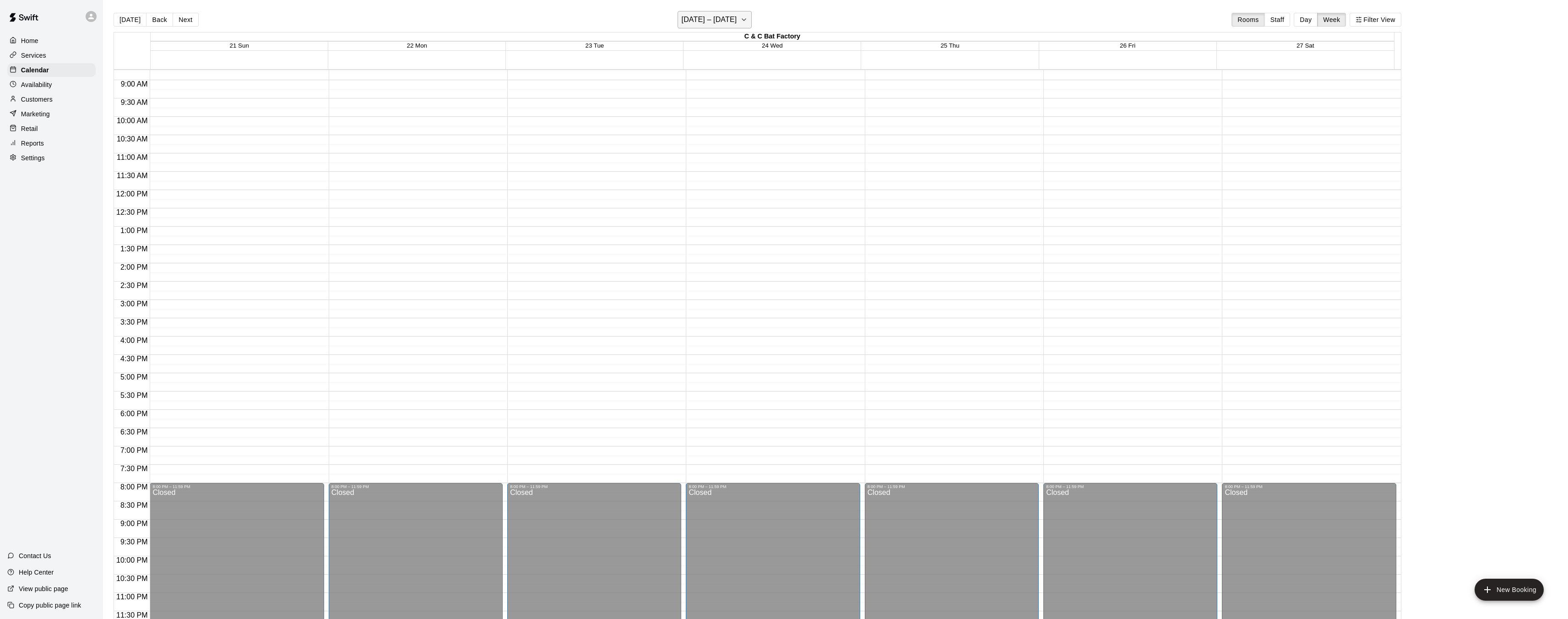
click at [748, 23] on icon "button" at bounding box center [744, 19] width 7 height 11
click at [748, 98] on button "12" at bounding box center [748, 98] width 16 height 16
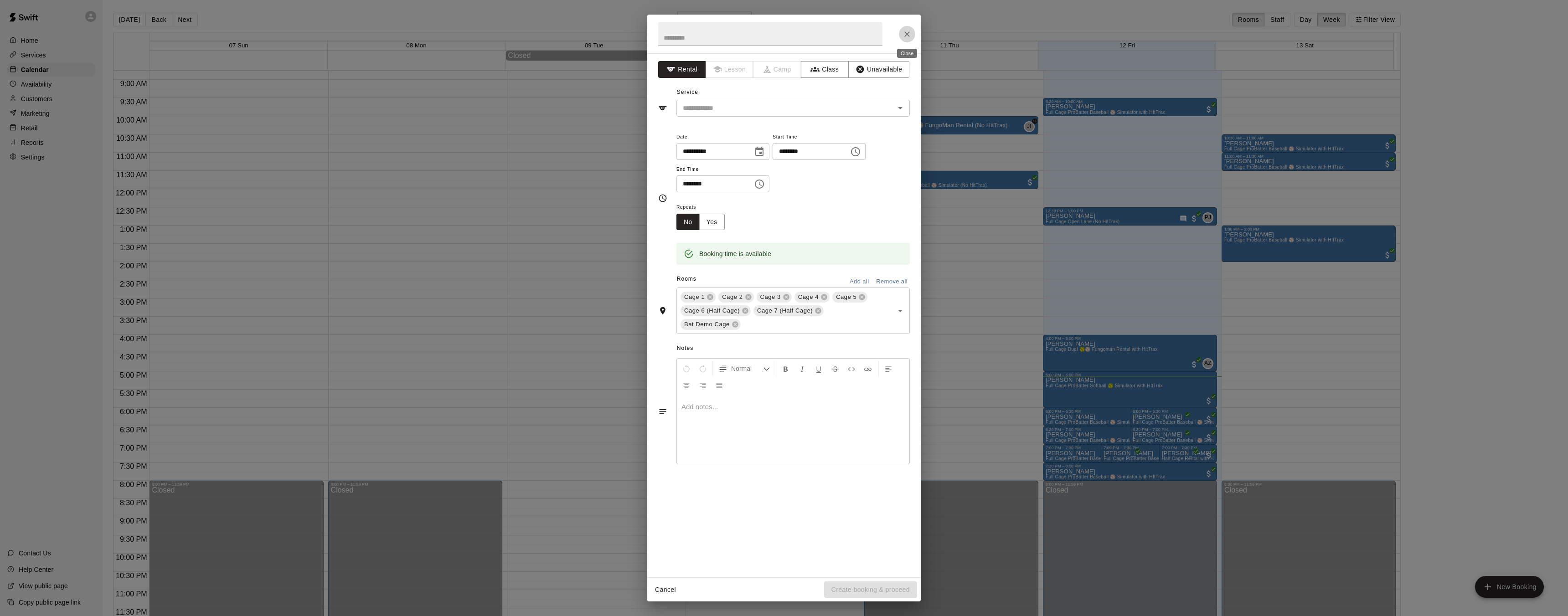
drag, startPoint x: 902, startPoint y: 33, endPoint x: 924, endPoint y: 48, distance: 26.6
click at [902, 33] on icon "Close" at bounding box center [907, 34] width 9 height 9
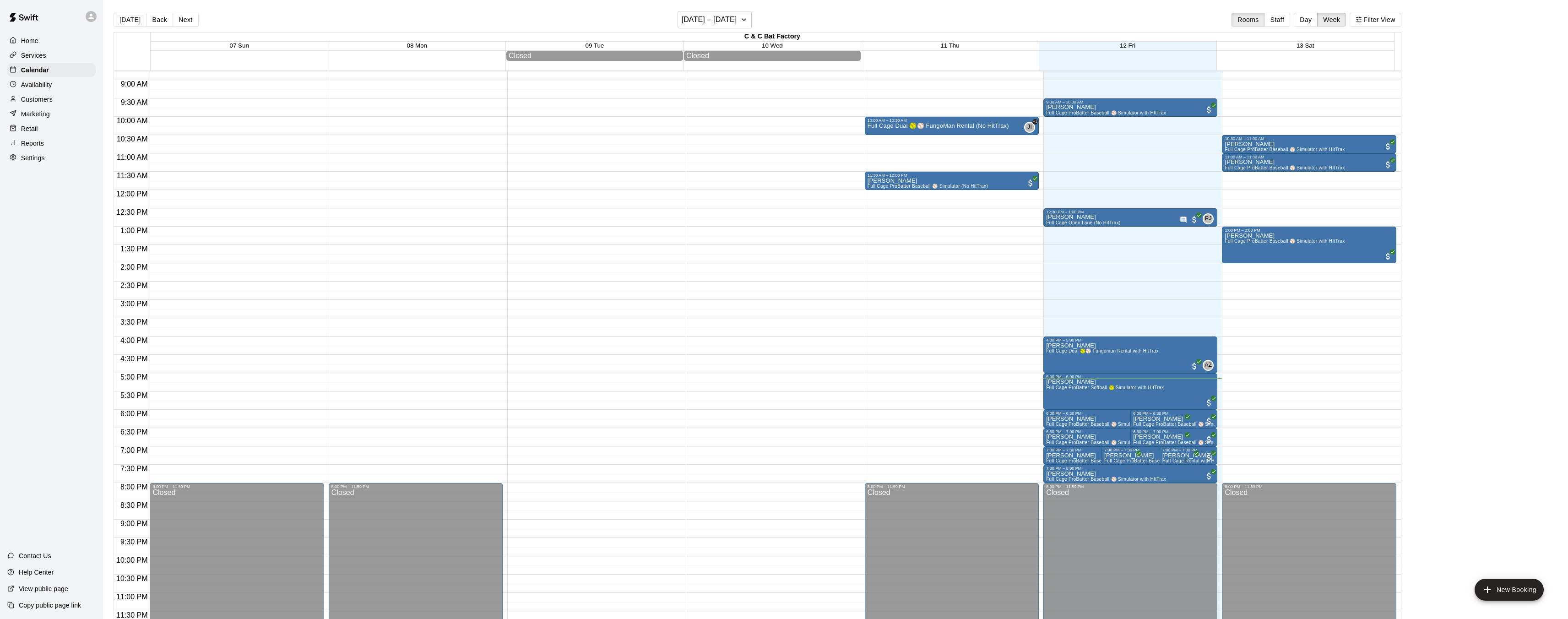
click at [757, 19] on div "Today Back Next September 07 – 13 Rooms Staff Day Week Filter View" at bounding box center [757, 21] width 1288 height 21
click at [748, 18] on icon "button" at bounding box center [744, 19] width 7 height 11
click at [750, 21] on div at bounding box center [787, 310] width 1575 height 619
click at [1317, 17] on button "Day" at bounding box center [1306, 19] width 24 height 14
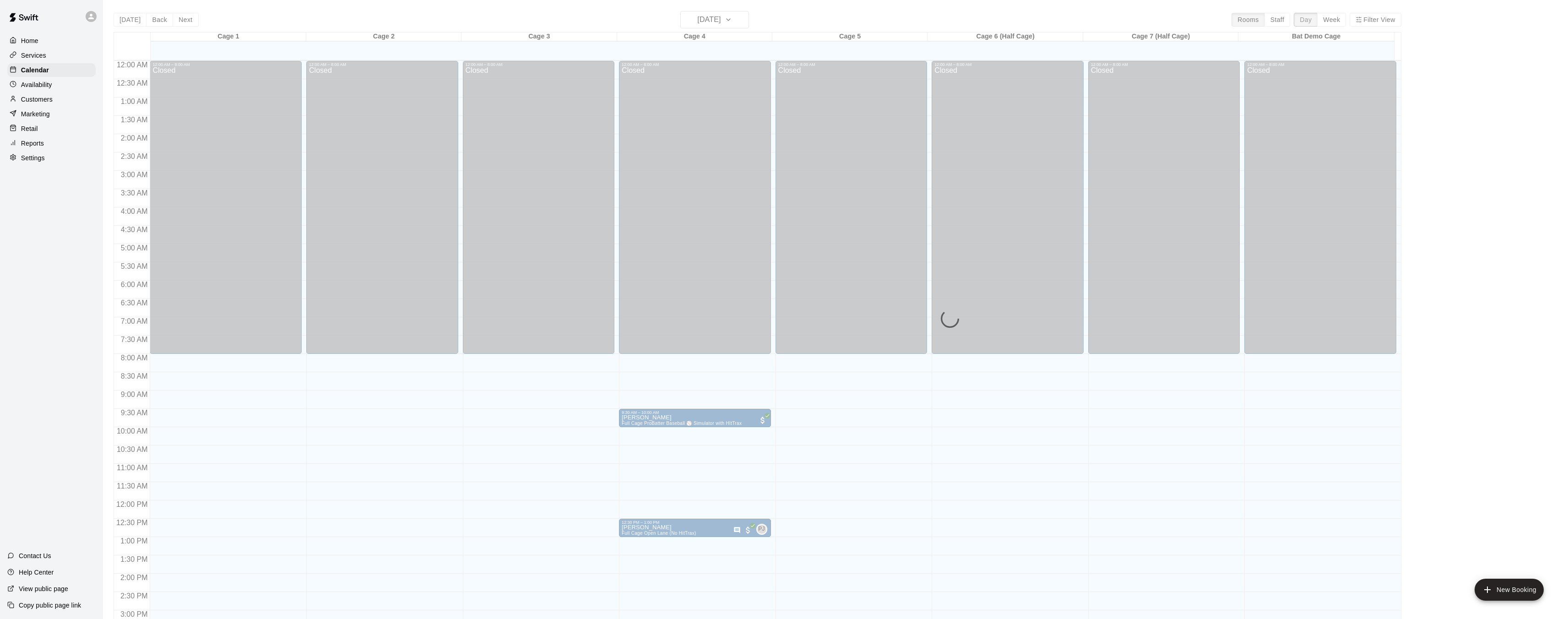
scroll to position [310, 0]
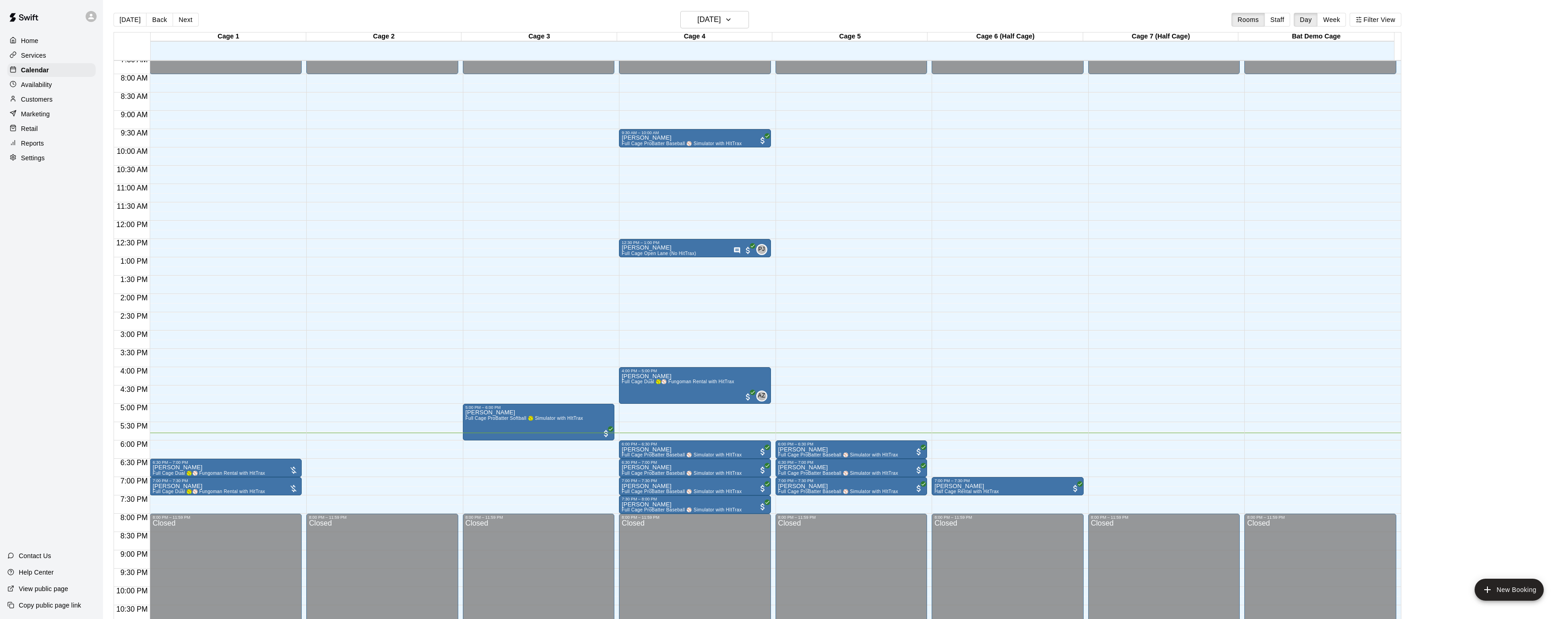
scroll to position [282, 0]
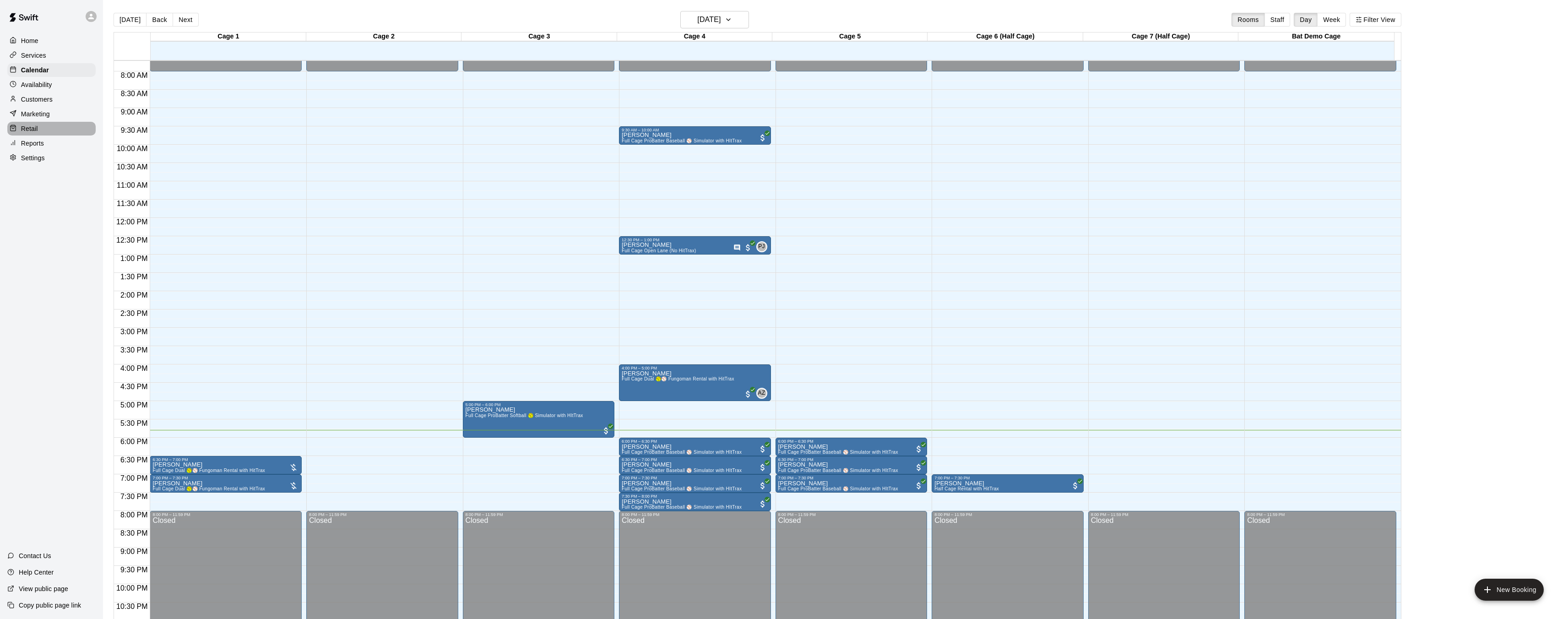
click at [63, 123] on div "Retail" at bounding box center [51, 128] width 88 height 14
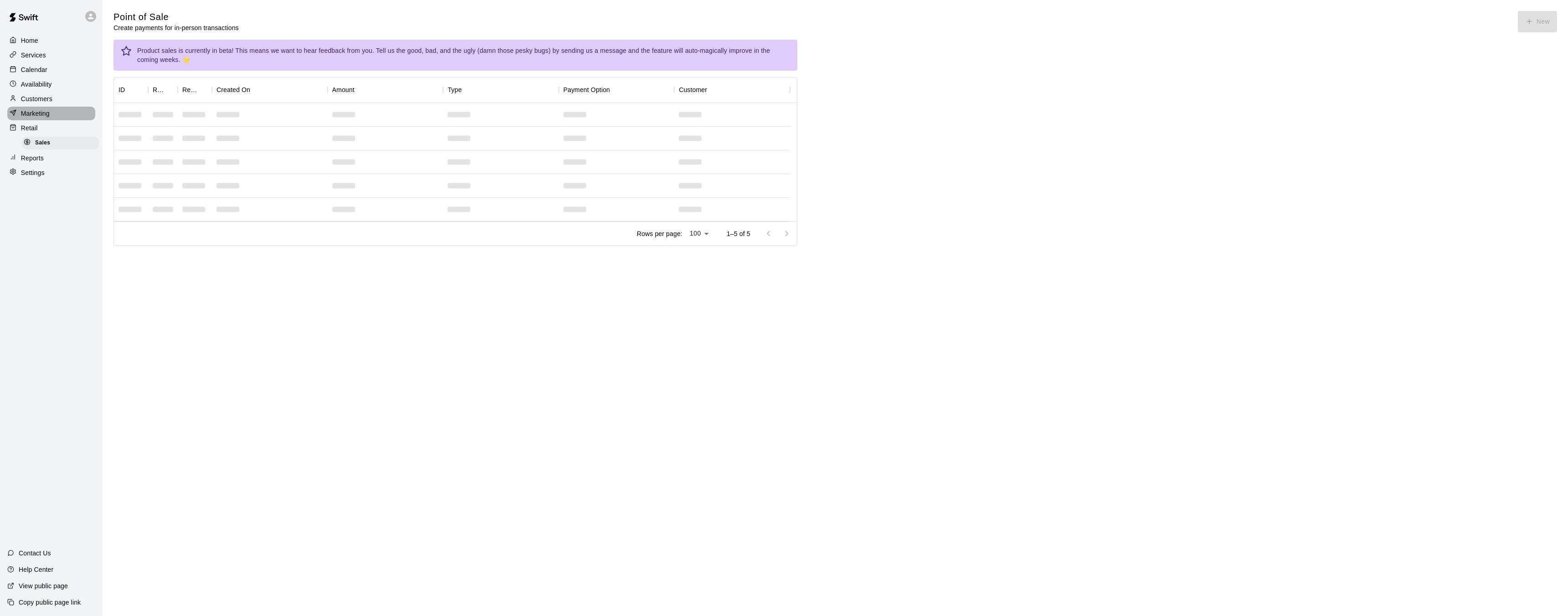
click at [61, 116] on div "Marketing" at bounding box center [51, 113] width 88 height 14
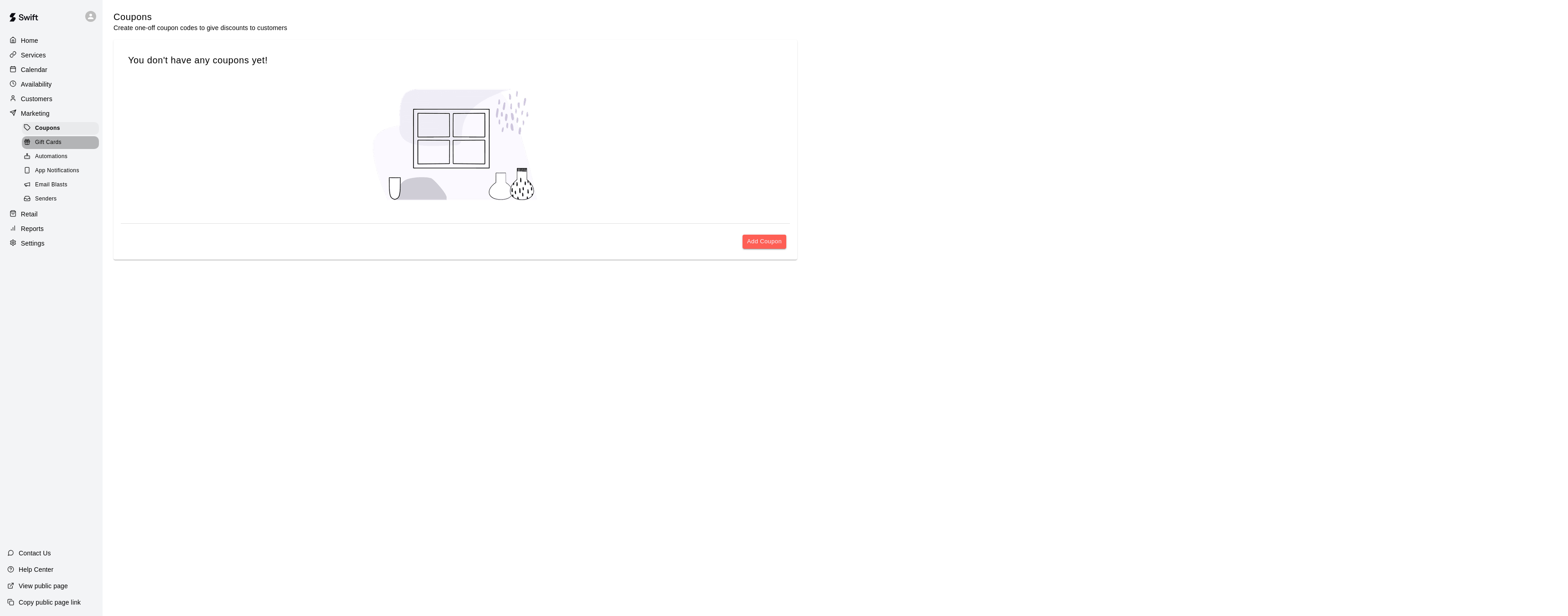
click at [50, 137] on div "Gift Cards" at bounding box center [61, 142] width 77 height 13
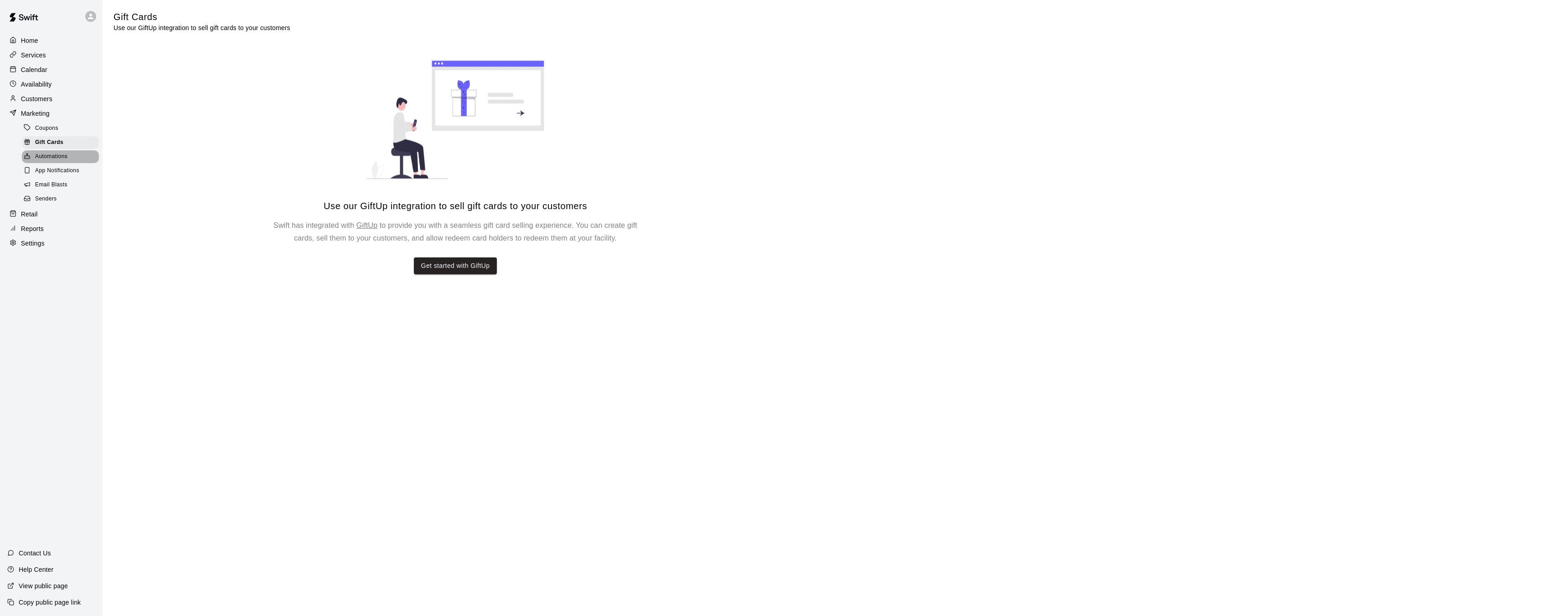
click at [61, 153] on span "Automations" at bounding box center [51, 157] width 32 height 9
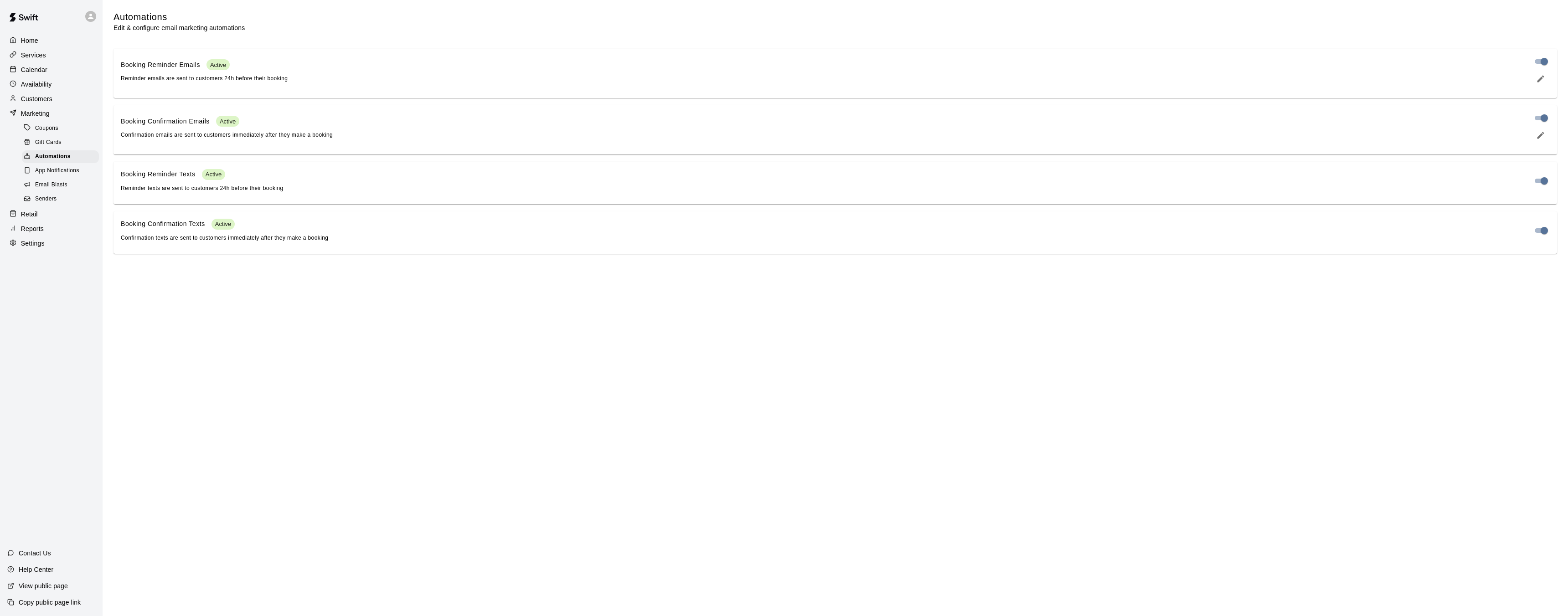
click at [66, 172] on span "App Notifications" at bounding box center [57, 171] width 44 height 9
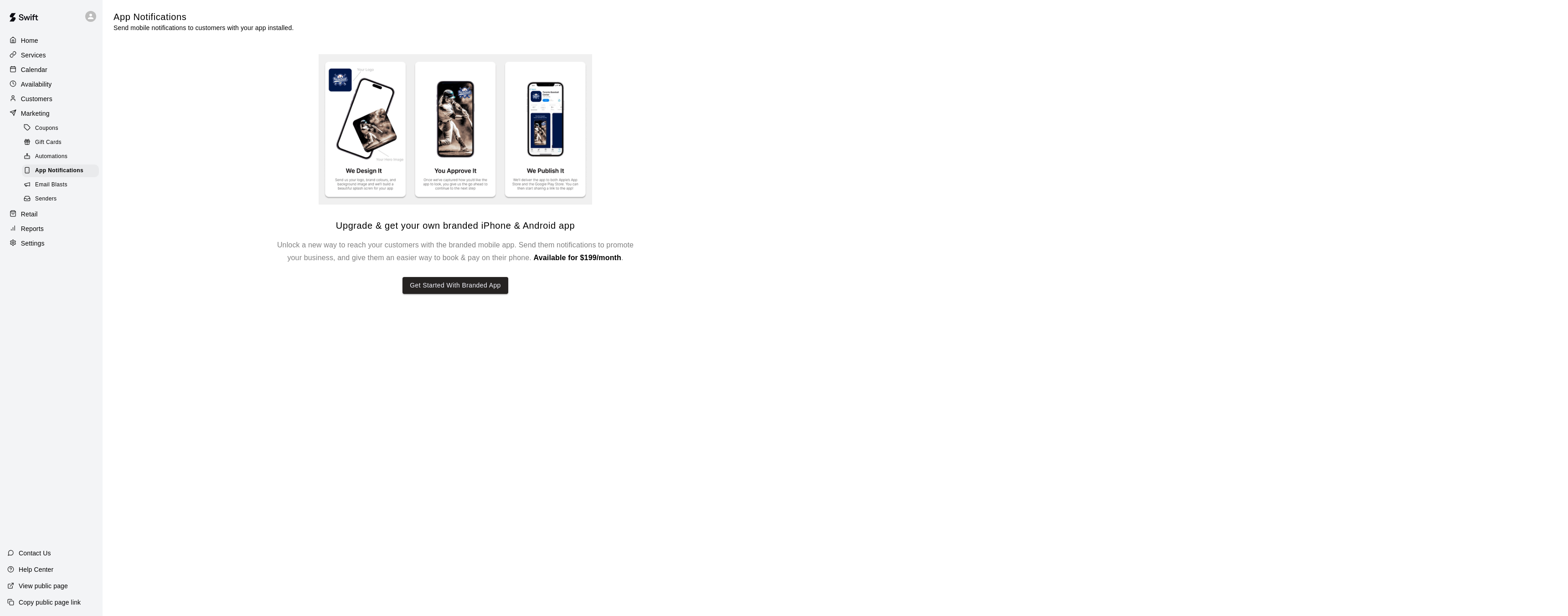
click at [64, 181] on span "Email Blasts" at bounding box center [51, 185] width 32 height 9
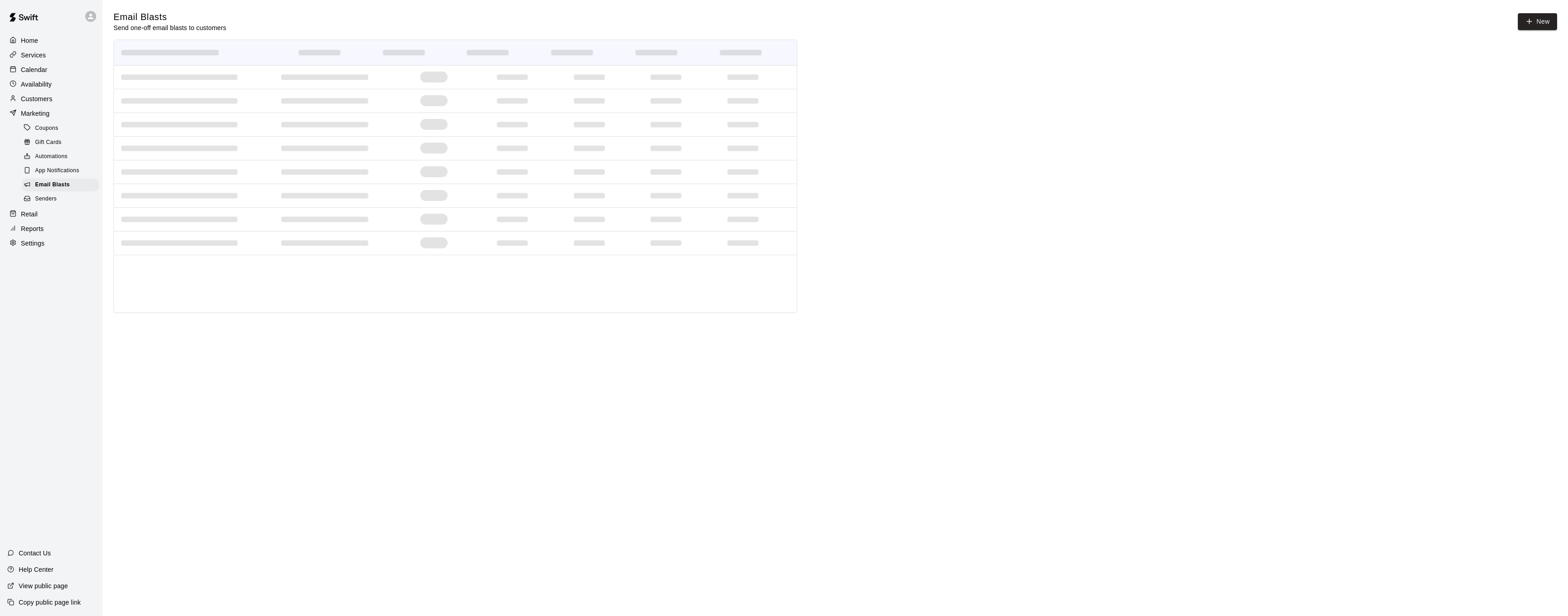
click at [69, 204] on div "Senders" at bounding box center [61, 199] width 77 height 13
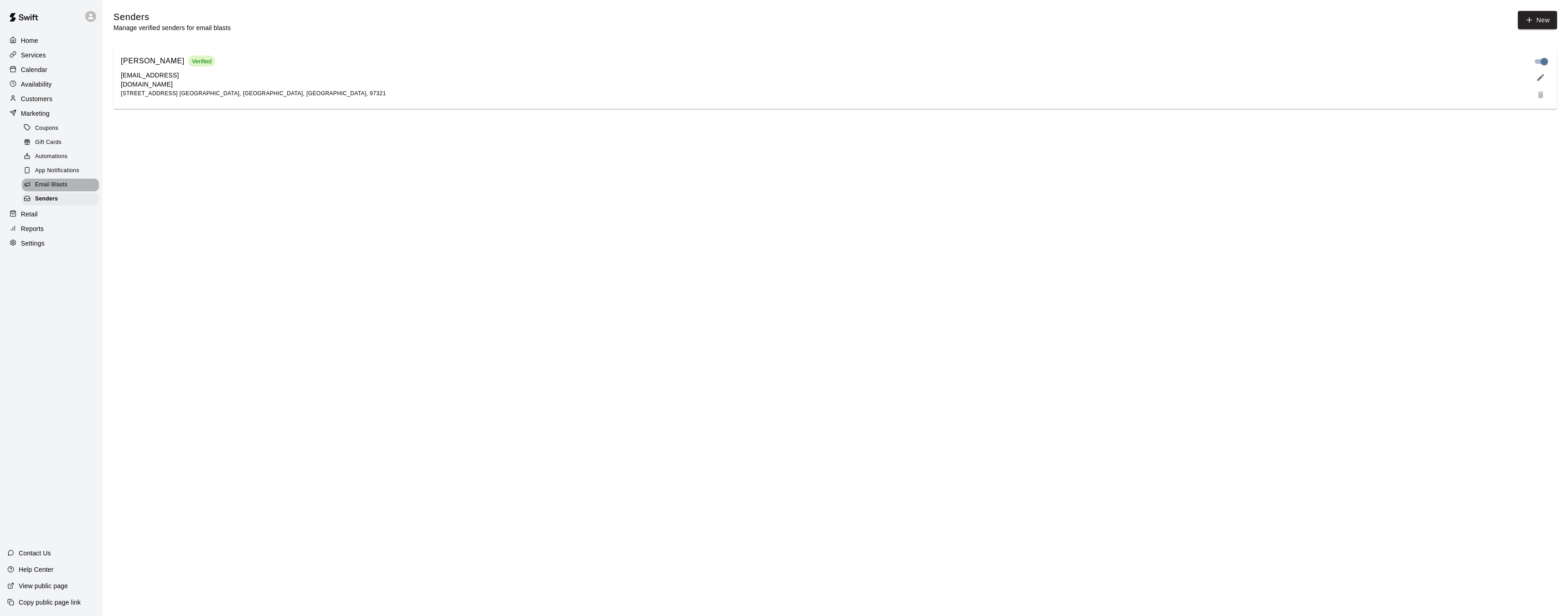
click at [55, 182] on span "Email Blasts" at bounding box center [51, 185] width 32 height 9
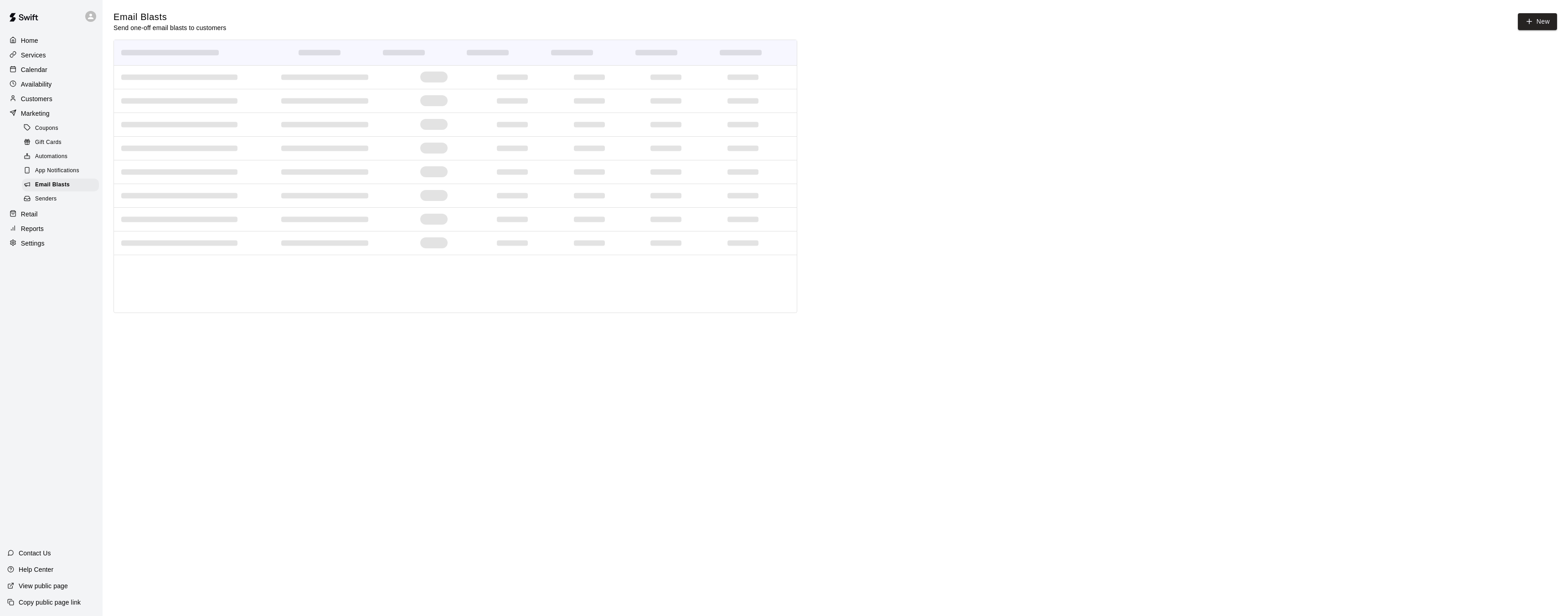
click at [55, 174] on span "App Notifications" at bounding box center [57, 171] width 44 height 9
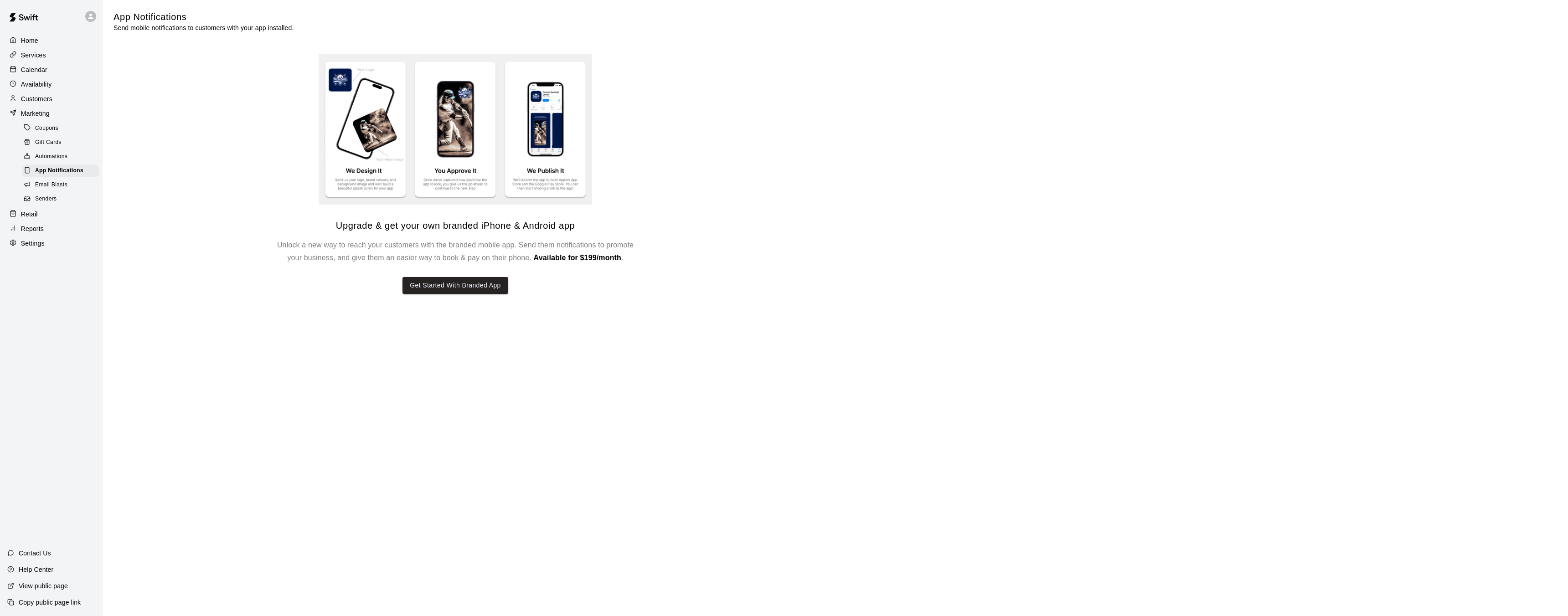
click at [43, 112] on p "Marketing" at bounding box center [35, 113] width 29 height 9
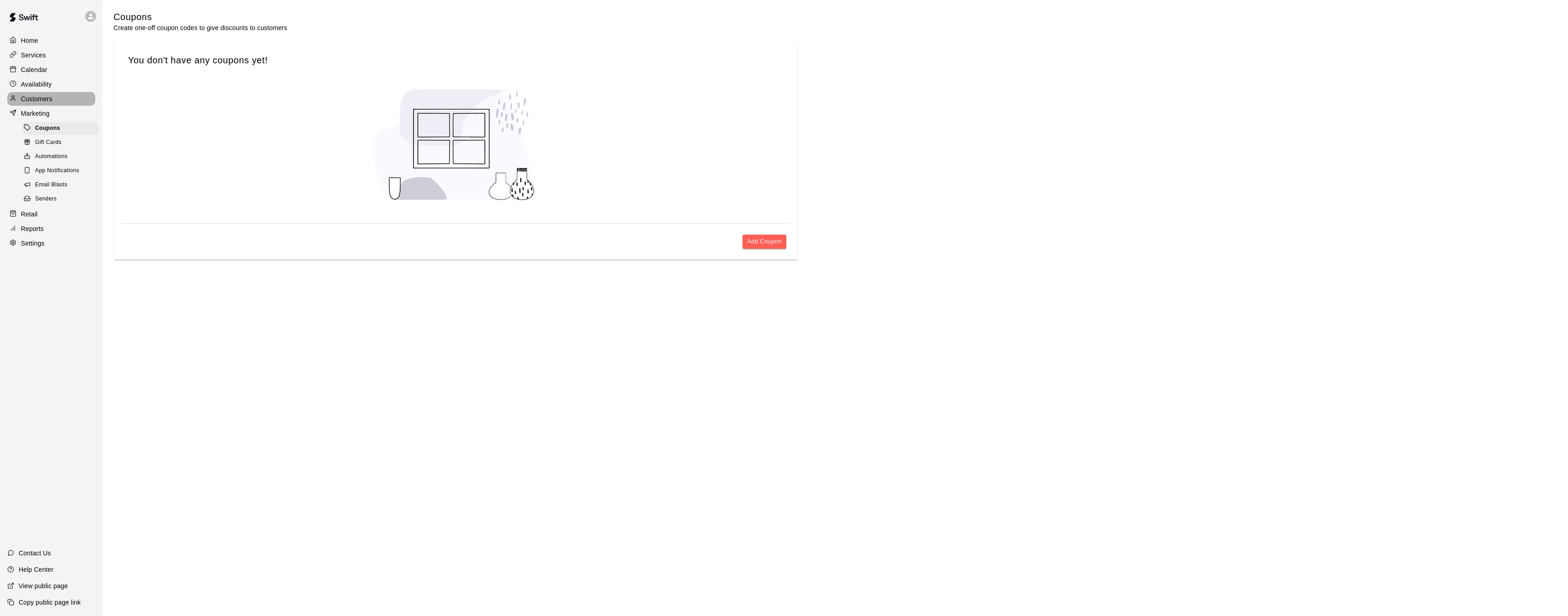
click at [41, 100] on p "Customers" at bounding box center [37, 99] width 32 height 9
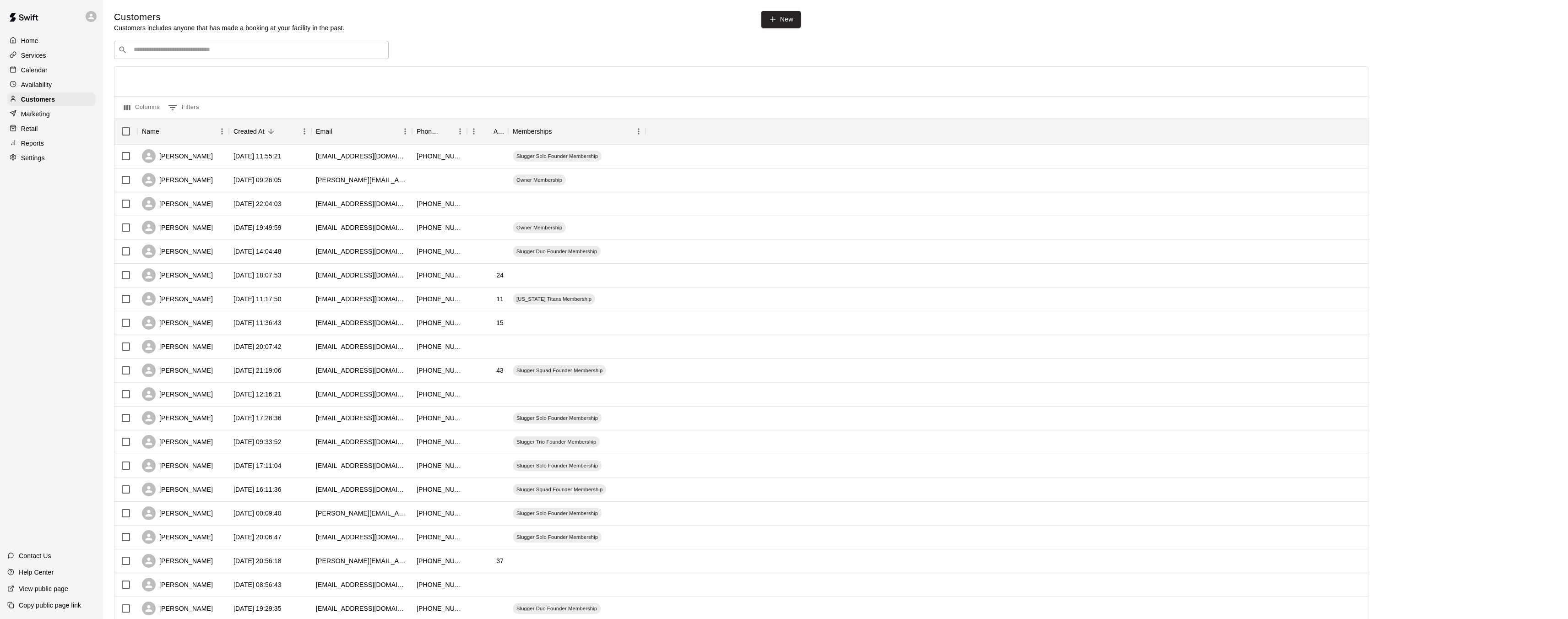
click at [32, 82] on p "Availability" at bounding box center [37, 85] width 31 height 9
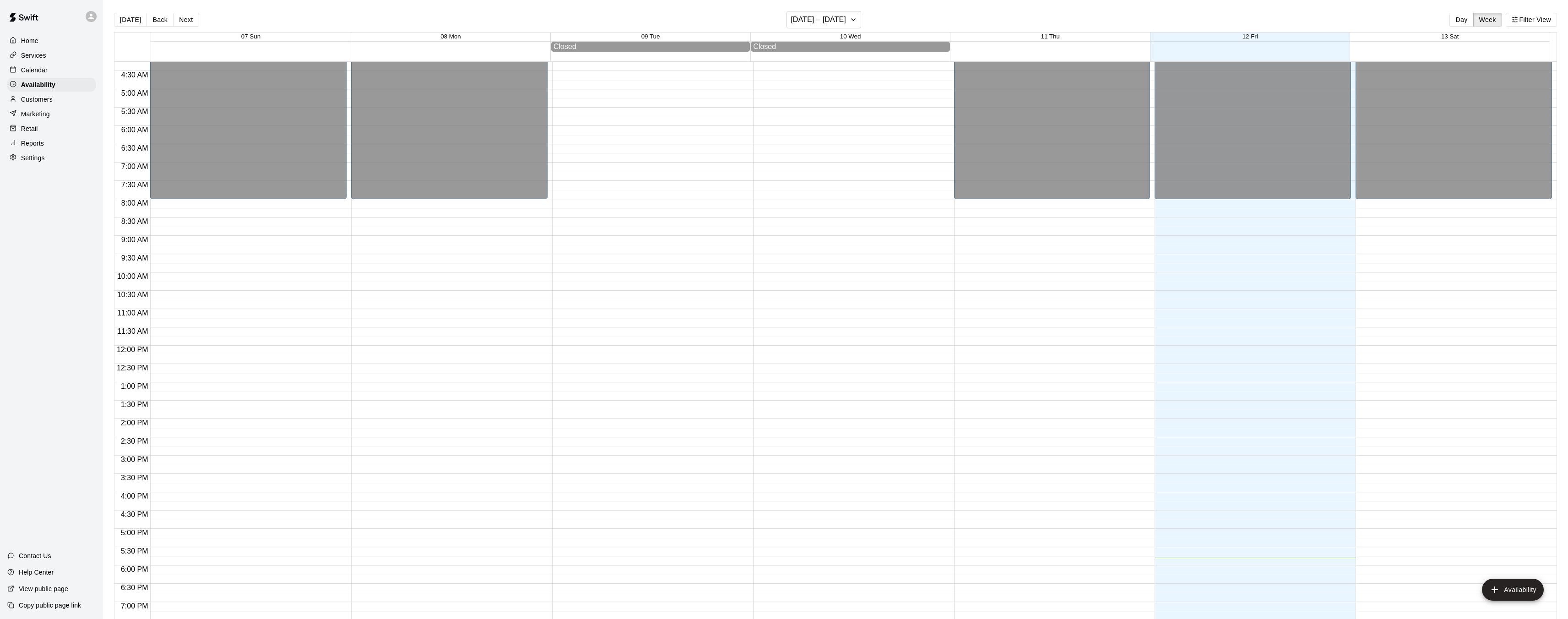
scroll to position [265, 0]
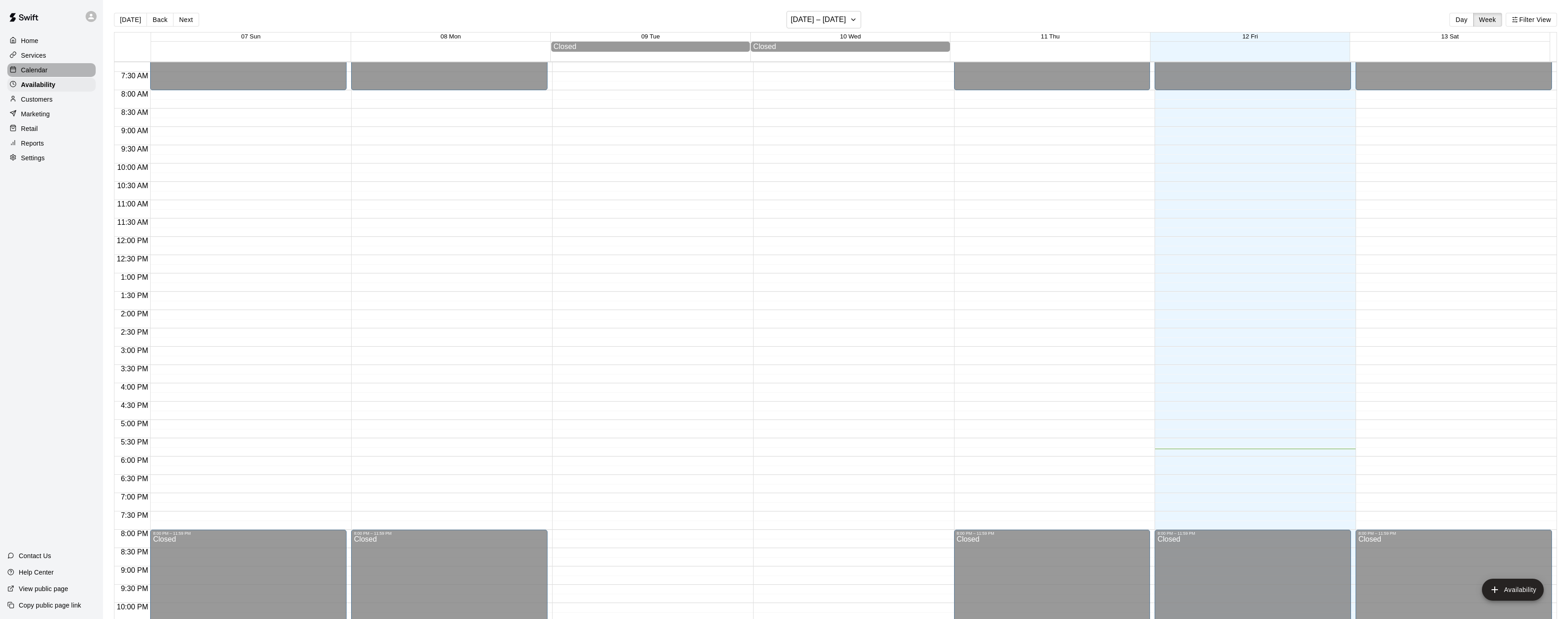
click at [27, 69] on p "Calendar" at bounding box center [34, 70] width 27 height 9
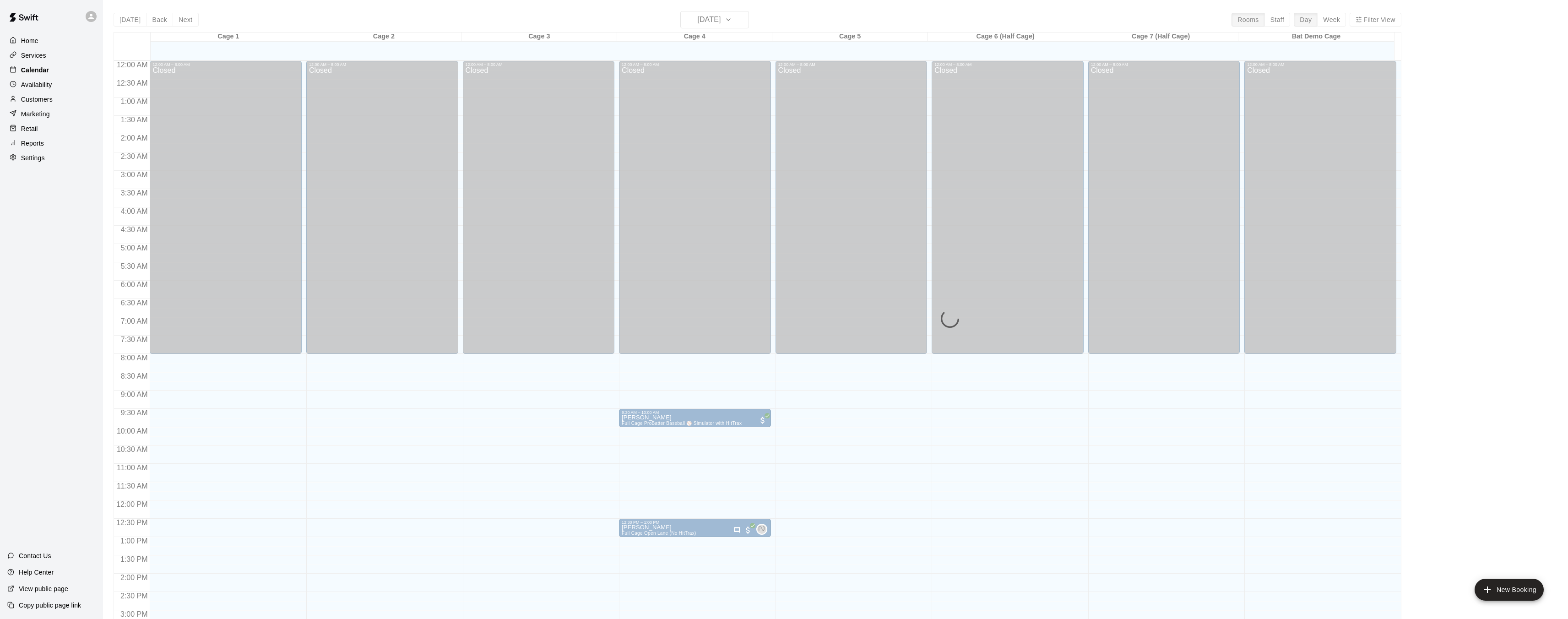
scroll to position [283, 0]
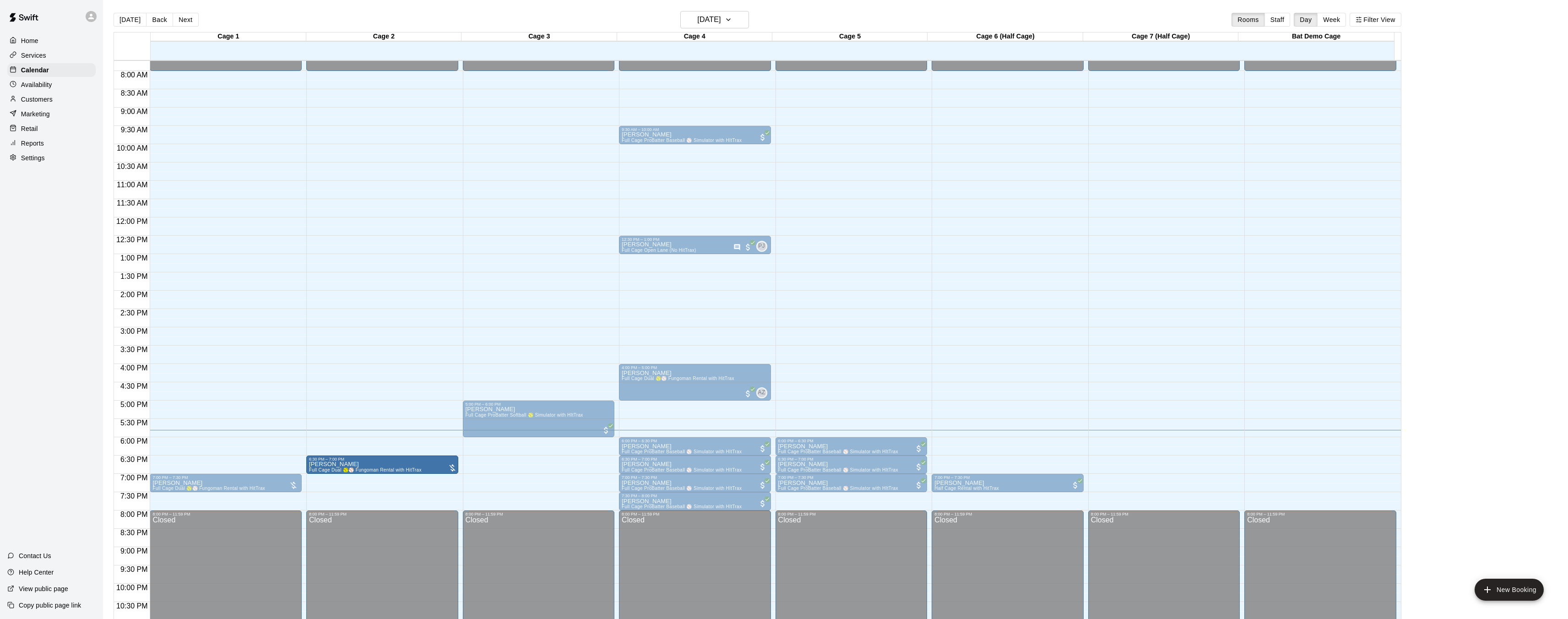
drag, startPoint x: 238, startPoint y: 466, endPoint x: 350, endPoint y: 468, distance: 112.0
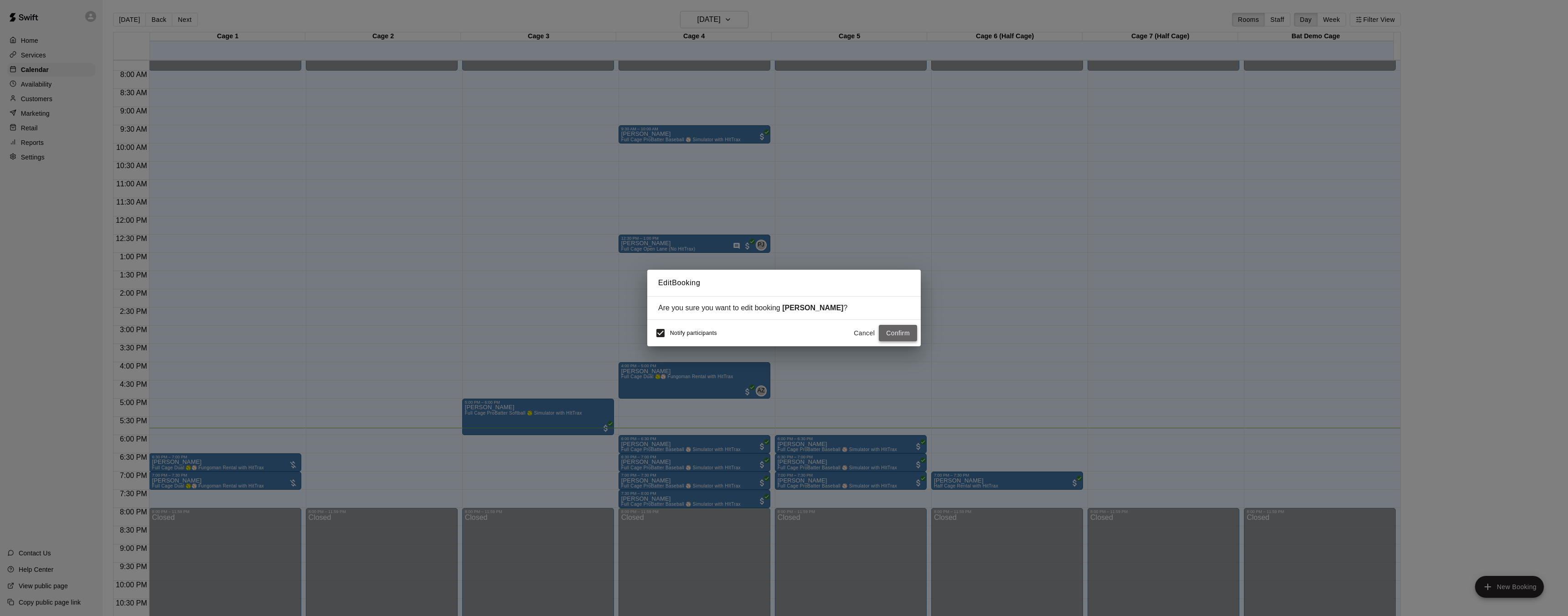
click at [884, 334] on button "Confirm" at bounding box center [897, 333] width 38 height 17
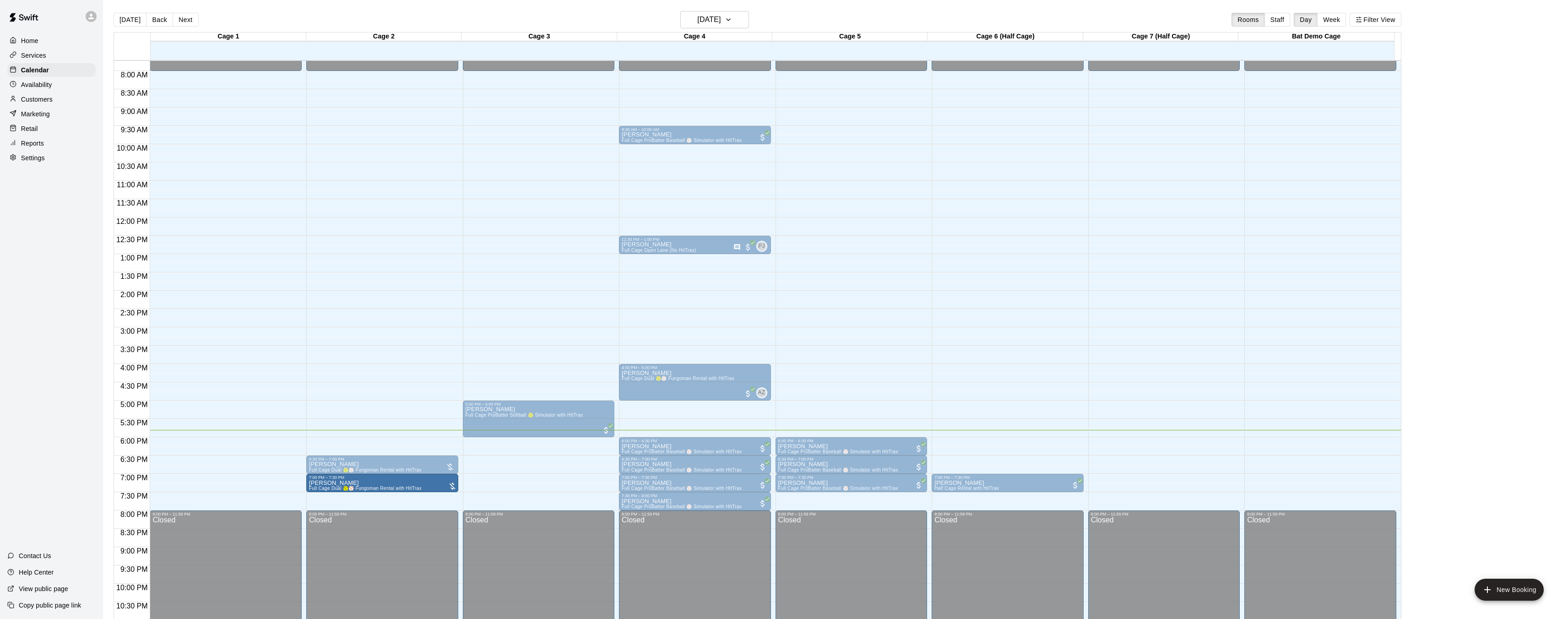
drag, startPoint x: 213, startPoint y: 486, endPoint x: 348, endPoint y: 492, distance: 135.1
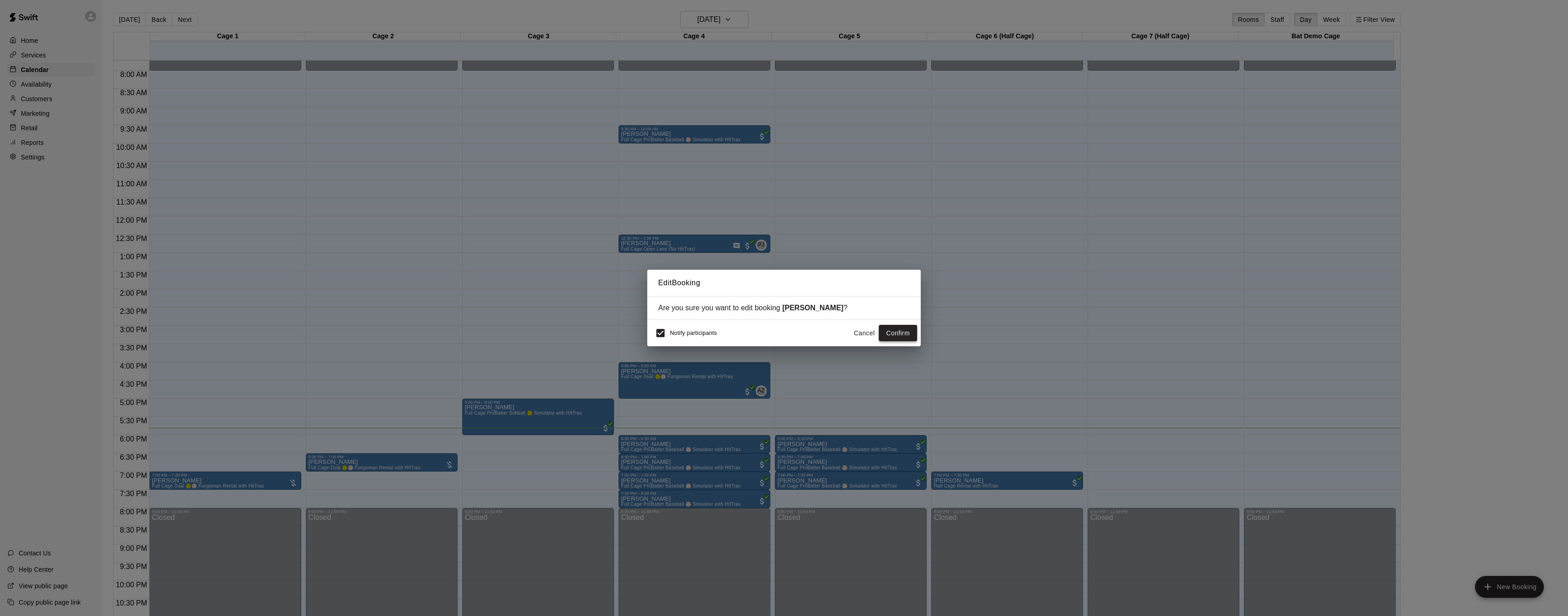
click at [904, 333] on button "Confirm" at bounding box center [897, 333] width 38 height 17
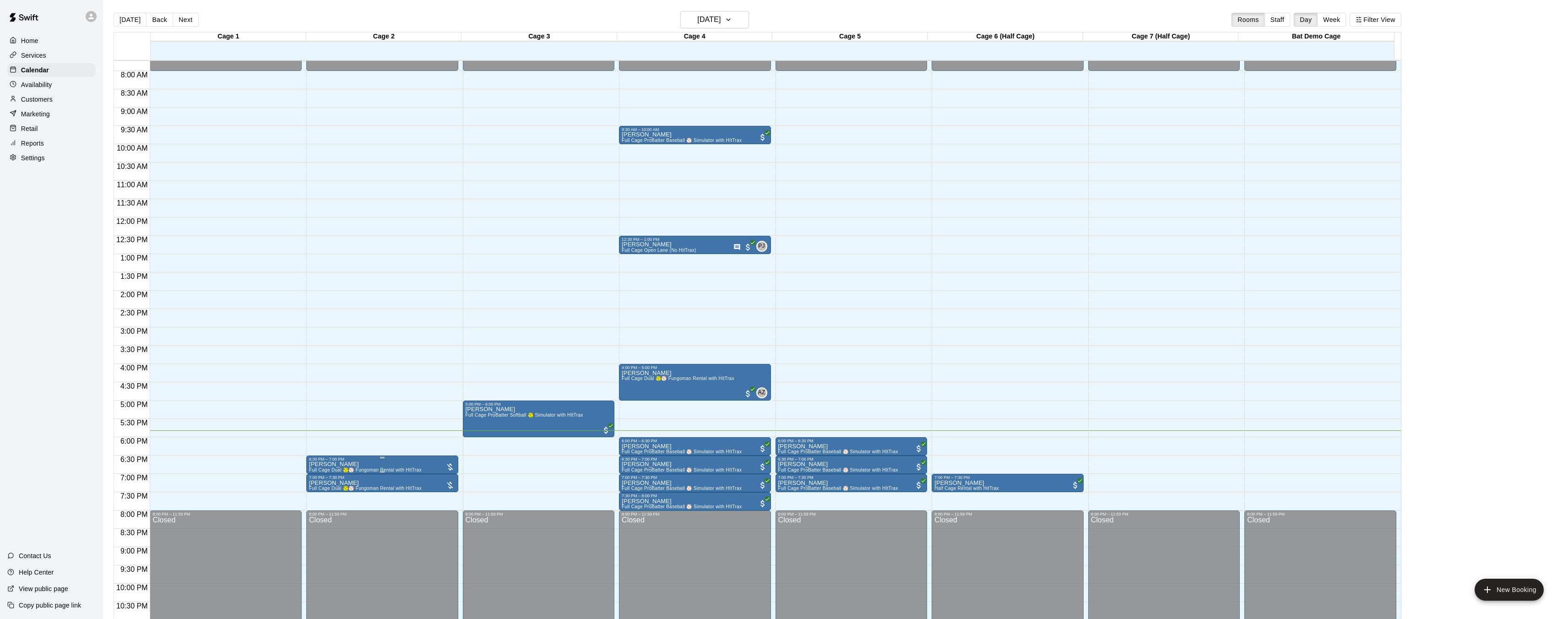
click at [450, 466] on div at bounding box center [450, 467] width 9 height 9
click at [459, 494] on button "edit" at bounding box center [454, 493] width 18 height 18
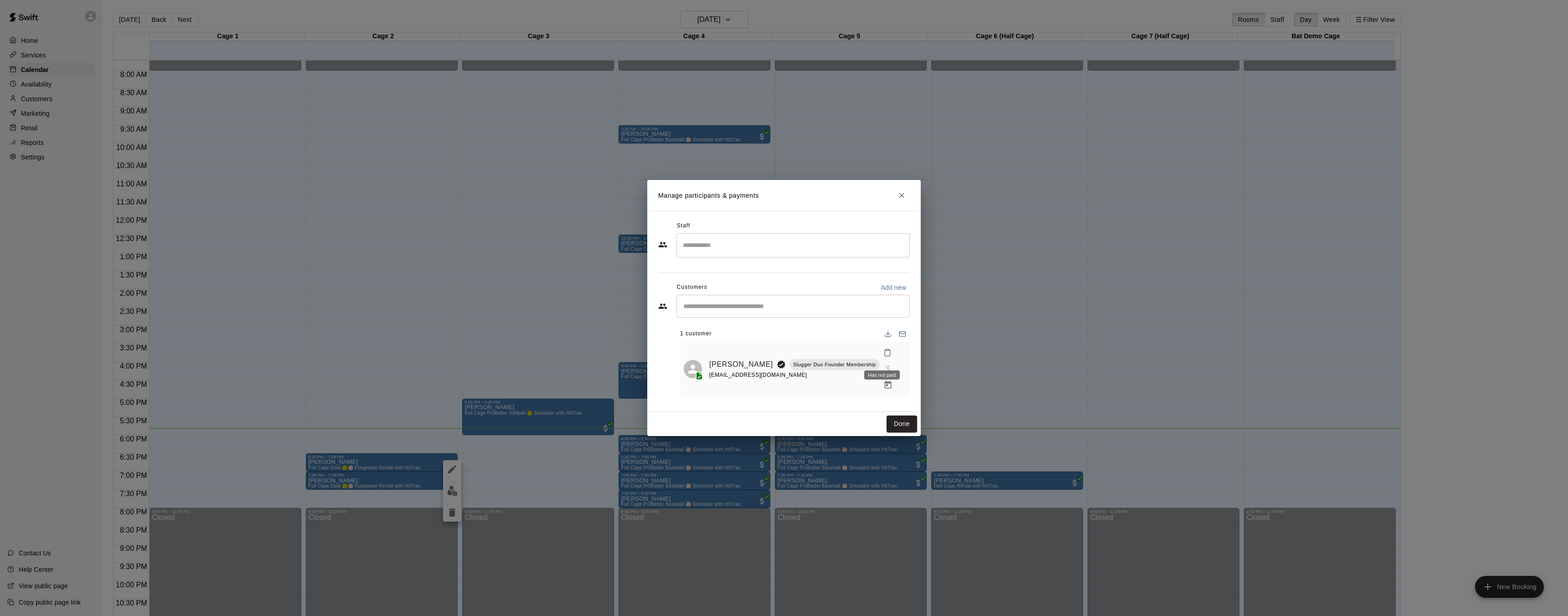
click at [882, 364] on span "Has not paid" at bounding box center [887, 368] width 16 height 8
click at [881, 365] on div at bounding box center [893, 369] width 26 height 48
click at [882, 364] on span "Has not paid" at bounding box center [887, 368] width 16 height 8
click at [882, 365] on div "Has not paid" at bounding box center [882, 372] width 37 height 16
click at [908, 416] on button "Done" at bounding box center [901, 424] width 30 height 17
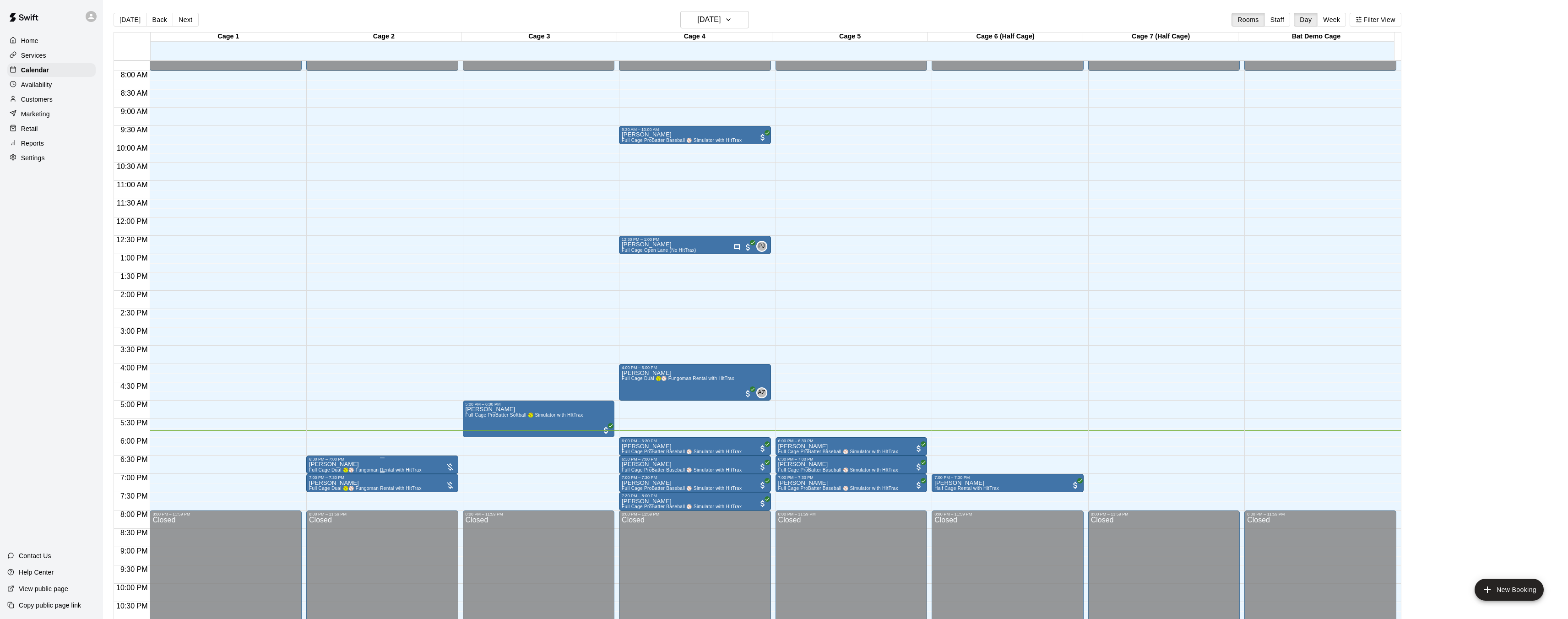
click at [451, 464] on div at bounding box center [450, 467] width 9 height 9
click at [453, 495] on img "edit" at bounding box center [454, 493] width 10 height 10
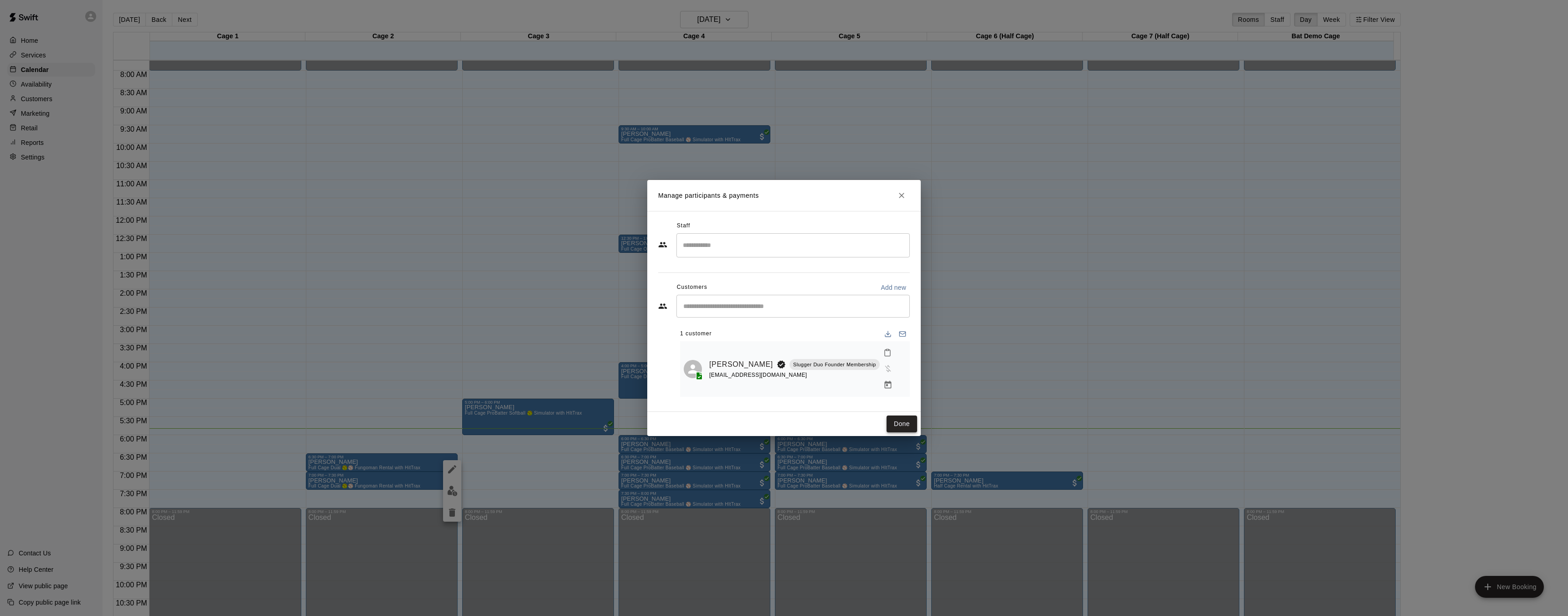
click at [896, 419] on button "Done" at bounding box center [901, 424] width 30 height 17
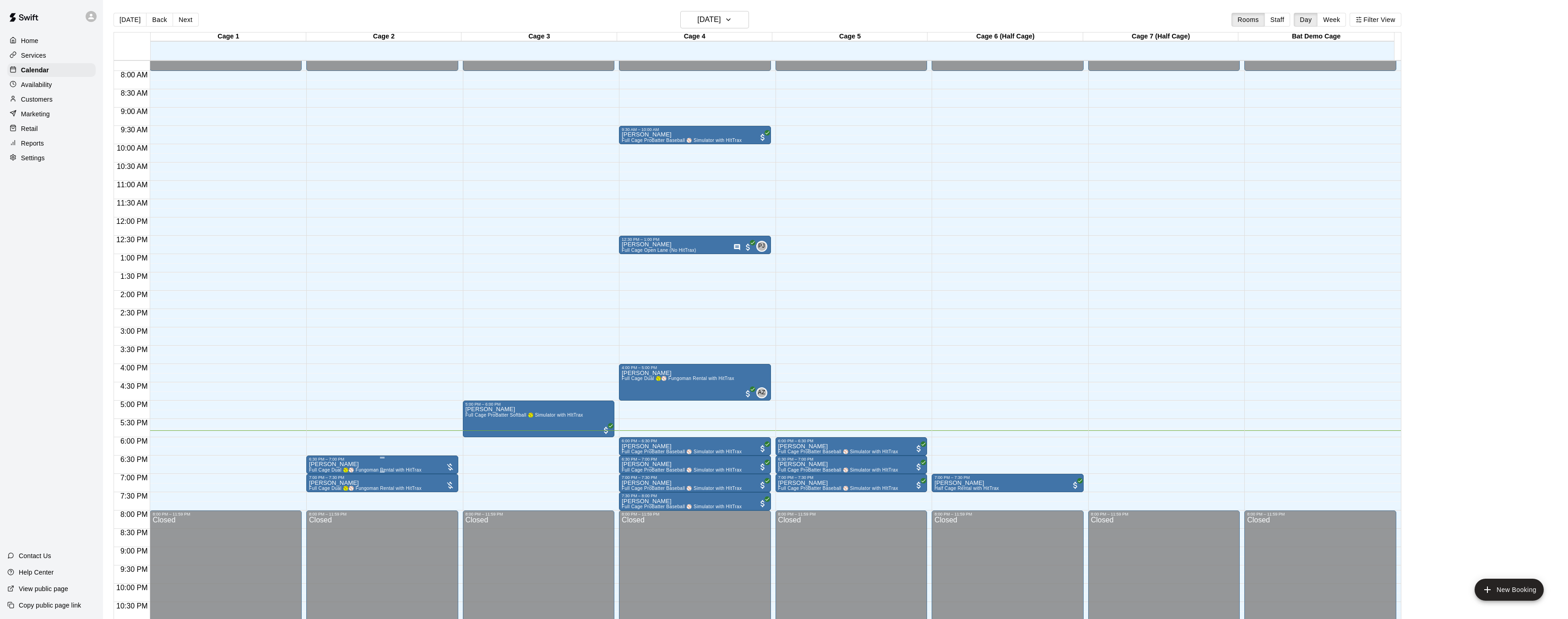
click at [448, 465] on div at bounding box center [450, 467] width 9 height 9
click at [454, 490] on img "edit" at bounding box center [454, 493] width 10 height 10
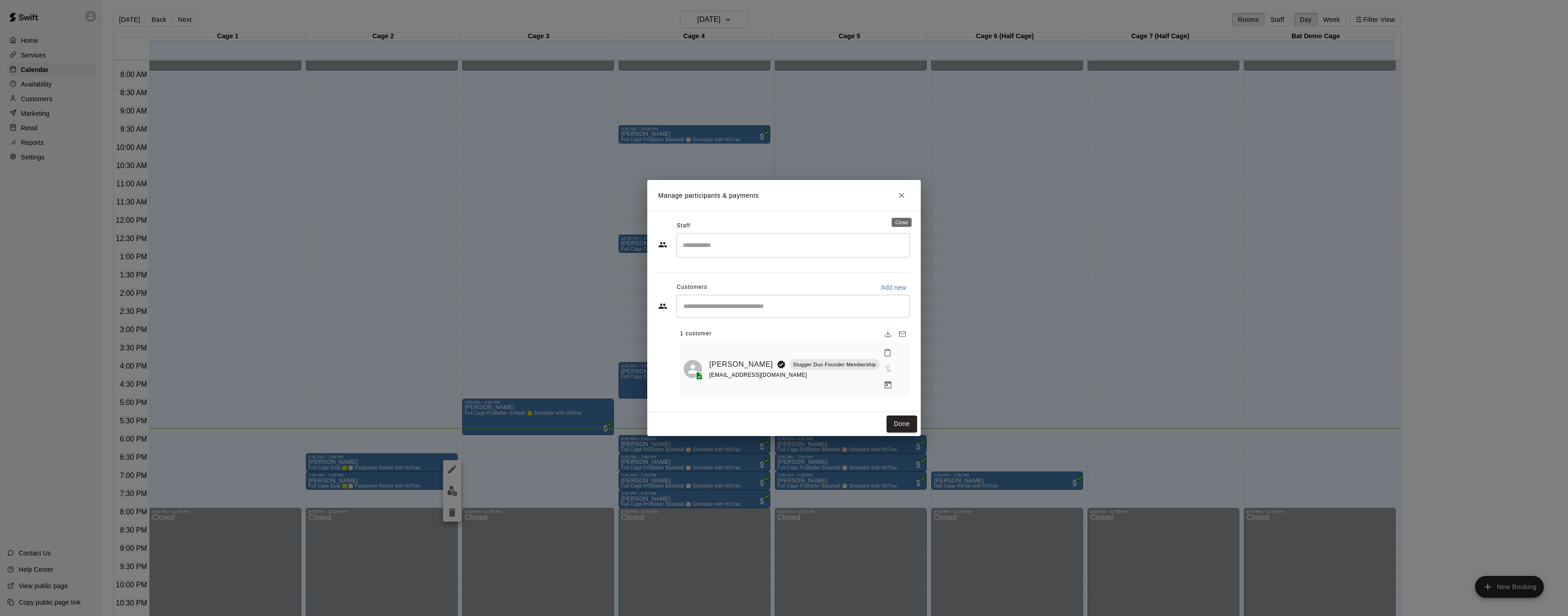
click at [906, 204] on button "Close" at bounding box center [901, 195] width 16 height 16
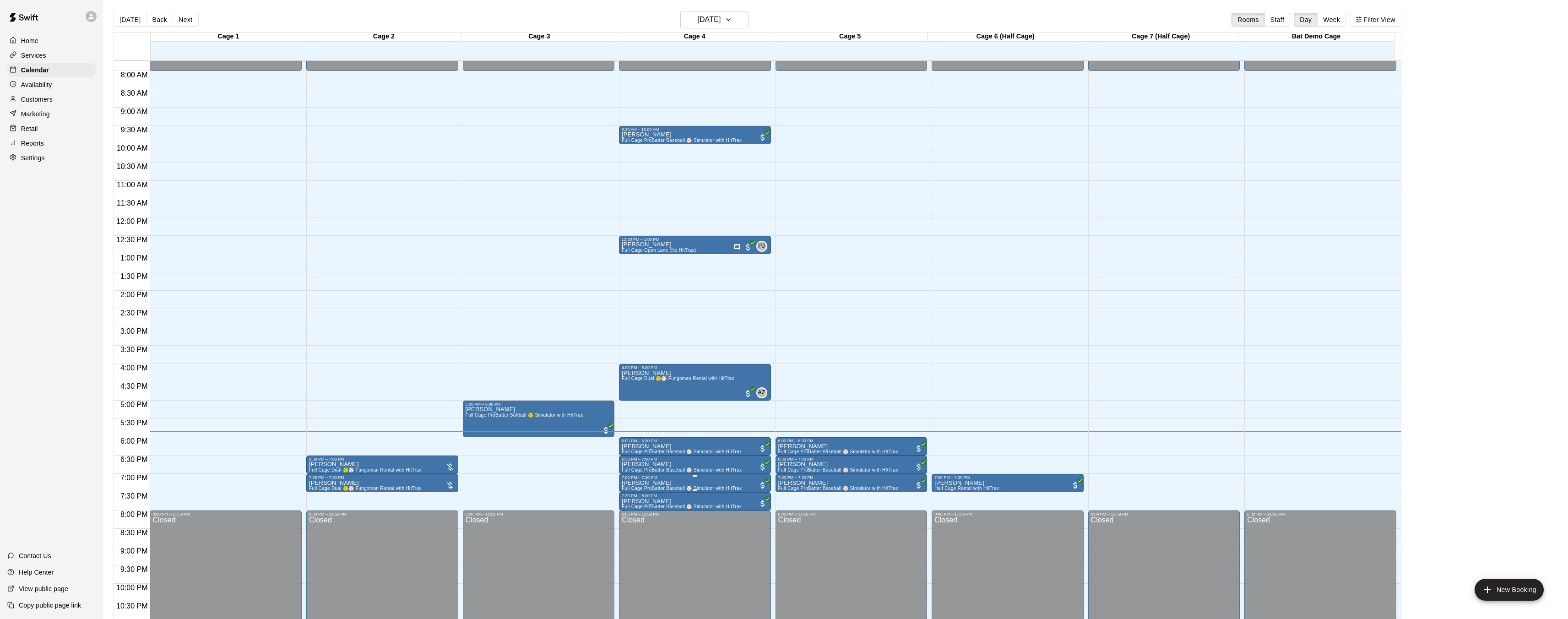
click at [765, 485] on span "All customers have paid" at bounding box center [763, 486] width 9 height 9
click at [772, 513] on img "edit" at bounding box center [767, 512] width 10 height 10
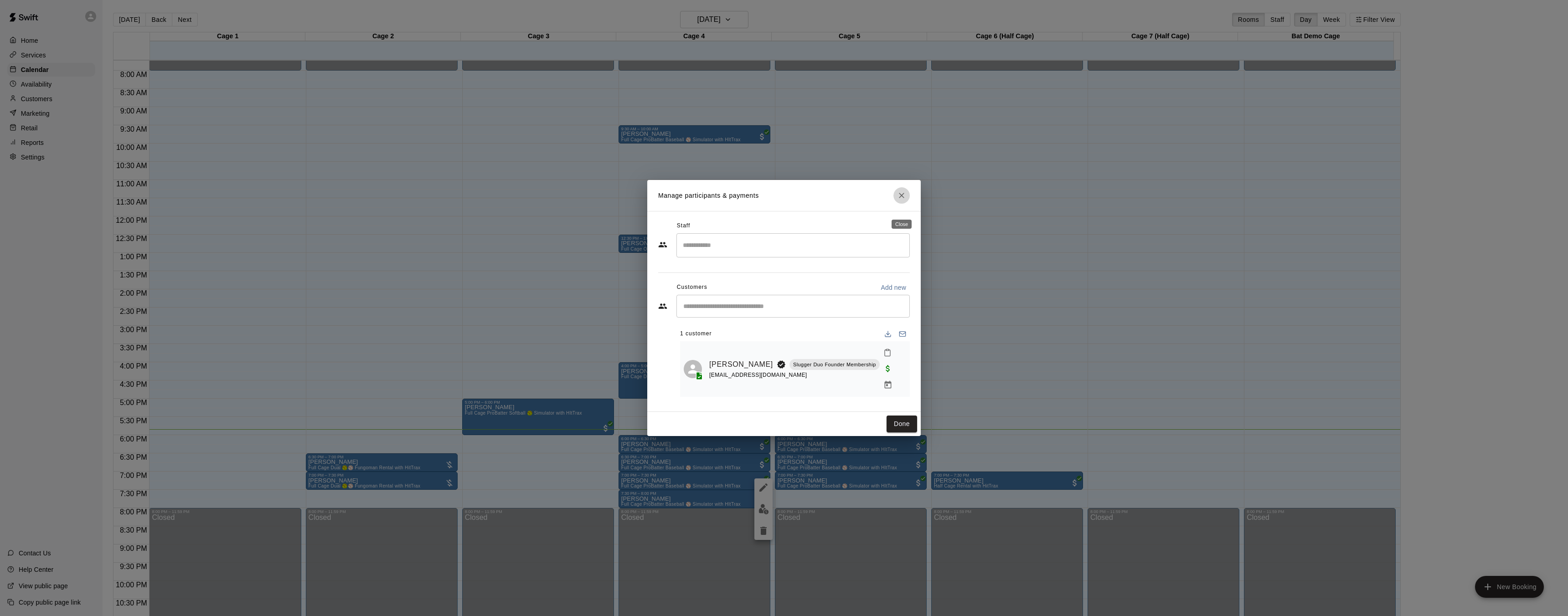
click at [904, 200] on icon "Close" at bounding box center [902, 195] width 9 height 9
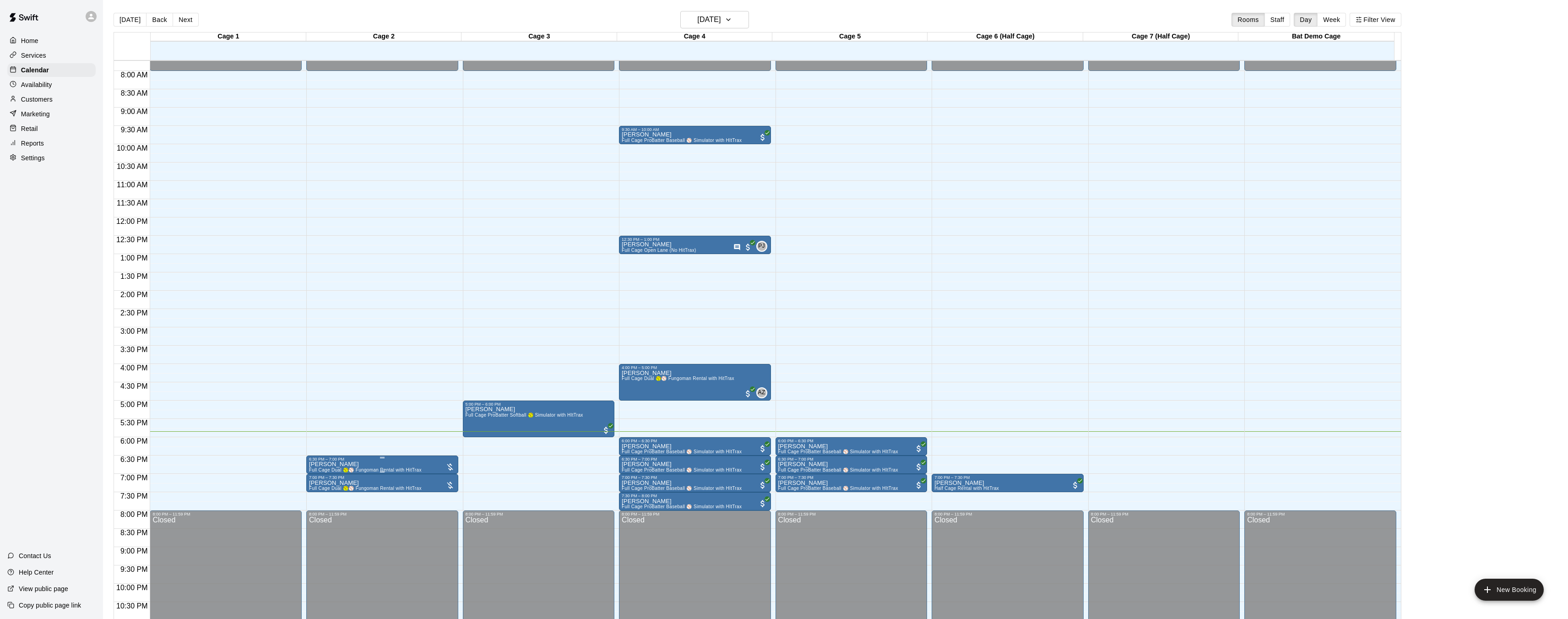
click at [447, 466] on div at bounding box center [450, 467] width 9 height 9
click at [452, 498] on img "edit" at bounding box center [454, 493] width 10 height 10
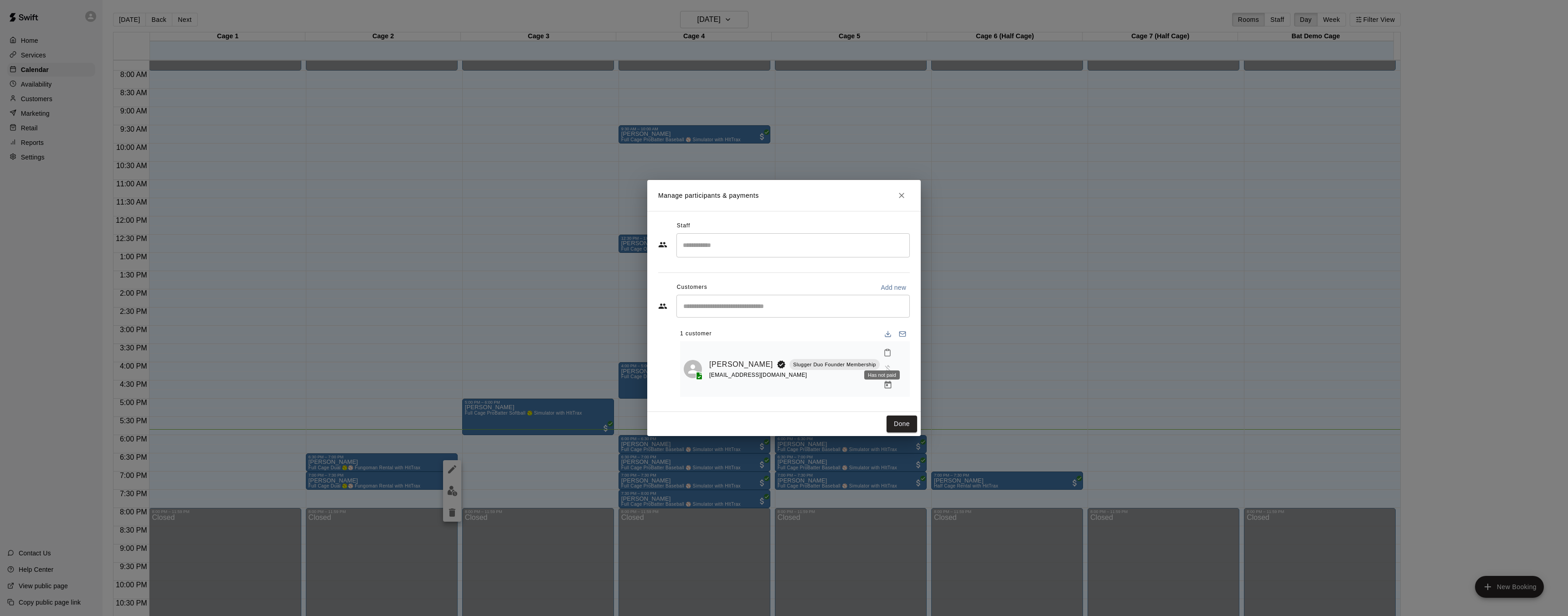
click at [880, 364] on span "Has not paid" at bounding box center [887, 368] width 16 height 8
click at [884, 364] on span "Has not paid" at bounding box center [887, 368] width 16 height 8
click at [884, 381] on icon "Manage bookings & payment" at bounding box center [888, 385] width 9 height 9
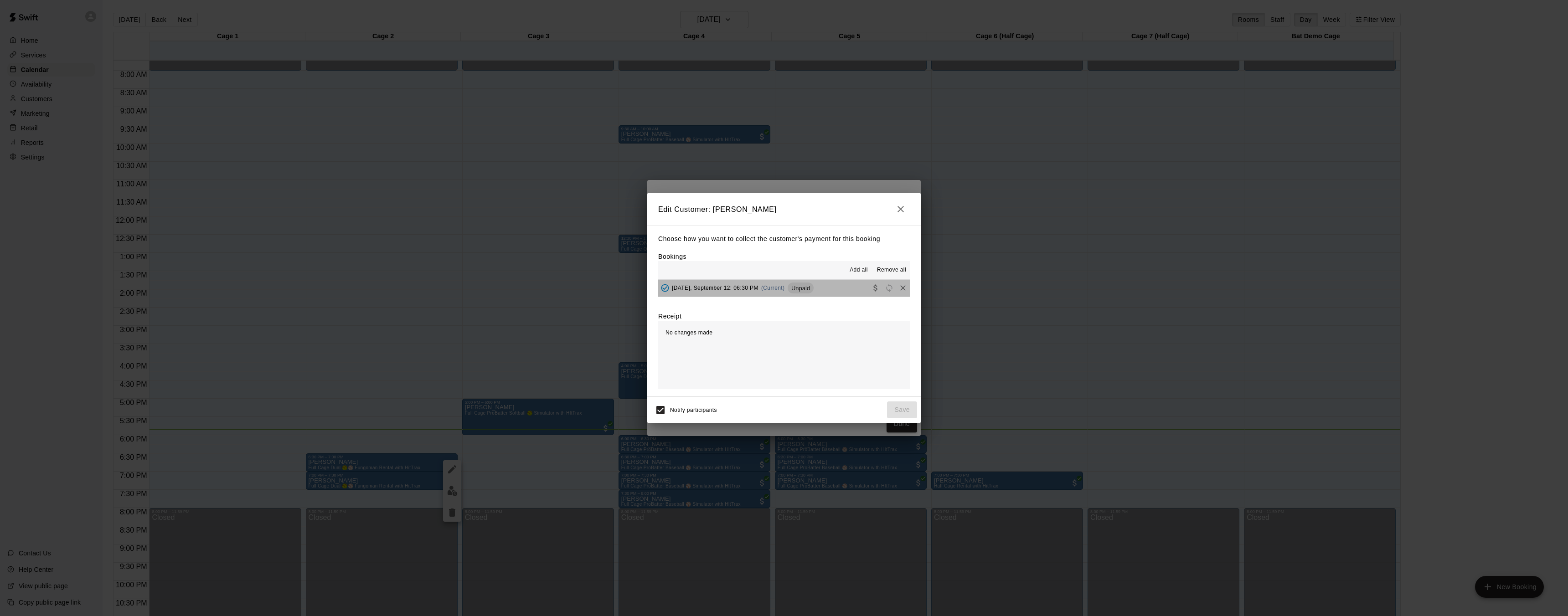
click at [805, 289] on span "Unpaid" at bounding box center [800, 288] width 26 height 7
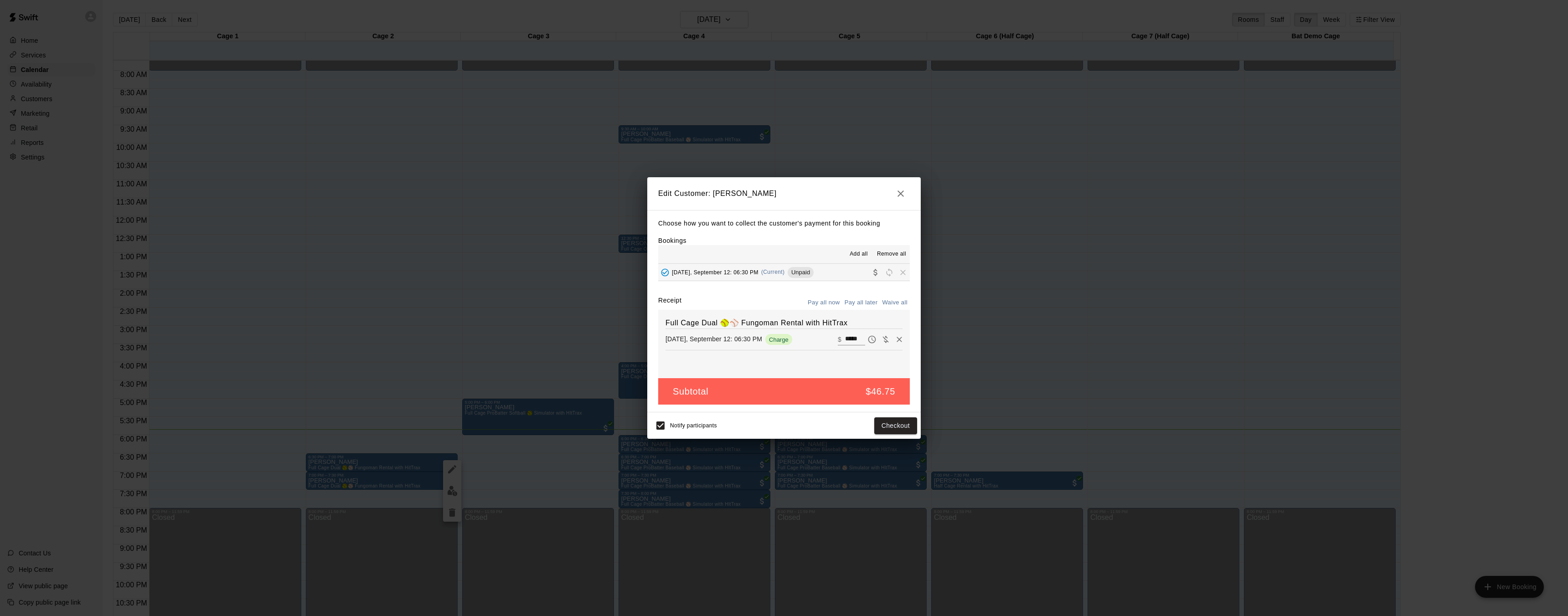
click at [896, 304] on button "Waive all" at bounding box center [895, 303] width 30 height 14
type input "*"
click at [901, 427] on button "Save" at bounding box center [902, 426] width 30 height 17
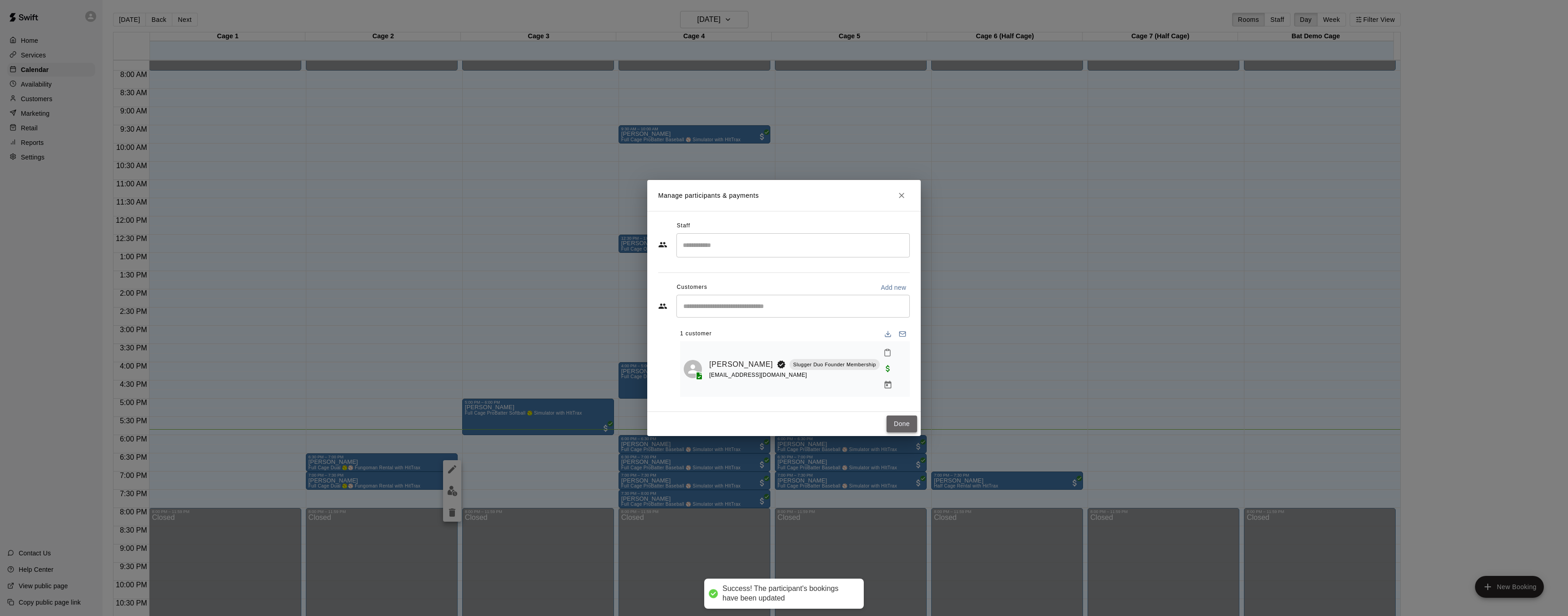
click at [899, 416] on button "Done" at bounding box center [901, 424] width 30 height 17
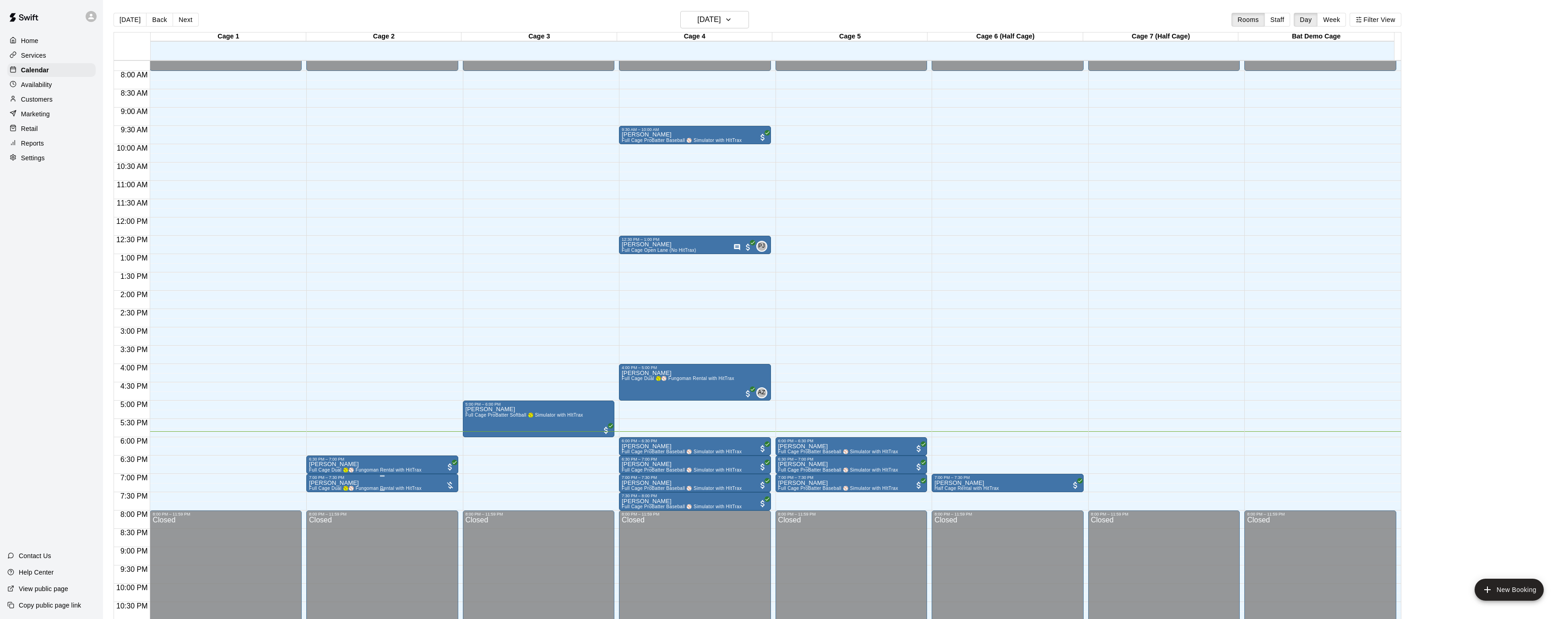
click at [450, 484] on div at bounding box center [450, 486] width 9 height 9
click at [451, 510] on img "edit" at bounding box center [454, 512] width 10 height 10
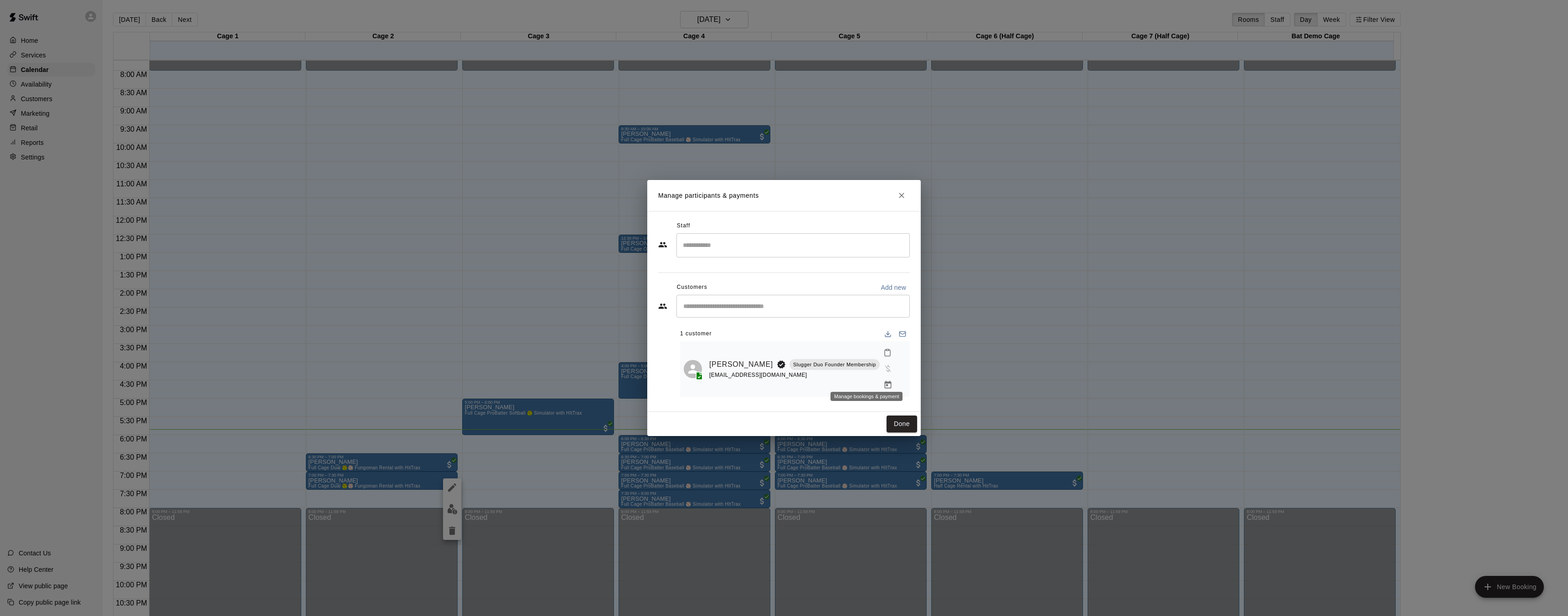
click at [884, 381] on icon "Manage bookings & payment" at bounding box center [888, 385] width 9 height 9
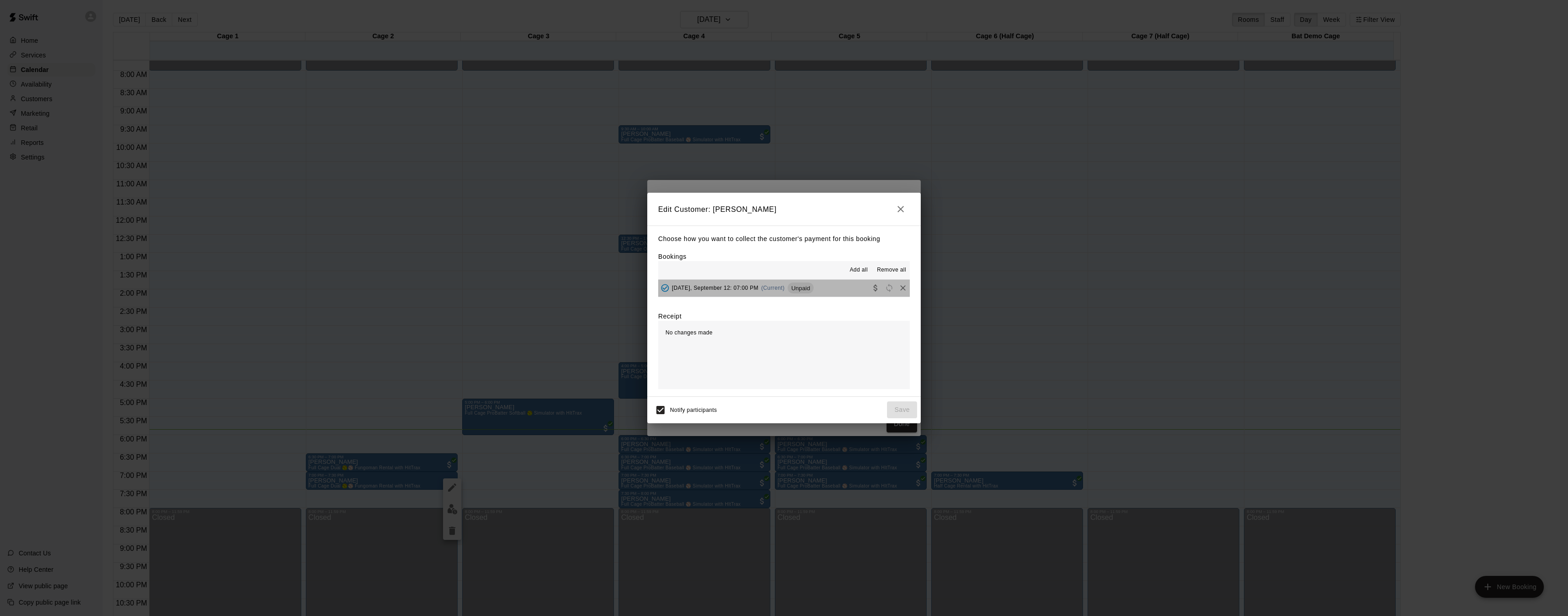
click at [804, 292] on div "Unpaid" at bounding box center [800, 287] width 26 height 11
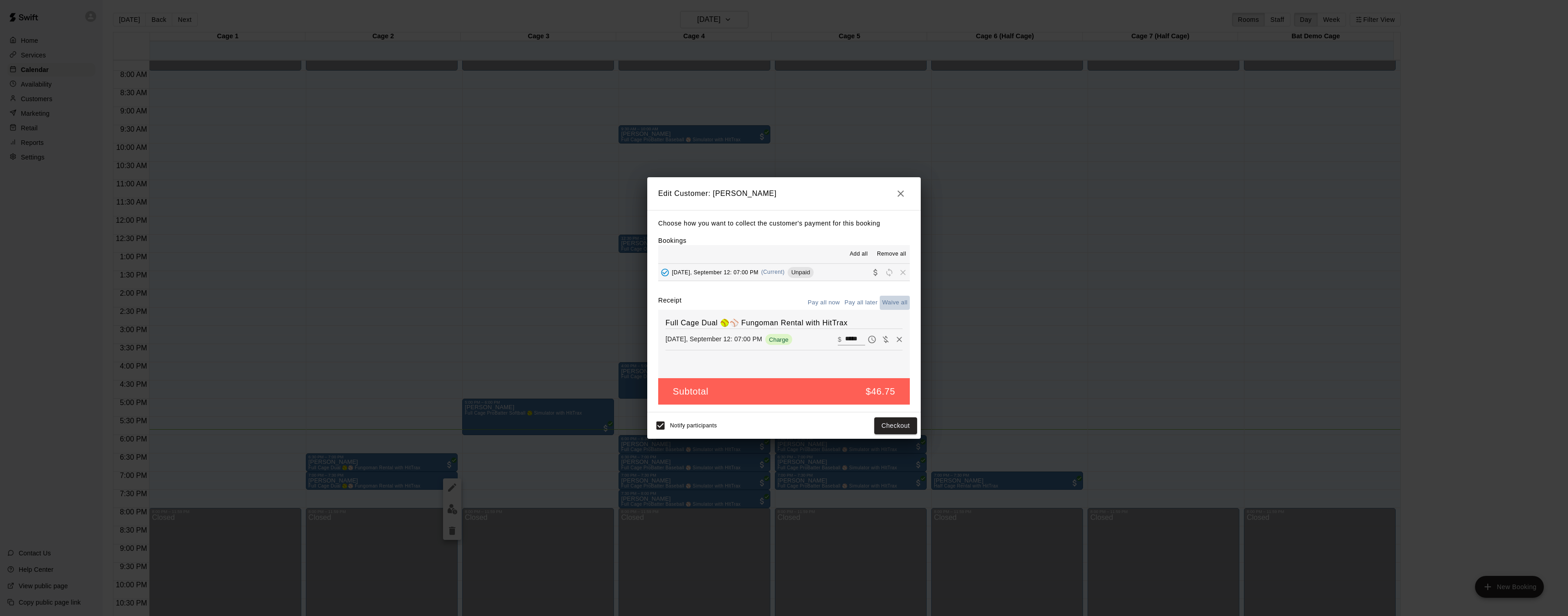
click at [898, 302] on button "Waive all" at bounding box center [895, 303] width 30 height 14
type input "*"
click at [899, 430] on button "Save" at bounding box center [902, 426] width 30 height 17
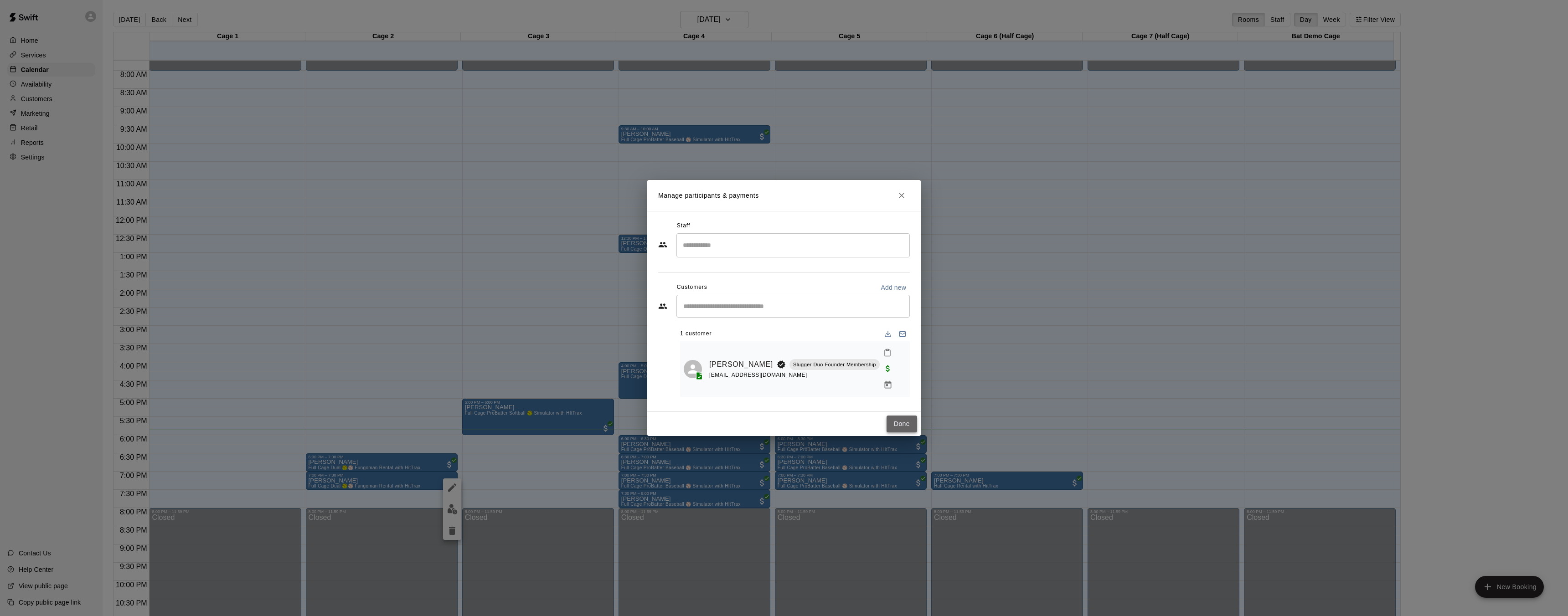
click at [907, 416] on button "Done" at bounding box center [901, 424] width 30 height 17
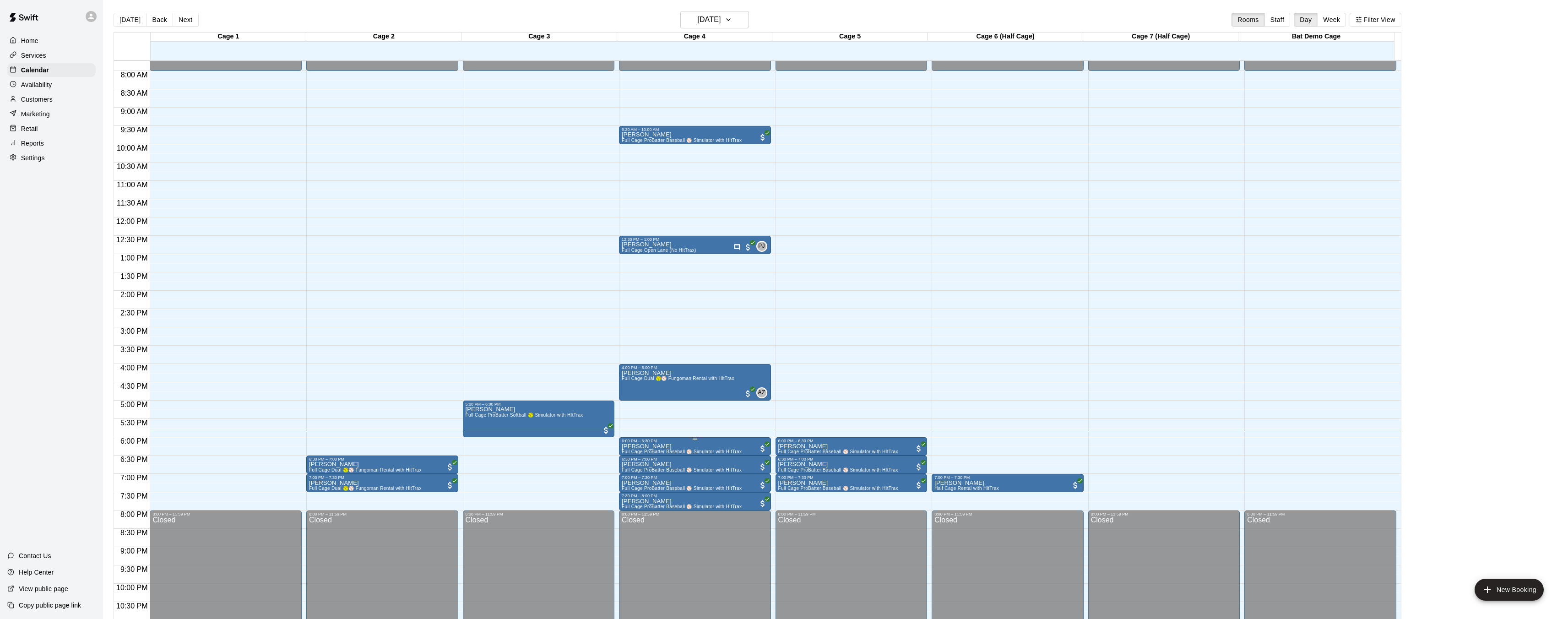
click at [721, 451] on span "Full Cage ProBatter Baseball ⚾ Simulator with HItTrax" at bounding box center [681, 452] width 120 height 5
click at [754, 423] on div at bounding box center [787, 310] width 1575 height 619
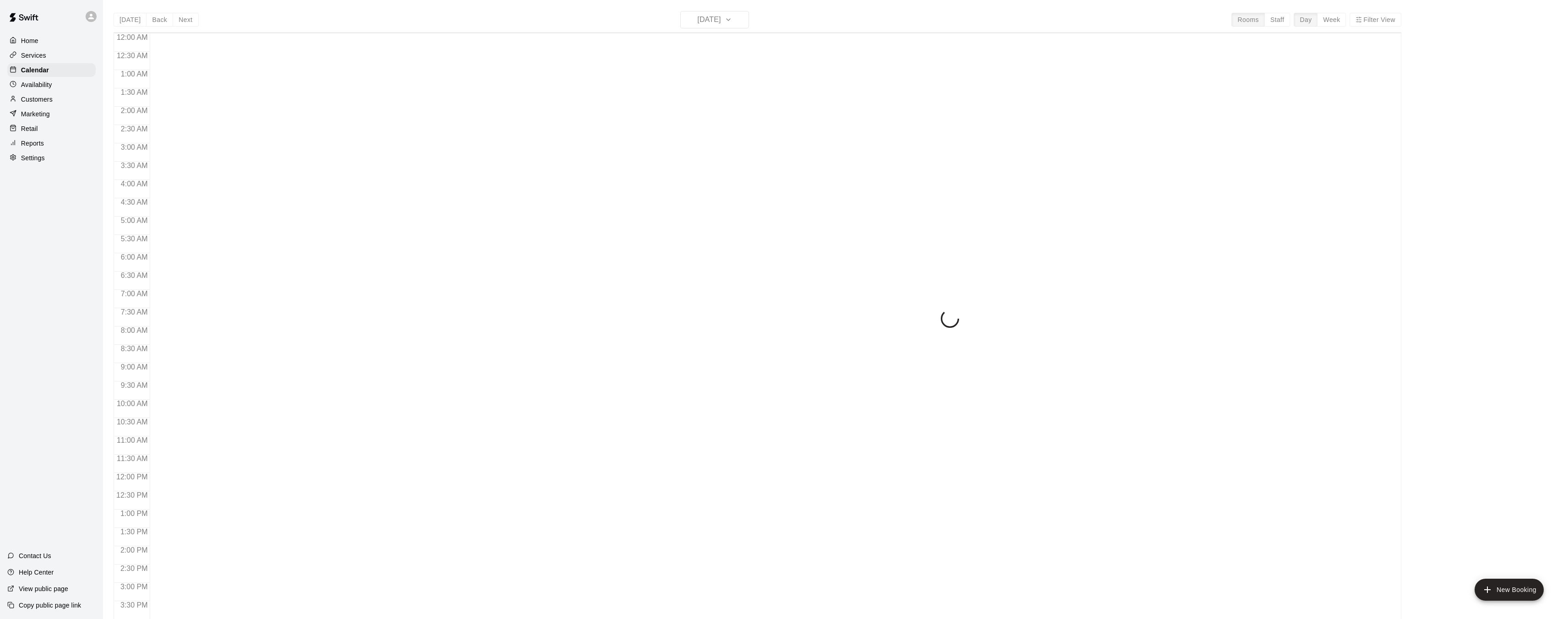
scroll to position [283, 0]
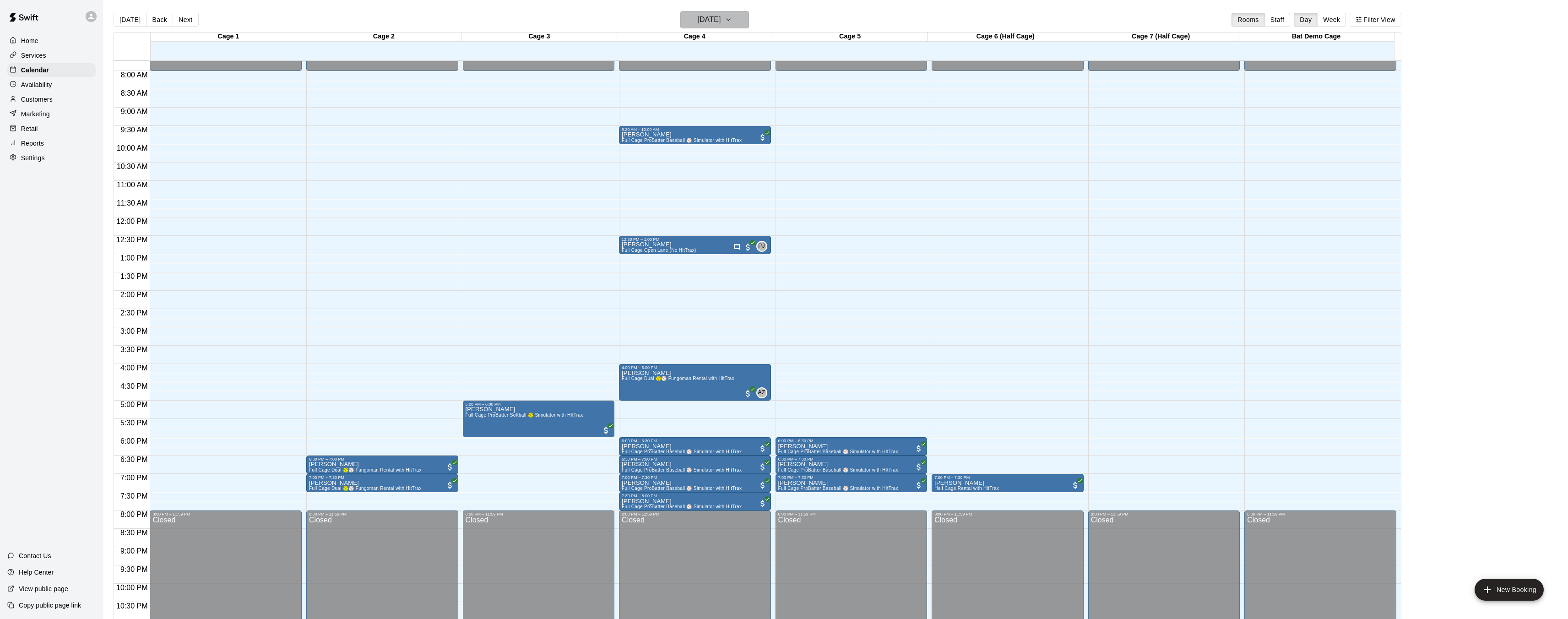
click at [697, 19] on h6 "[DATE]" at bounding box center [709, 20] width 23 height 13
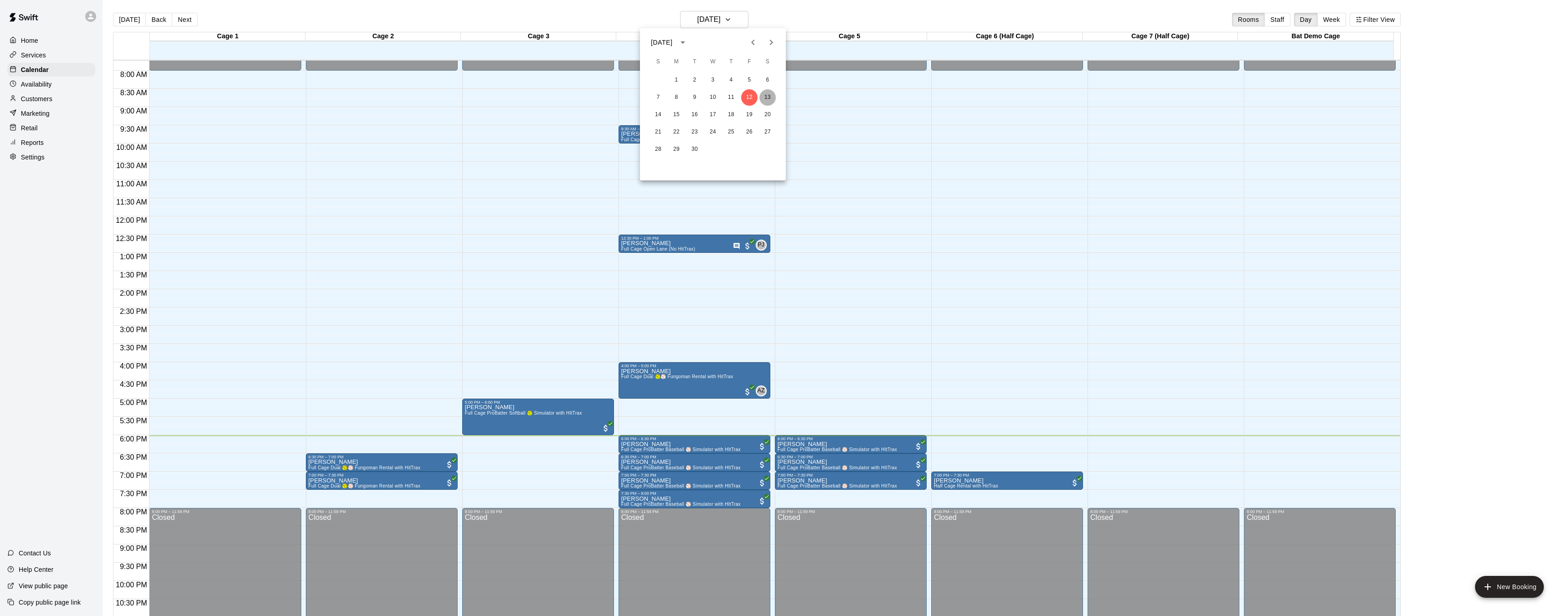
click at [769, 97] on button "13" at bounding box center [767, 97] width 16 height 16
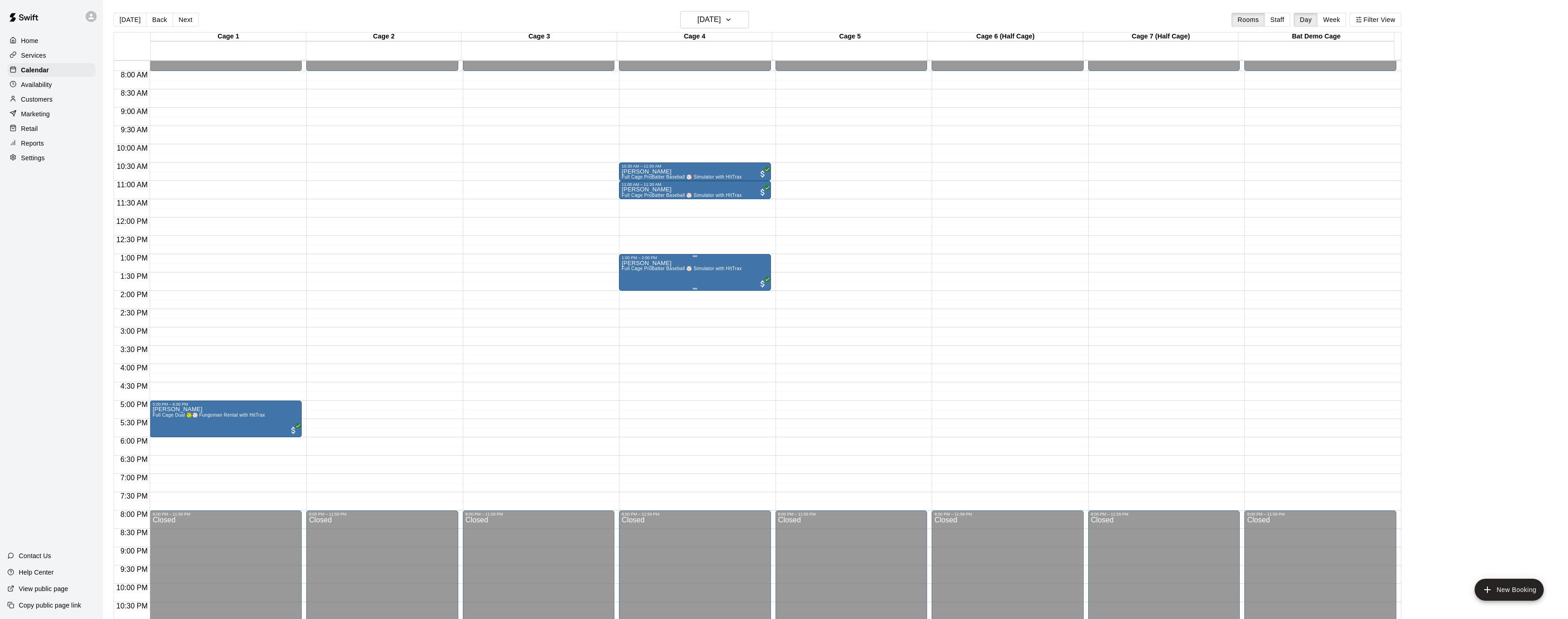
click at [692, 260] on div "Amber Bending Full Cage ProBatter Baseball ⚾ Simulator with HItTrax" at bounding box center [681, 570] width 120 height 619
click at [637, 274] on button "edit" at bounding box center [631, 269] width 18 height 18
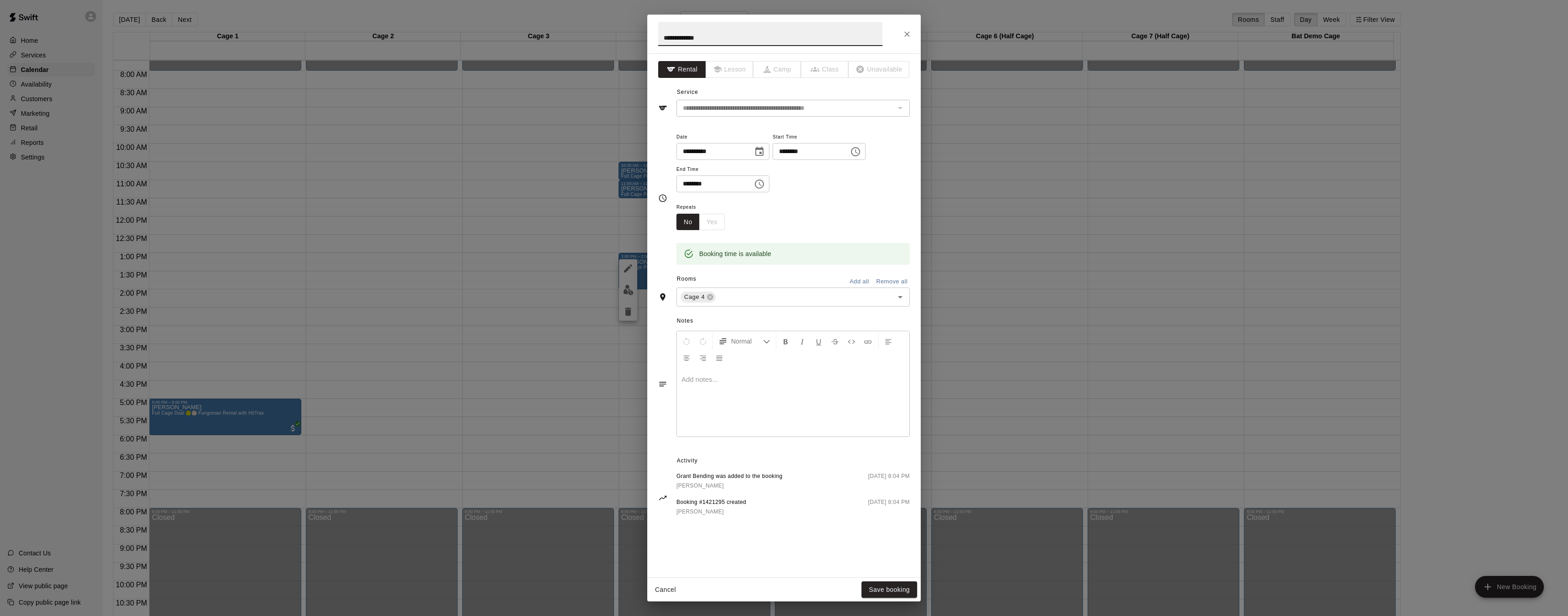
click at [642, 213] on div "**********" at bounding box center [784, 308] width 1568 height 616
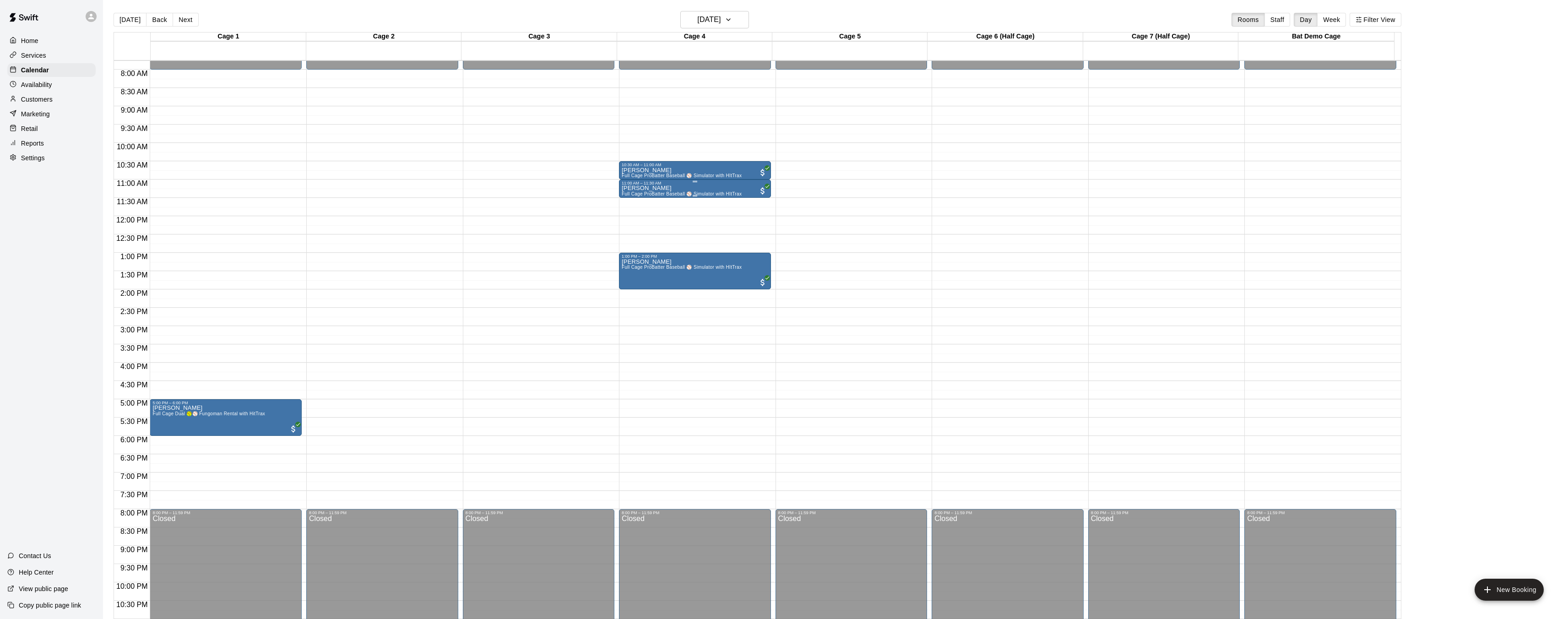
scroll to position [285, 0]
click at [667, 153] on div "12:00 AM – 8:00 AM Closed 10:30 AM – 11:00 AM [PERSON_NAME] Full Cage ProBatter…" at bounding box center [695, 216] width 152 height 879
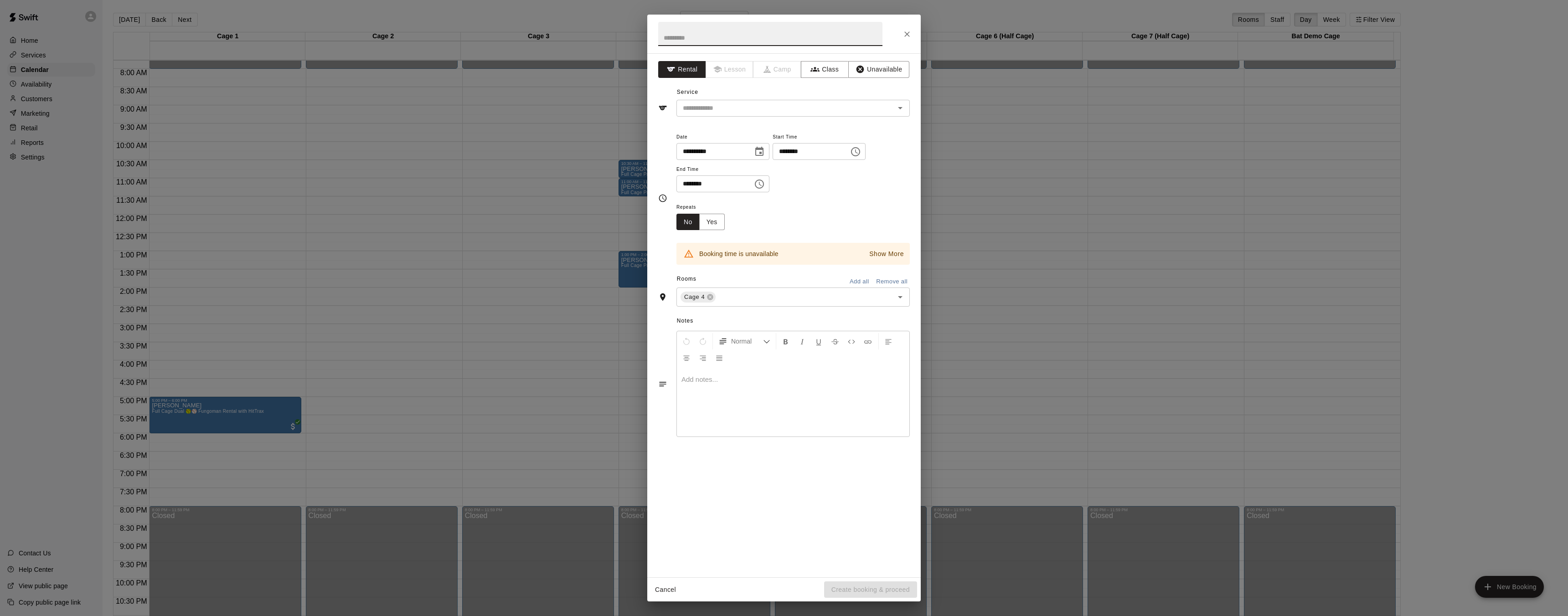
click at [796, 152] on input "********" at bounding box center [808, 151] width 70 height 17
click at [787, 153] on input "********" at bounding box center [808, 151] width 70 height 17
click at [788, 153] on input "********" at bounding box center [808, 151] width 70 height 17
click at [799, 150] on input "********" at bounding box center [808, 151] width 70 height 17
type input "********"
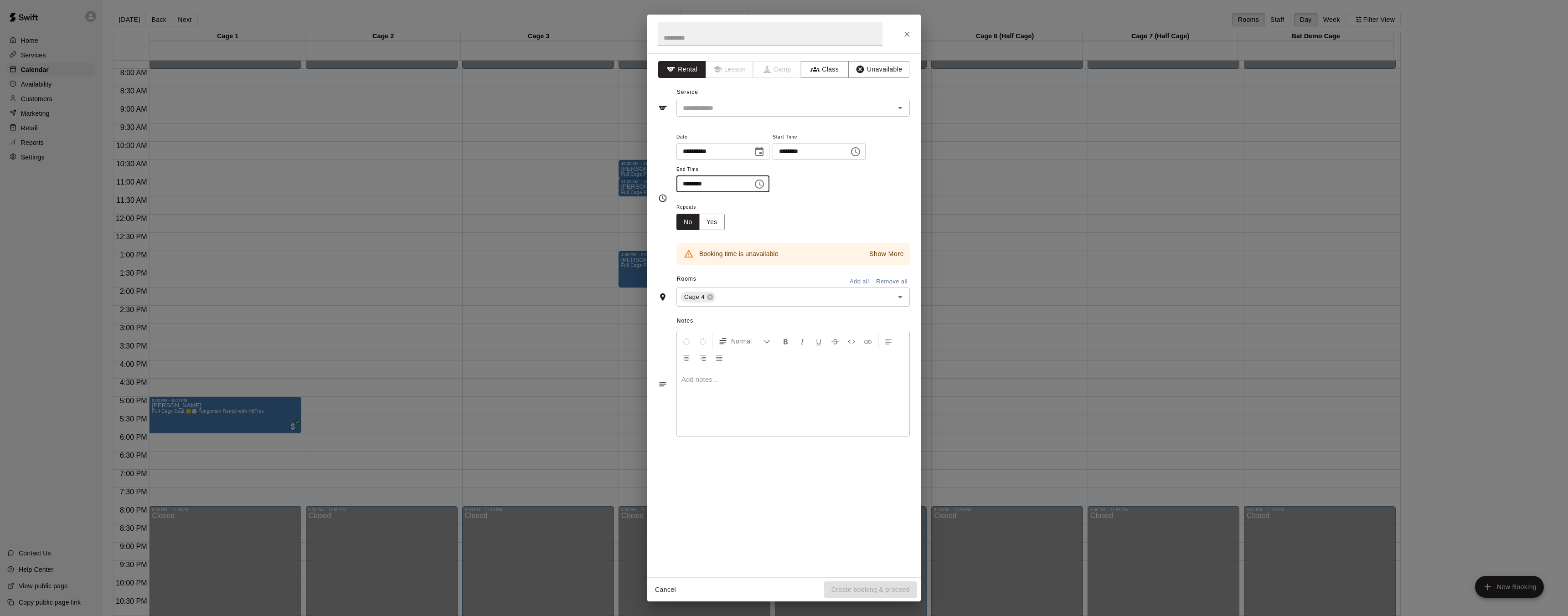
click at [702, 186] on input "********" at bounding box center [711, 184] width 70 height 17
click at [701, 188] on input "********" at bounding box center [711, 184] width 70 height 17
click at [700, 184] on input "********" at bounding box center [711, 184] width 70 height 17
type input "********"
click at [717, 34] on input "text" at bounding box center [770, 34] width 224 height 24
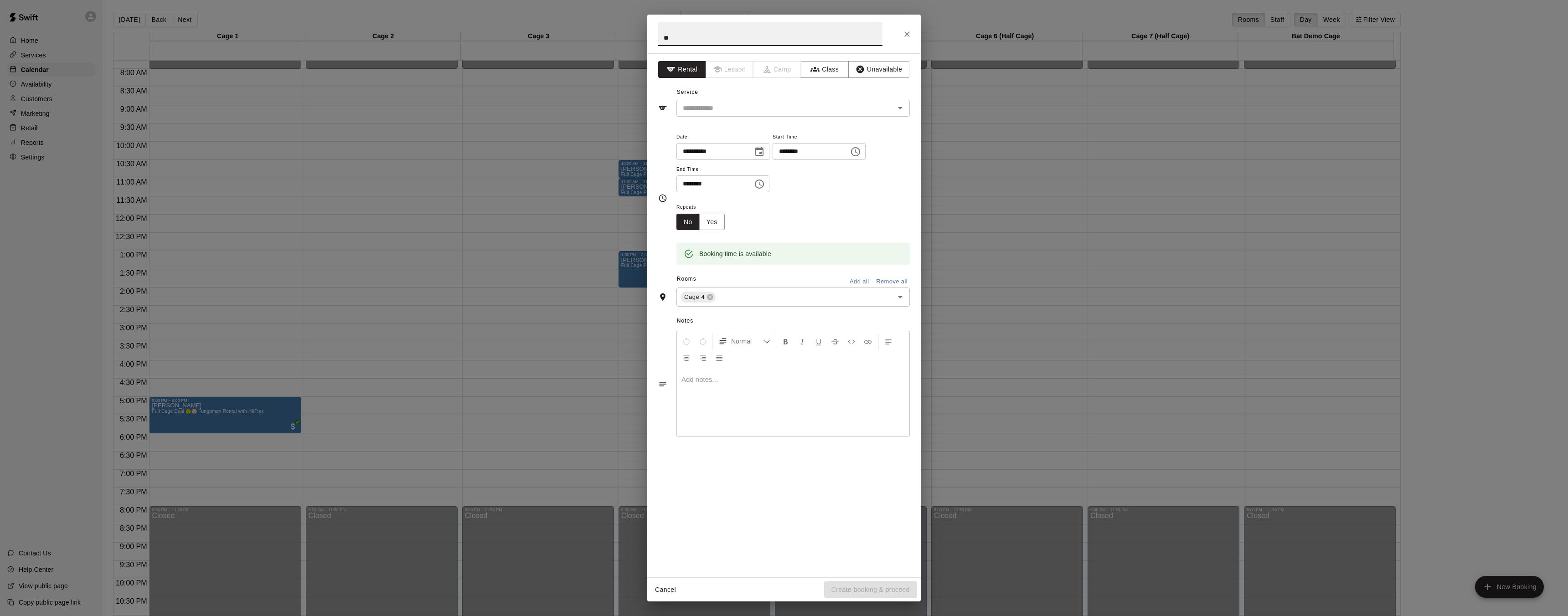
type input "*"
click at [765, 255] on div "Booking time is available" at bounding box center [735, 253] width 72 height 16
click at [782, 363] on div "Normal" at bounding box center [793, 349] width 233 height 37
click at [884, 586] on div "Cancel Create booking & proceed" at bounding box center [784, 590] width 273 height 24
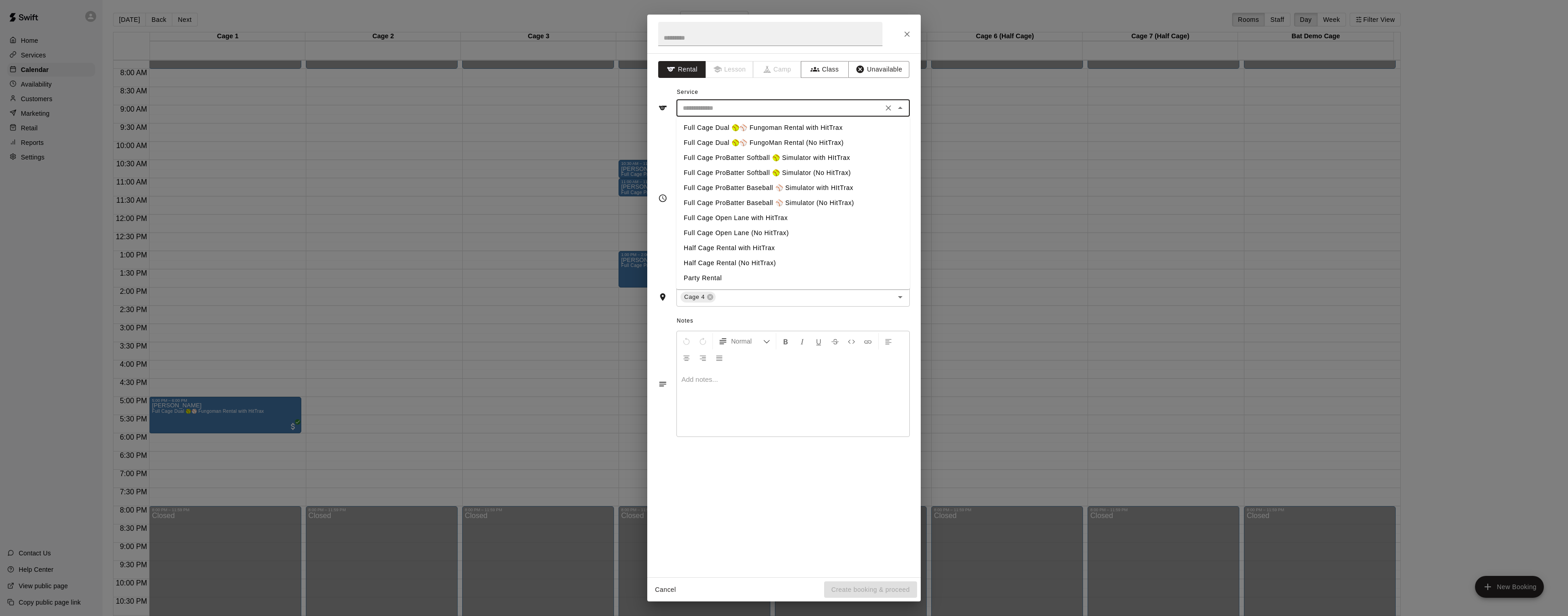
click at [712, 109] on input "text" at bounding box center [780, 108] width 201 height 12
click at [725, 186] on li "Full Cage ProBatter Baseball ⚾ Simulator with HItTrax" at bounding box center [793, 188] width 233 height 15
type input "**********"
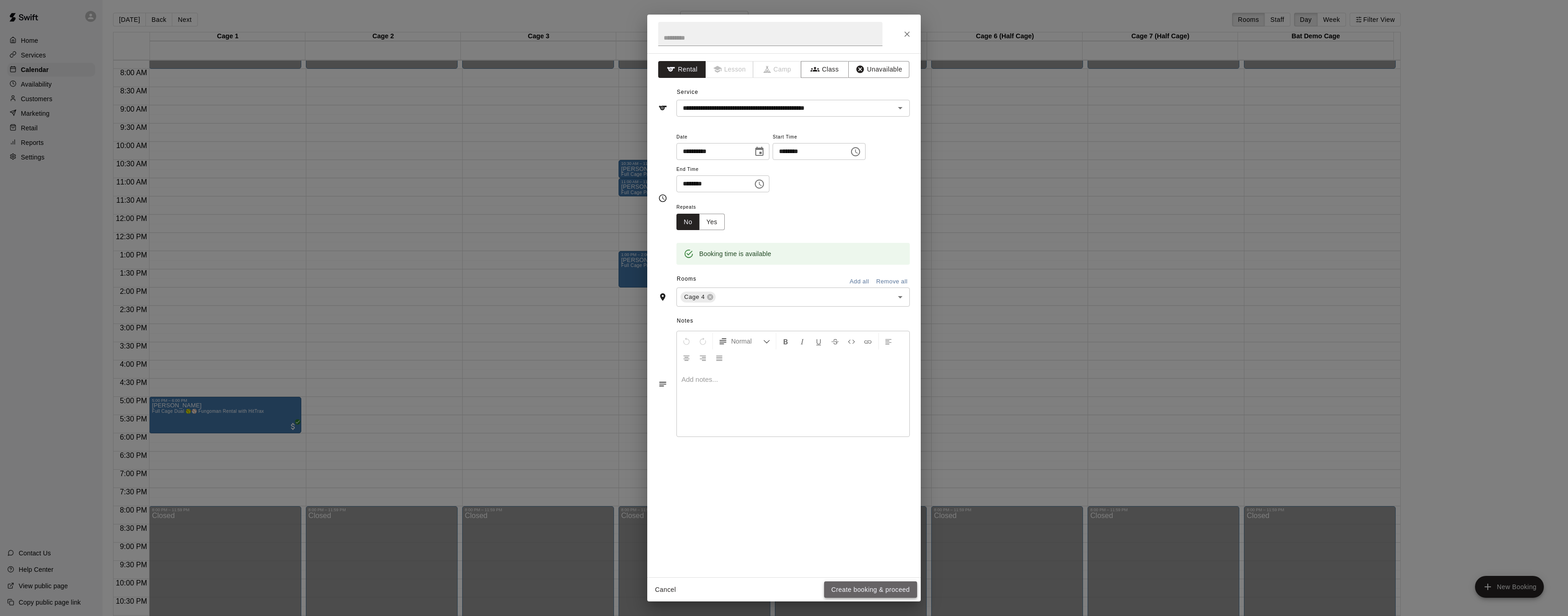
click at [904, 582] on button "Create booking & proceed" at bounding box center [871, 590] width 93 height 17
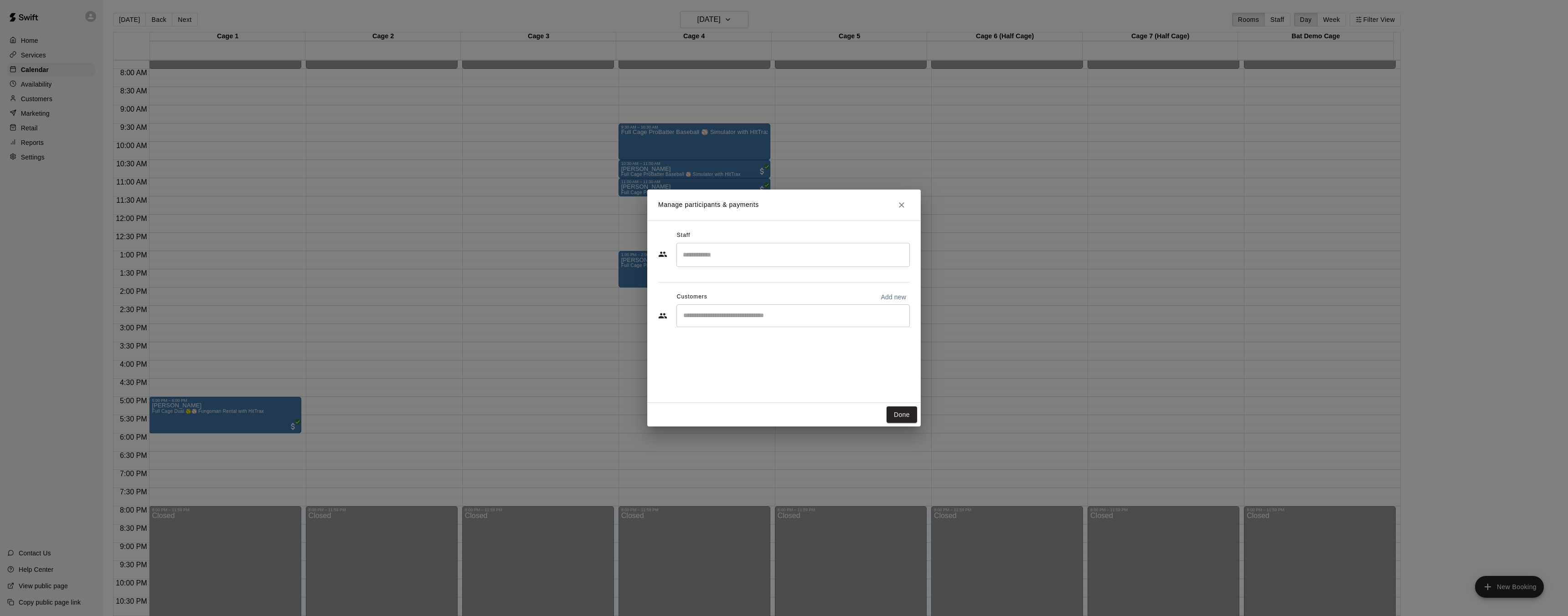
click at [759, 312] on div "​" at bounding box center [793, 315] width 233 height 23
type input "***"
click at [711, 341] on p "[PERSON_NAME]" at bounding box center [730, 337] width 55 height 10
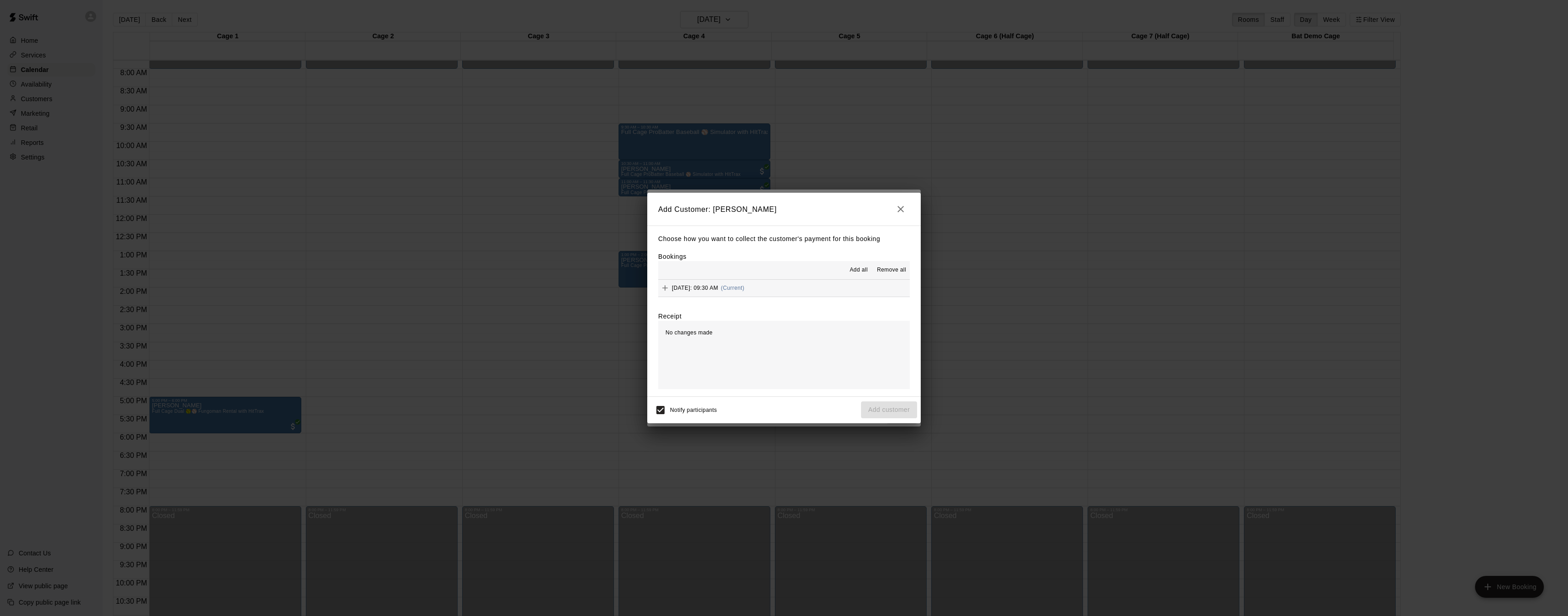
click at [793, 287] on button "[DATE]: 09:30 AM (Current)" at bounding box center [784, 288] width 251 height 17
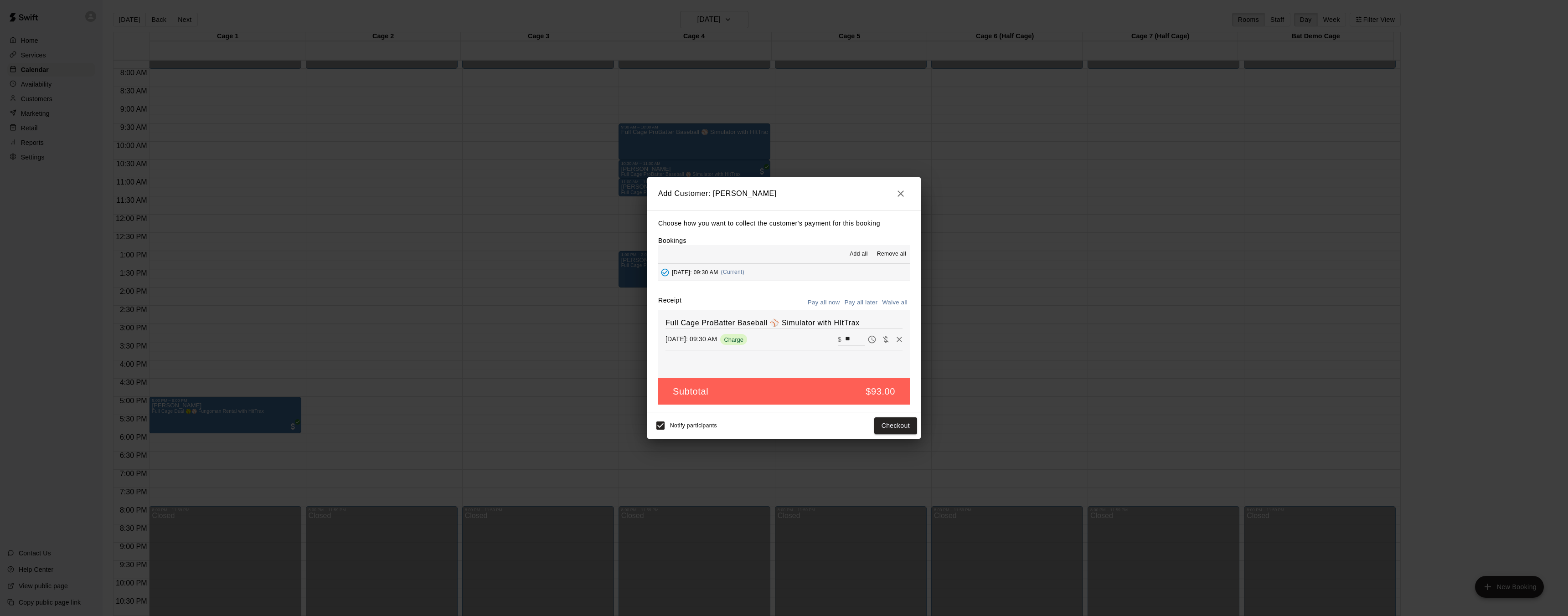
click at [902, 196] on icon "button" at bounding box center [900, 193] width 11 height 11
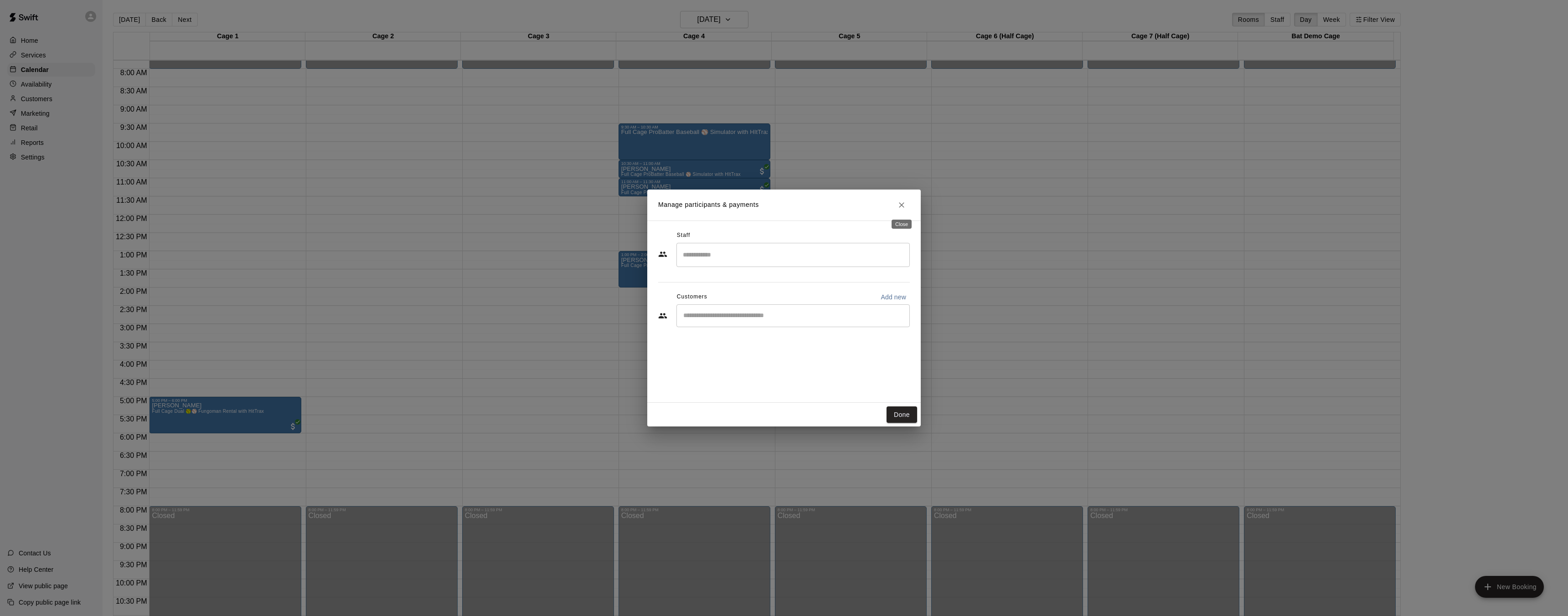
click at [900, 206] on icon "Close" at bounding box center [902, 205] width 9 height 9
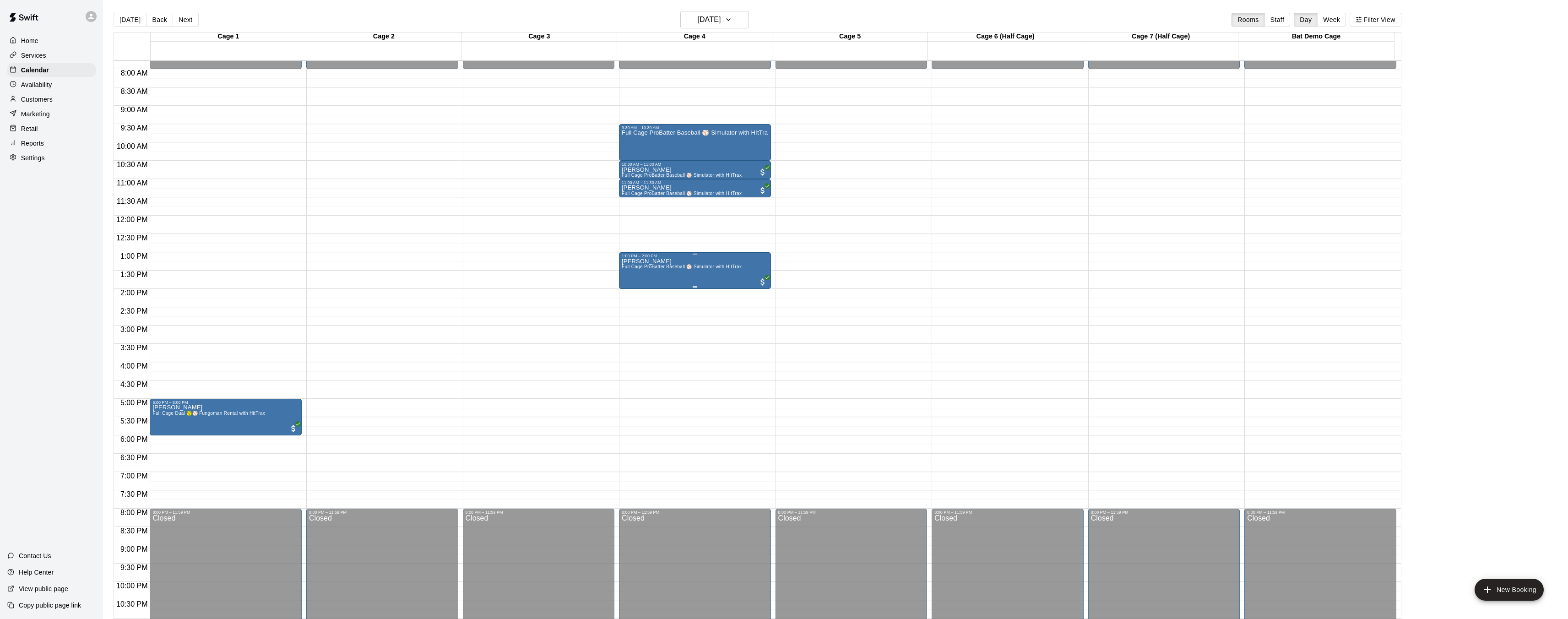
click at [748, 264] on div "Amber Bending Full Cage ProBatter Baseball ⚾ Simulator with HItTrax" at bounding box center [695, 568] width 146 height 619
click at [630, 260] on button "edit" at bounding box center [631, 268] width 18 height 18
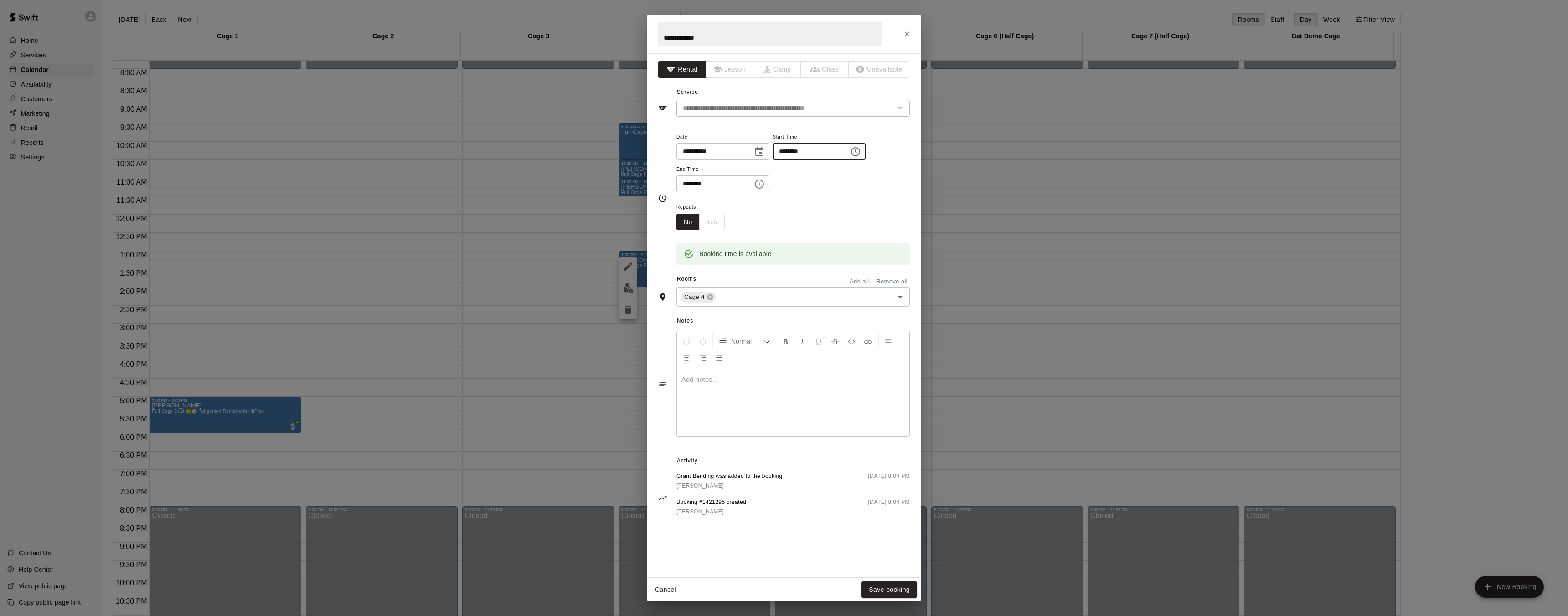
click at [798, 152] on input "********" at bounding box center [808, 151] width 70 height 17
click at [791, 155] on input "********" at bounding box center [808, 151] width 70 height 17
click at [788, 155] on input "********" at bounding box center [808, 151] width 70 height 17
click at [800, 152] on input "********" at bounding box center [808, 151] width 70 height 17
type input "********"
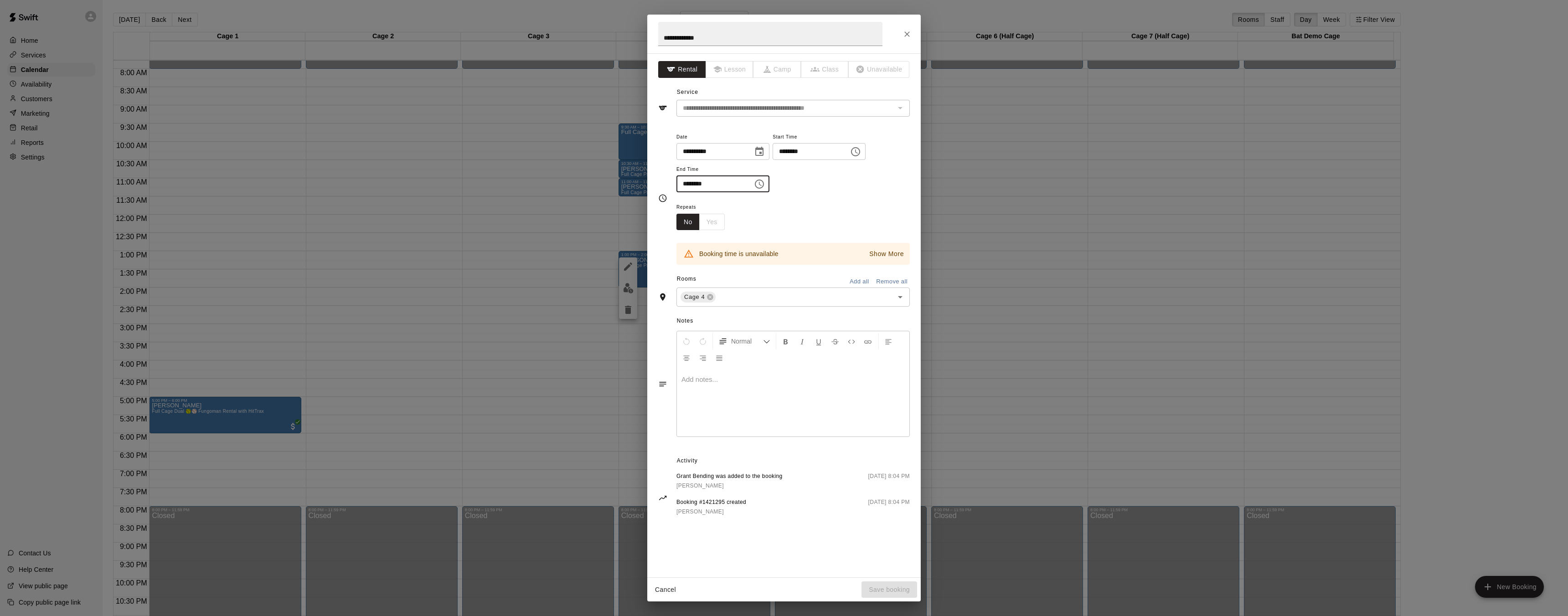
click at [697, 181] on input "********" at bounding box center [711, 184] width 70 height 17
click at [695, 184] on input "********" at bounding box center [711, 184] width 70 height 17
click at [692, 186] on input "********" at bounding box center [711, 184] width 70 height 17
click at [690, 186] on input "********" at bounding box center [711, 184] width 70 height 17
click at [724, 188] on input "********" at bounding box center [711, 184] width 70 height 17
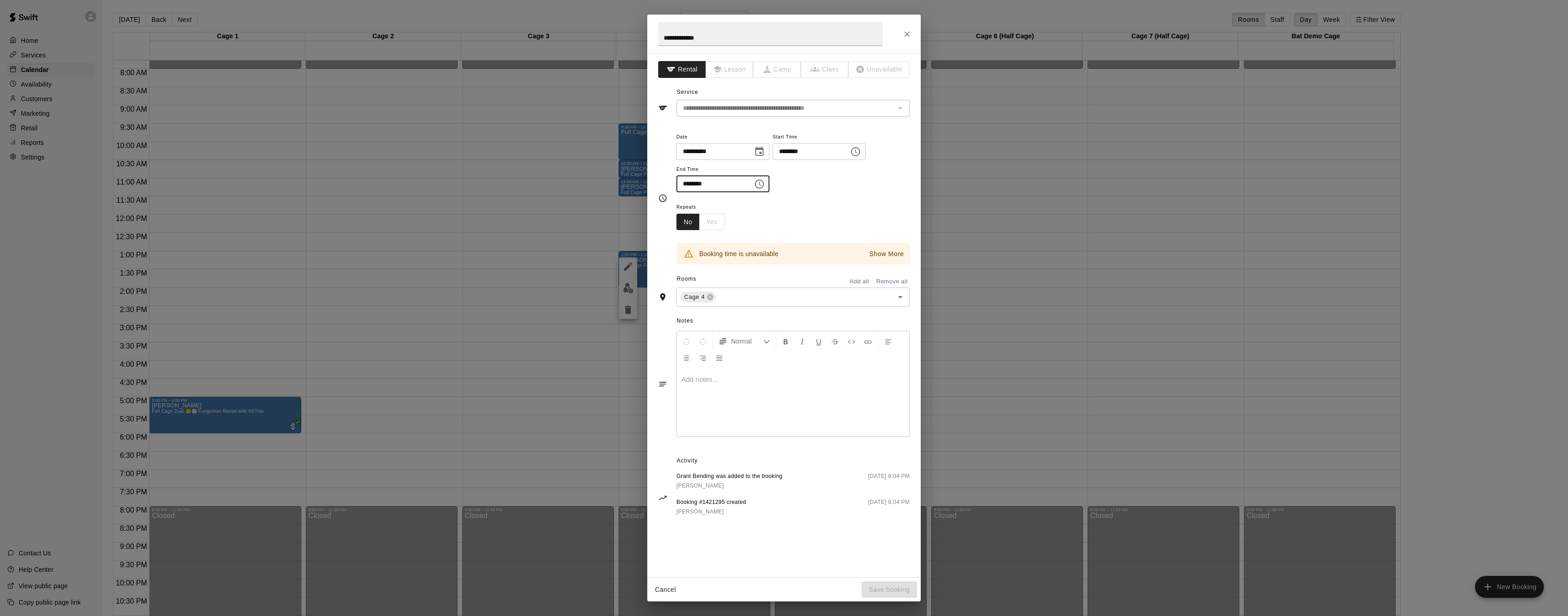
click at [724, 188] on input "********" at bounding box center [711, 184] width 70 height 17
click at [717, 185] on input "********" at bounding box center [711, 184] width 70 height 17
click at [717, 185] on input "********" at bounding box center [711, 184] width 70 height 17
click at [714, 186] on input "********" at bounding box center [711, 184] width 70 height 17
click at [714, 185] on input "********" at bounding box center [711, 184] width 70 height 17
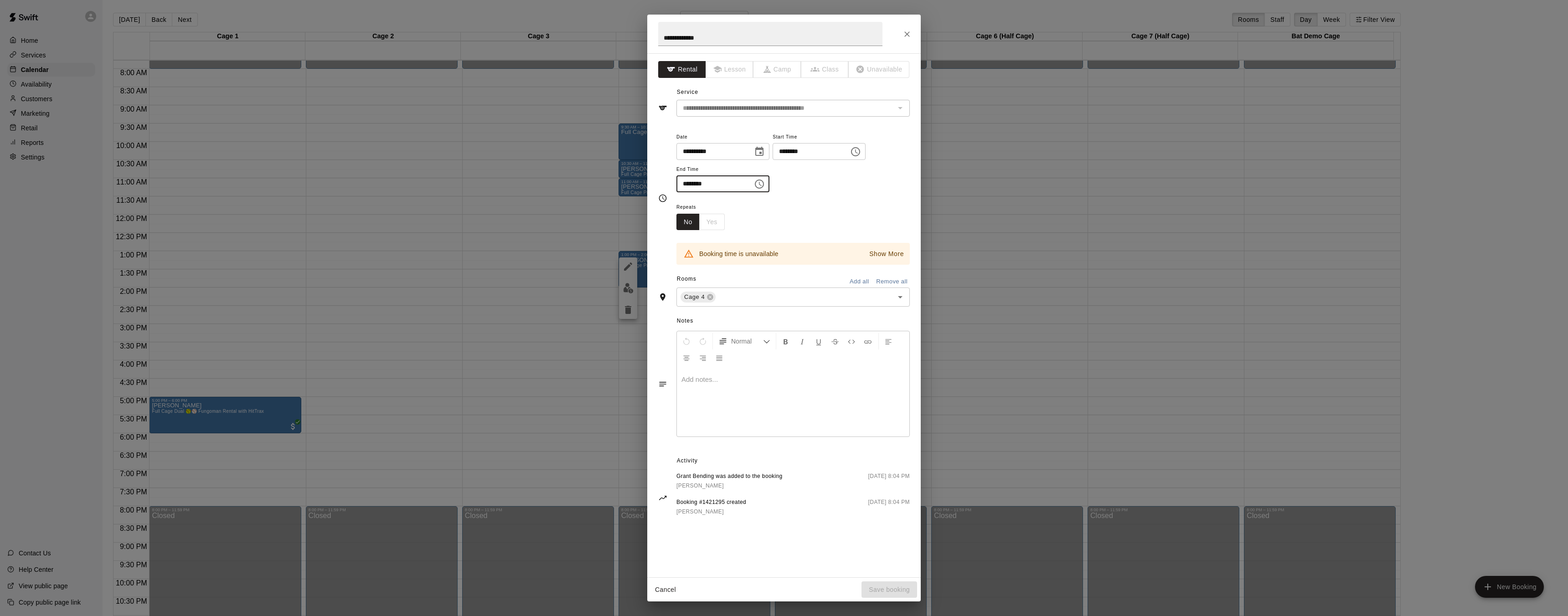
click at [706, 184] on input "********" at bounding box center [711, 184] width 70 height 17
type input "********"
click at [895, 104] on div "The service of an existing booking cannot be changed" at bounding box center [900, 108] width 12 height 13
click at [896, 105] on div "The service of an existing booking cannot be changed" at bounding box center [900, 108] width 12 height 13
click at [664, 108] on icon "Service" at bounding box center [663, 108] width 9 height 9
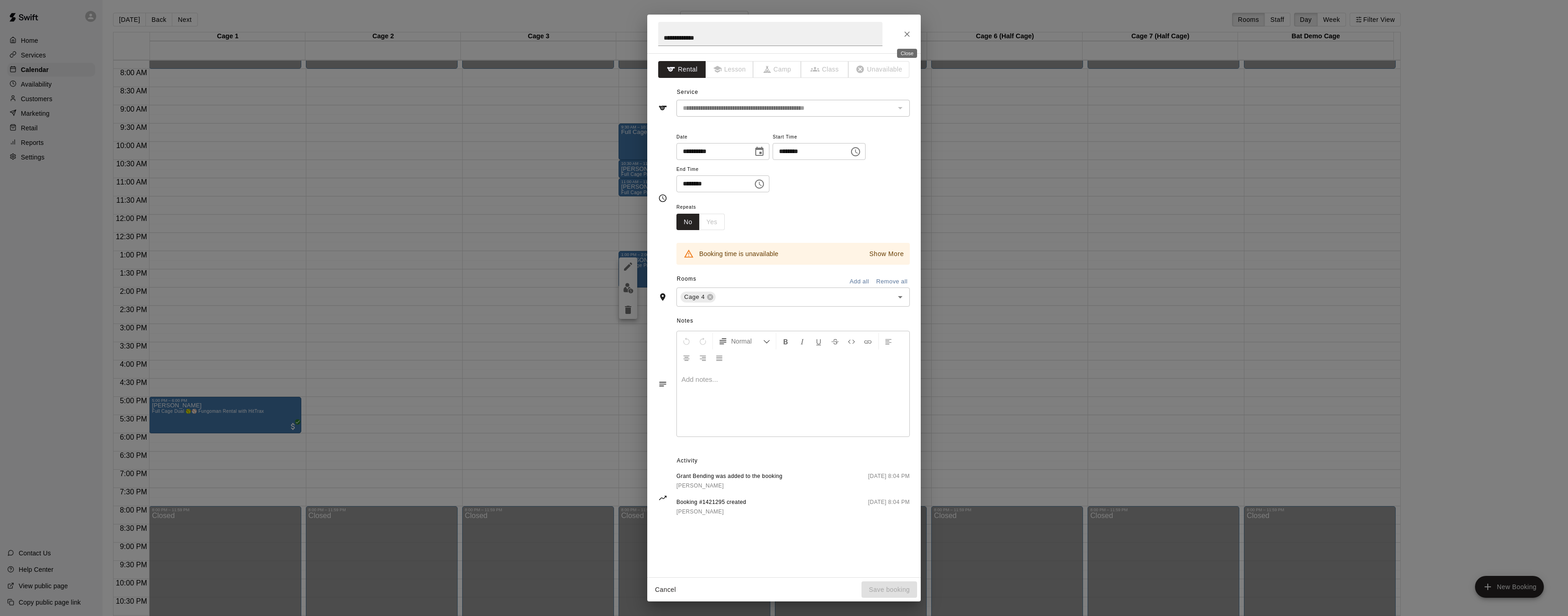
click at [911, 35] on icon "Close" at bounding box center [907, 34] width 9 height 9
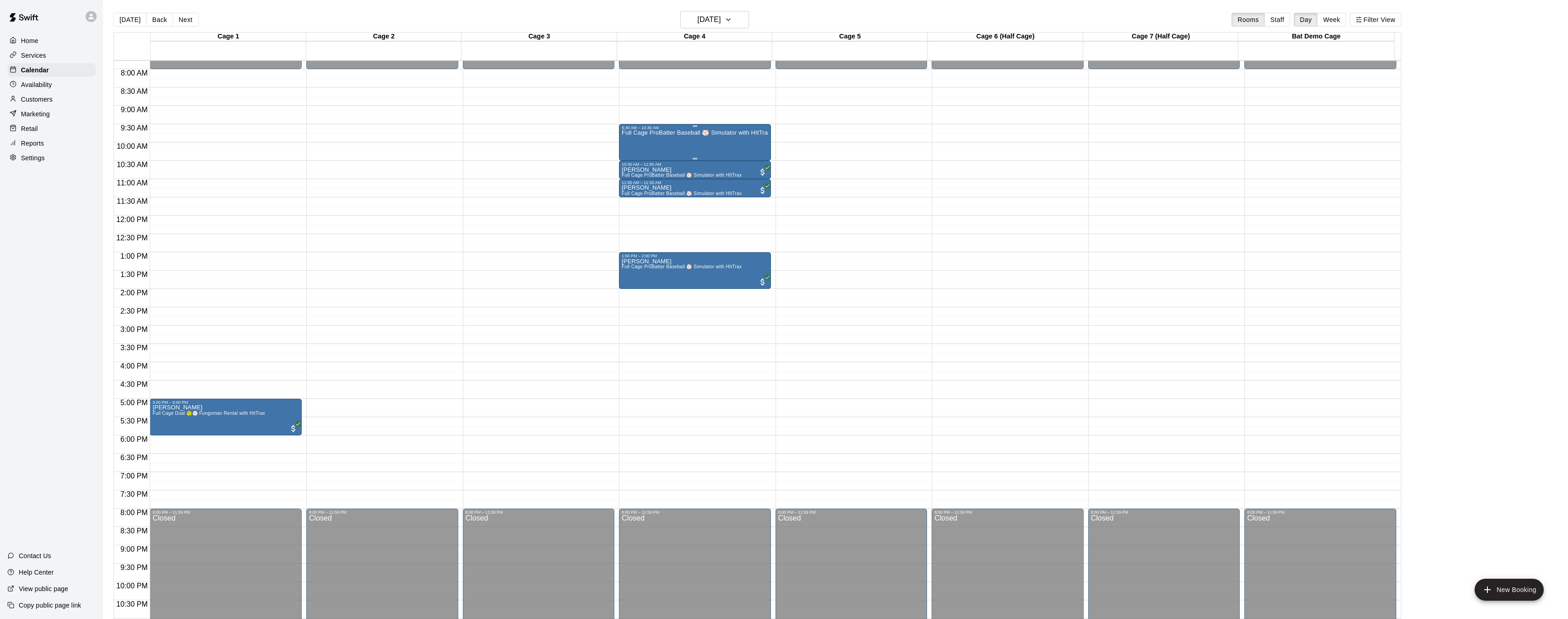
click at [703, 150] on div "Full Cage ProBatter Baseball ⚾ Simulator with HItTrax" at bounding box center [695, 440] width 146 height 619
click at [636, 142] on button "edit" at bounding box center [631, 140] width 18 height 18
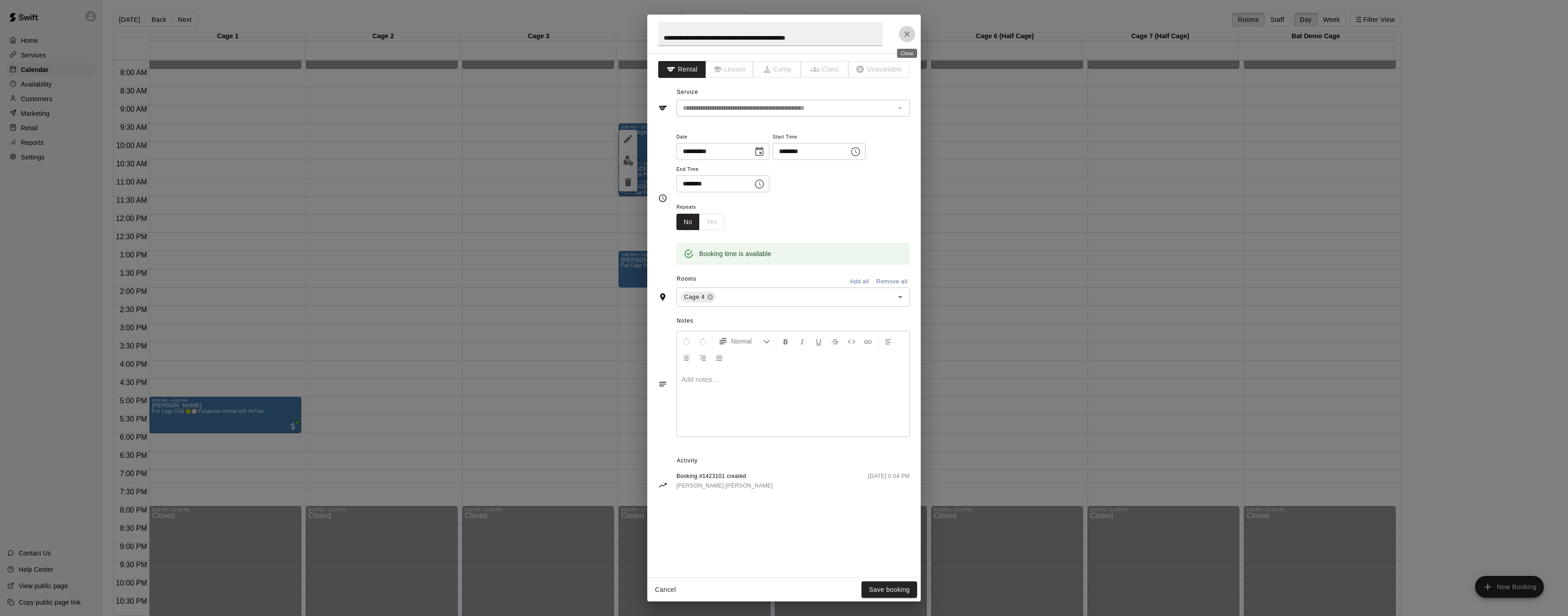
click at [910, 34] on icon "Close" at bounding box center [907, 34] width 9 height 9
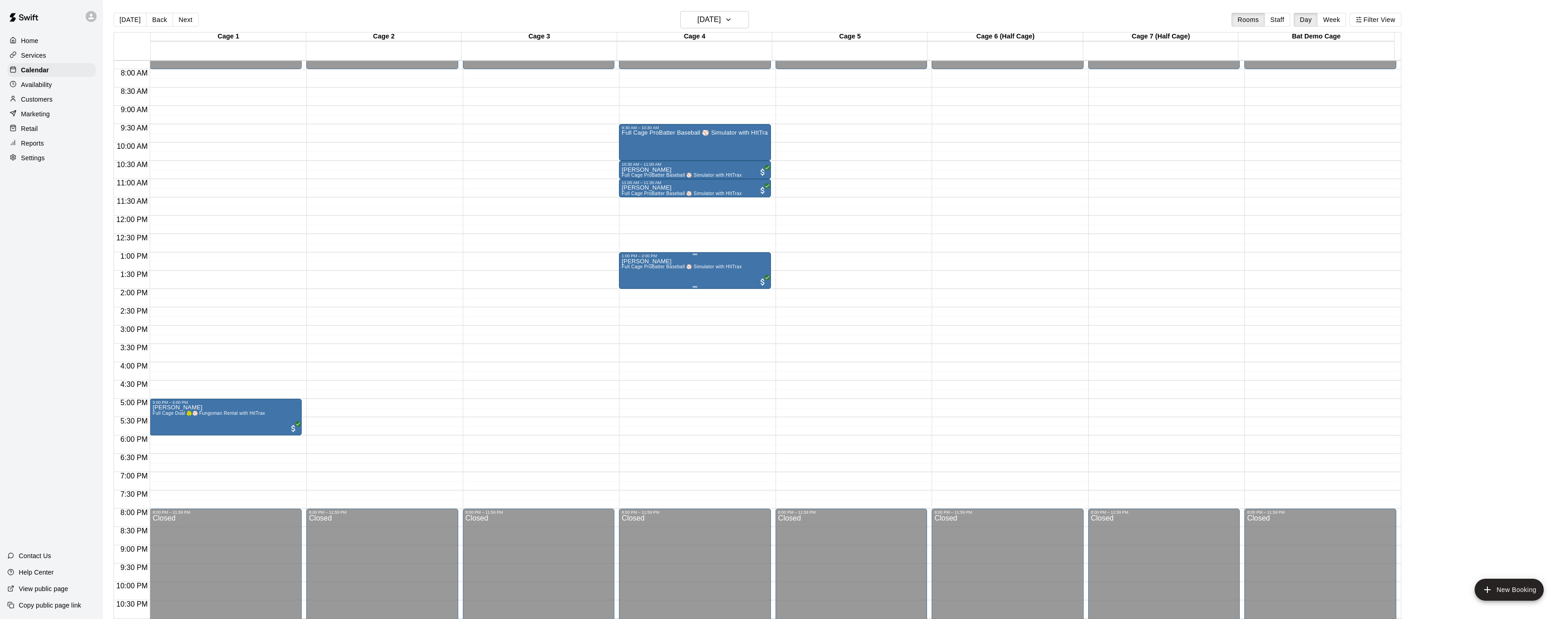
click at [741, 269] on span "Full Cage ProBatter Baseball ⚾ Simulator with HItTrax" at bounding box center [681, 267] width 120 height 5
click at [631, 272] on icon "edit" at bounding box center [631, 274] width 8 height 8
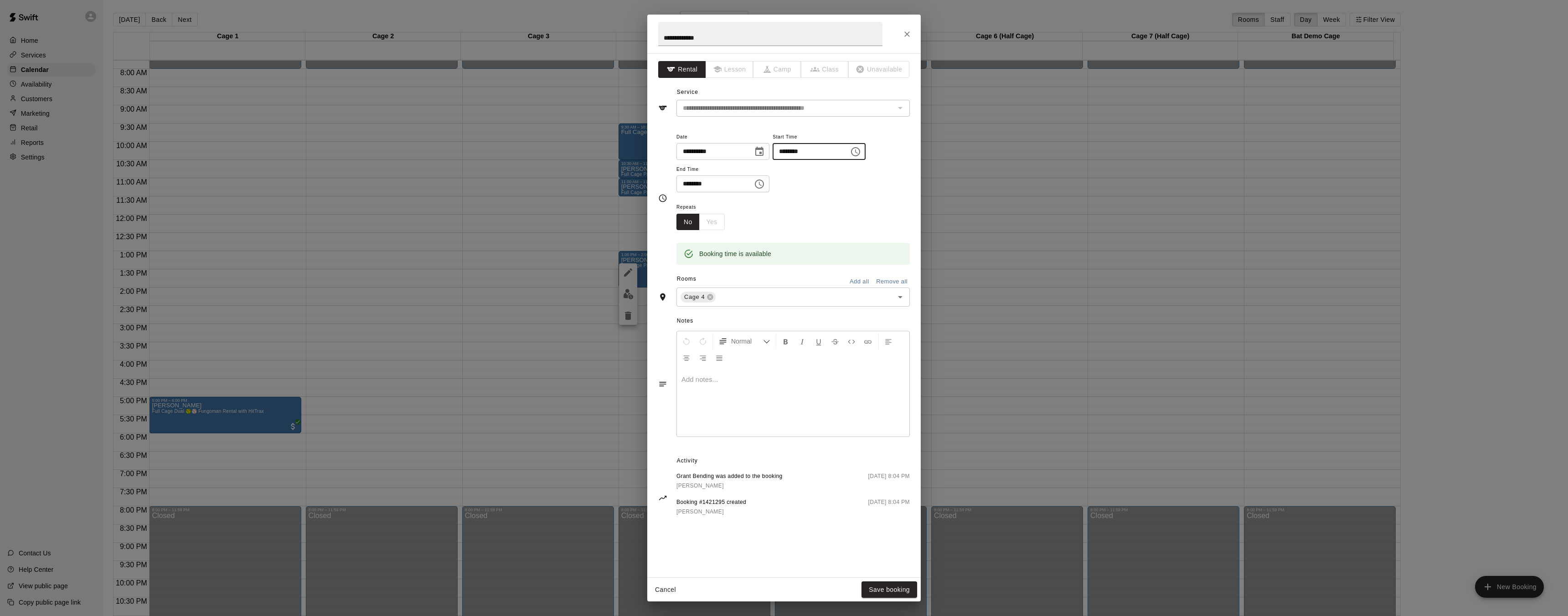
click at [798, 152] on input "********" at bounding box center [808, 151] width 70 height 17
click at [790, 149] on input "********" at bounding box center [808, 151] width 70 height 17
click at [815, 155] on input "********" at bounding box center [808, 151] width 70 height 17
drag, startPoint x: 812, startPoint y: 153, endPoint x: 808, endPoint y: 155, distance: 4.5
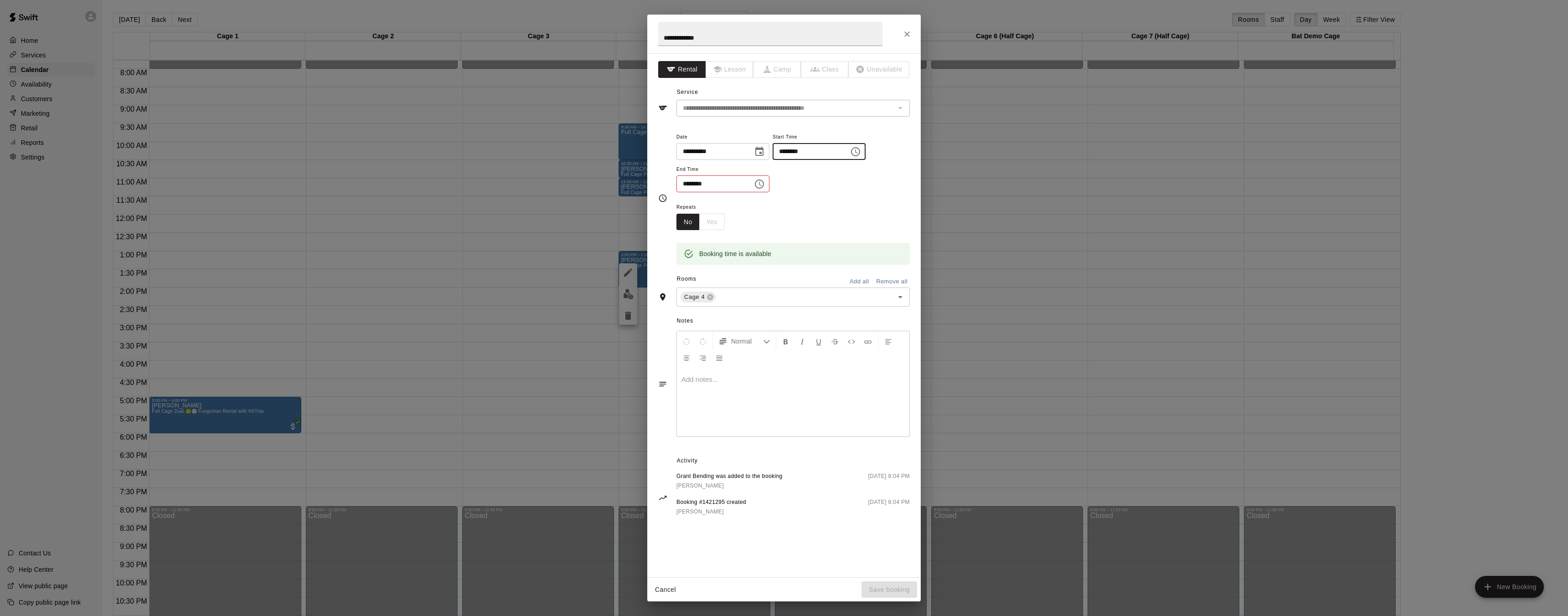
click at [812, 153] on input "********" at bounding box center [808, 151] width 70 height 17
click at [810, 153] on input "********" at bounding box center [808, 151] width 70 height 17
click at [810, 152] on input "********" at bounding box center [808, 151] width 70 height 17
click at [807, 153] on input "********" at bounding box center [808, 151] width 70 height 17
type input "********"
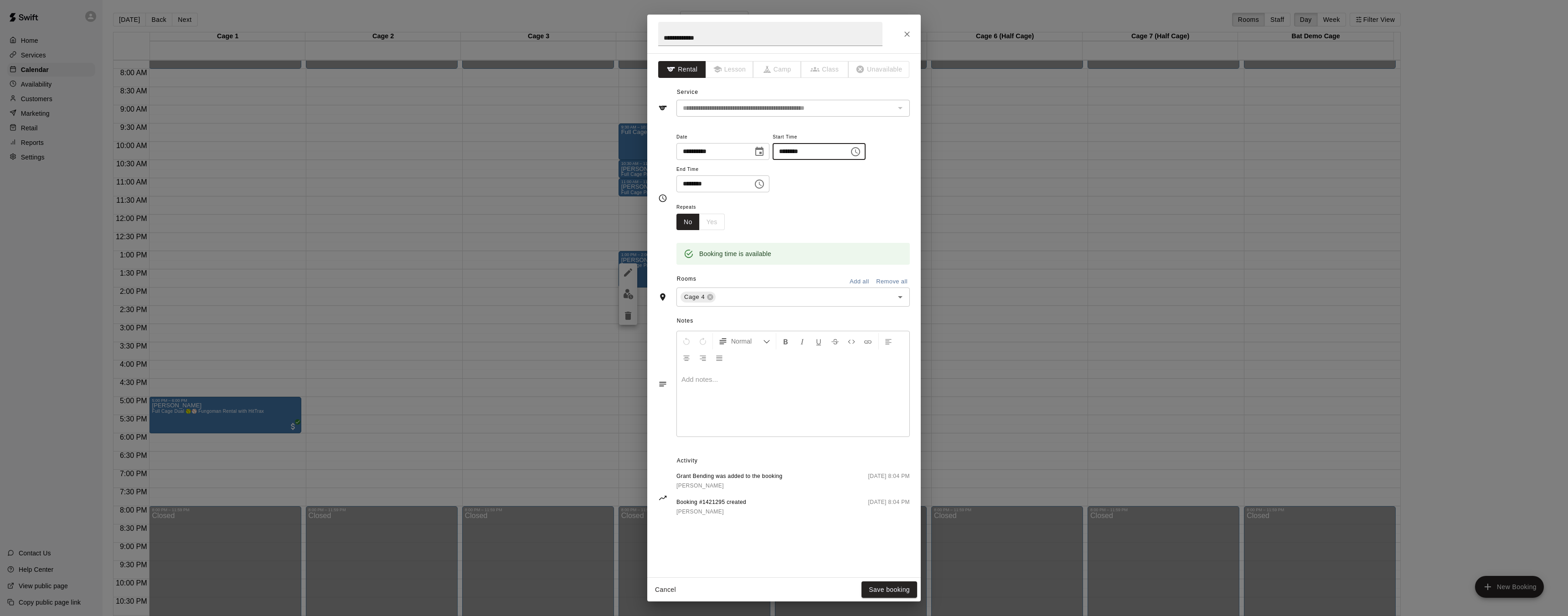
click at [714, 184] on input "********" at bounding box center [711, 184] width 70 height 17
click at [701, 184] on input "********" at bounding box center [711, 184] width 70 height 17
click at [689, 184] on input "********" at bounding box center [711, 184] width 70 height 17
click at [835, 215] on div "Repeats No Yes" at bounding box center [793, 216] width 233 height 29
click at [728, 185] on input "********" at bounding box center [711, 184] width 70 height 17
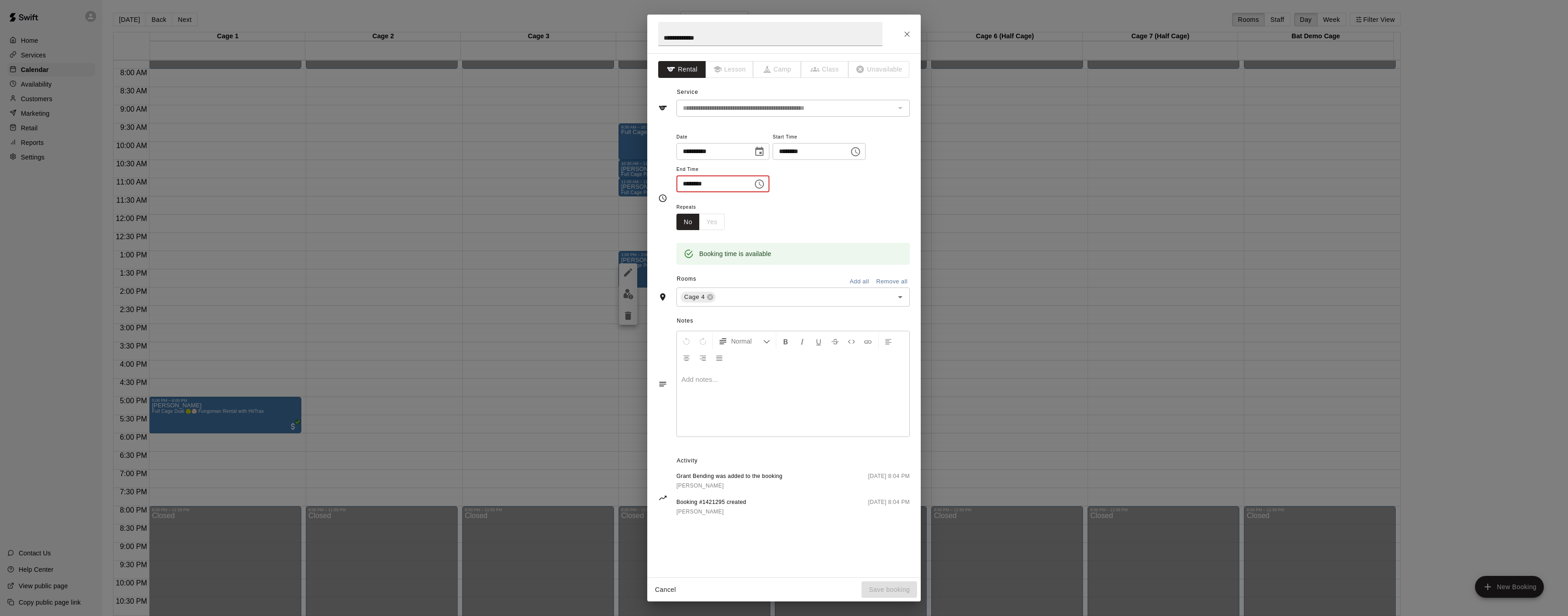
click at [720, 184] on input "********" at bounding box center [711, 184] width 70 height 17
click at [717, 184] on input "********" at bounding box center [711, 184] width 70 height 17
click at [711, 184] on input "********" at bounding box center [711, 184] width 70 height 17
click at [711, 184] on input "********" at bounding box center [711, 184] width 70 height 17
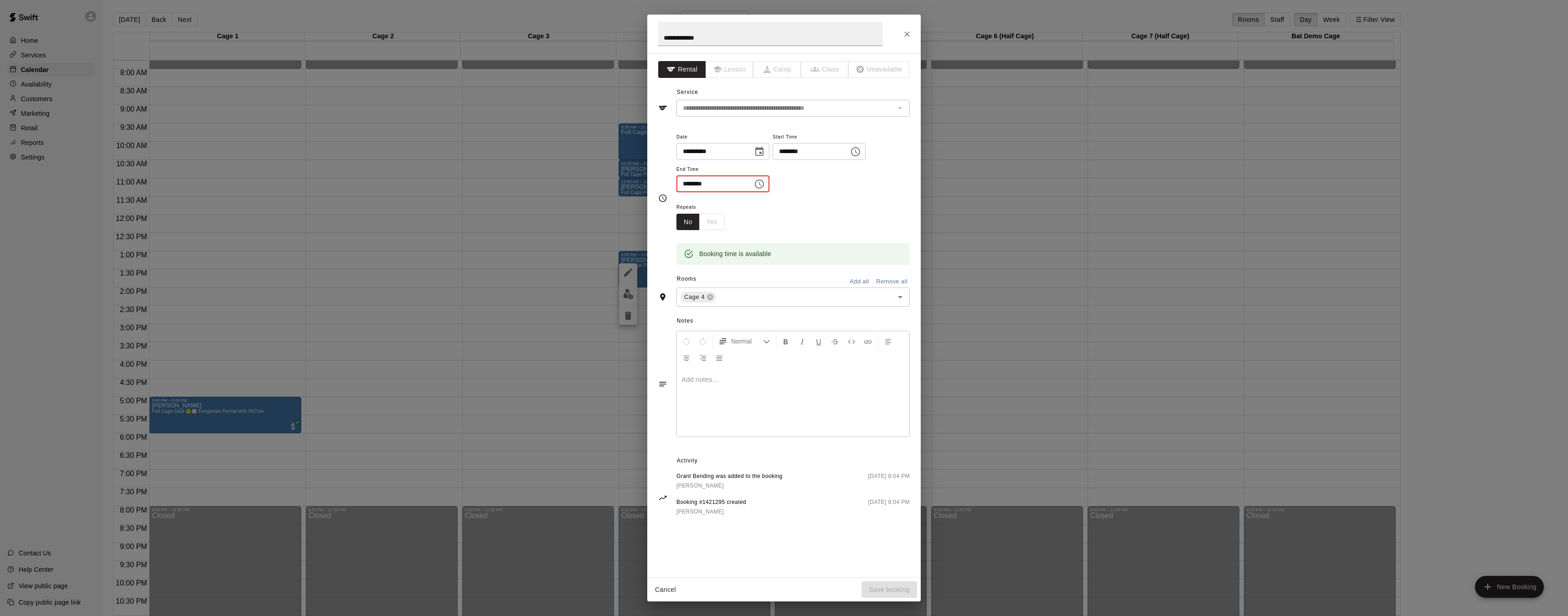
click at [706, 184] on input "********" at bounding box center [711, 184] width 70 height 17
type input "********"
click at [902, 588] on button "Save booking" at bounding box center [889, 590] width 55 height 17
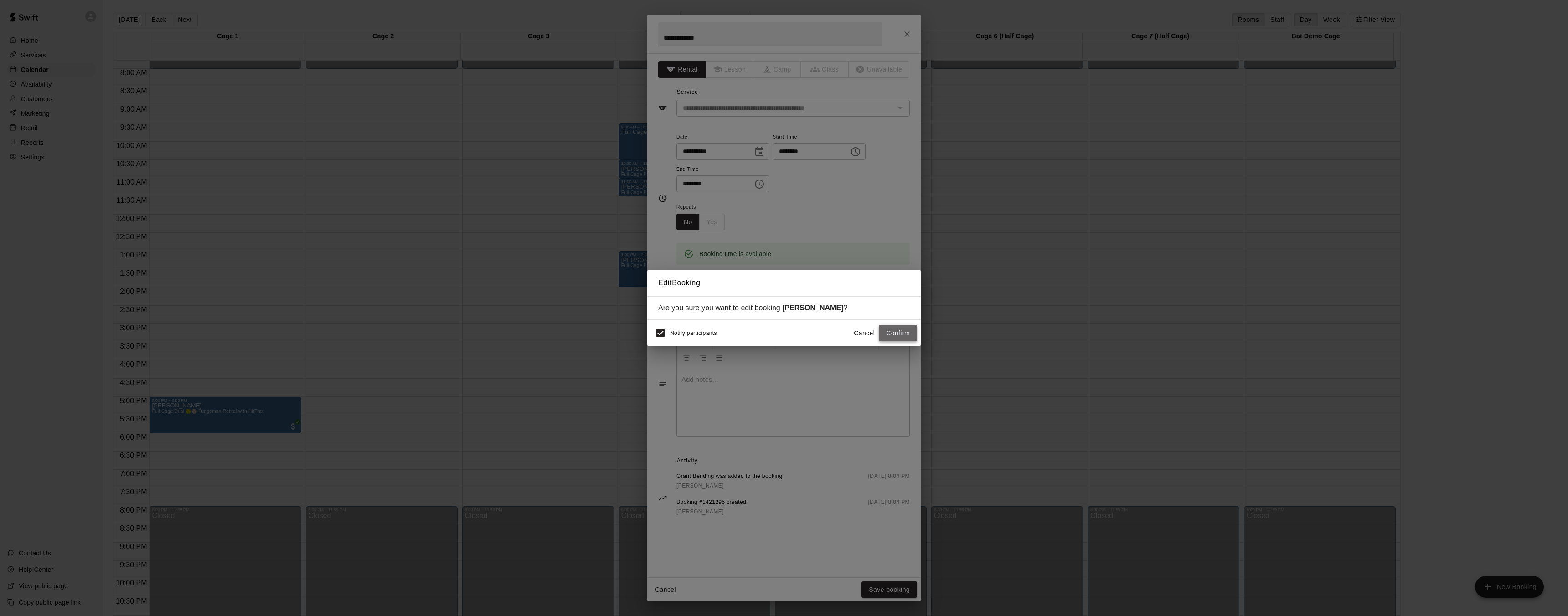
click at [899, 338] on button "Confirm" at bounding box center [897, 333] width 38 height 17
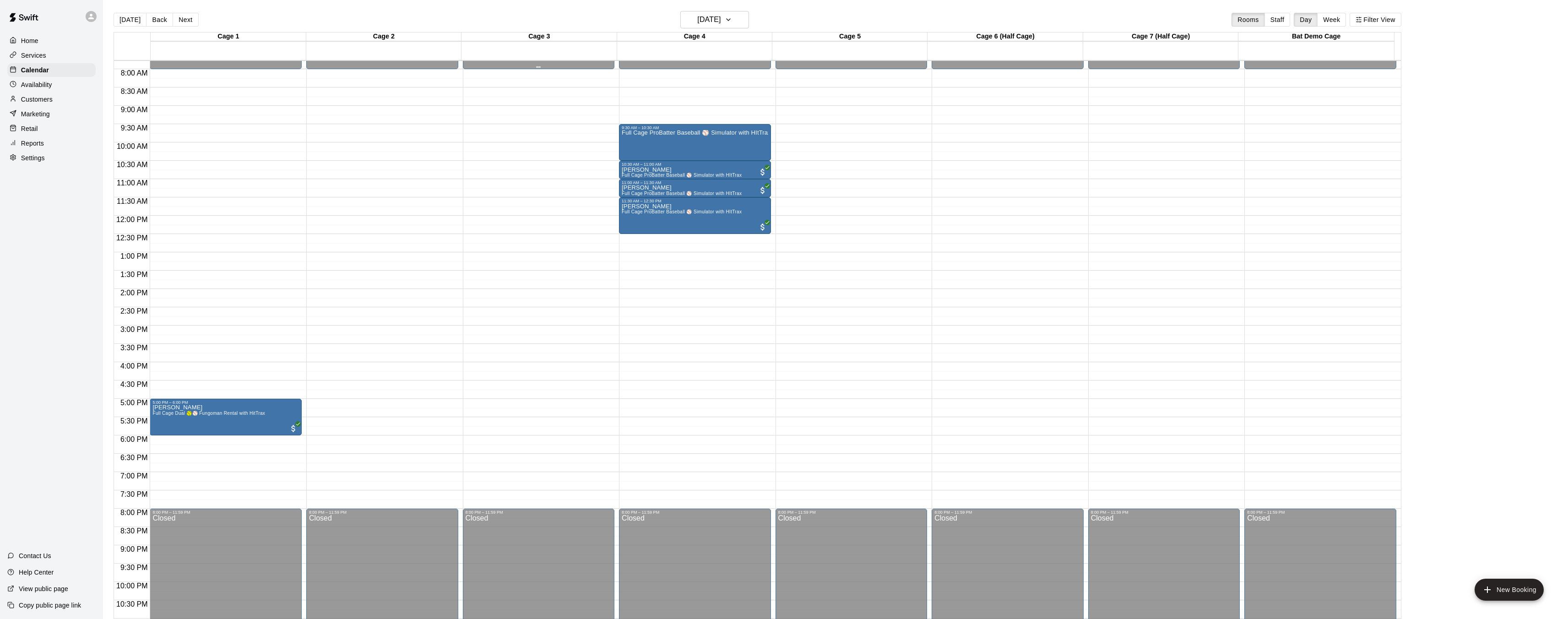
click at [565, 43] on div at bounding box center [539, 46] width 155 height 9
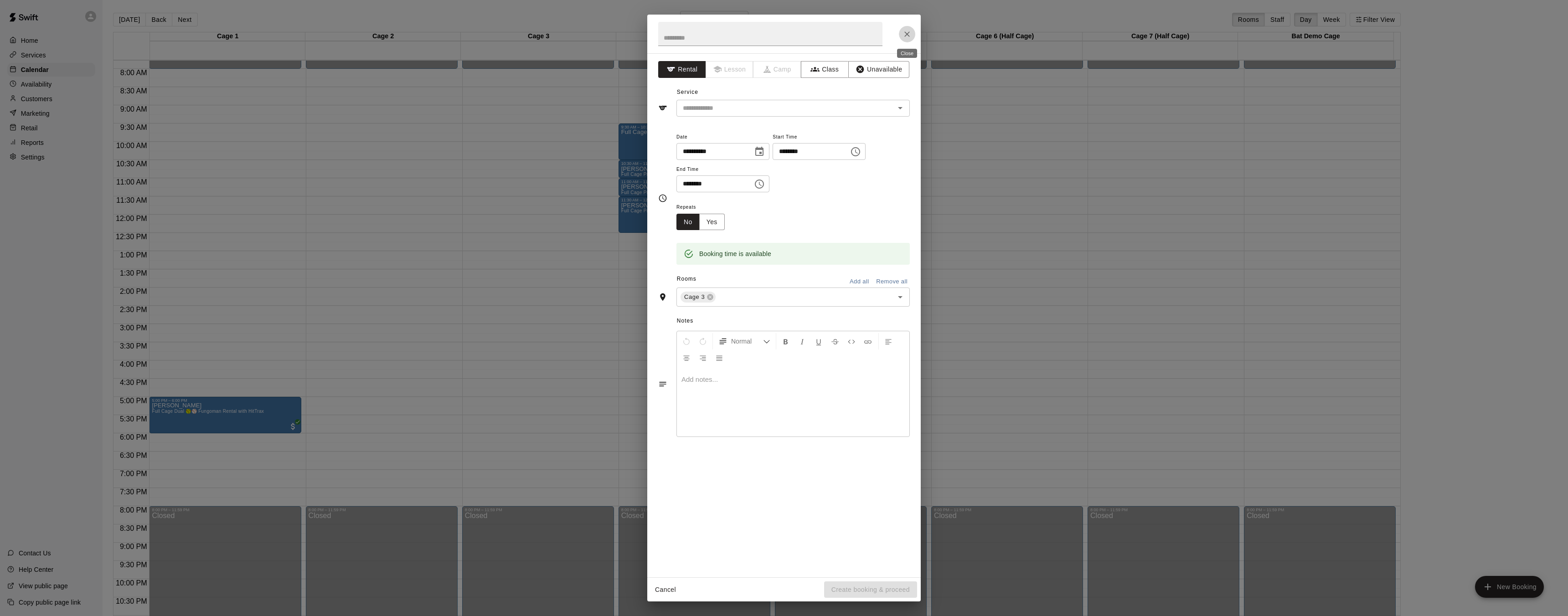
click at [906, 40] on button "Close" at bounding box center [907, 34] width 16 height 16
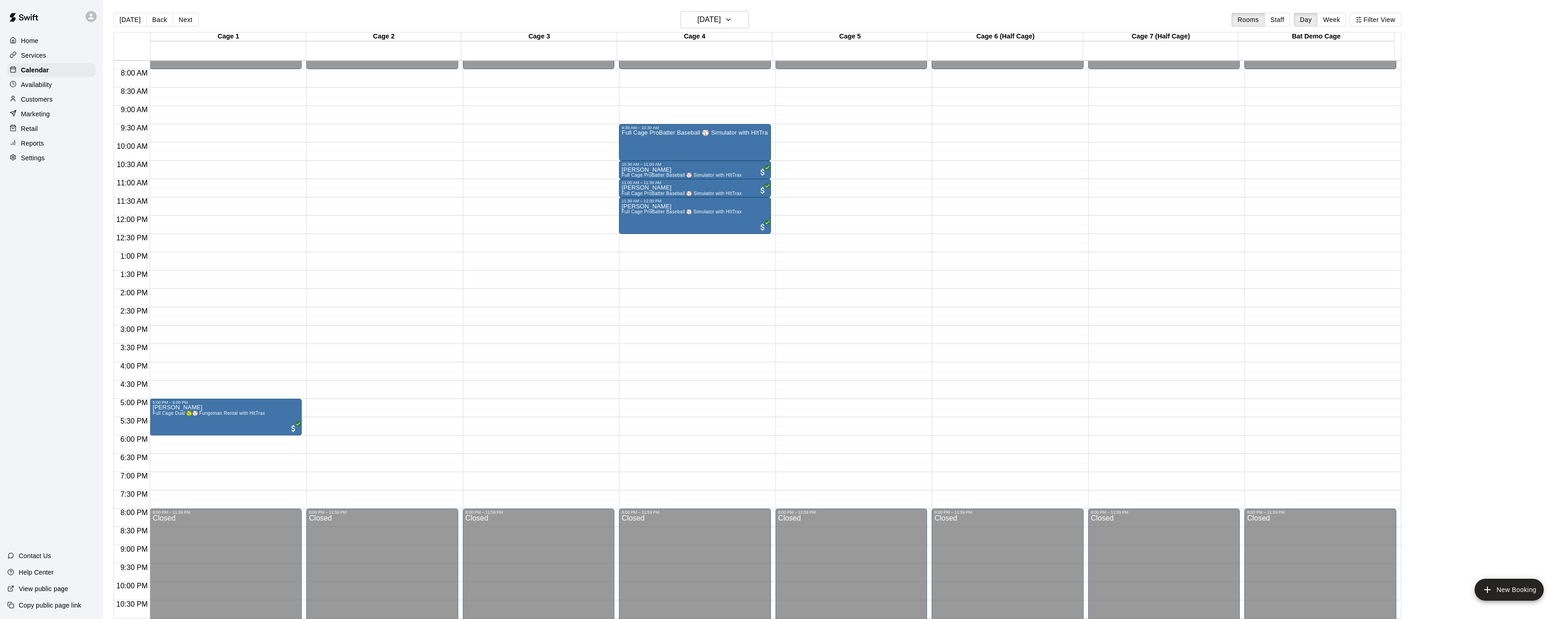
click at [723, 39] on div "Cage 4" at bounding box center [695, 36] width 155 height 8
click at [697, 21] on h6 "[DATE]" at bounding box center [709, 20] width 23 height 13
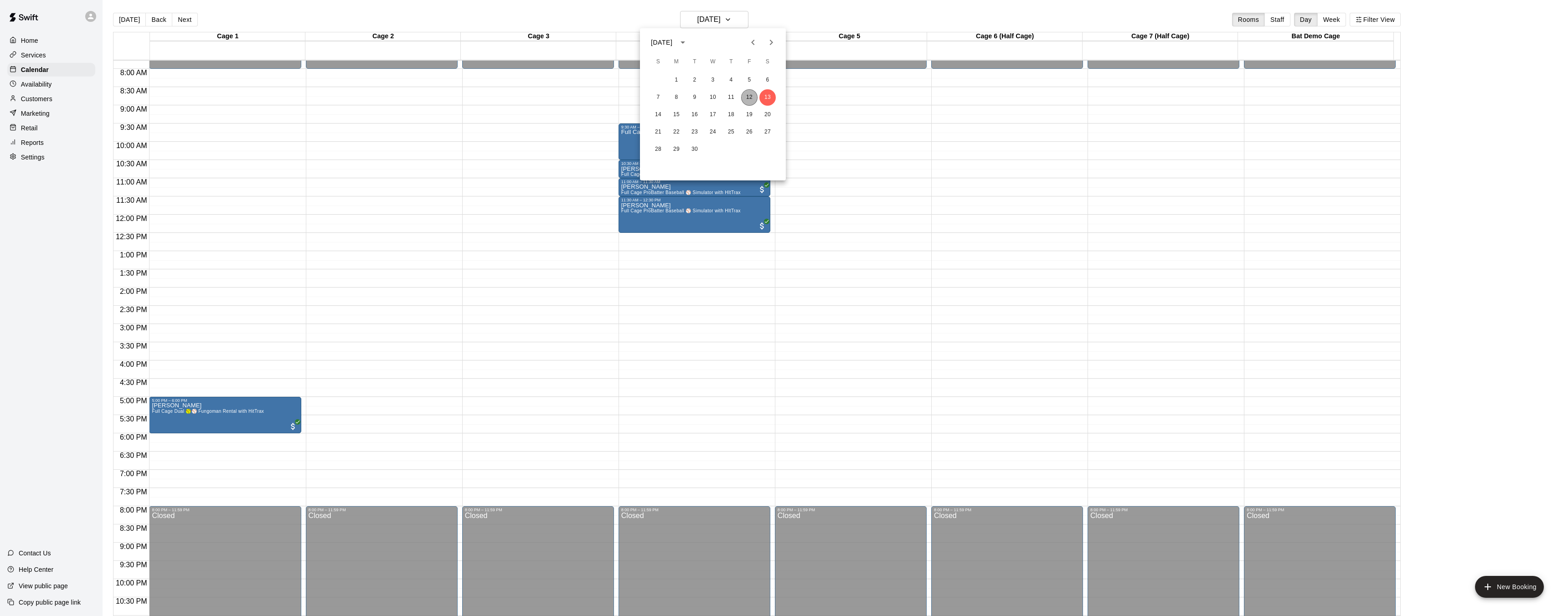
click at [748, 94] on button "12" at bounding box center [749, 97] width 16 height 16
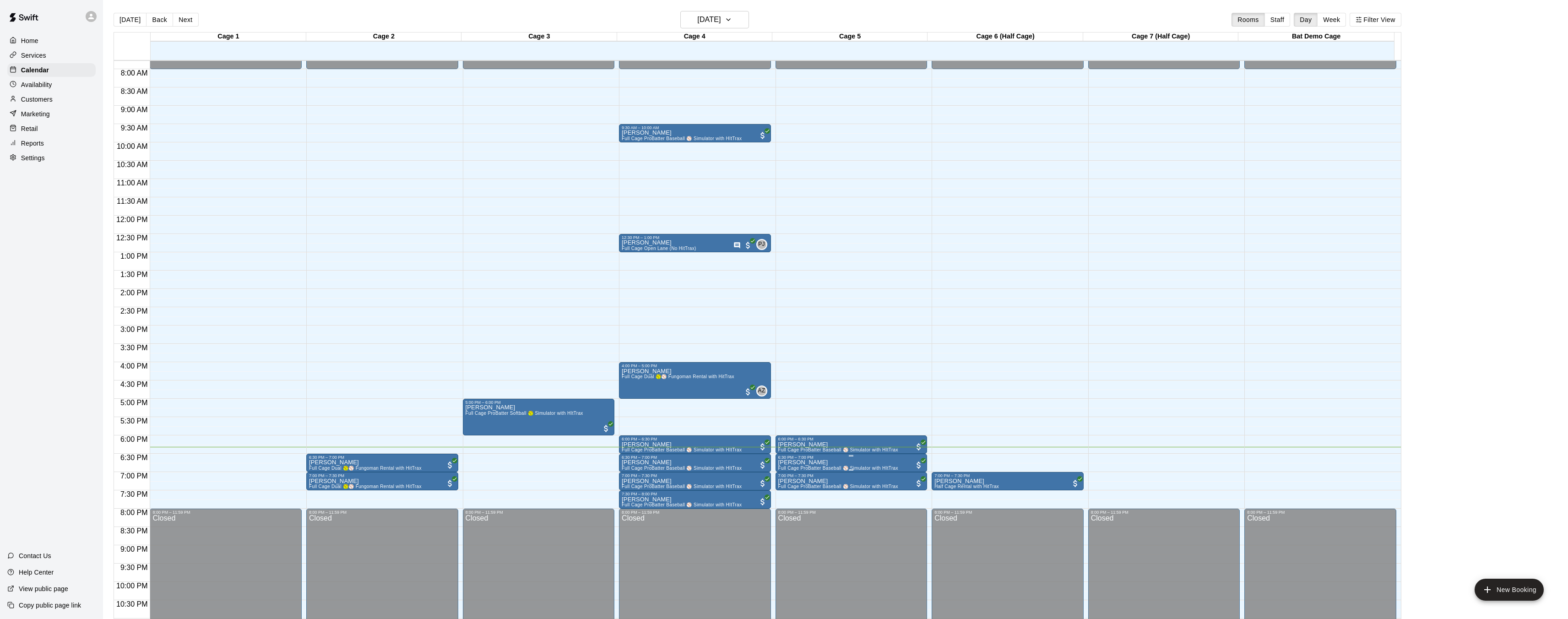
click at [825, 460] on div at bounding box center [787, 310] width 1575 height 619
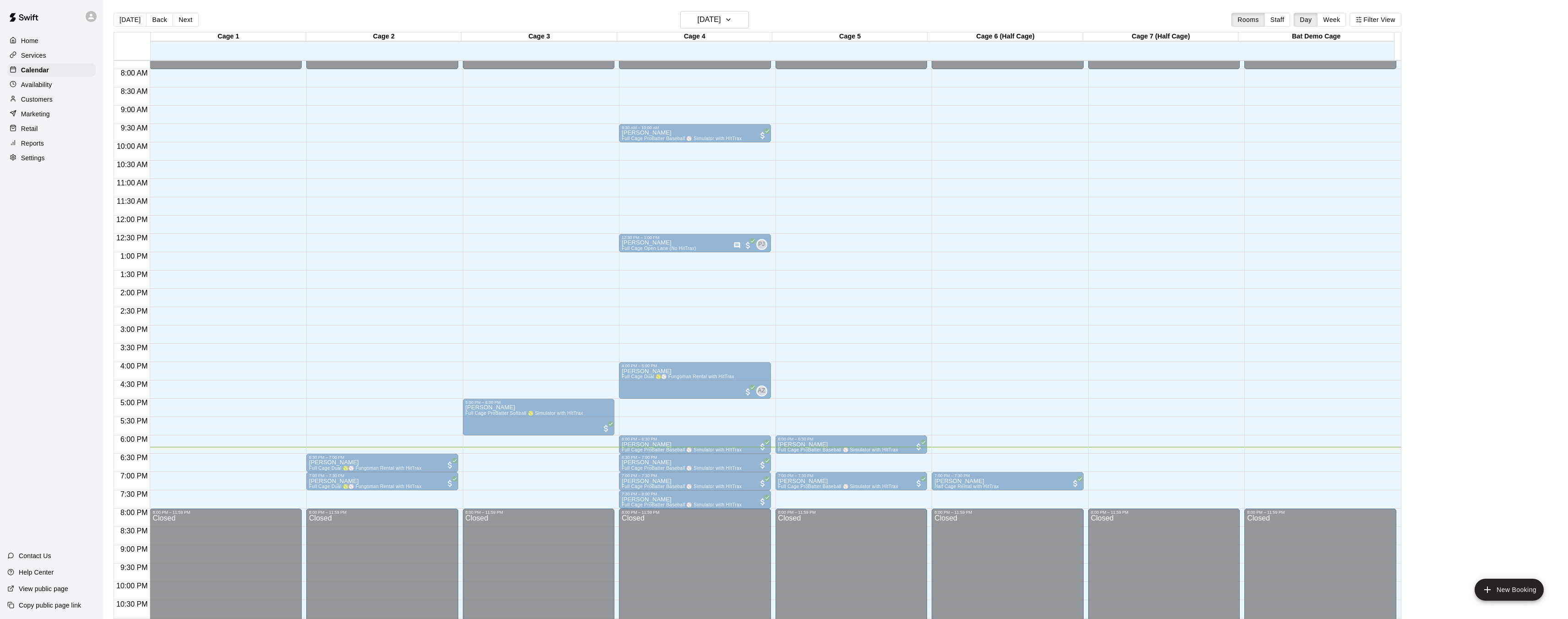
click at [880, 460] on div "6:30 PM – 7:00 PM [PERSON_NAME] Full Cage ProBatter Baseball ⚾ Simulator with H…" at bounding box center [851, 463] width 146 height 16
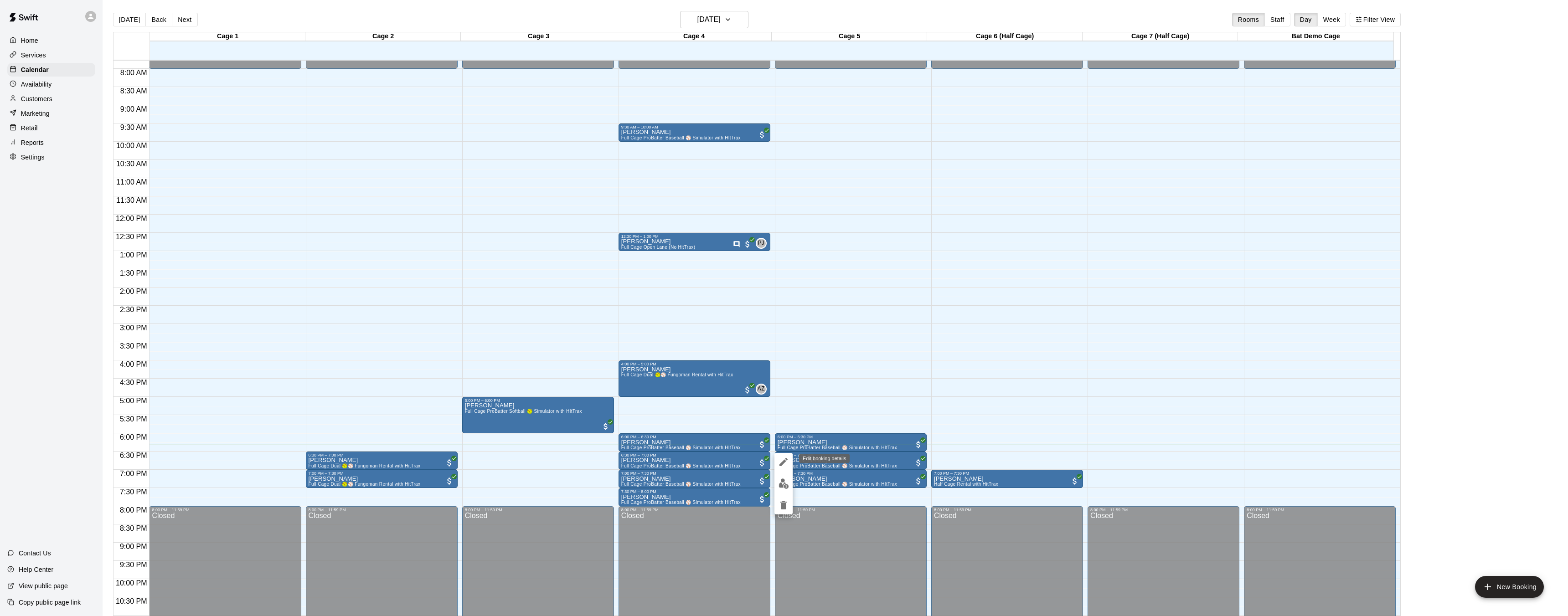
click at [784, 461] on icon "edit" at bounding box center [783, 462] width 8 height 8
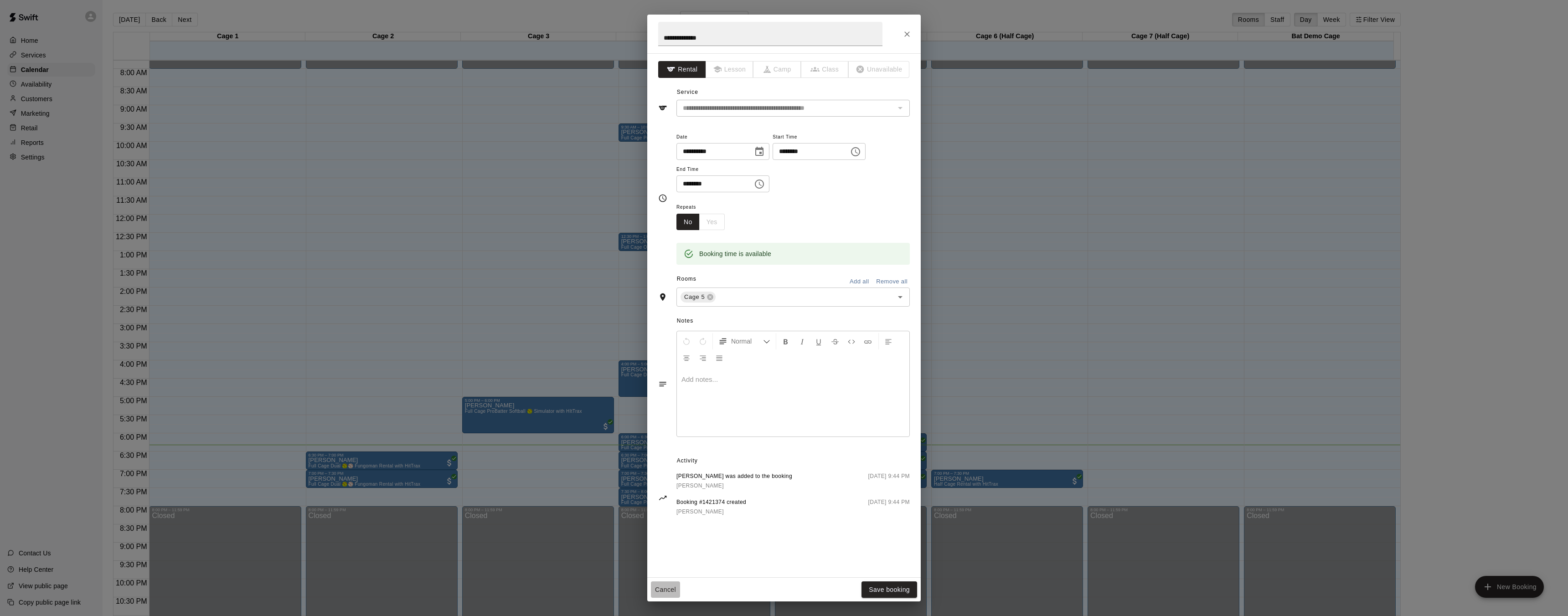
click at [670, 595] on button "Cancel" at bounding box center [665, 590] width 29 height 17
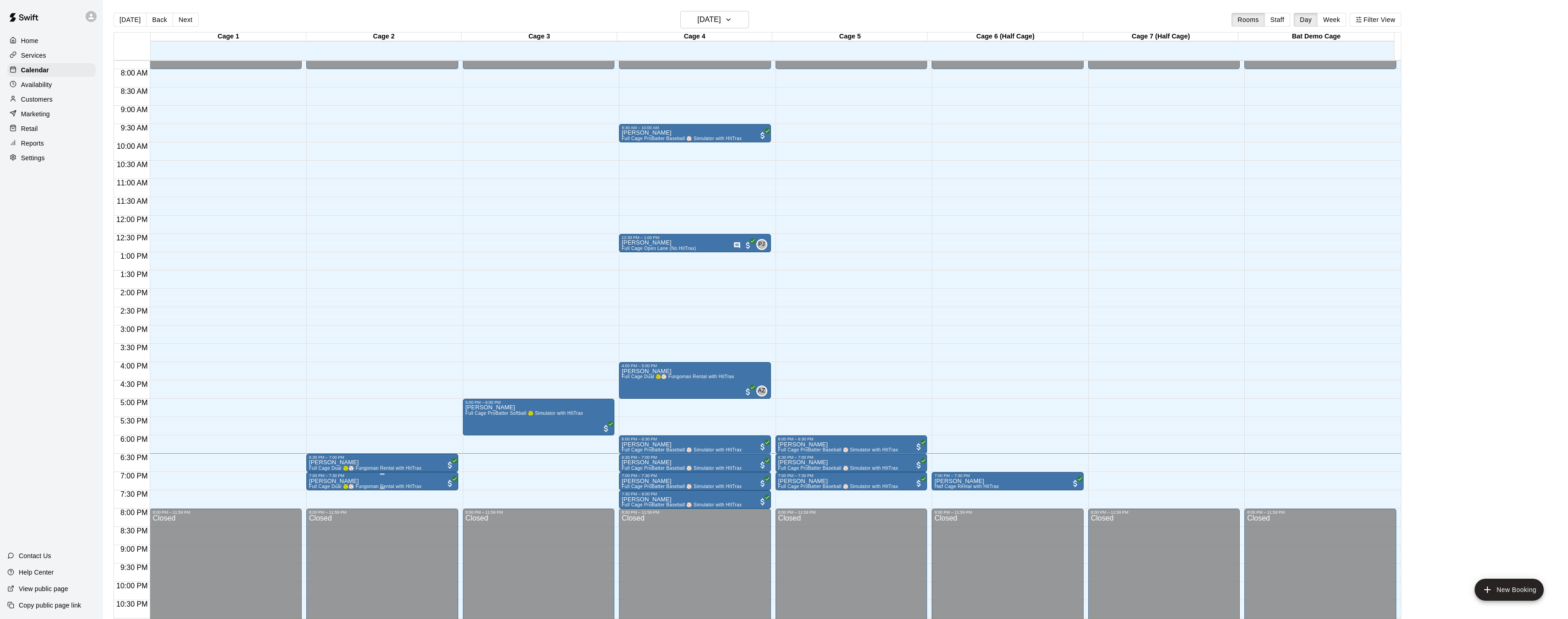
drag, startPoint x: 373, startPoint y: 477, endPoint x: 412, endPoint y: 478, distance: 39.0
click at [373, 477] on div at bounding box center [787, 310] width 1575 height 619
click at [453, 477] on icon "All customers have paid" at bounding box center [454, 478] width 5 height 5
click at [384, 417] on div at bounding box center [787, 310] width 1575 height 619
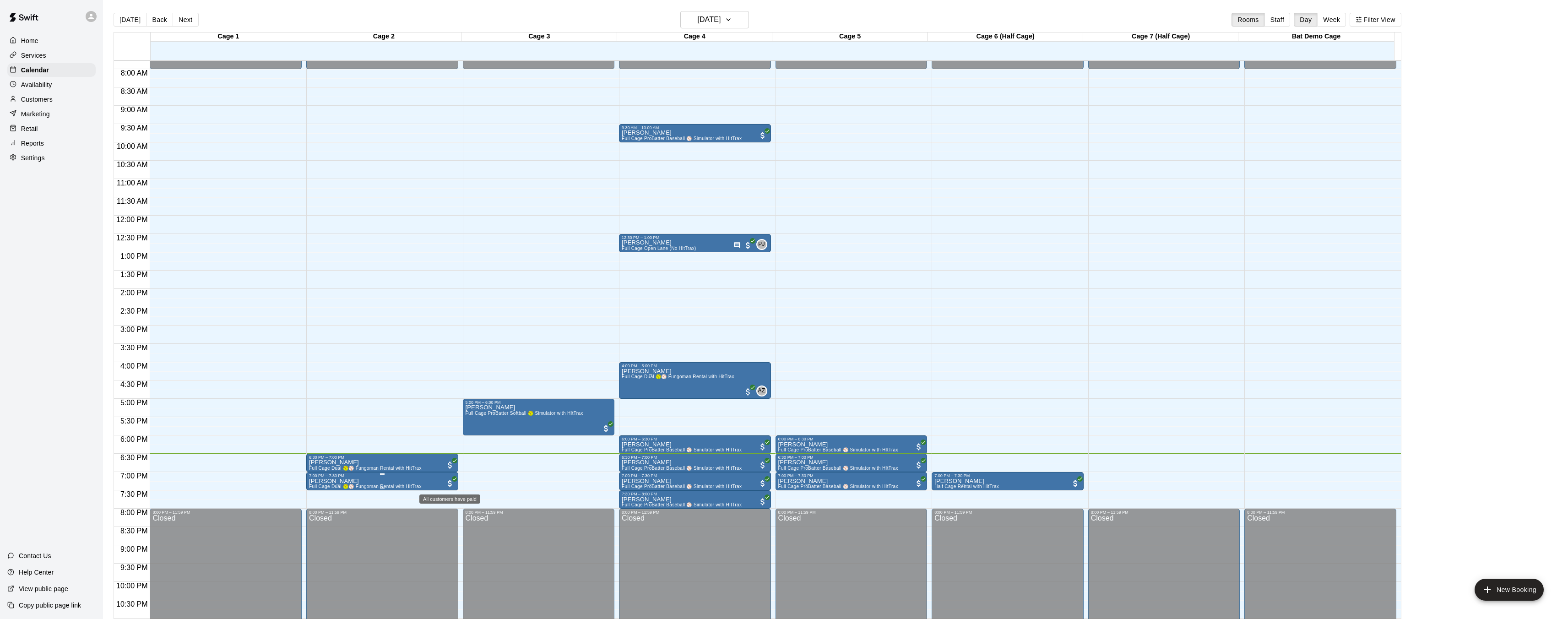
click at [448, 481] on span "All customers have paid" at bounding box center [450, 484] width 9 height 9
click at [458, 510] on img "edit" at bounding box center [454, 510] width 10 height 10
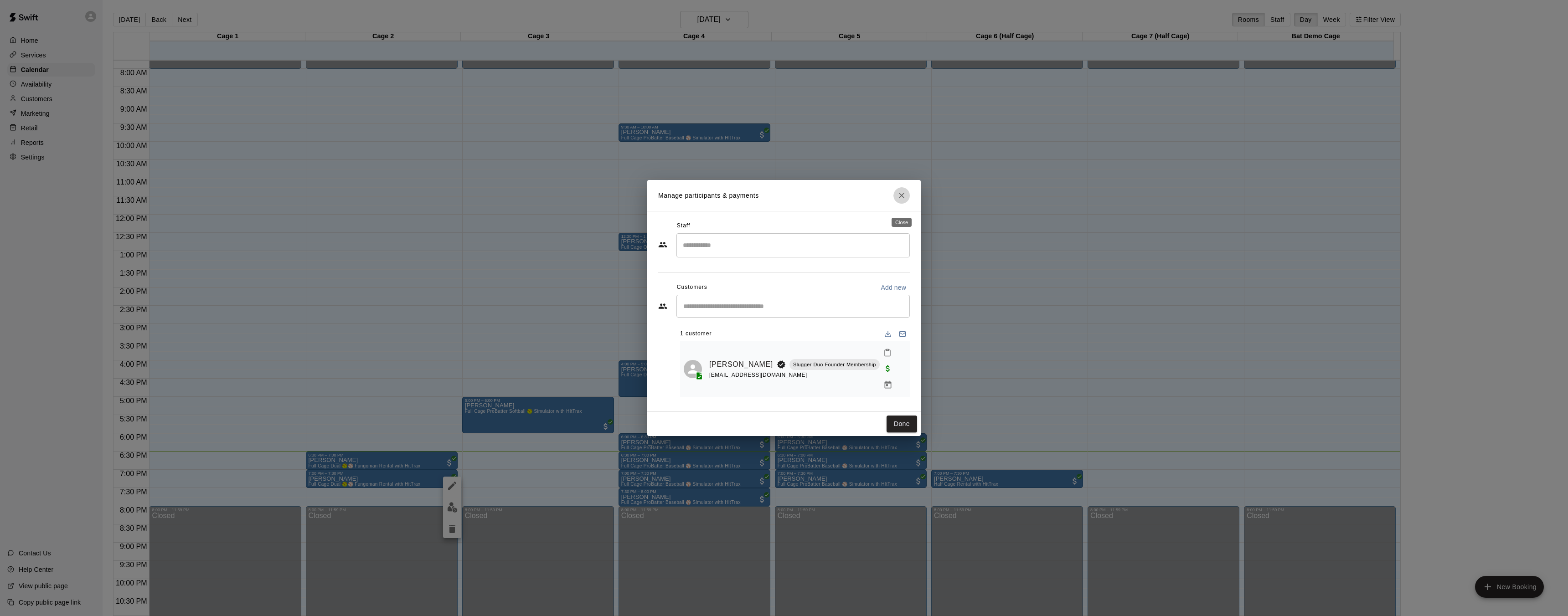
drag, startPoint x: 905, startPoint y: 203, endPoint x: 889, endPoint y: 215, distance: 20.0
click at [905, 200] on icon "Close" at bounding box center [902, 195] width 9 height 9
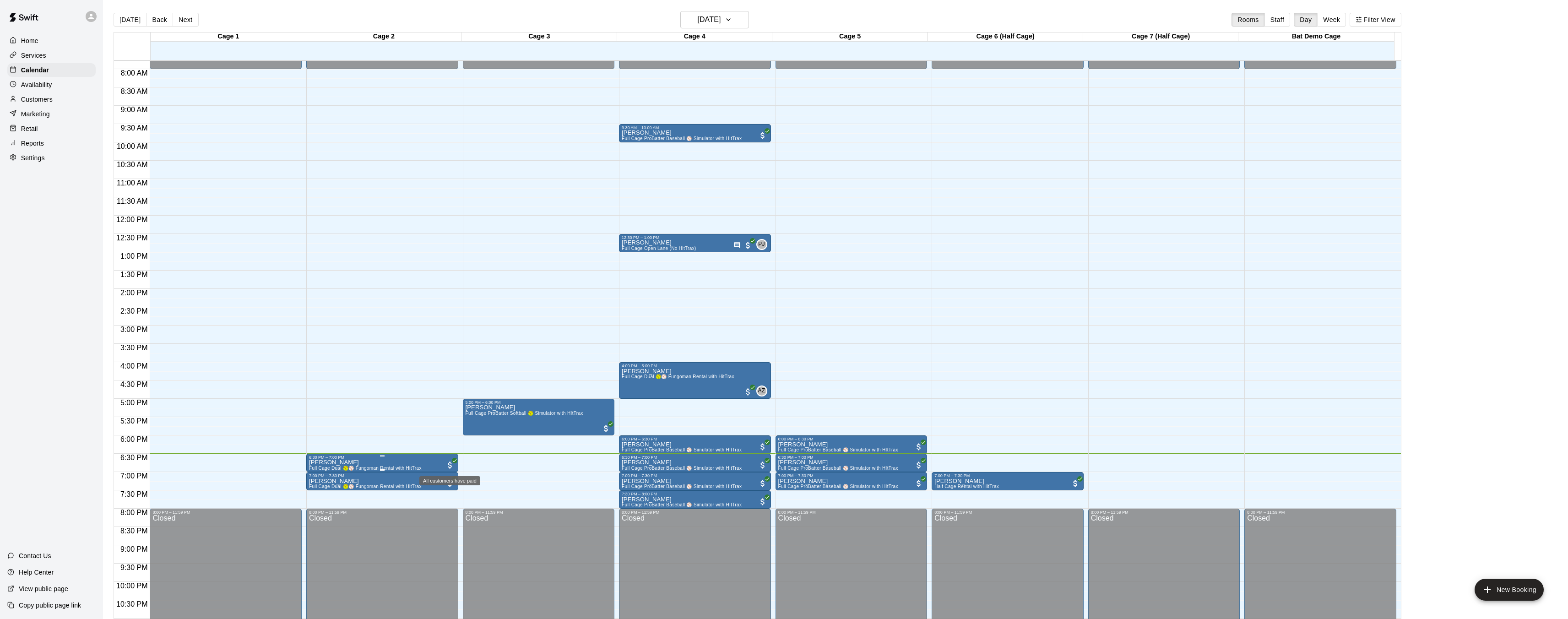
click at [447, 465] on span "All customers have paid" at bounding box center [450, 465] width 9 height 9
click at [449, 487] on img "edit" at bounding box center [454, 491] width 10 height 10
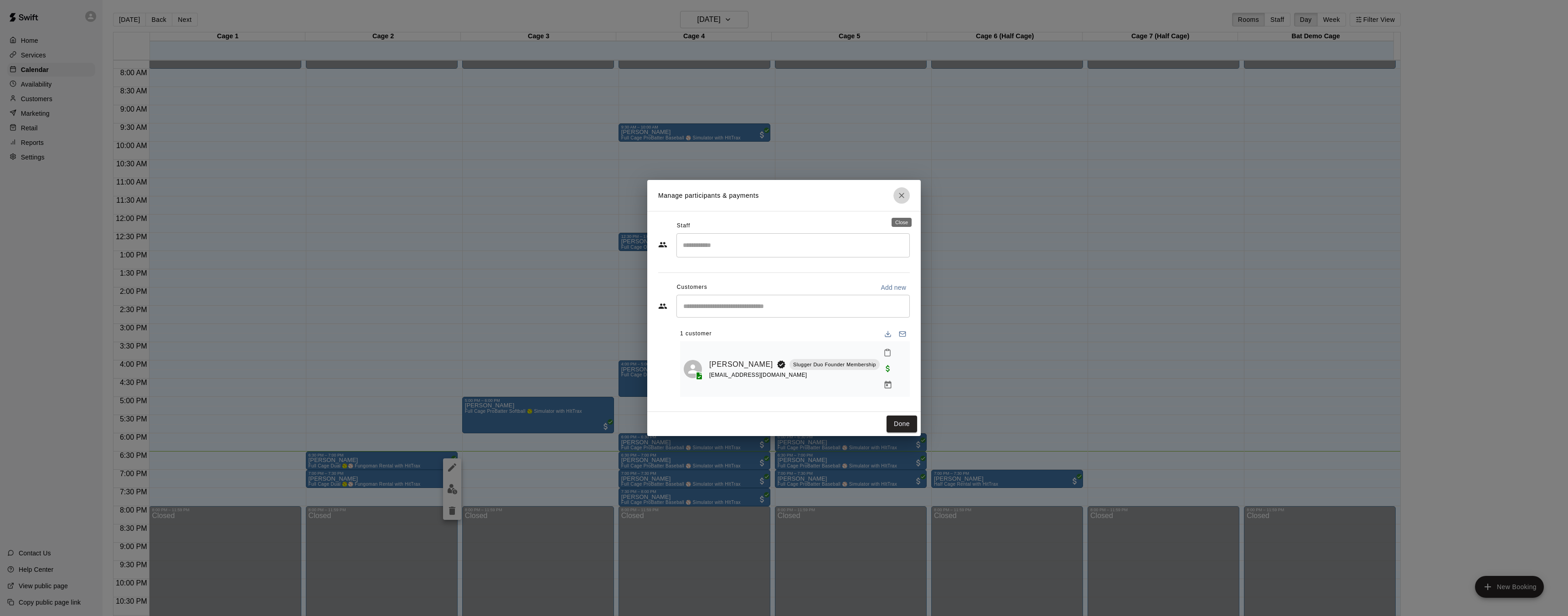
click at [897, 200] on icon "Close" at bounding box center [902, 195] width 9 height 9
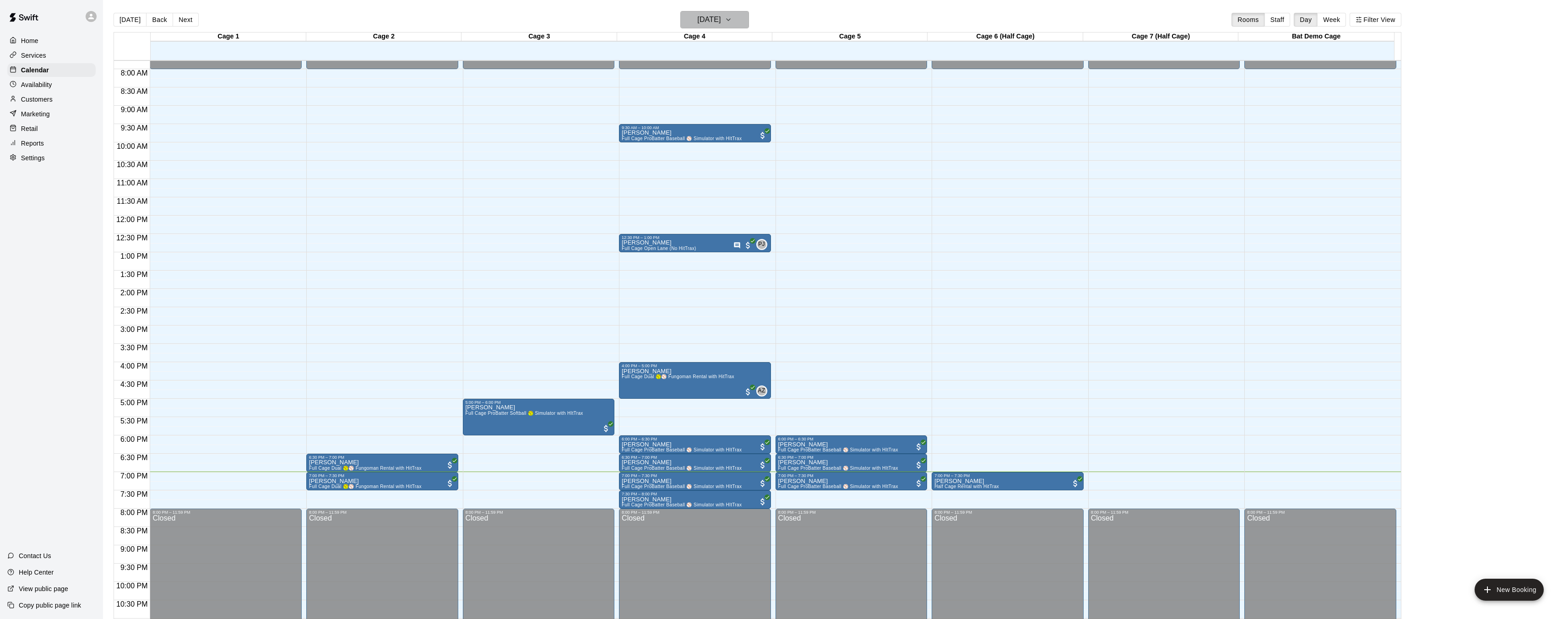
click at [721, 26] on h6 "[DATE]" at bounding box center [709, 20] width 23 height 13
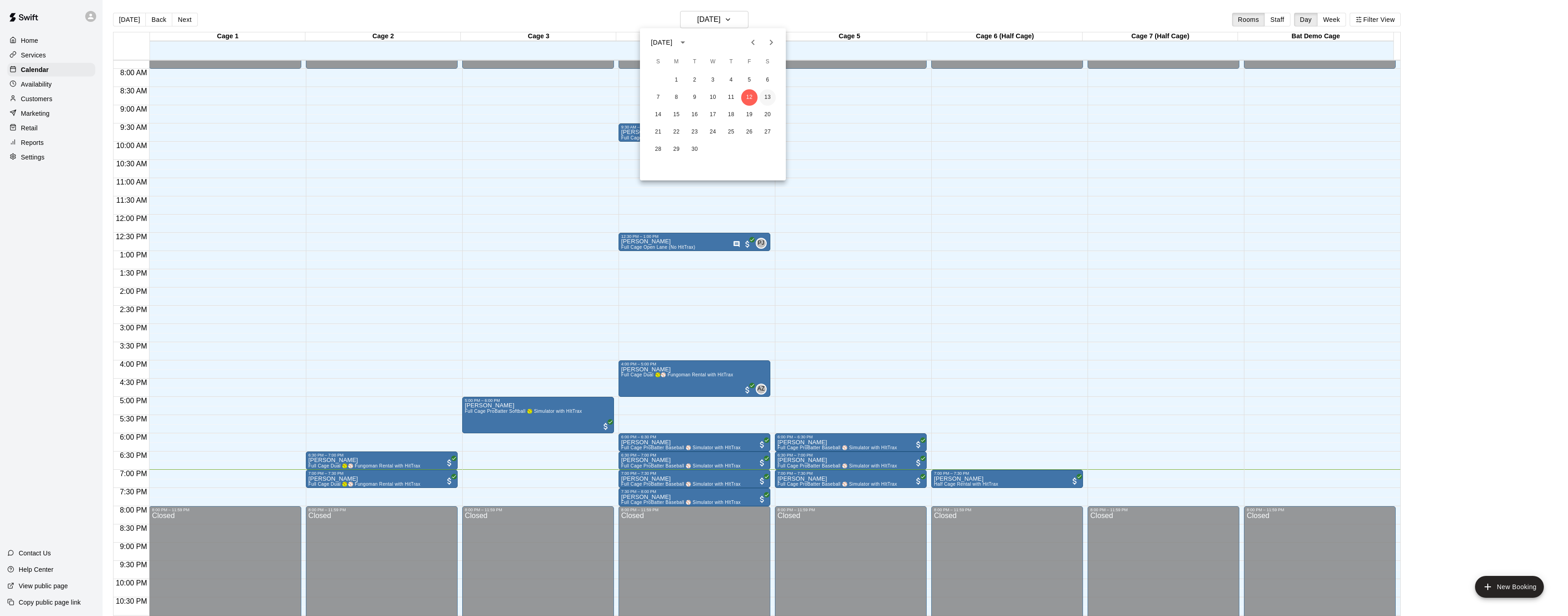
click at [770, 99] on button "13" at bounding box center [767, 97] width 16 height 16
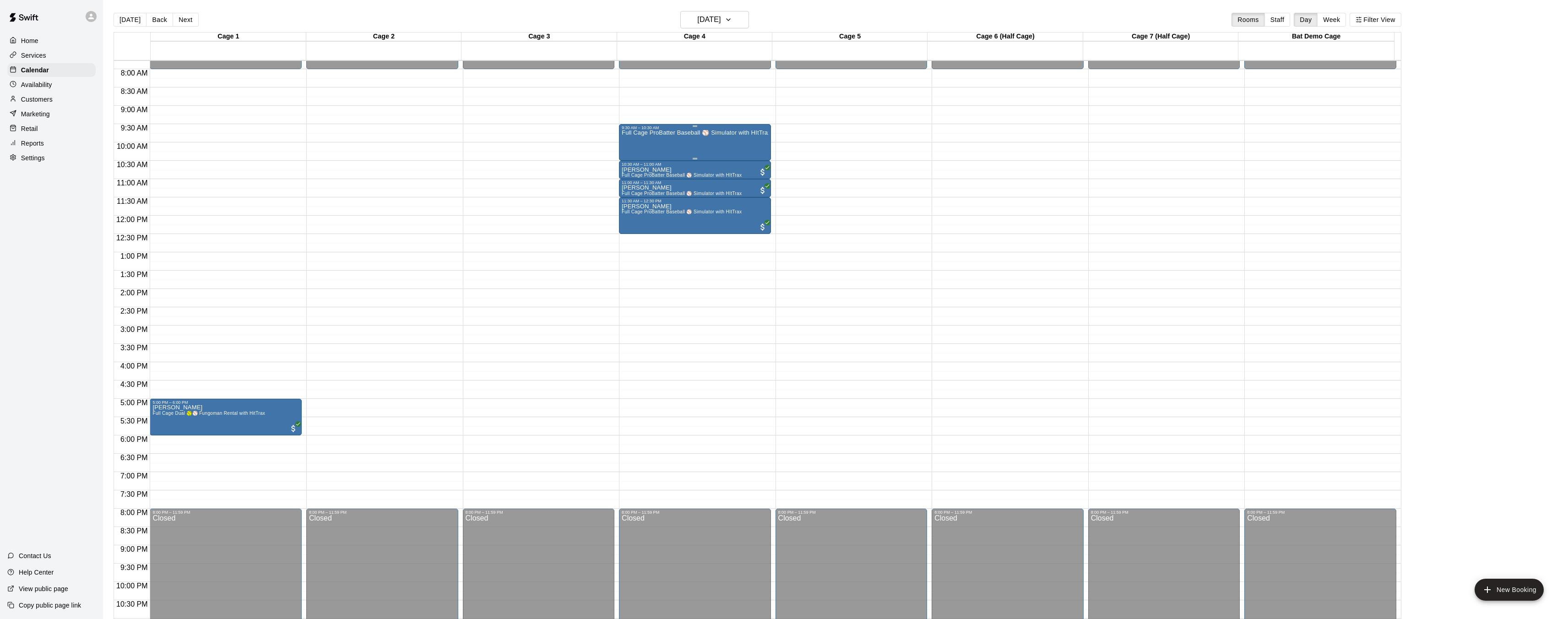
click at [680, 139] on div "Full Cage ProBatter Baseball ⚾ Simulator with HItTrax" at bounding box center [695, 440] width 146 height 619
click at [632, 139] on icon "edit" at bounding box center [631, 139] width 8 height 8
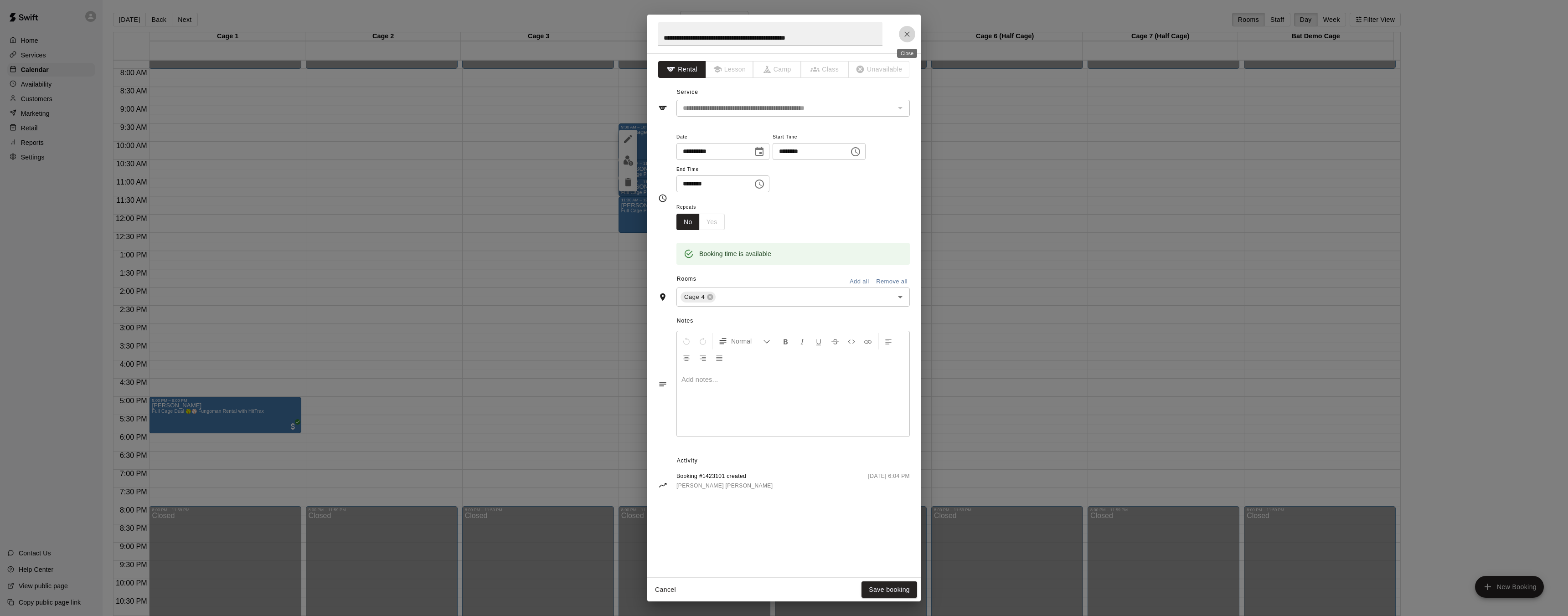
click at [907, 32] on icon "Close" at bounding box center [907, 34] width 9 height 9
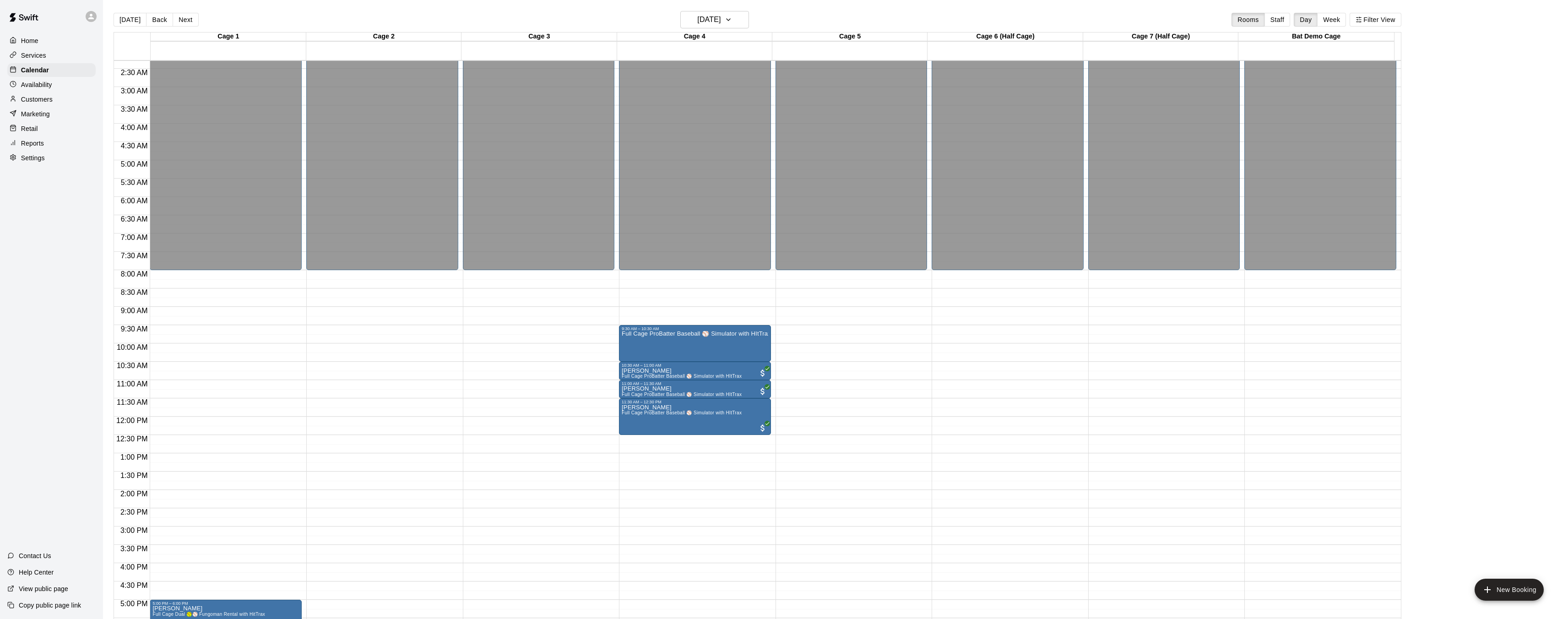
scroll to position [129, 0]
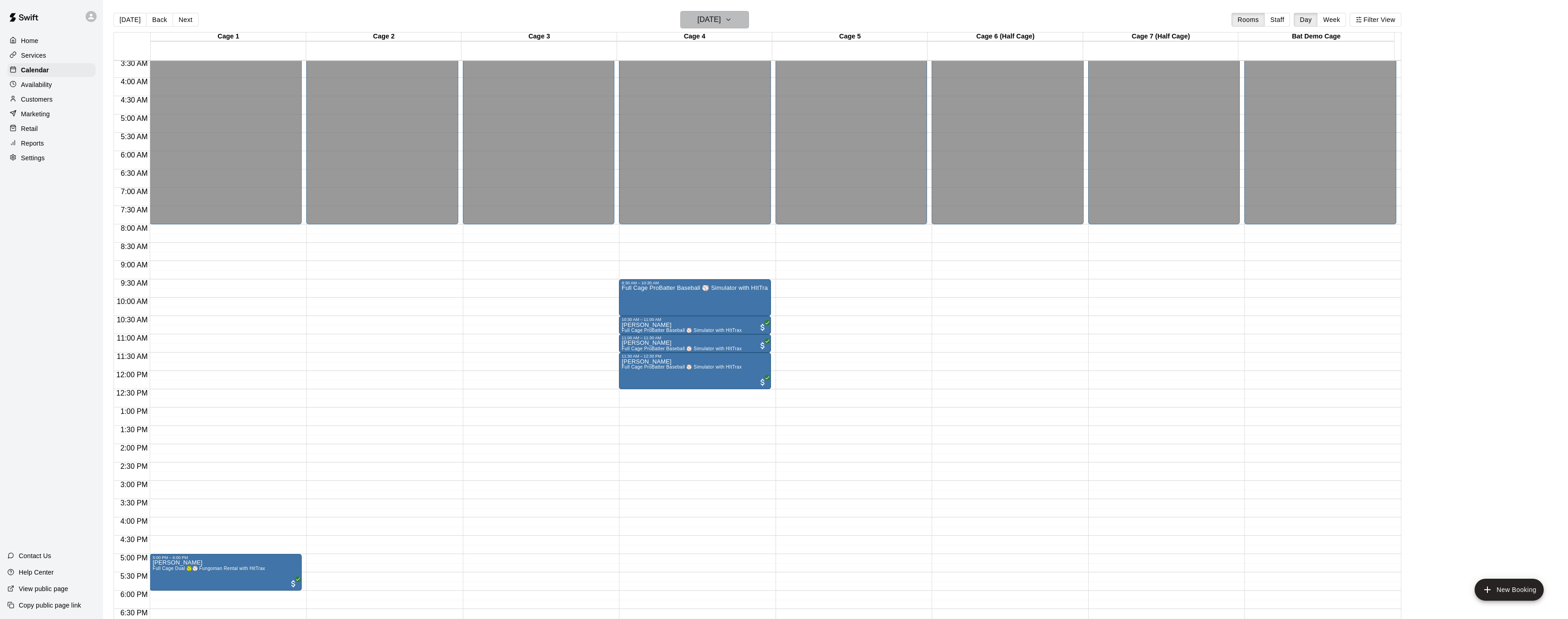
click at [721, 23] on h6 "[DATE]" at bounding box center [709, 20] width 23 height 13
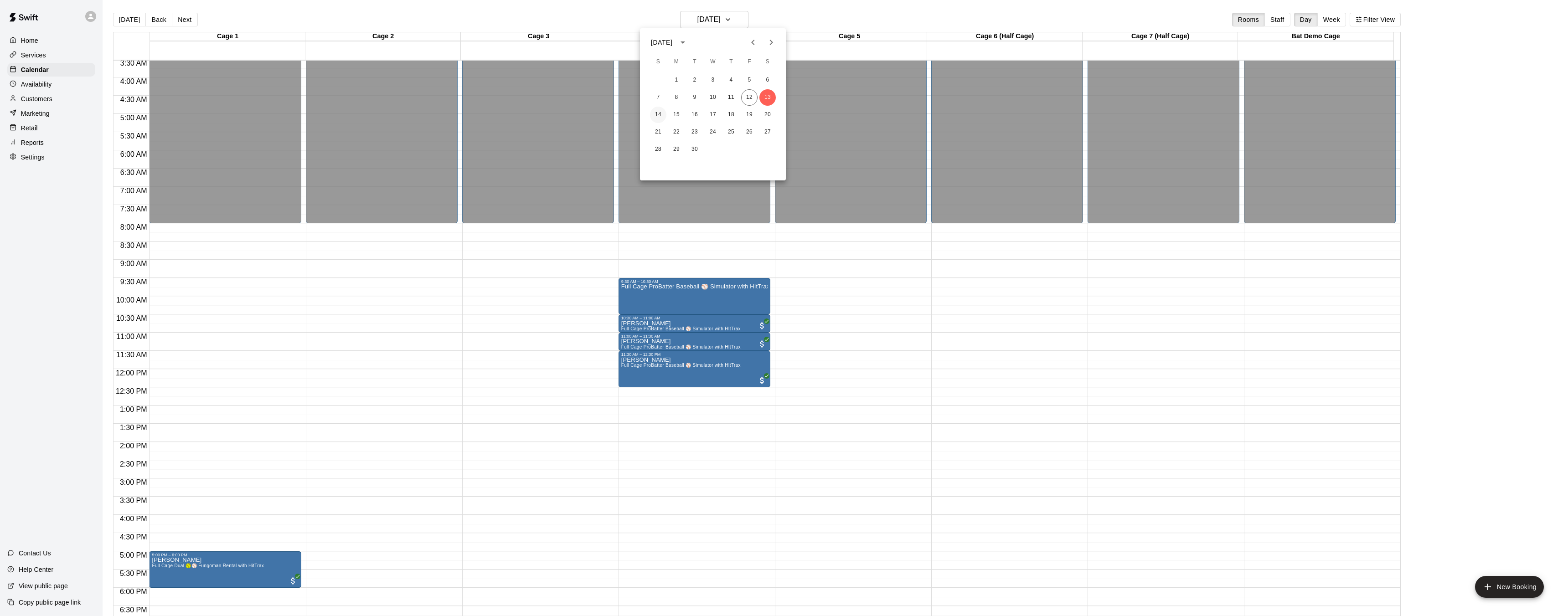
click at [661, 113] on button "14" at bounding box center [657, 114] width 16 height 16
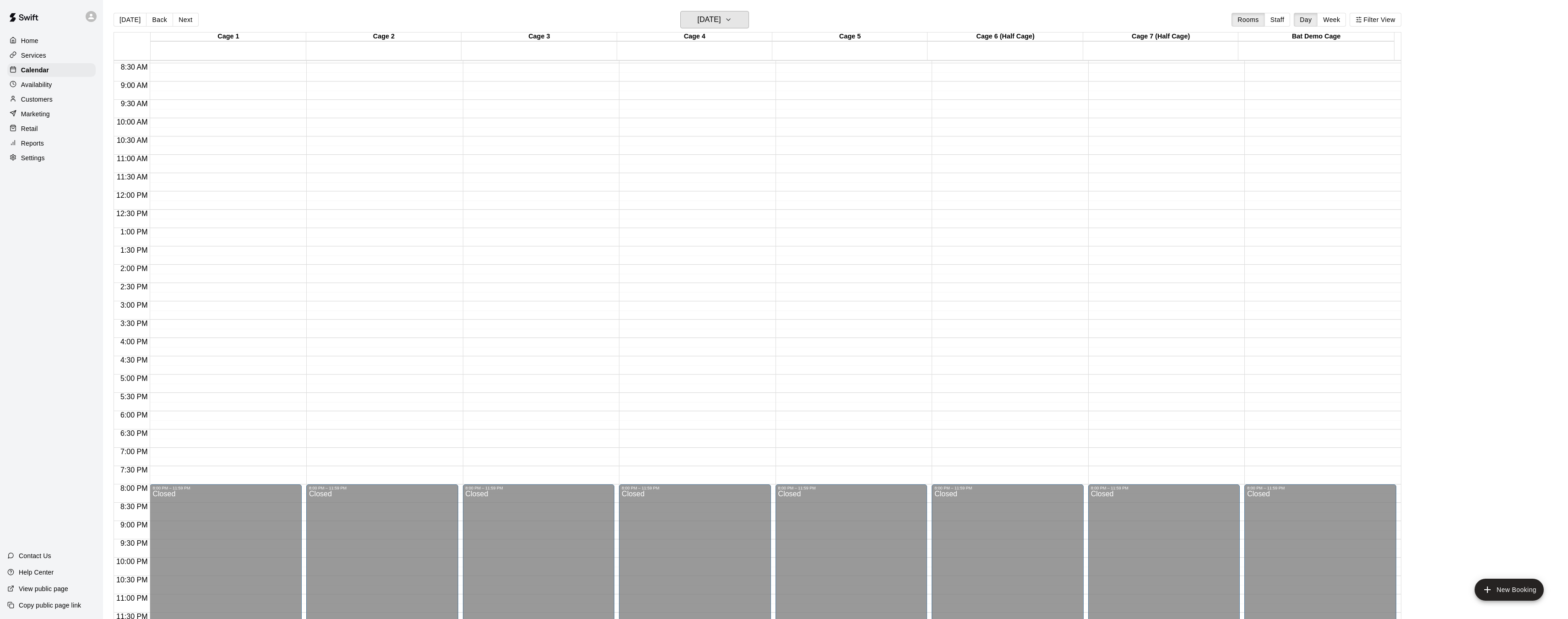
scroll to position [310, 0]
click at [721, 16] on h6 "[DATE]" at bounding box center [709, 20] width 23 height 13
click at [751, 98] on button "12" at bounding box center [752, 98] width 16 height 16
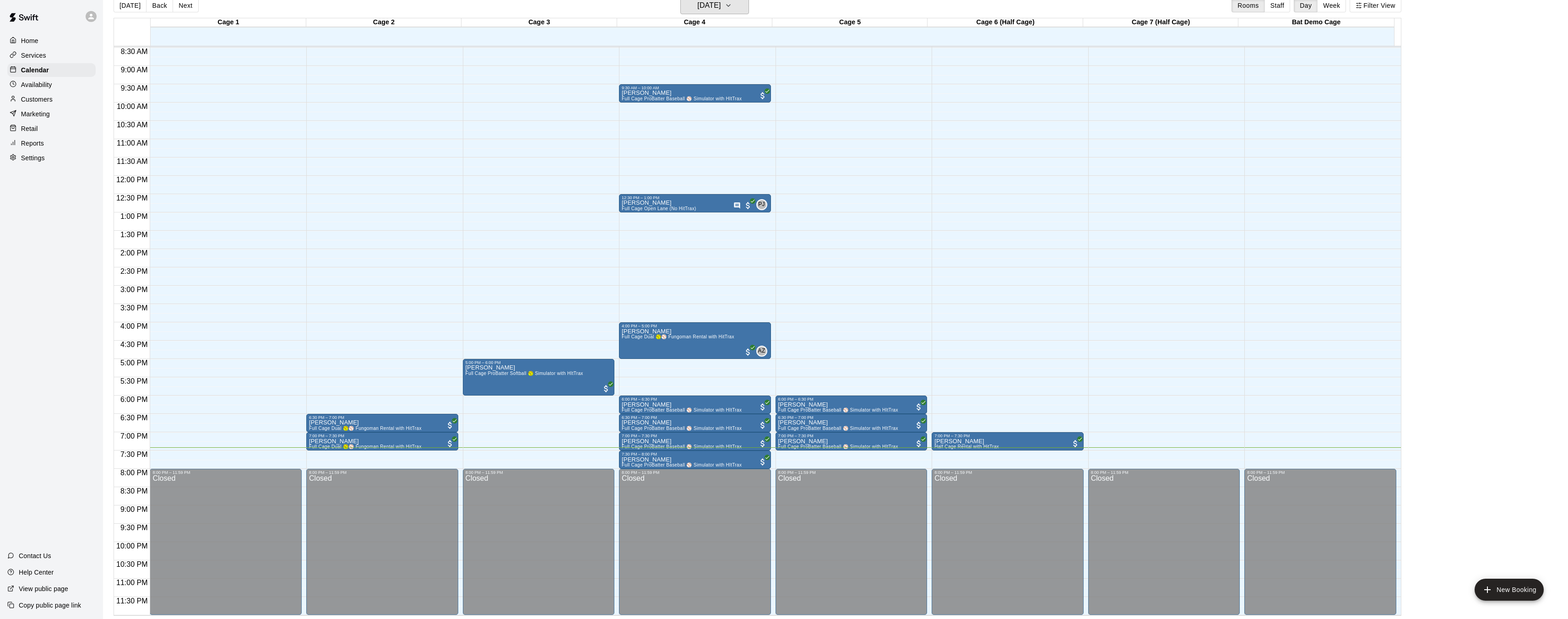
scroll to position [15, 0]
